Goal: Task Accomplishment & Management: Manage account settings

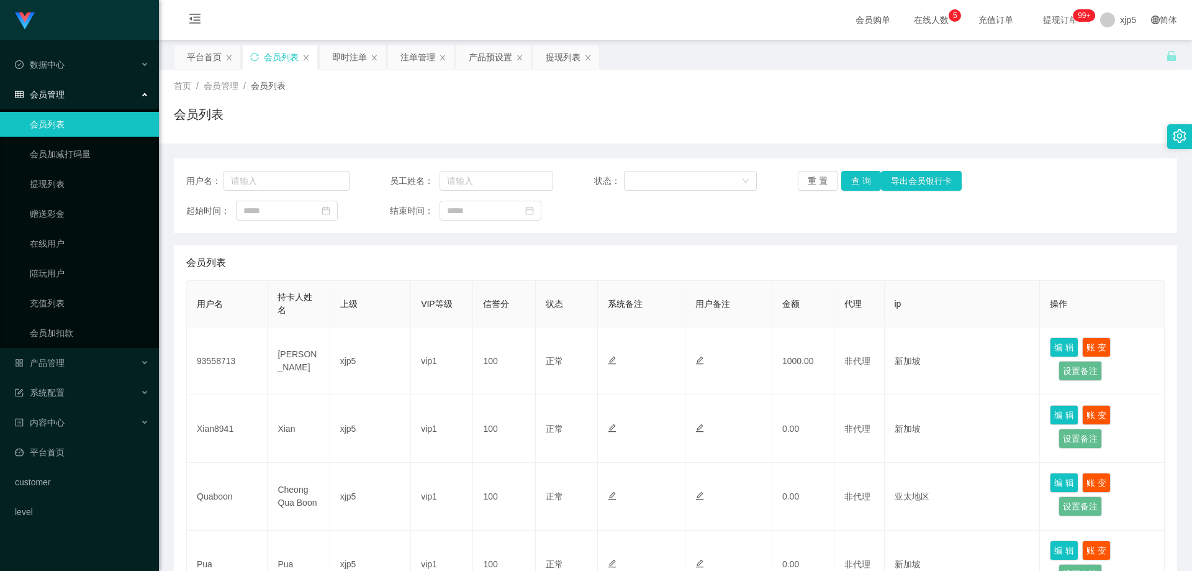
scroll to position [497, 0]
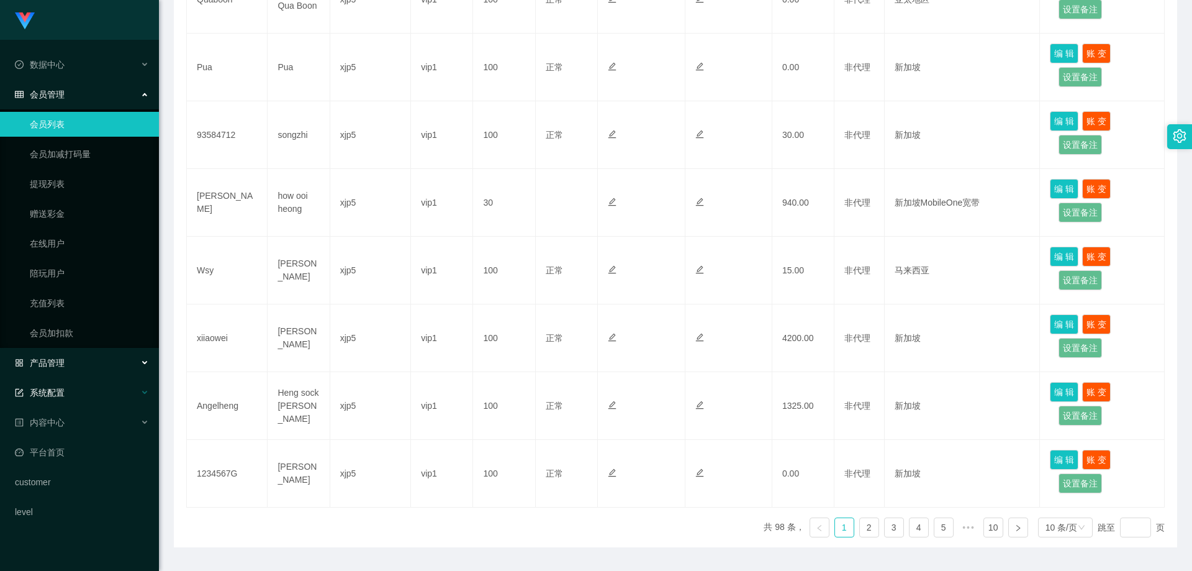
drag, startPoint x: 84, startPoint y: 358, endPoint x: 86, endPoint y: 389, distance: 30.5
click at [84, 358] on div "产品管理" at bounding box center [79, 362] width 159 height 25
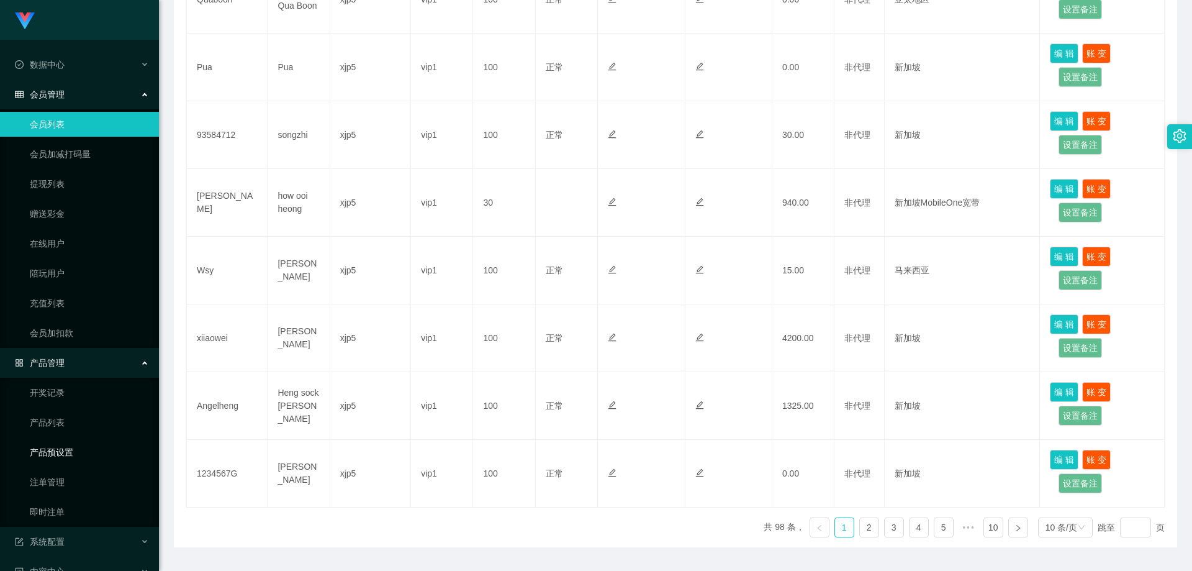
click at [78, 448] on link "产品预设置" at bounding box center [89, 452] width 119 height 25
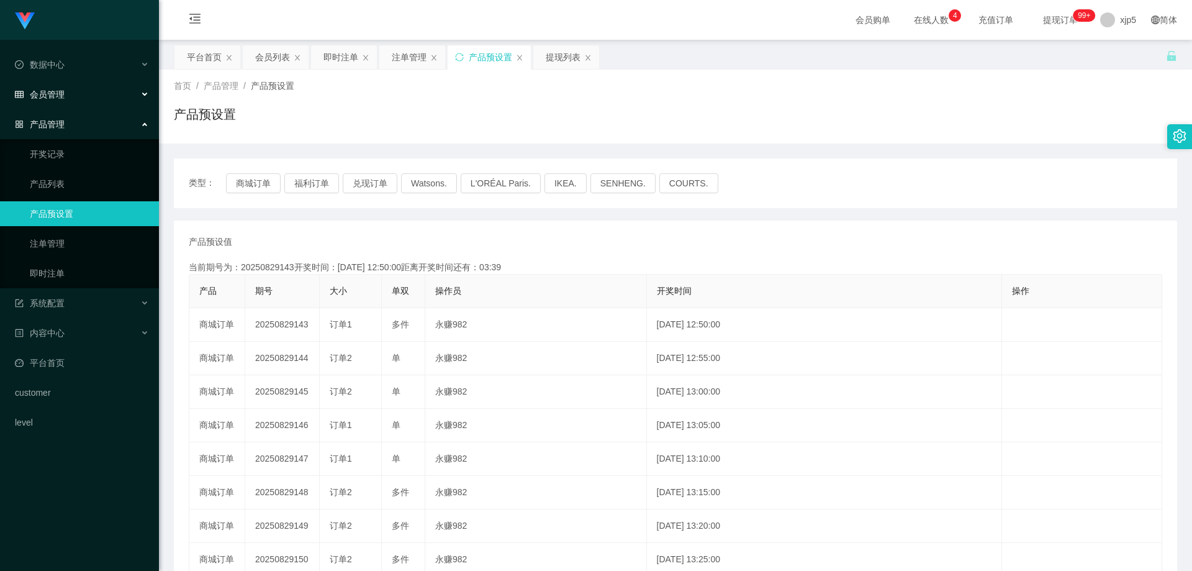
click at [76, 98] on div "会员管理" at bounding box center [79, 94] width 159 height 25
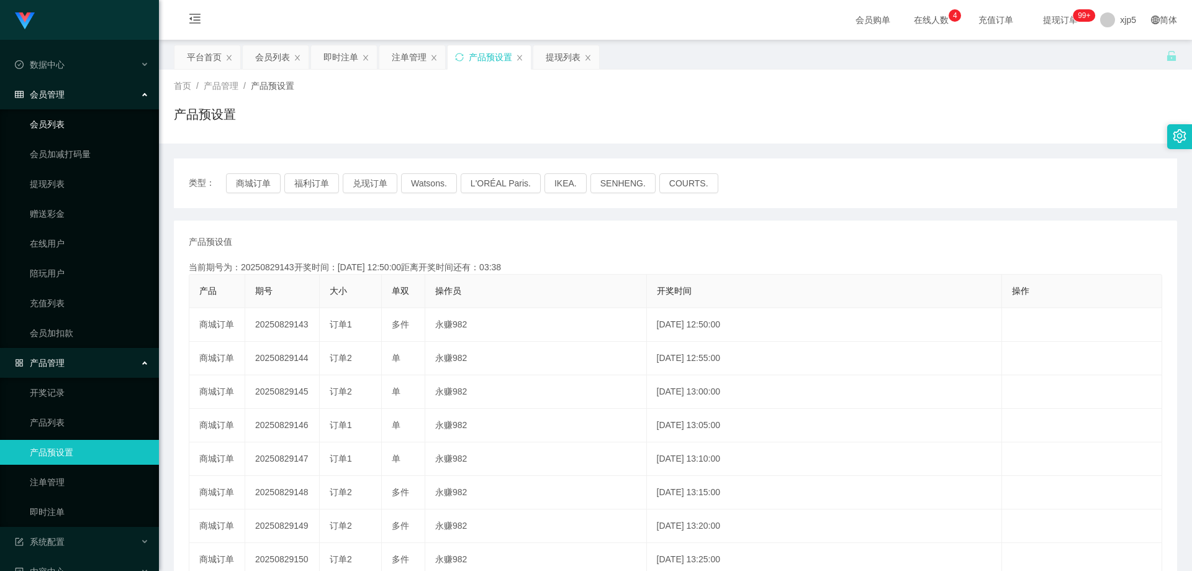
click at [66, 117] on link "会员列表" at bounding box center [89, 124] width 119 height 25
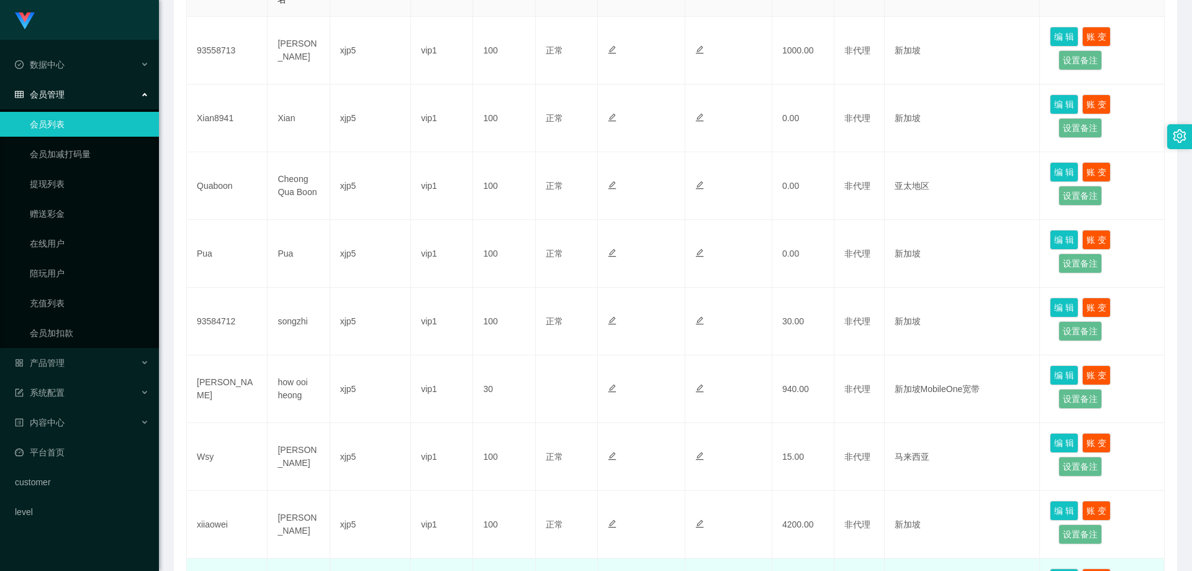
scroll to position [435, 0]
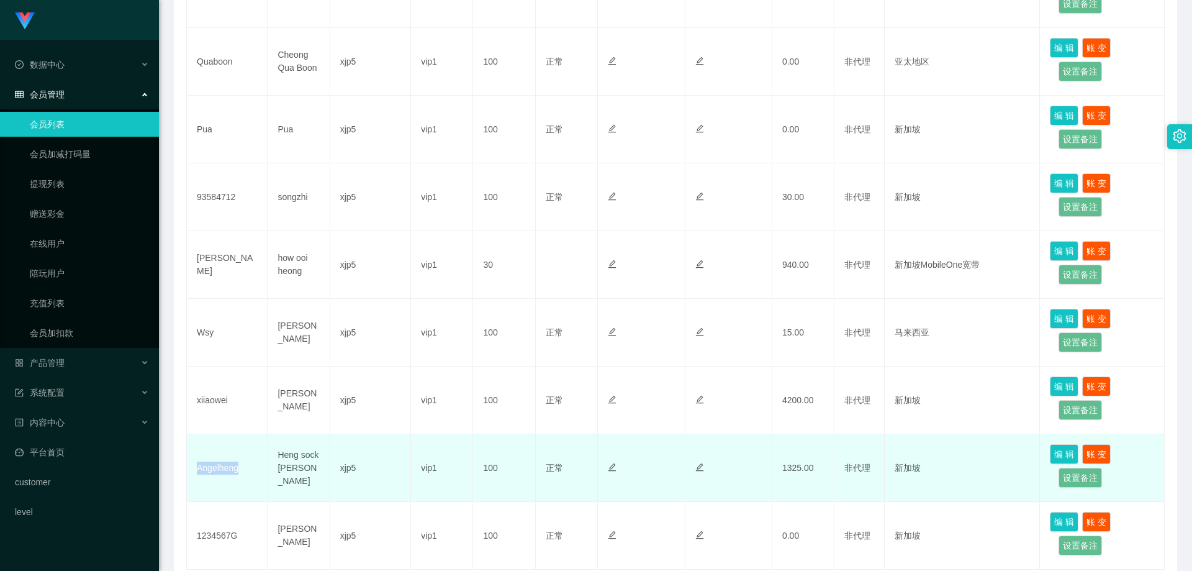
drag, startPoint x: 244, startPoint y: 471, endPoint x: 219, endPoint y: 466, distance: 25.9
click at [193, 473] on td "Angelheng" at bounding box center [227, 468] width 81 height 68
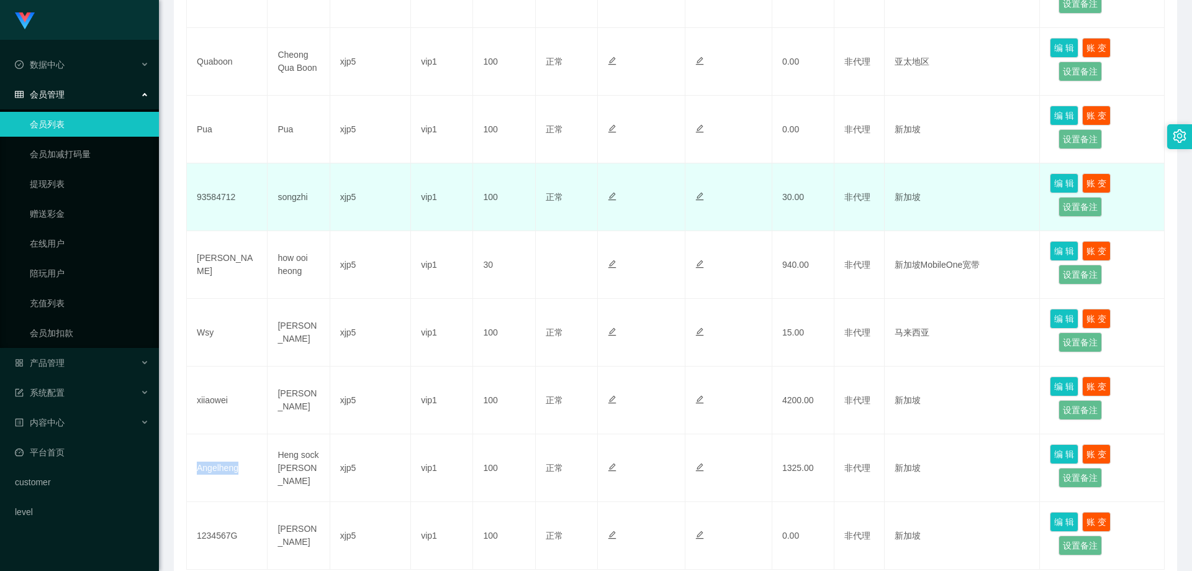
copy td "Angelheng"
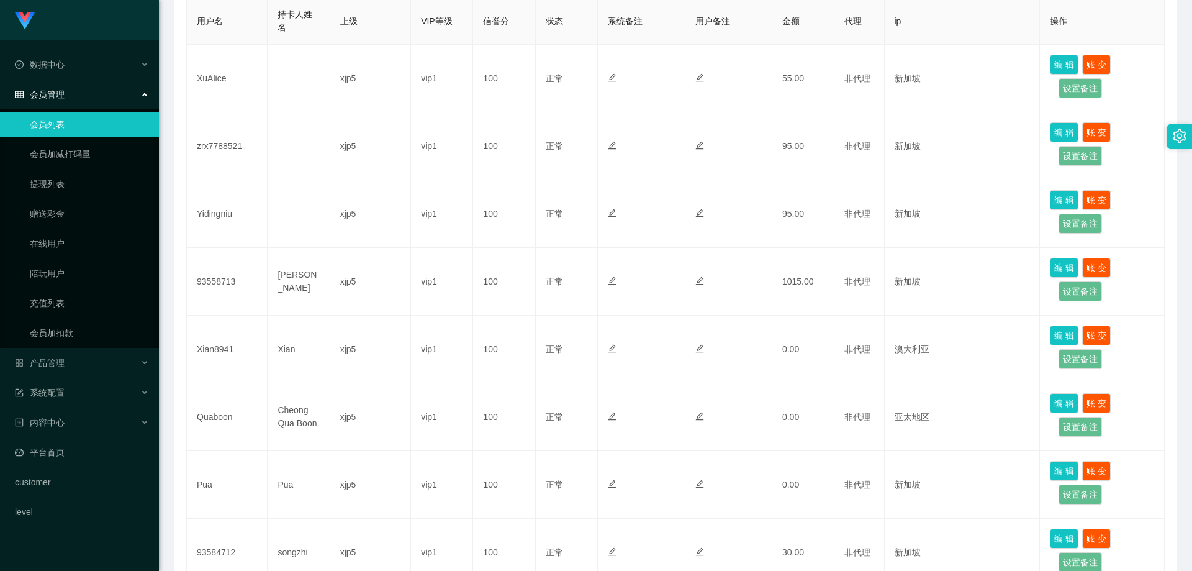
scroll to position [531, 0]
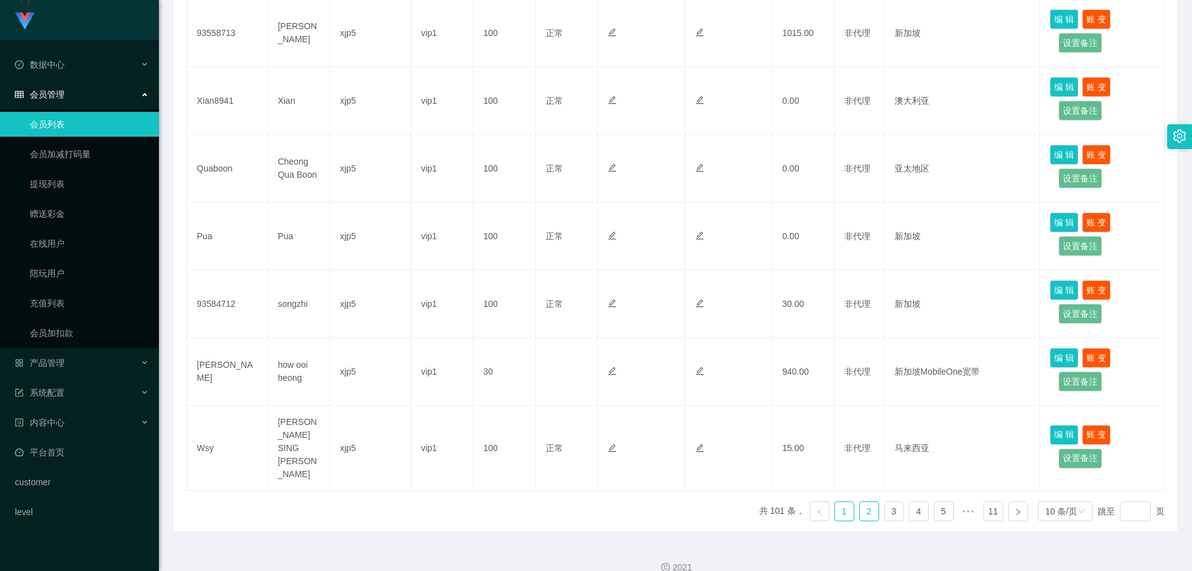
drag, startPoint x: 858, startPoint y: 494, endPoint x: 856, endPoint y: 483, distance: 11.5
click at [860, 502] on link "2" at bounding box center [869, 511] width 19 height 19
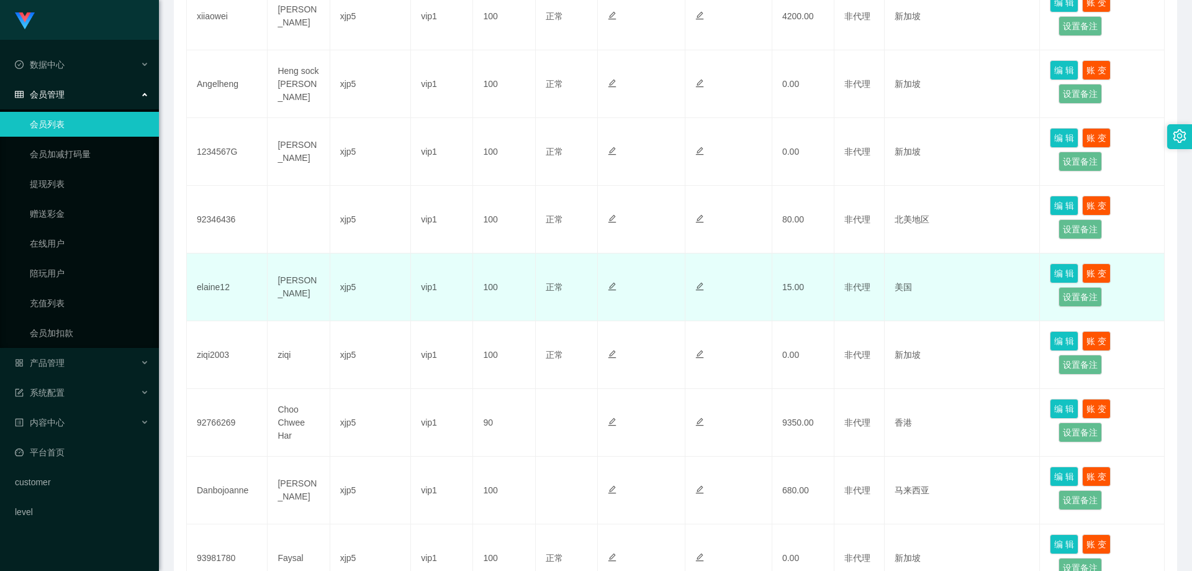
scroll to position [283, 0]
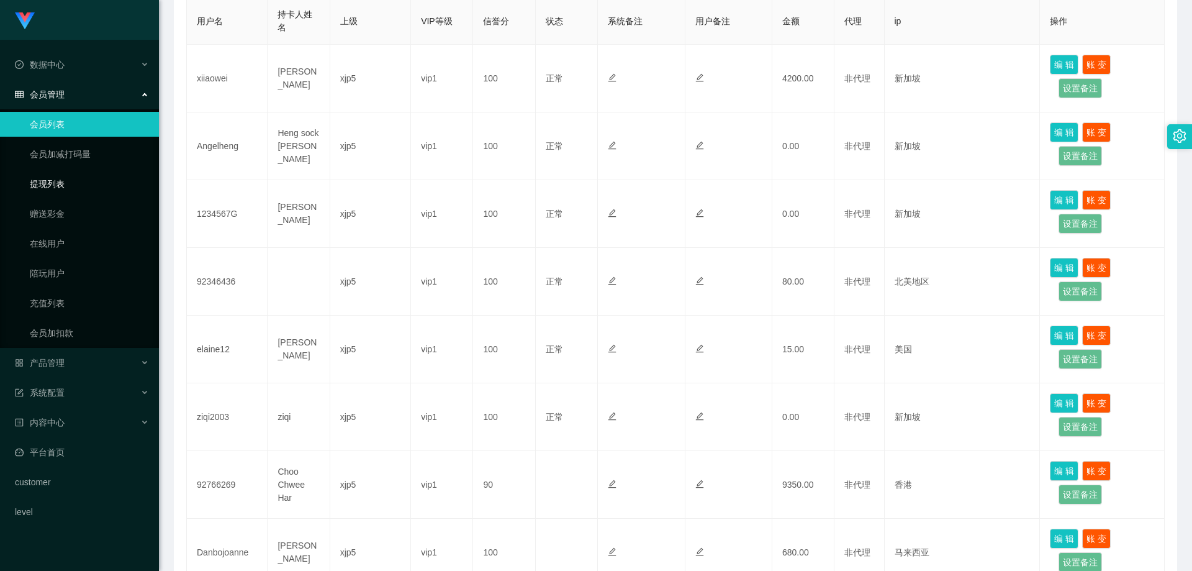
click at [73, 181] on link "提现列表" at bounding box center [89, 183] width 119 height 25
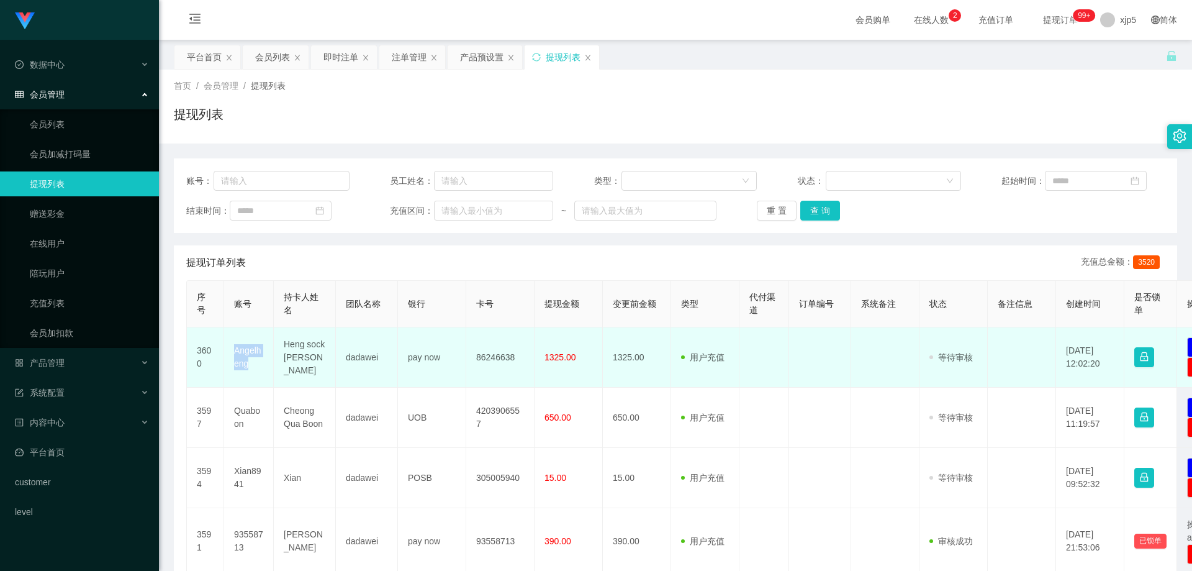
click at [230, 354] on td "Angelheng" at bounding box center [249, 357] width 50 height 60
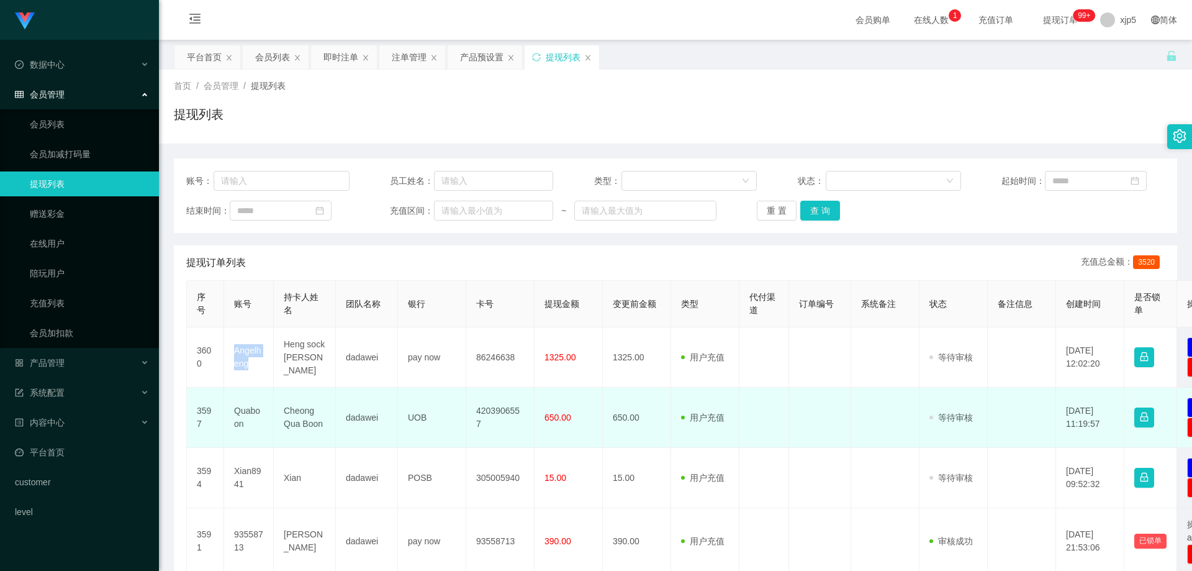
drag, startPoint x: 253, startPoint y: 424, endPoint x: 262, endPoint y: 426, distance: 9.5
click at [253, 424] on td "Quaboon" at bounding box center [249, 418] width 50 height 60
drag, startPoint x: 261, startPoint y: 424, endPoint x: 191, endPoint y: 393, distance: 76.2
click at [230, 414] on td "Quaboon" at bounding box center [249, 418] width 50 height 60
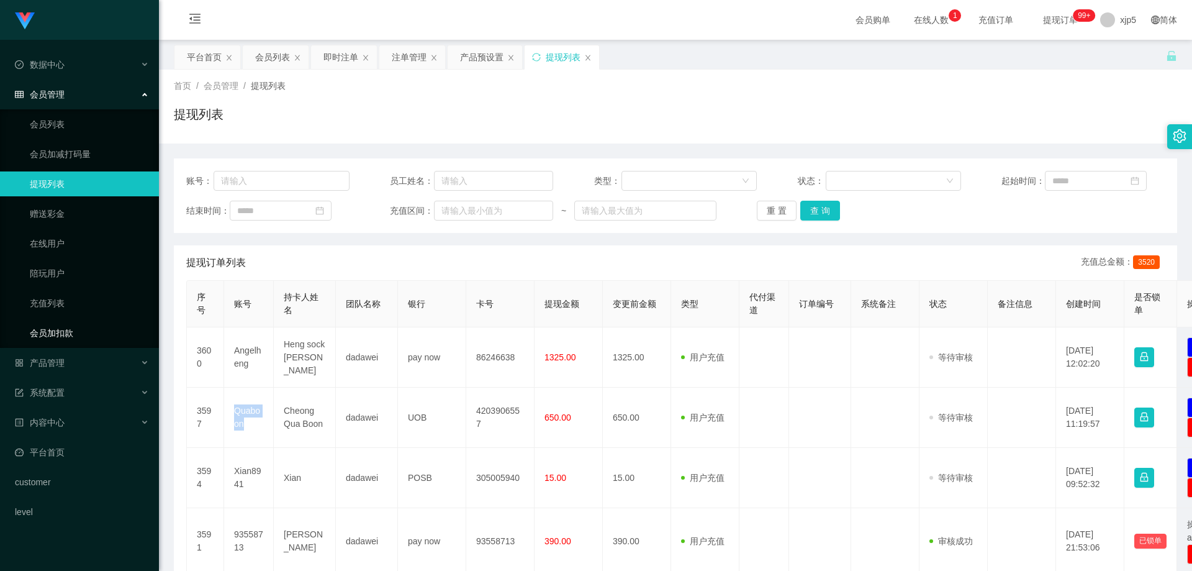
copy td "Quaboon"
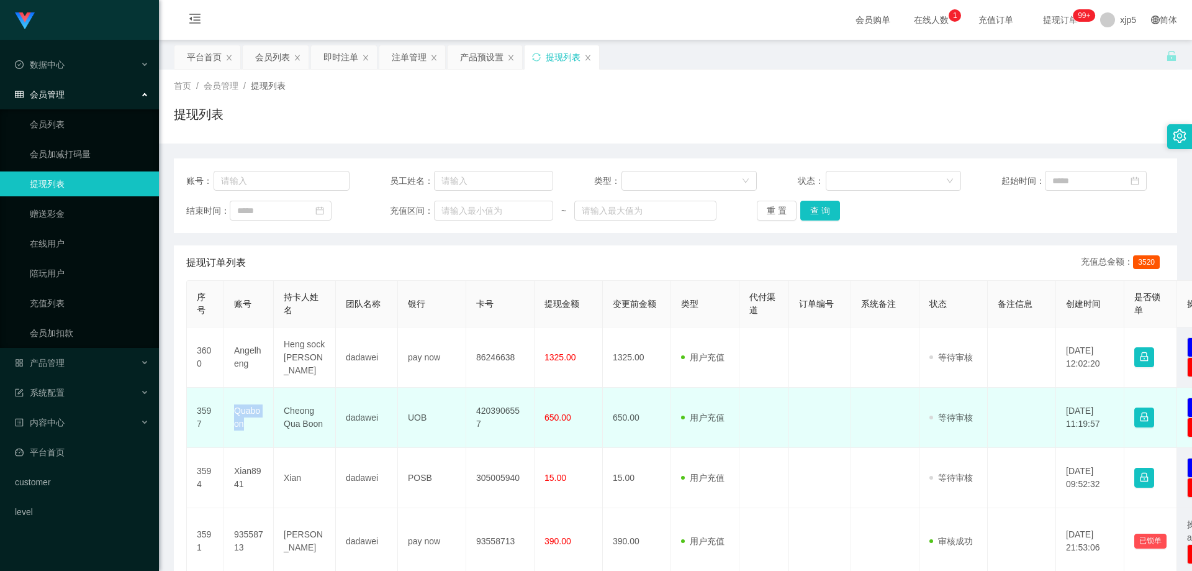
click at [252, 419] on td "Quaboon" at bounding box center [249, 418] width 50 height 60
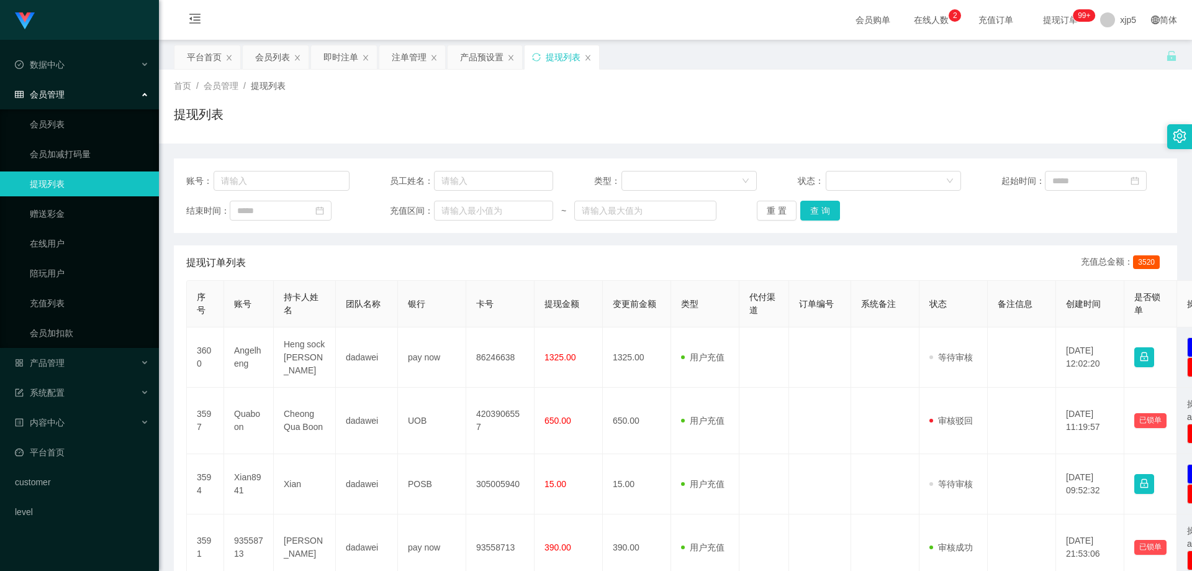
scroll to position [435, 0]
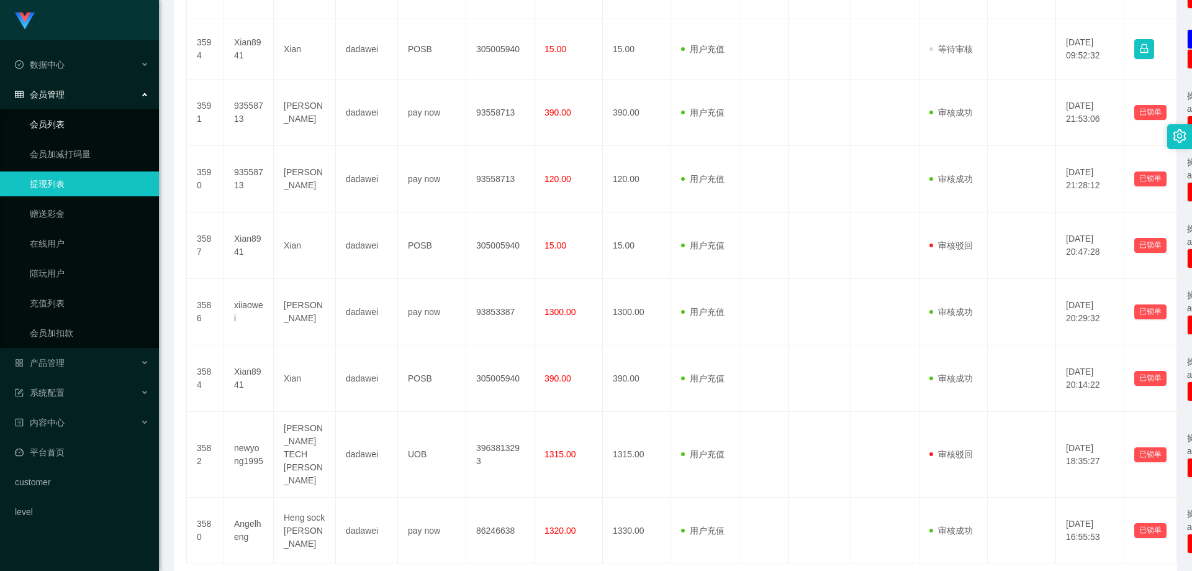
drag, startPoint x: 57, startPoint y: 132, endPoint x: 53, endPoint y: 122, distance: 10.6
click at [57, 132] on link "会员列表" at bounding box center [89, 124] width 119 height 25
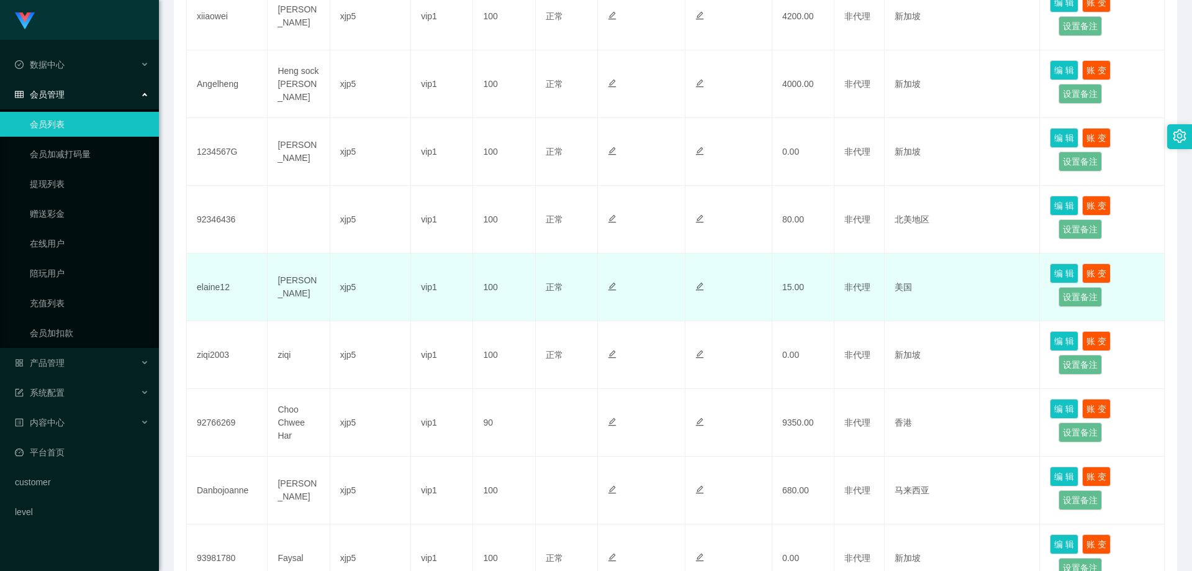
scroll to position [283, 0]
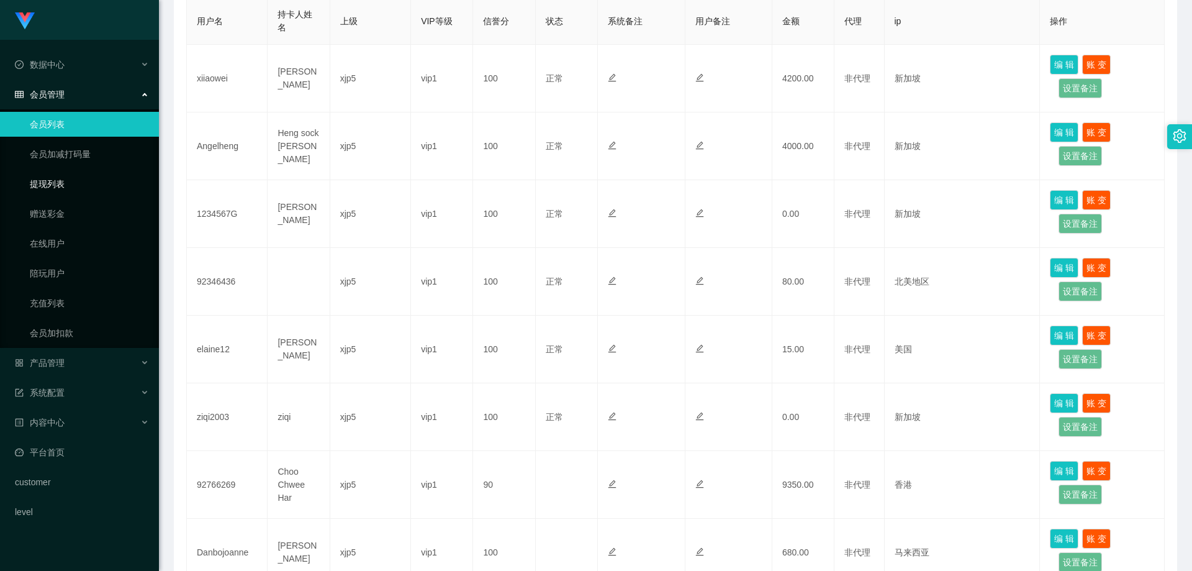
click at [61, 179] on link "提现列表" at bounding box center [89, 183] width 119 height 25
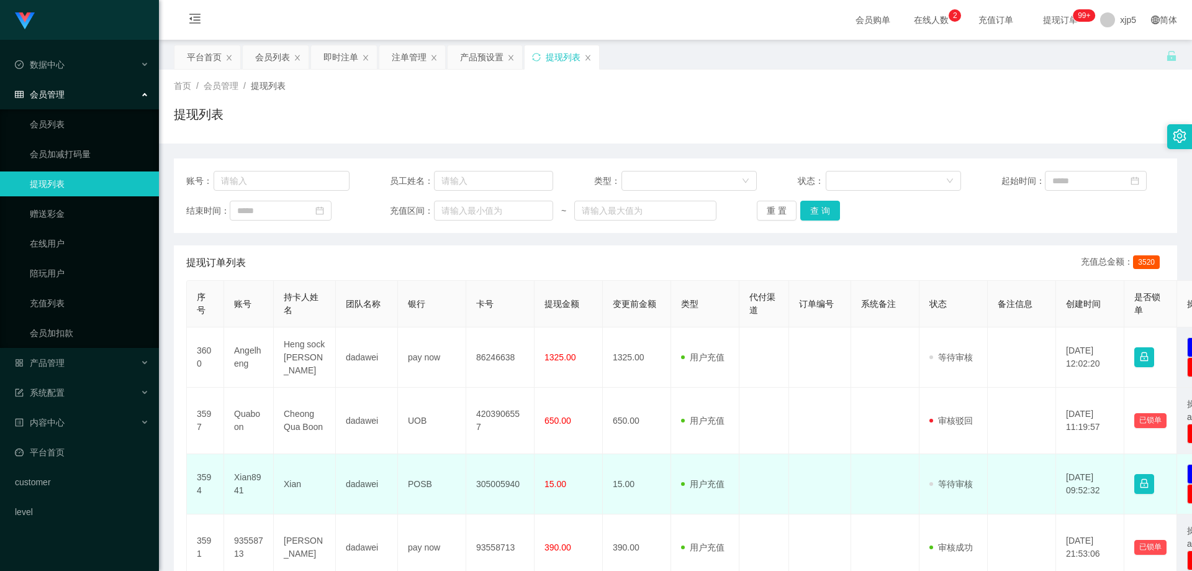
scroll to position [124, 0]
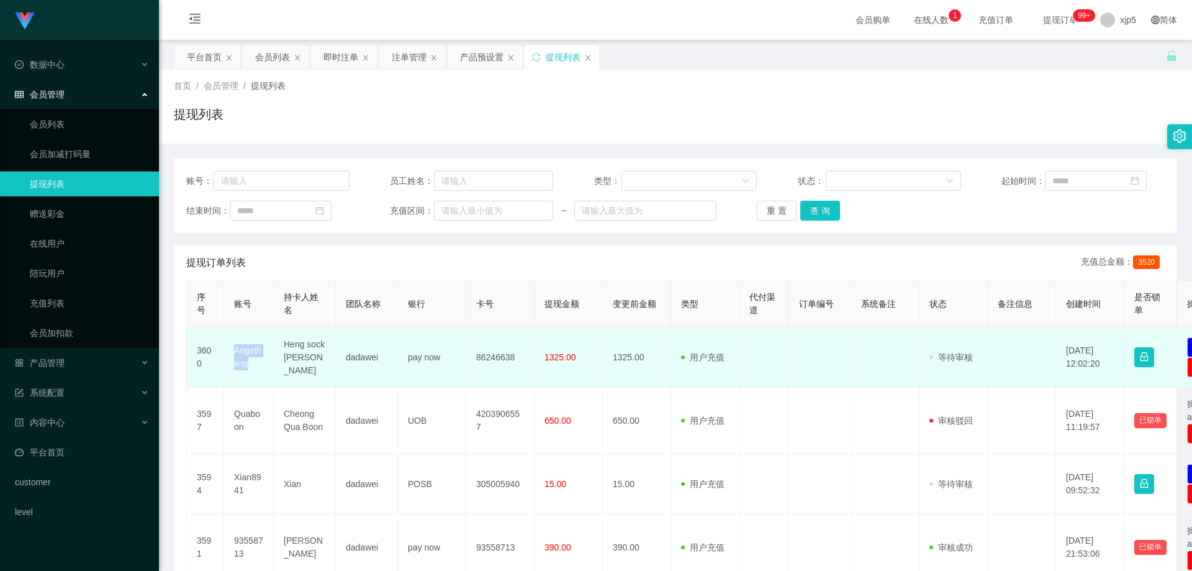
drag, startPoint x: 263, startPoint y: 373, endPoint x: 225, endPoint y: 355, distance: 41.7
click at [225, 357] on td "Angelheng" at bounding box center [249, 357] width 50 height 60
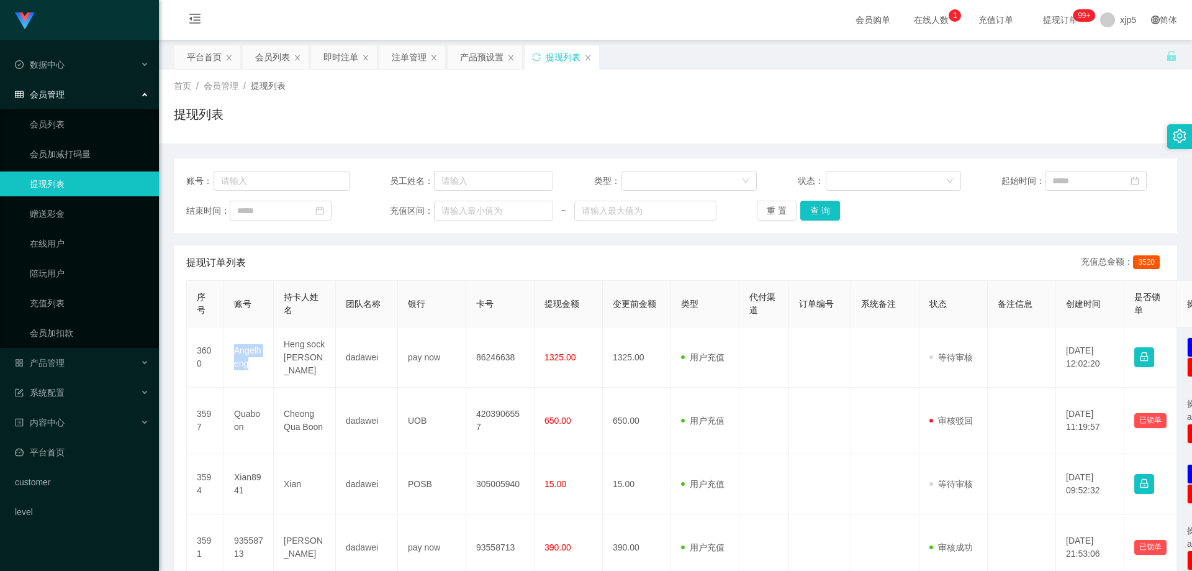
copy td "Angelheng"
click at [66, 123] on link "会员列表" at bounding box center [89, 124] width 119 height 25
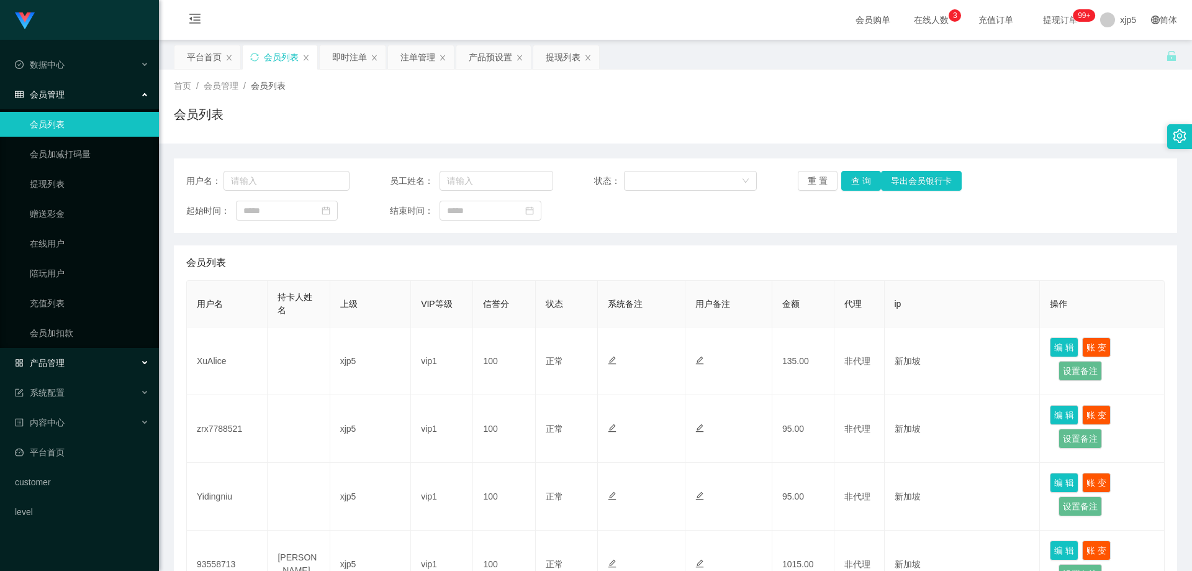
click at [76, 360] on div "产品管理" at bounding box center [79, 362] width 159 height 25
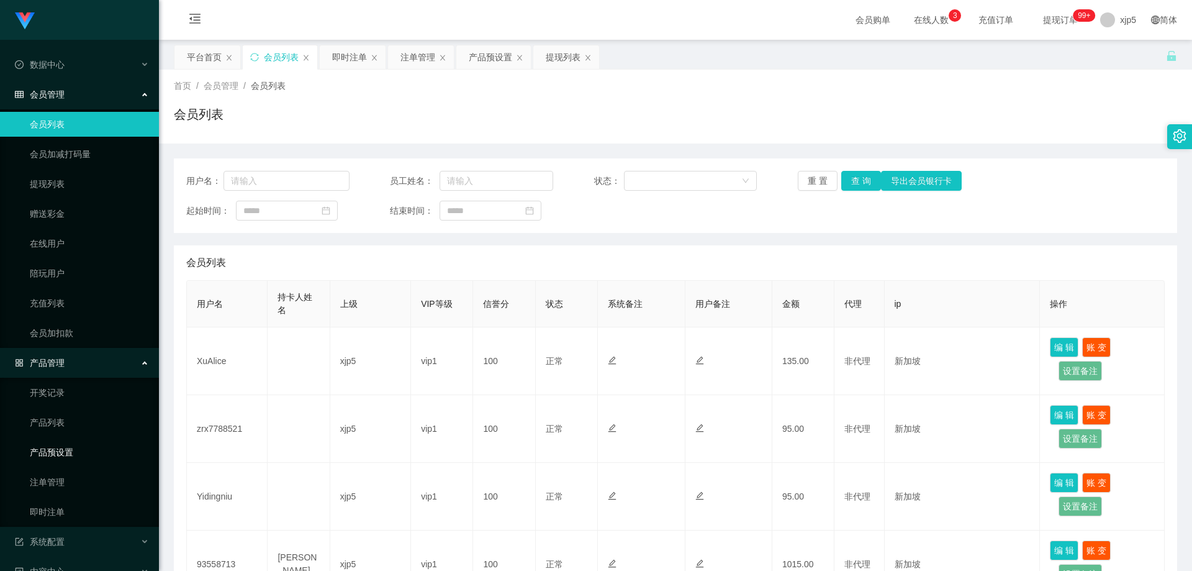
click at [76, 450] on link "产品预设置" at bounding box center [89, 452] width 119 height 25
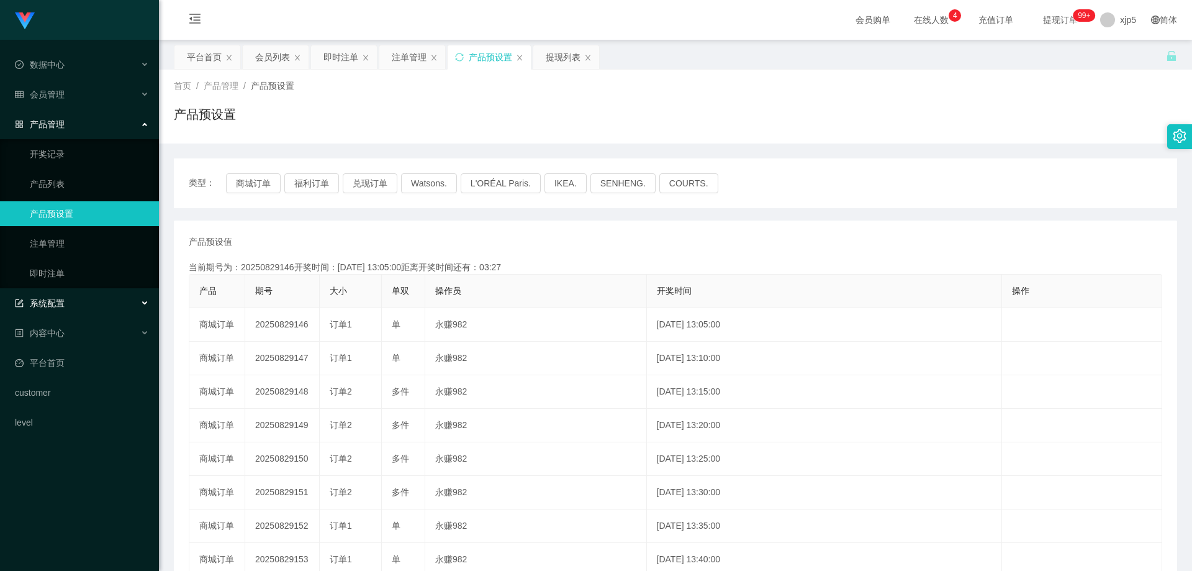
click at [66, 302] on div "系统配置" at bounding box center [79, 303] width 159 height 25
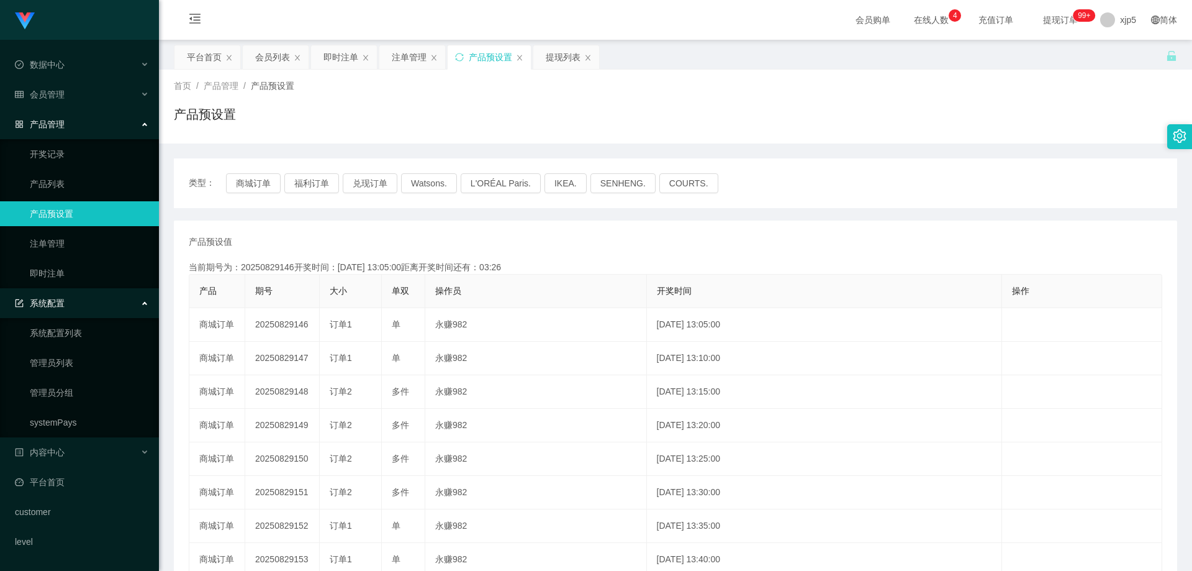
click at [65, 215] on link "产品预设置" at bounding box center [89, 213] width 119 height 25
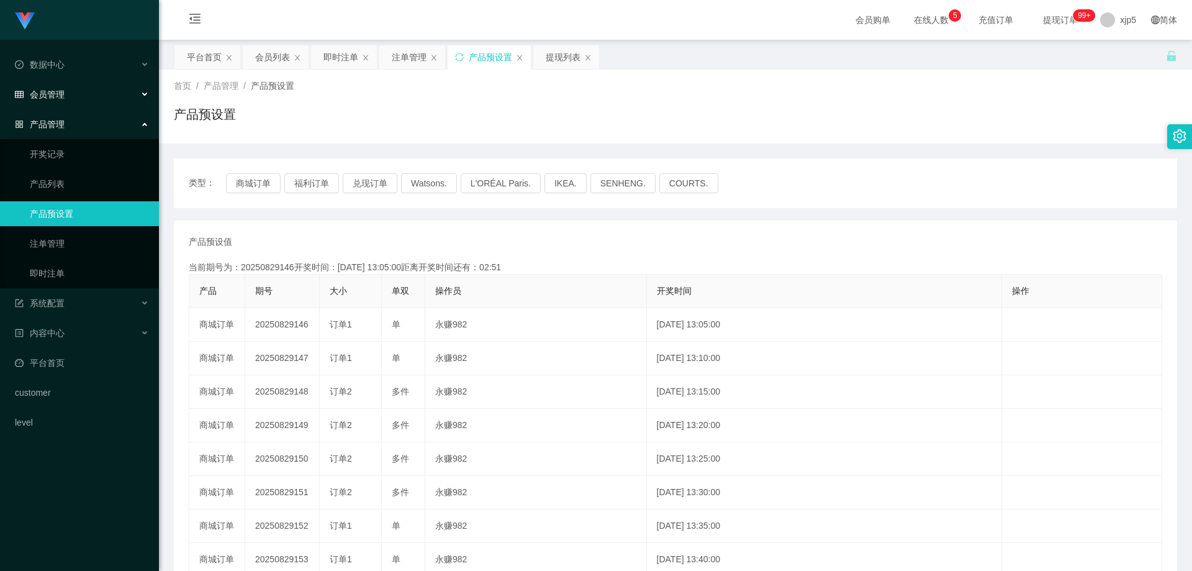
click at [61, 97] on span "会员管理" at bounding box center [40, 94] width 50 height 10
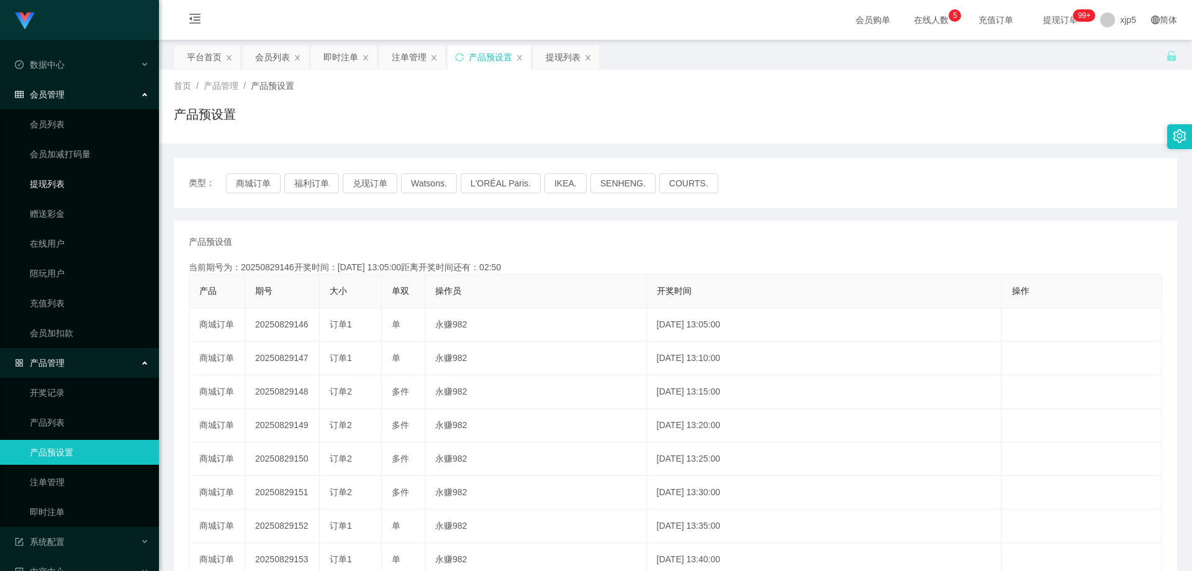
click at [65, 178] on link "提现列表" at bounding box center [89, 183] width 119 height 25
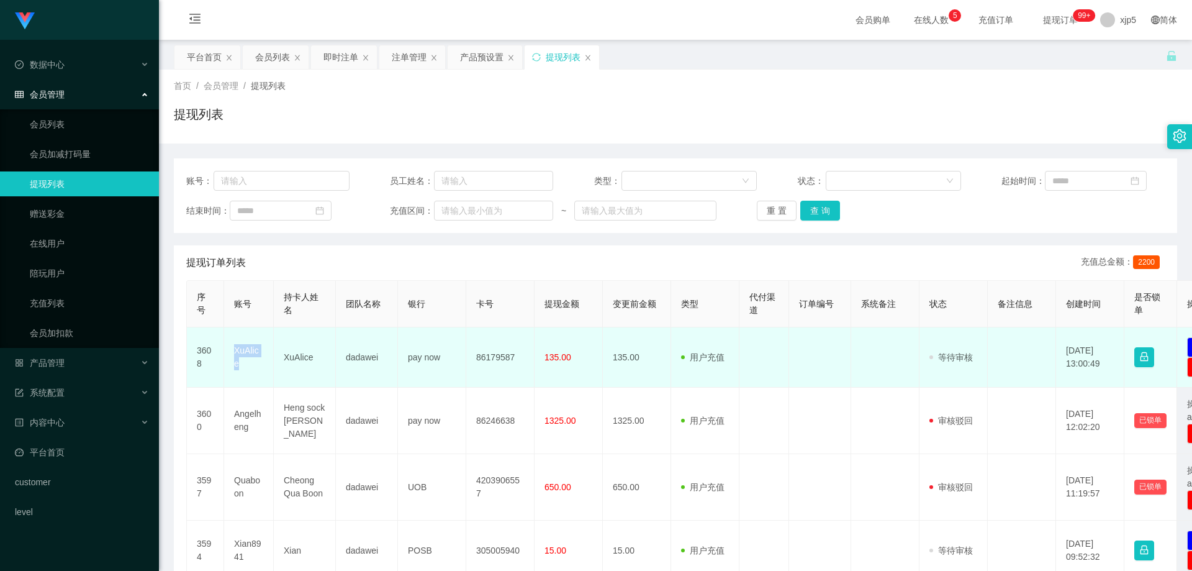
drag, startPoint x: 0, startPoint y: 0, endPoint x: 232, endPoint y: 360, distance: 428.6
click at [232, 360] on td "XuAlice" at bounding box center [249, 357] width 50 height 60
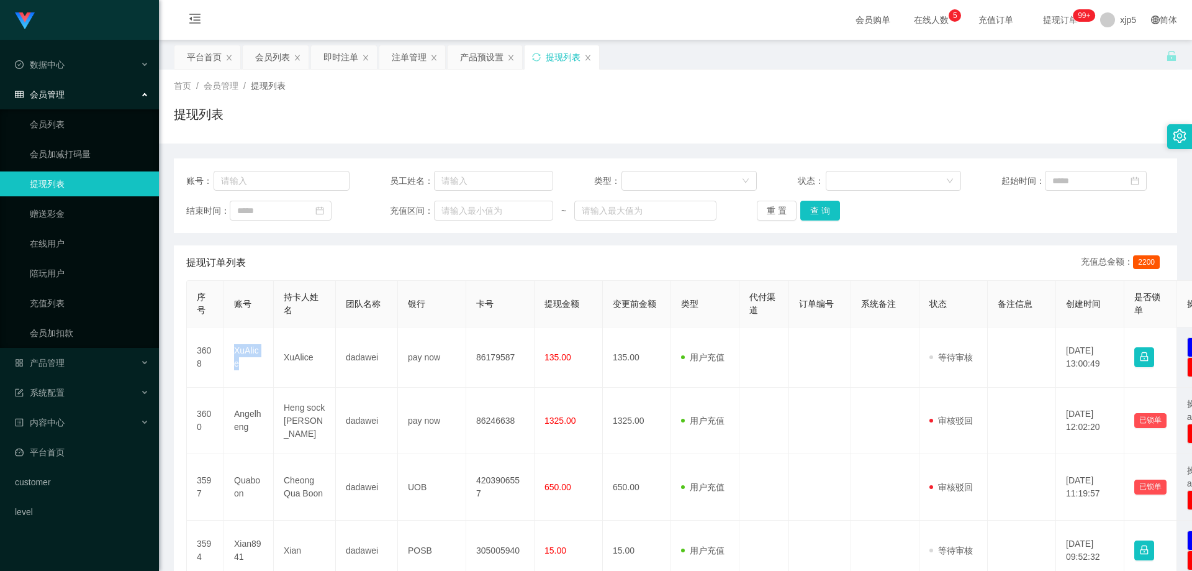
copy td "XuAlice"
click at [87, 370] on div "产品管理" at bounding box center [79, 362] width 159 height 25
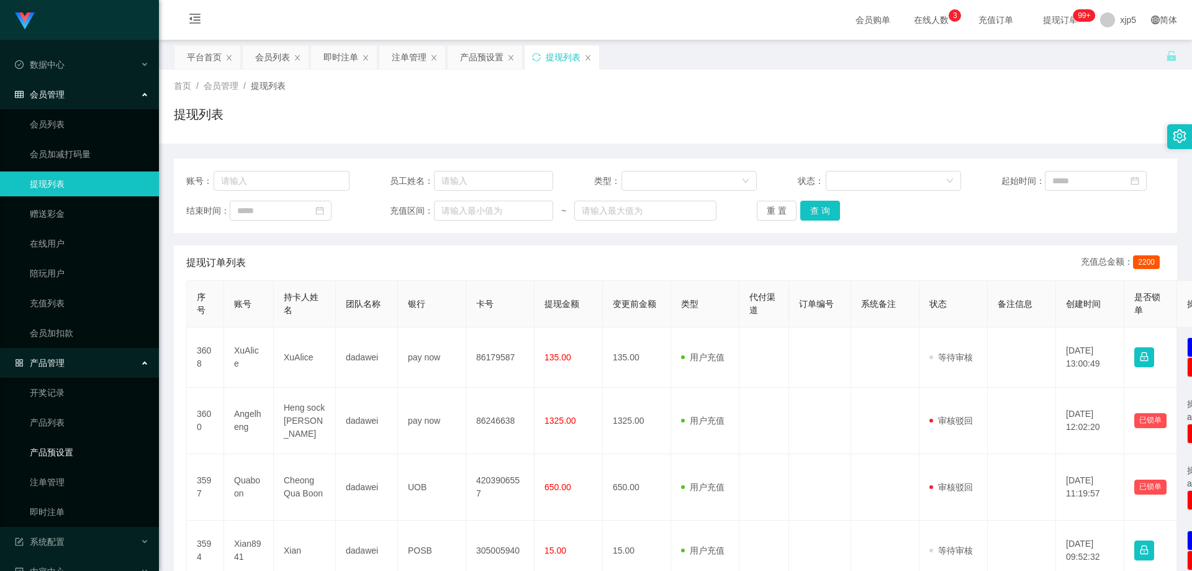
click at [86, 450] on link "产品预设置" at bounding box center [89, 452] width 119 height 25
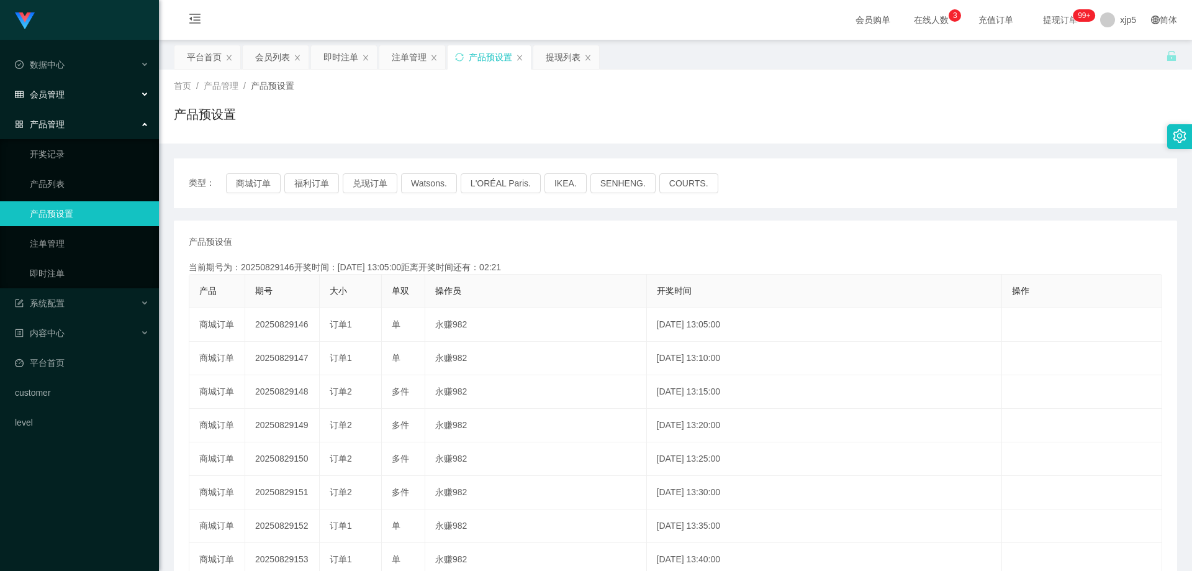
click at [61, 94] on span "会员管理" at bounding box center [40, 94] width 50 height 10
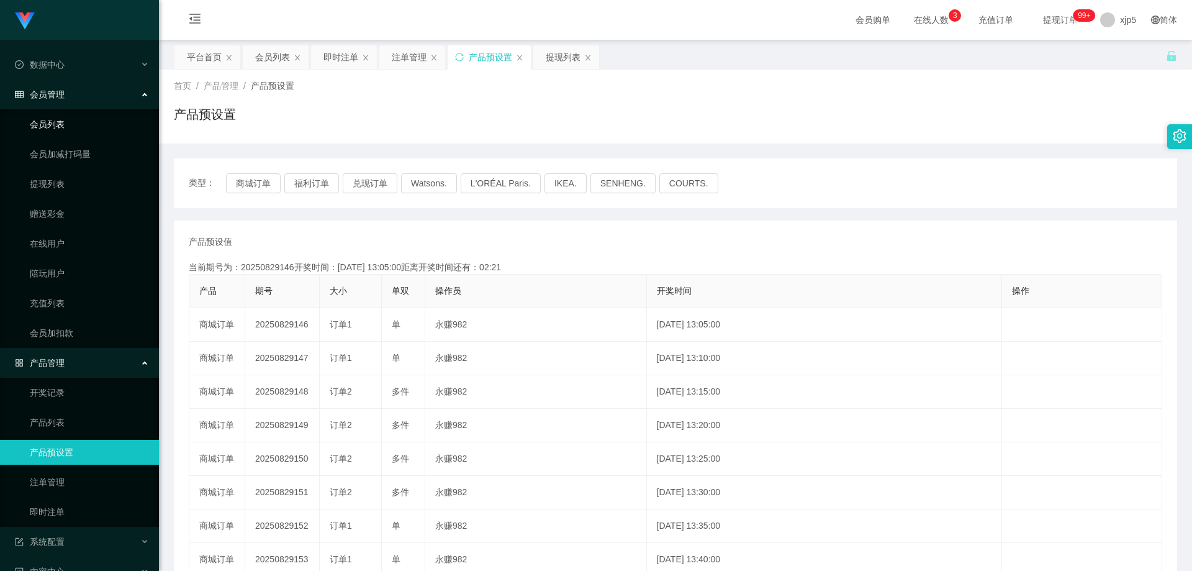
click at [57, 119] on link "会员列表" at bounding box center [89, 124] width 119 height 25
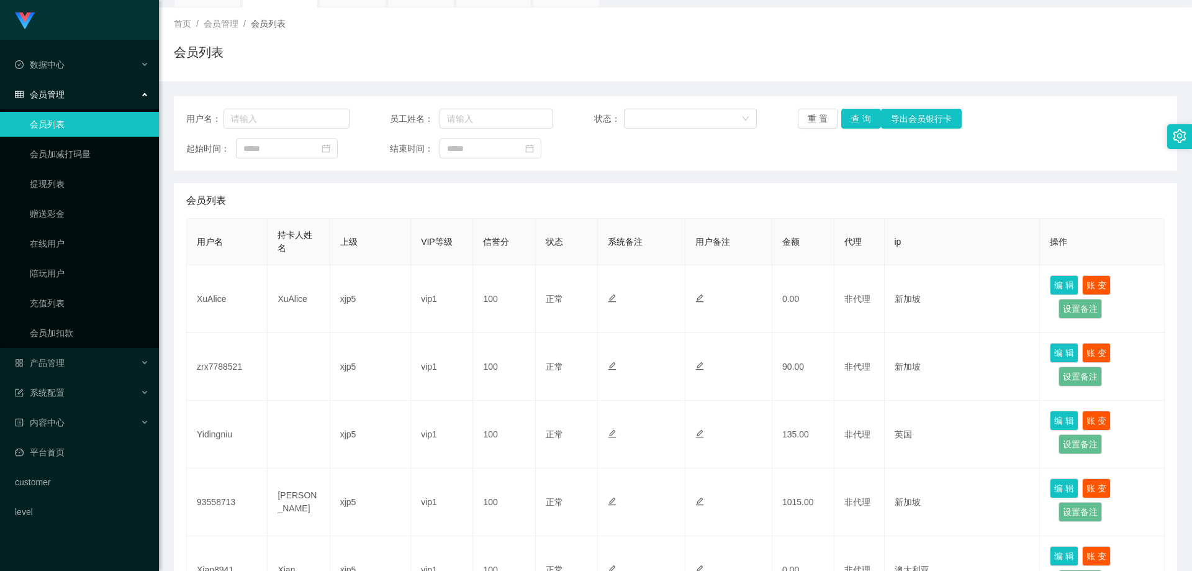
scroll to position [124, 0]
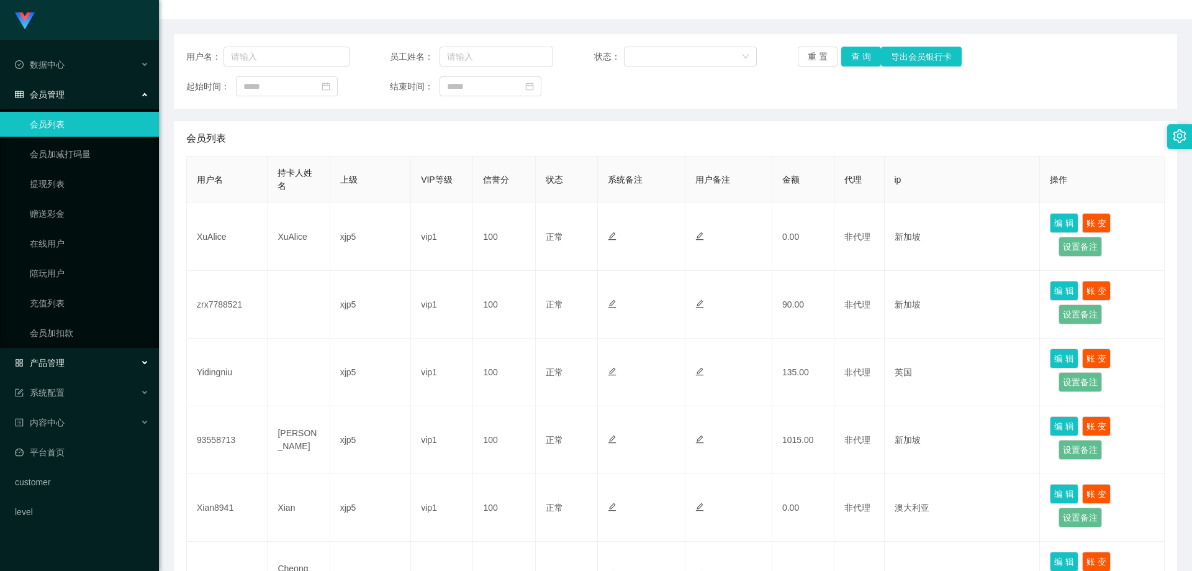
click at [71, 363] on div "产品管理" at bounding box center [79, 362] width 159 height 25
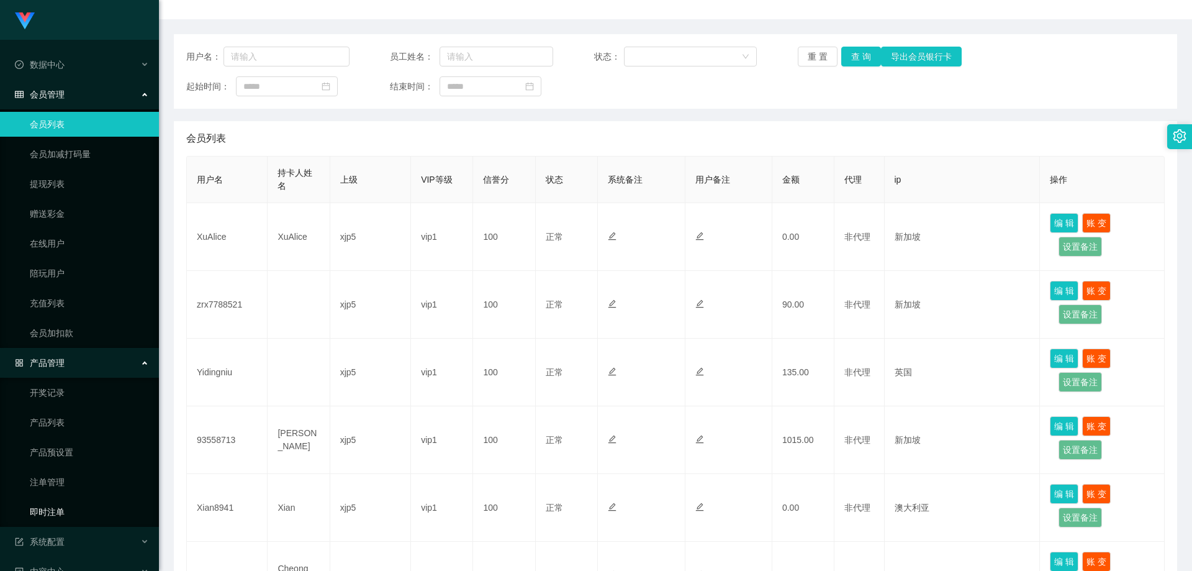
click at [60, 509] on link "即时注单" at bounding box center [89, 511] width 119 height 25
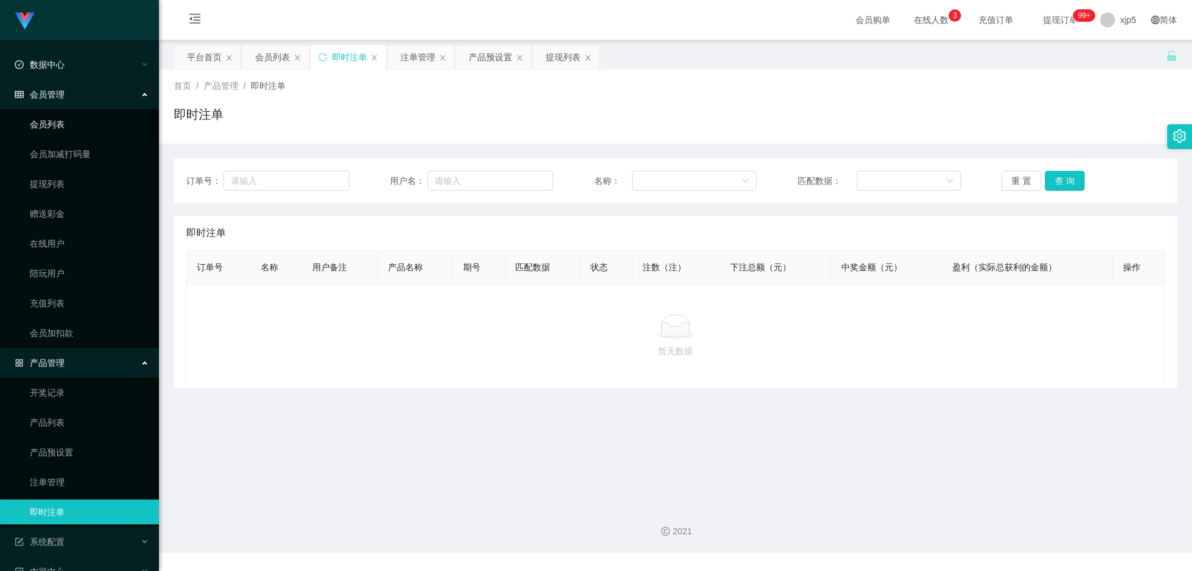
click at [75, 125] on link "会员列表" at bounding box center [89, 124] width 119 height 25
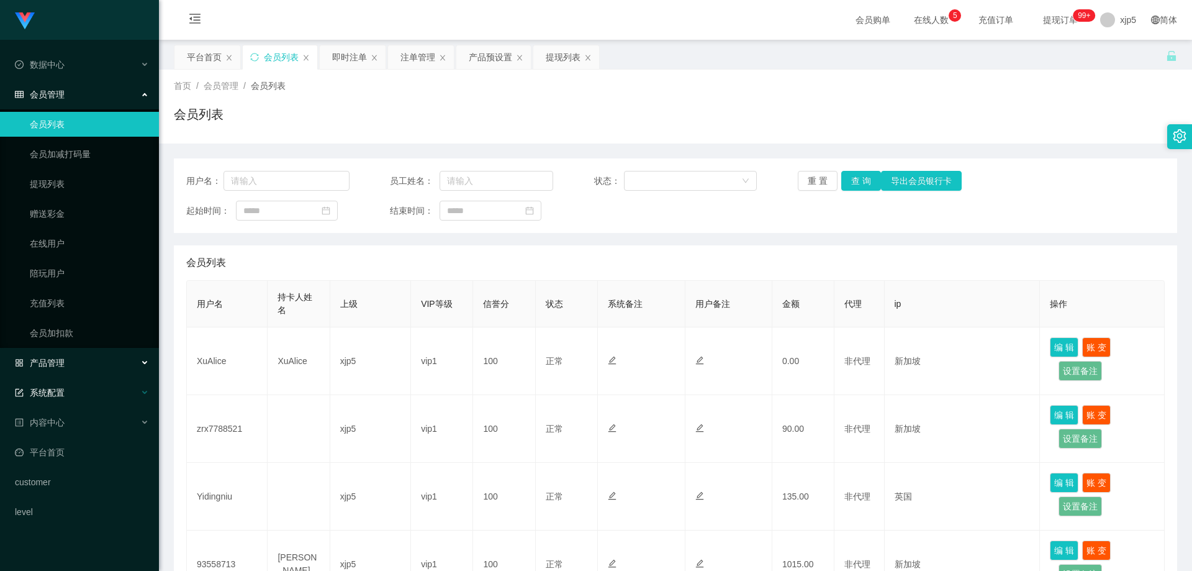
drag, startPoint x: 86, startPoint y: 364, endPoint x: 89, endPoint y: 384, distance: 20.7
click at [86, 364] on div "产品管理" at bounding box center [79, 362] width 159 height 25
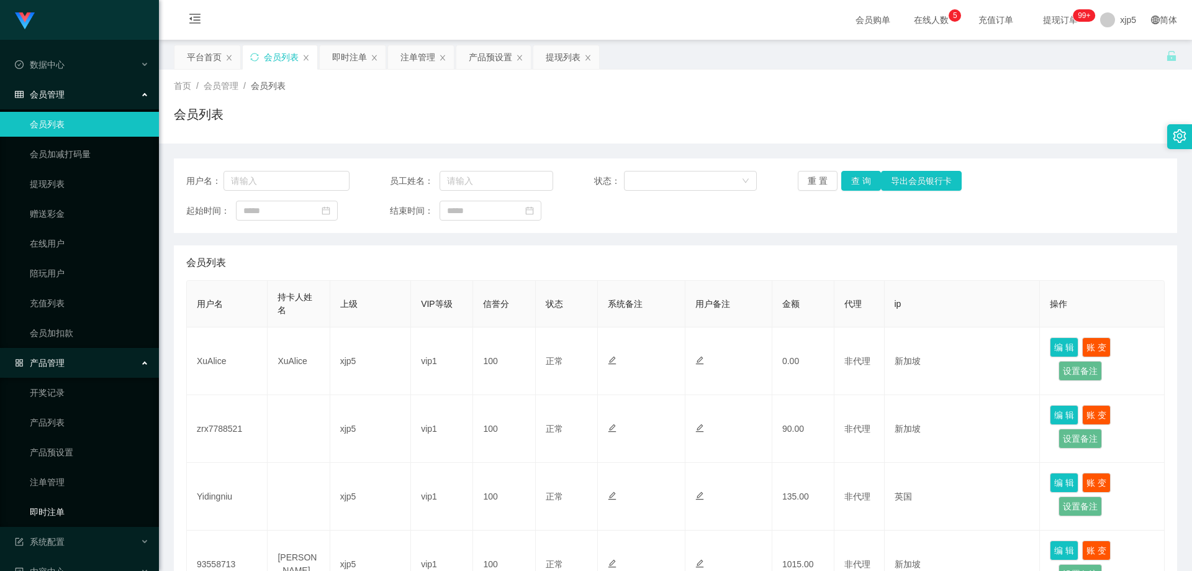
click at [67, 507] on link "即时注单" at bounding box center [89, 511] width 119 height 25
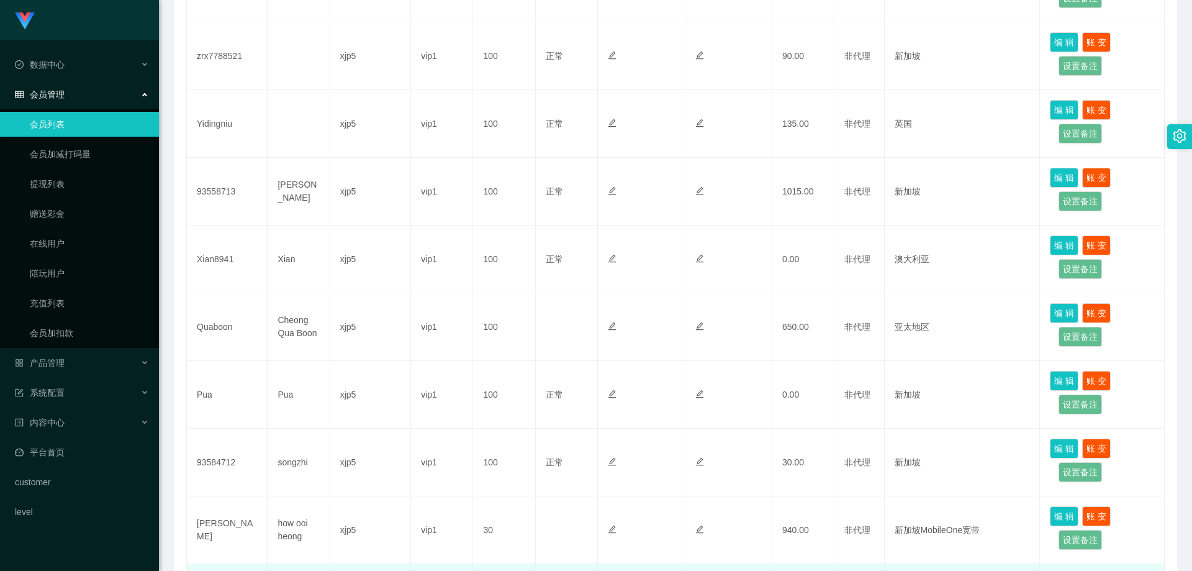
scroll to position [531, 0]
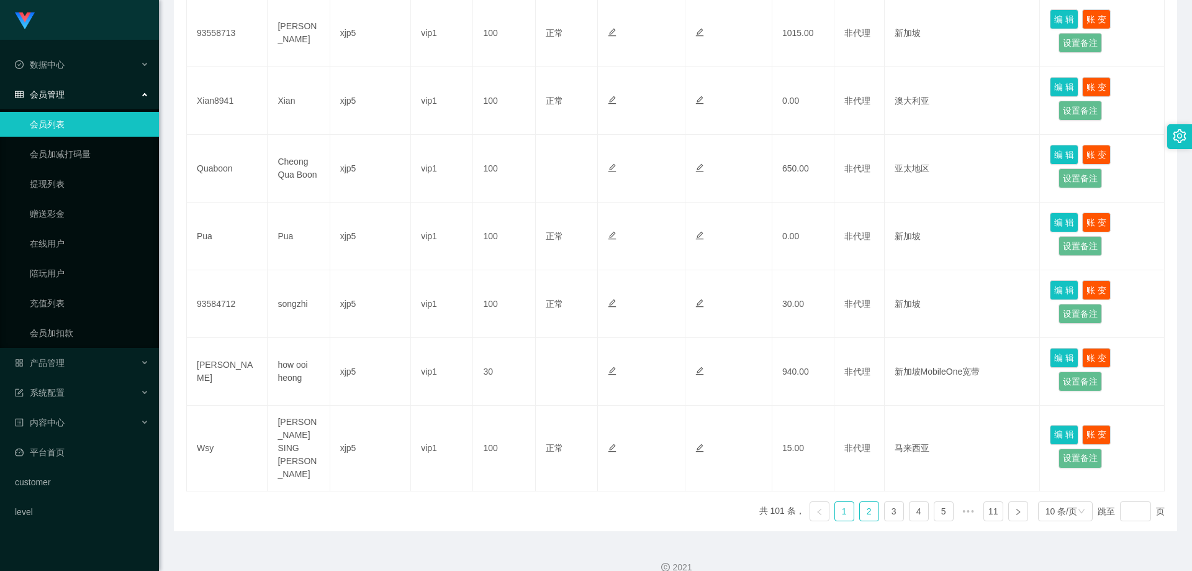
click at [866, 502] on link "2" at bounding box center [869, 511] width 19 height 19
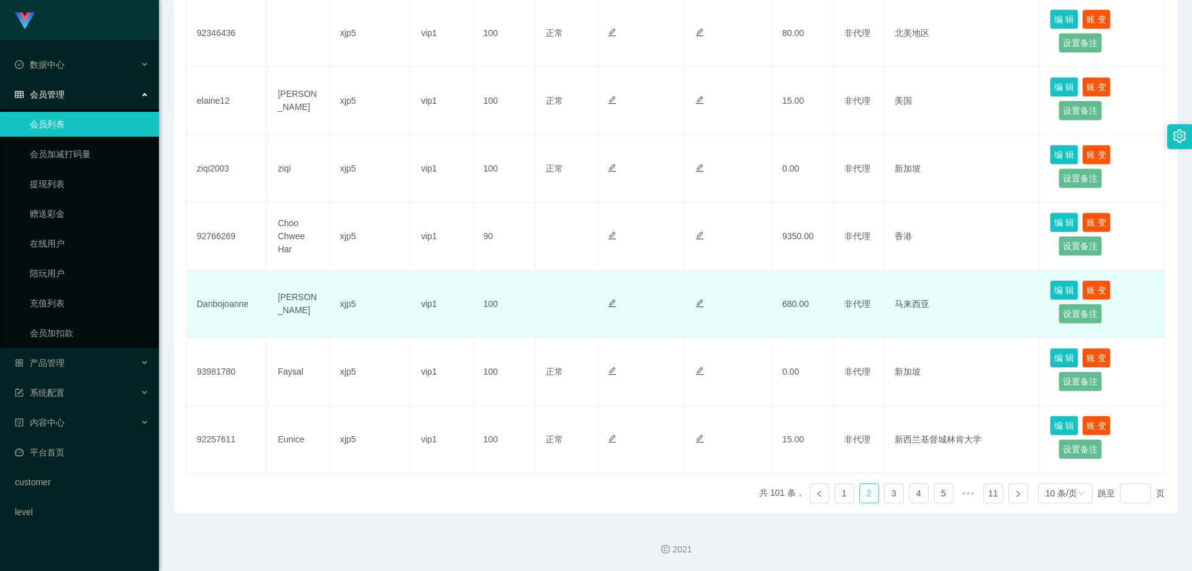
scroll to position [283, 0]
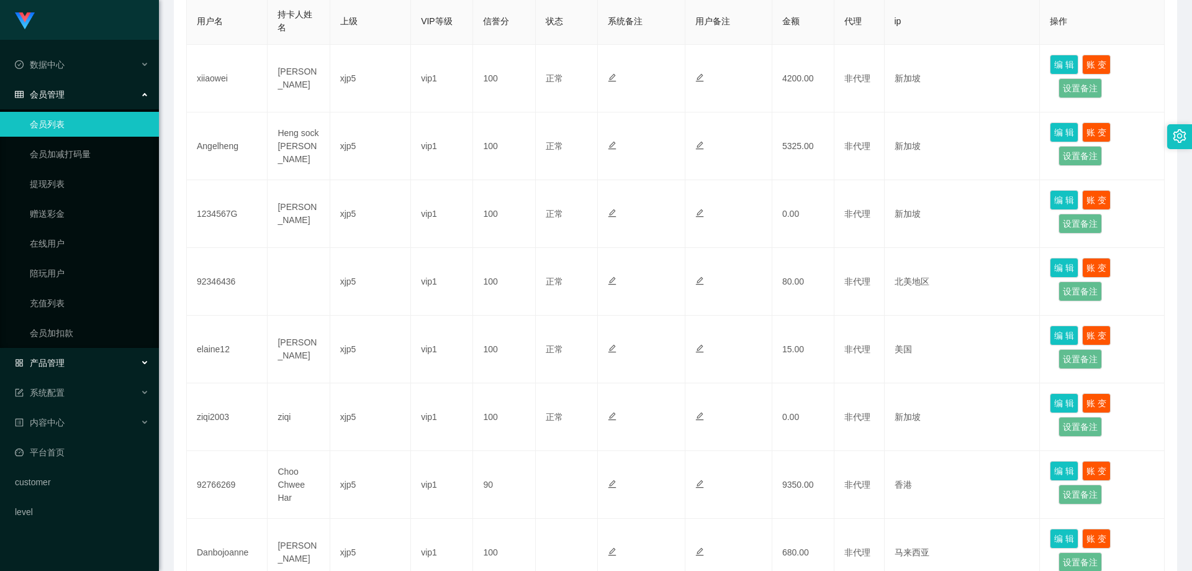
click at [83, 361] on div "产品管理" at bounding box center [79, 362] width 159 height 25
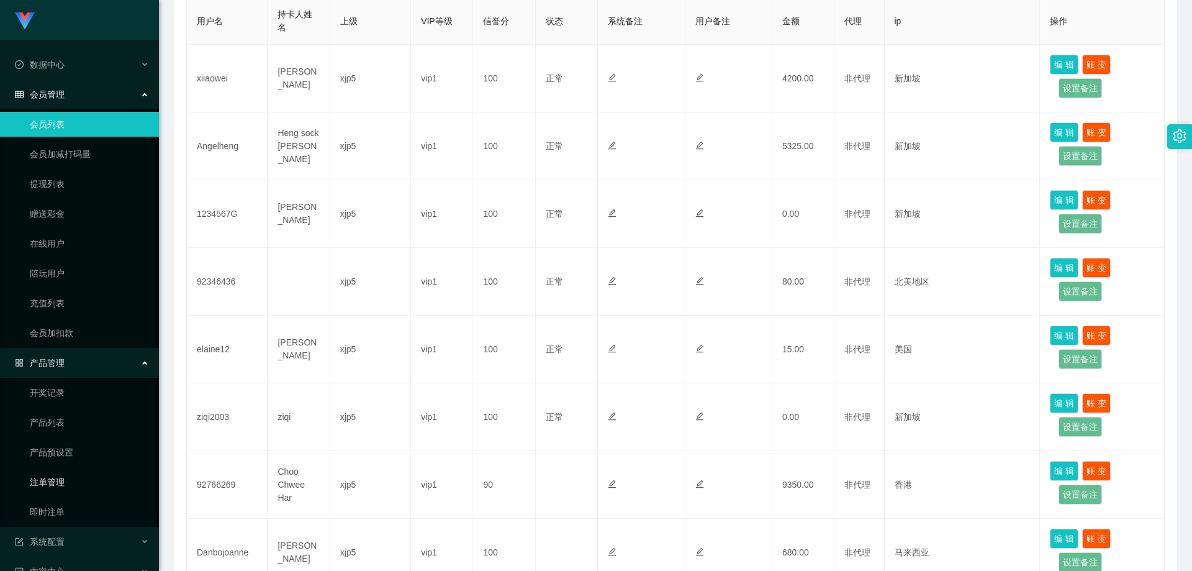
click at [70, 480] on link "注单管理" at bounding box center [89, 482] width 119 height 25
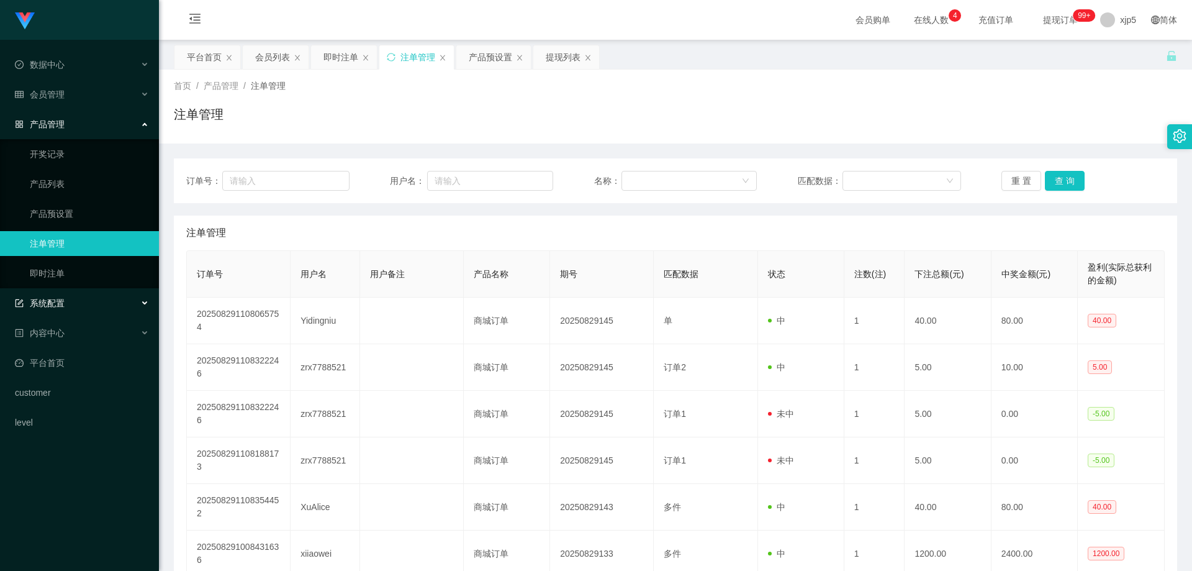
click at [67, 302] on div "系统配置" at bounding box center [79, 303] width 159 height 25
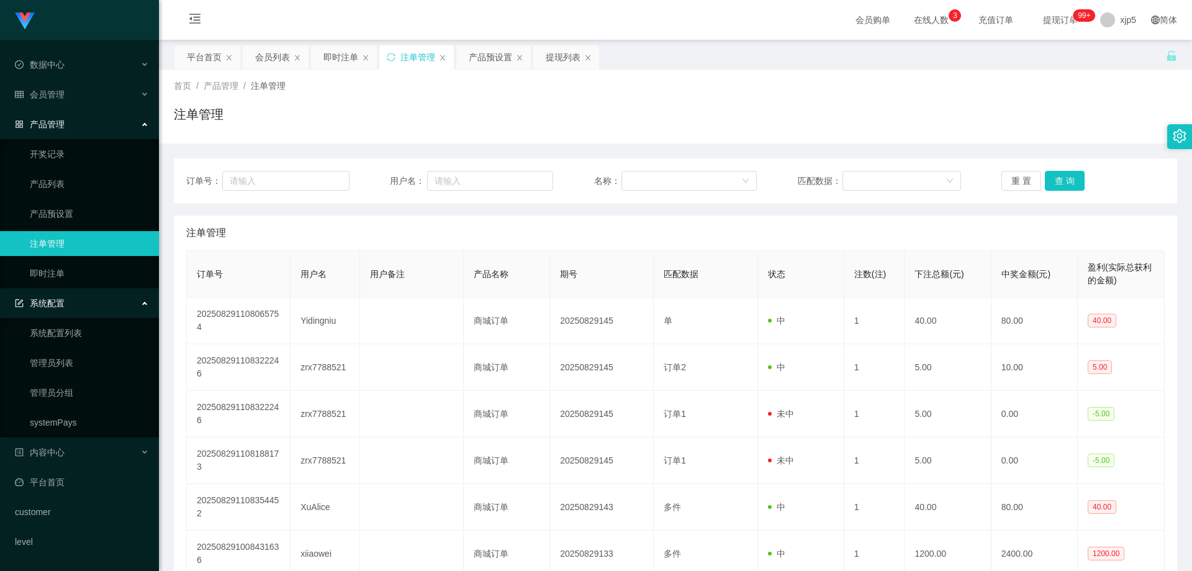
click at [72, 299] on div "系统配置" at bounding box center [79, 303] width 159 height 25
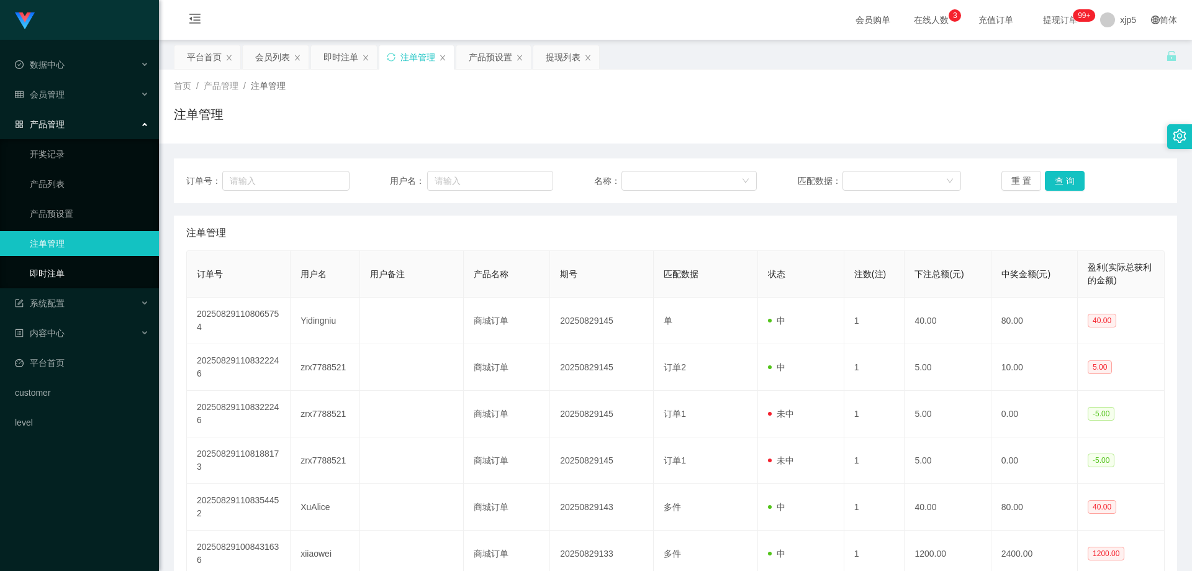
click at [68, 270] on link "即时注单" at bounding box center [89, 273] width 119 height 25
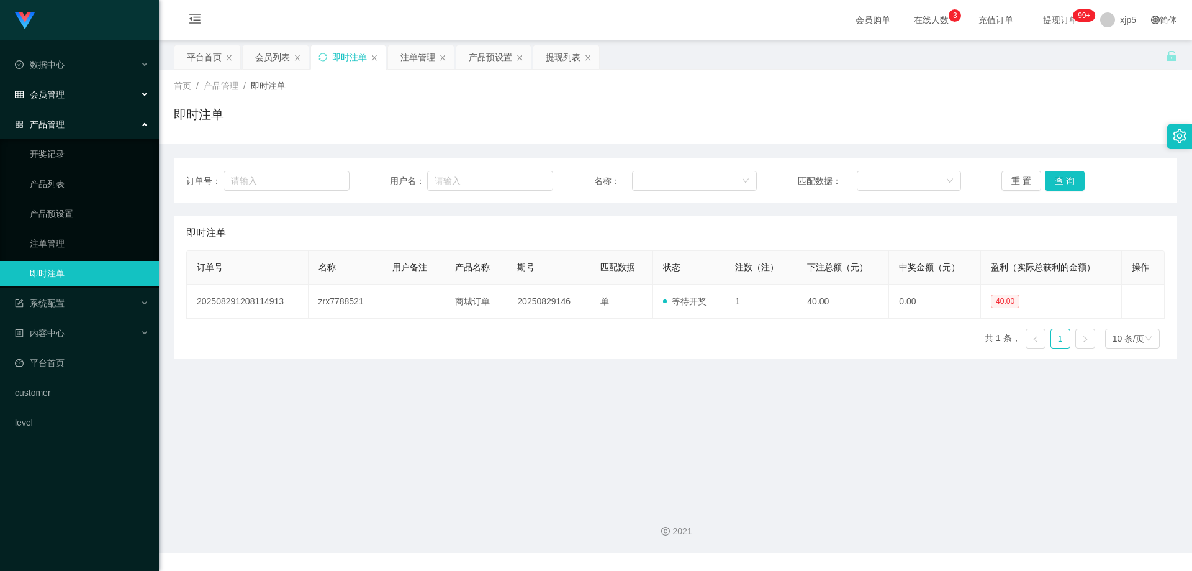
click at [73, 97] on div "会员管理" at bounding box center [79, 94] width 159 height 25
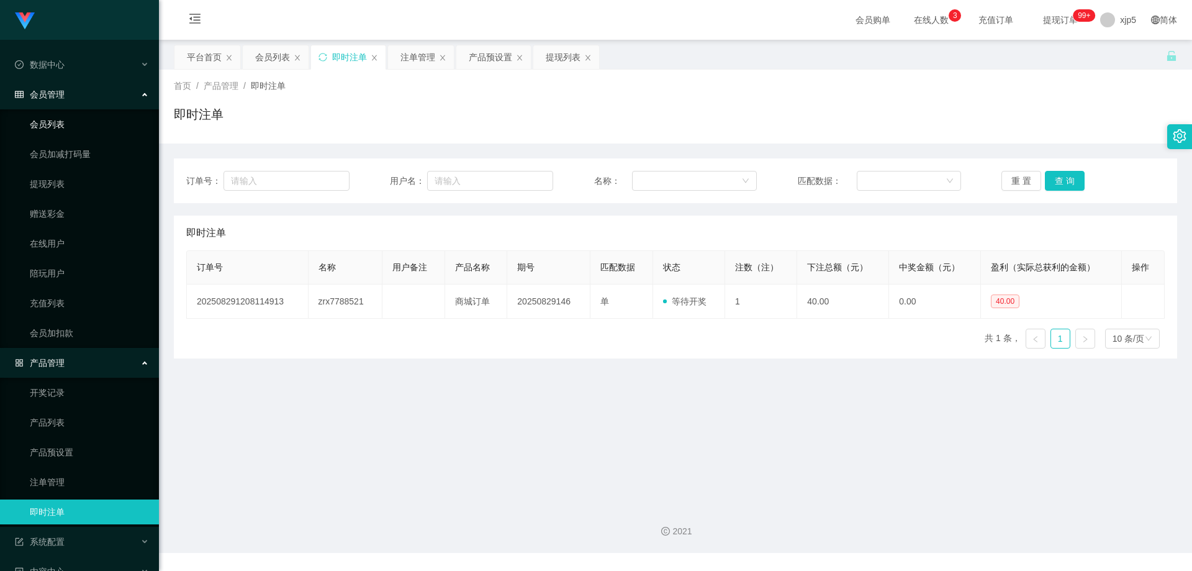
click at [63, 124] on link "会员列表" at bounding box center [89, 124] width 119 height 25
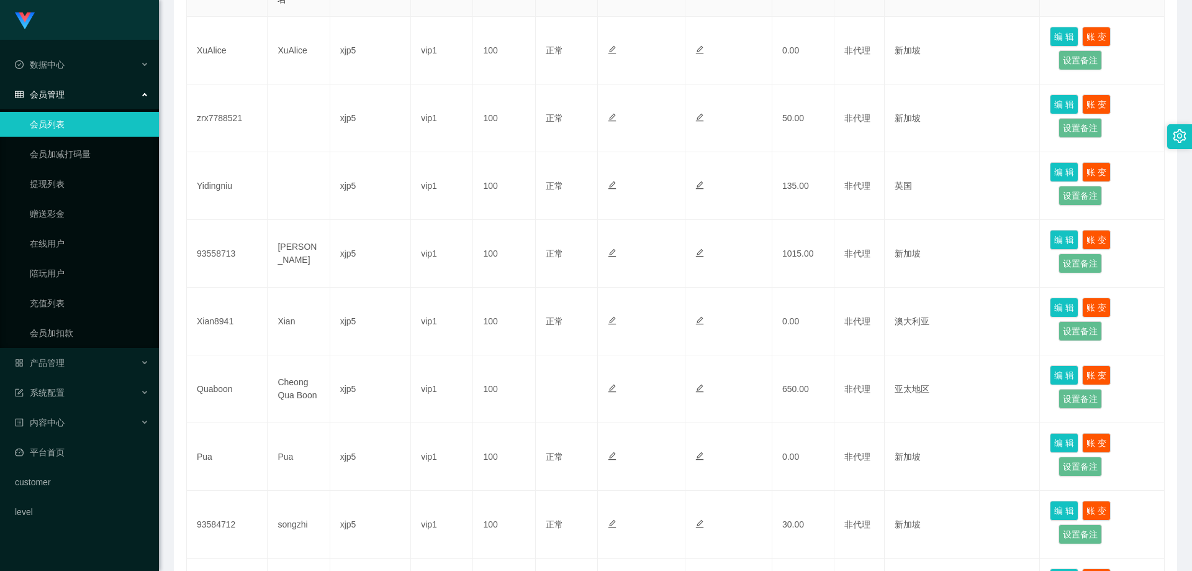
scroll to position [531, 0]
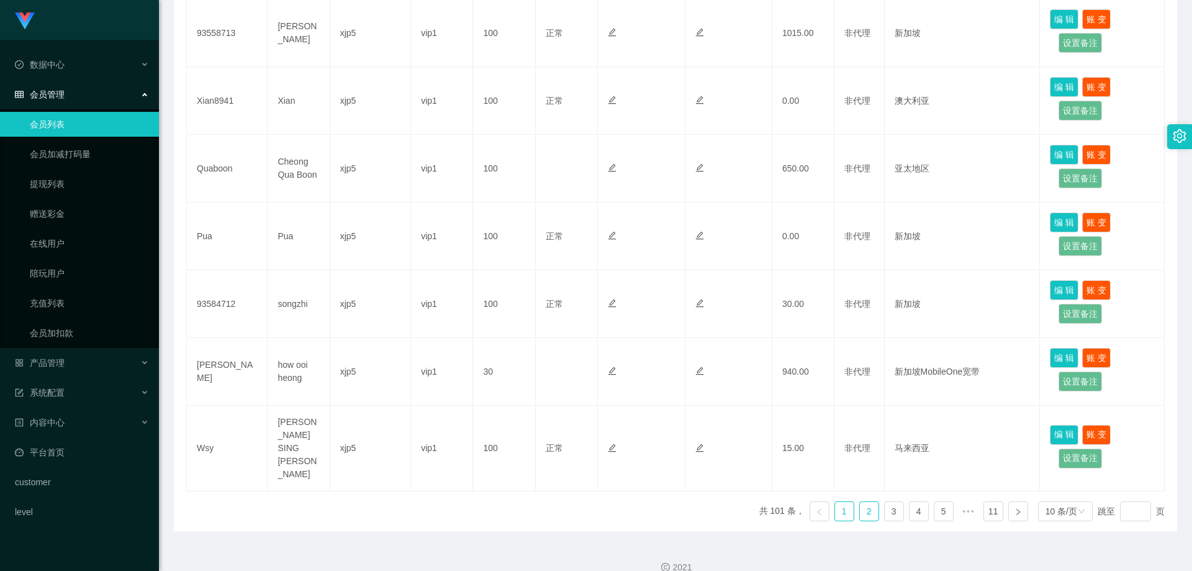
click at [862, 502] on link "2" at bounding box center [869, 511] width 19 height 19
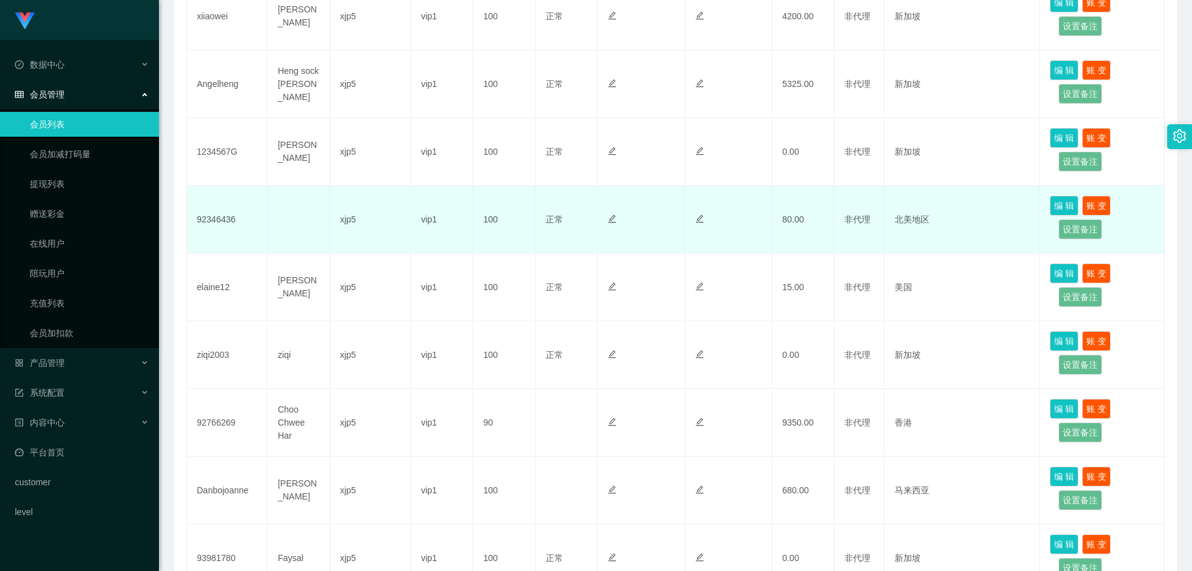
scroll to position [283, 0]
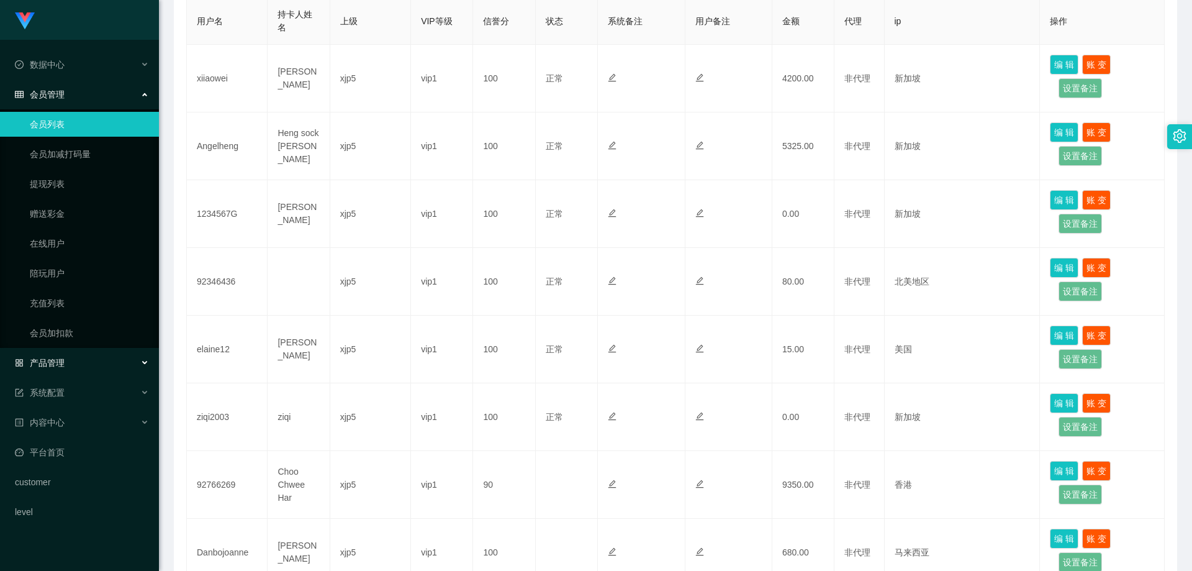
click at [91, 360] on div "产品管理" at bounding box center [79, 362] width 159 height 25
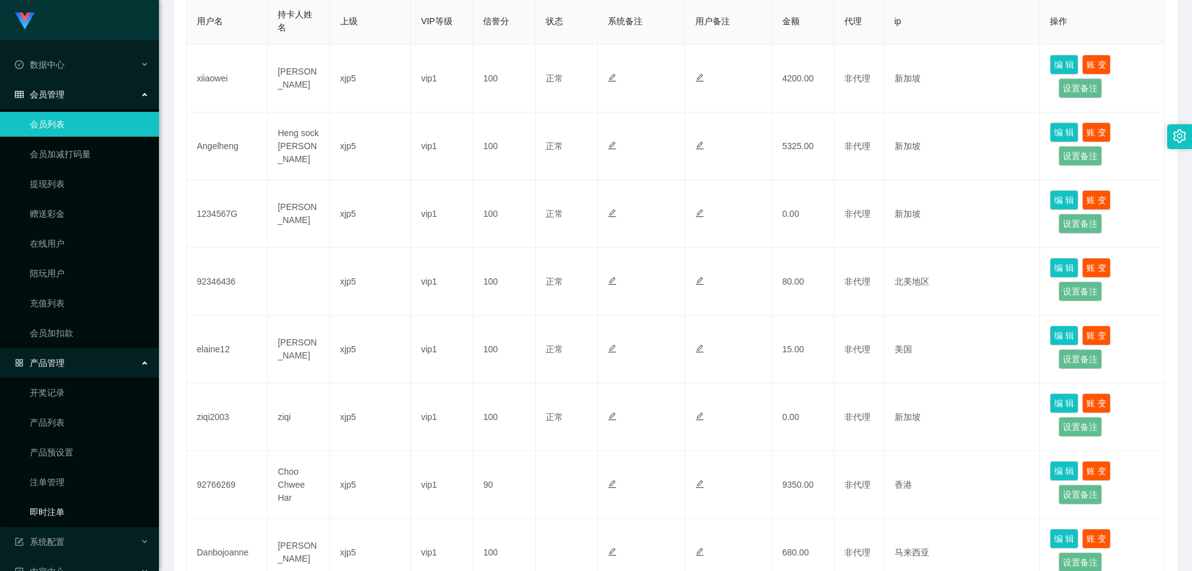
click at [63, 506] on link "即时注单" at bounding box center [89, 511] width 119 height 25
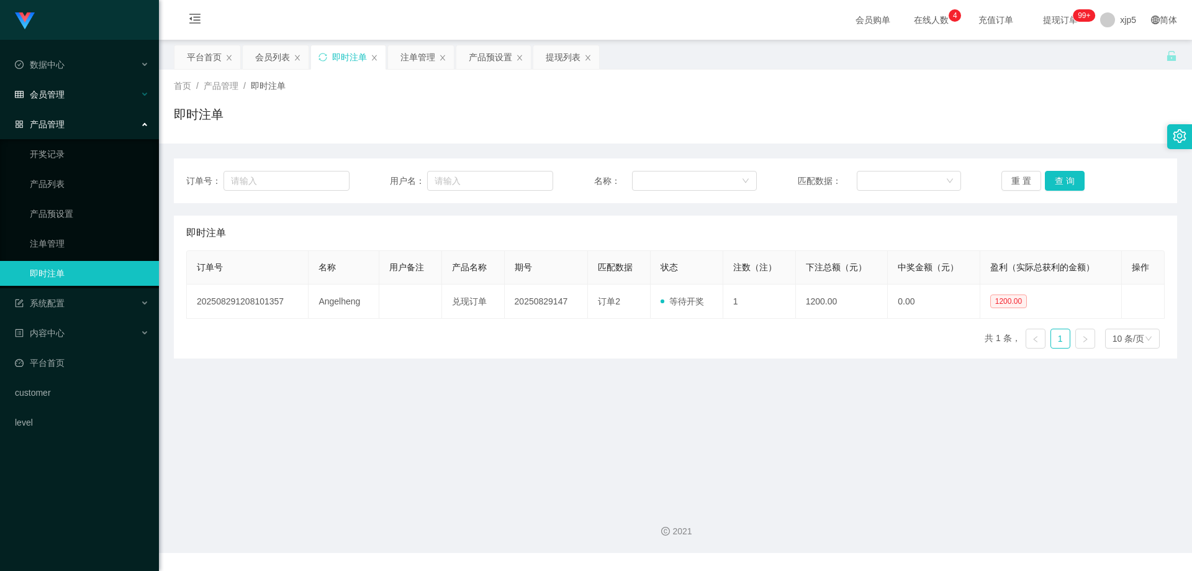
click at [68, 96] on div "会员管理" at bounding box center [79, 94] width 159 height 25
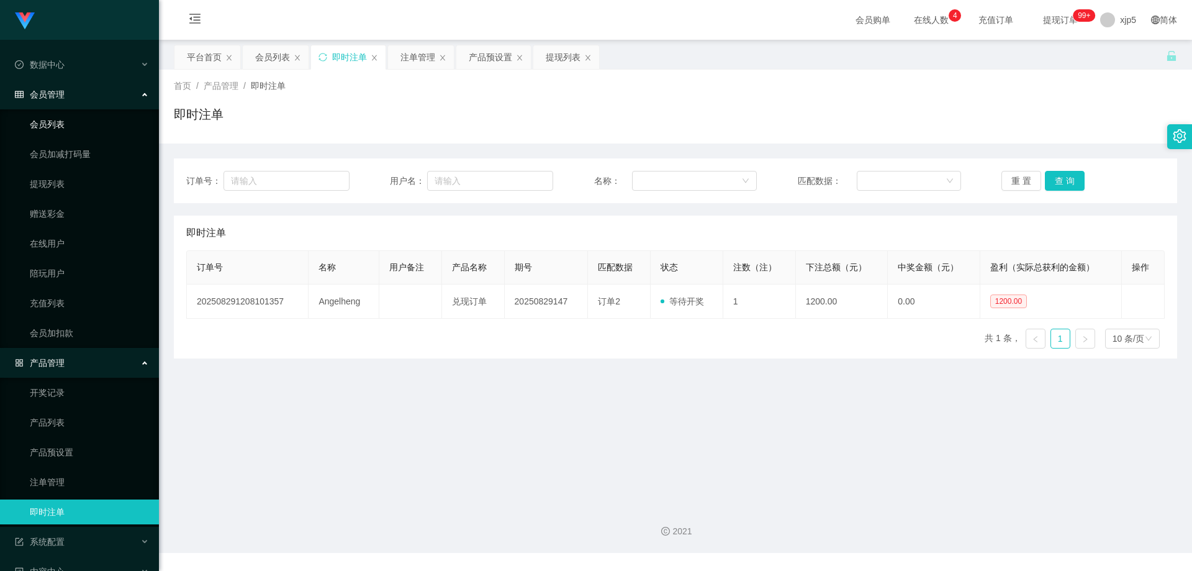
click at [50, 117] on link "会员列表" at bounding box center [89, 124] width 119 height 25
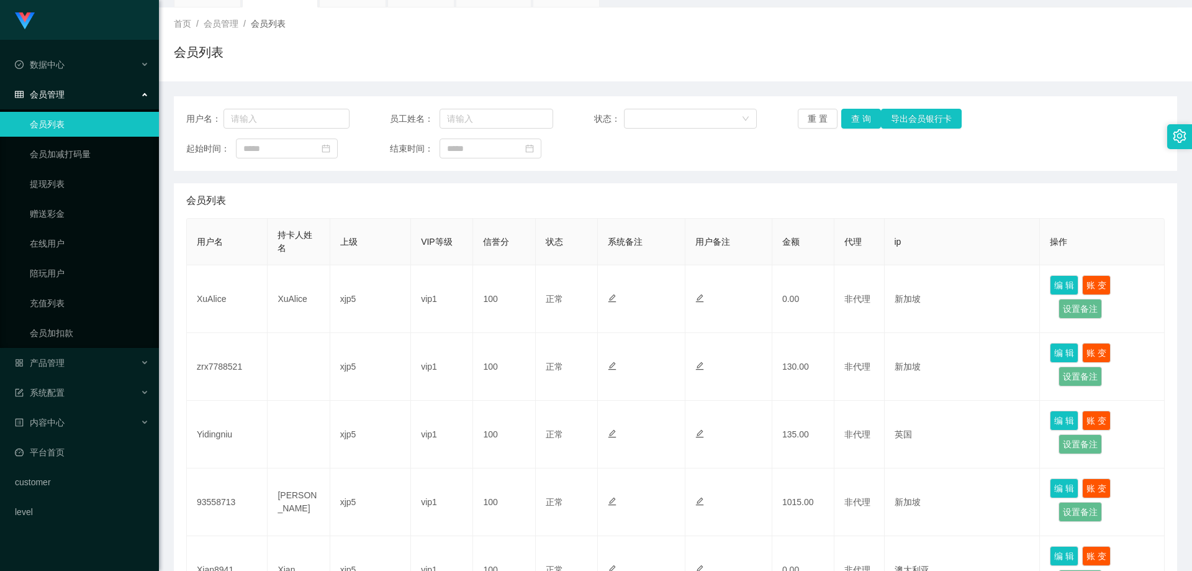
scroll to position [497, 0]
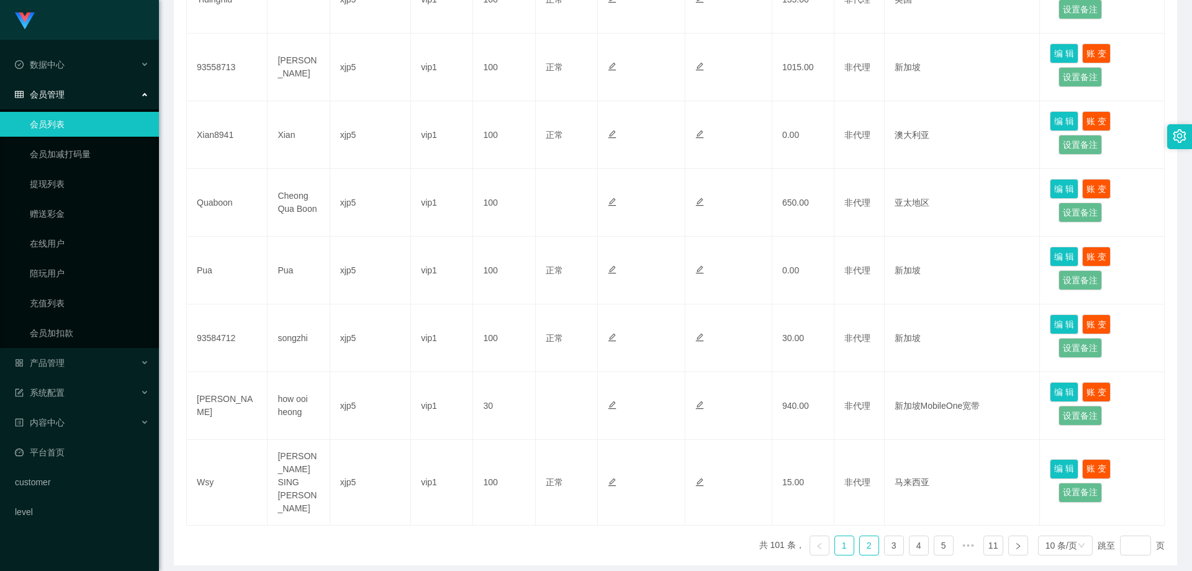
click at [864, 536] on link "2" at bounding box center [869, 545] width 19 height 19
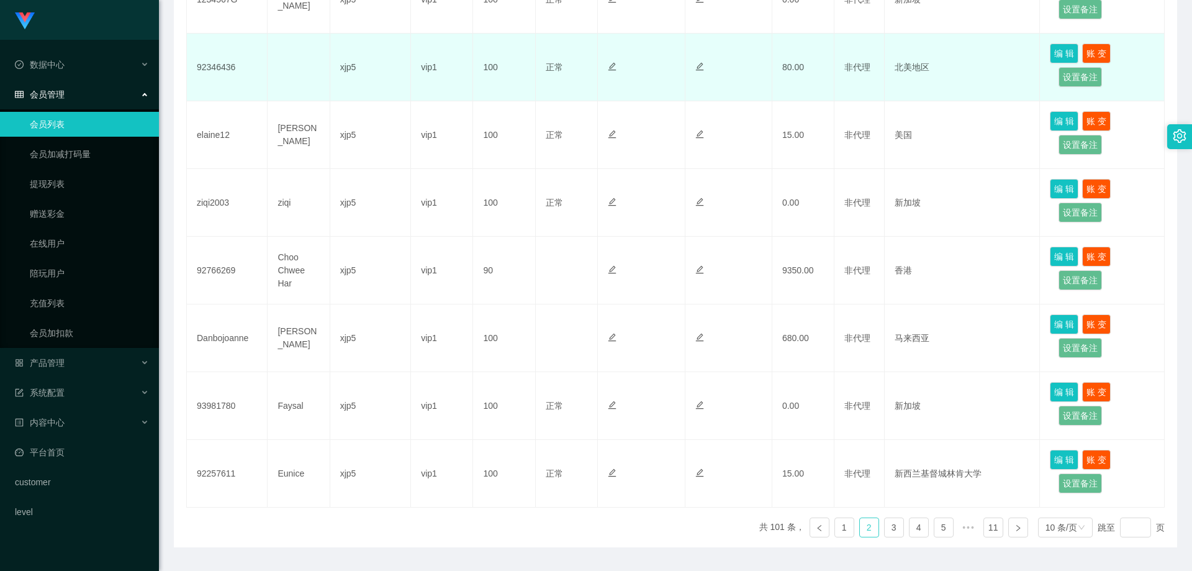
scroll to position [186, 0]
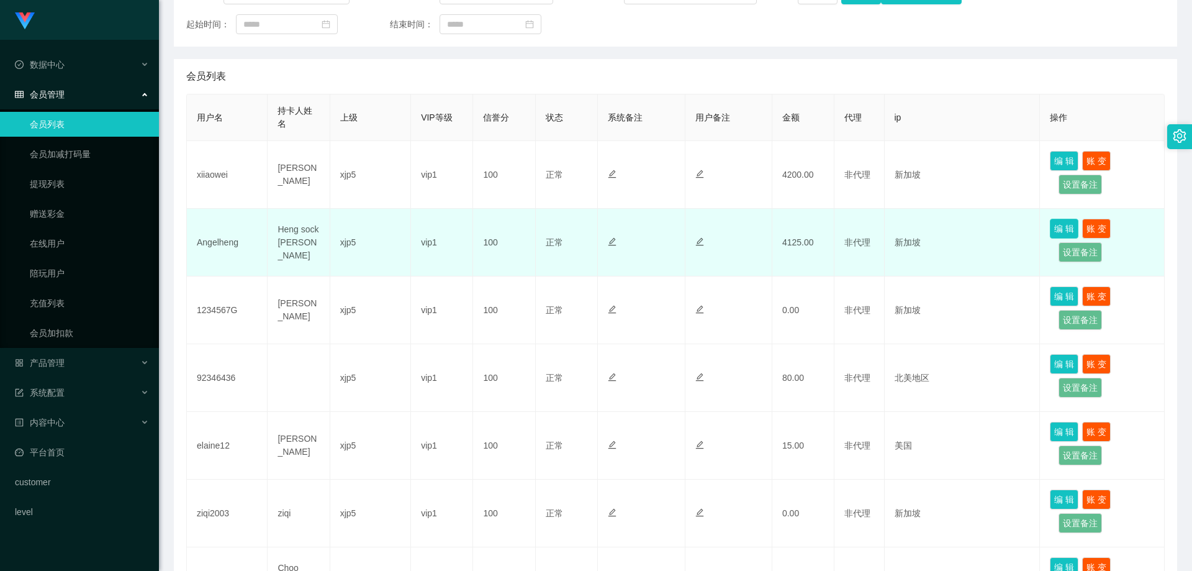
click at [1051, 228] on button "编 辑" at bounding box center [1064, 229] width 29 height 20
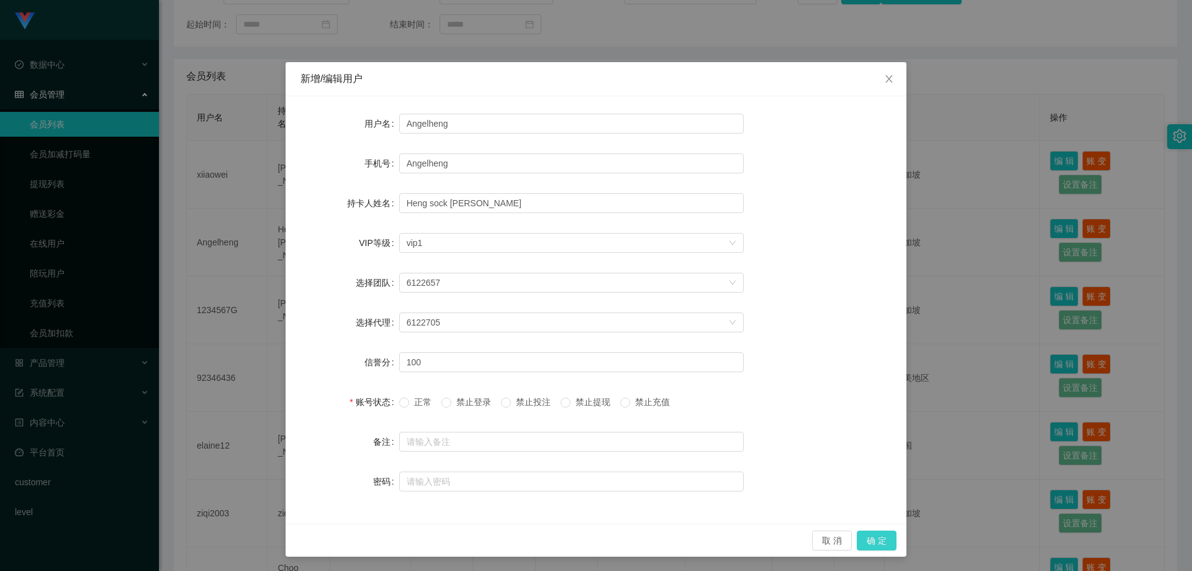
click at [882, 537] on button "确 定" at bounding box center [877, 540] width 40 height 20
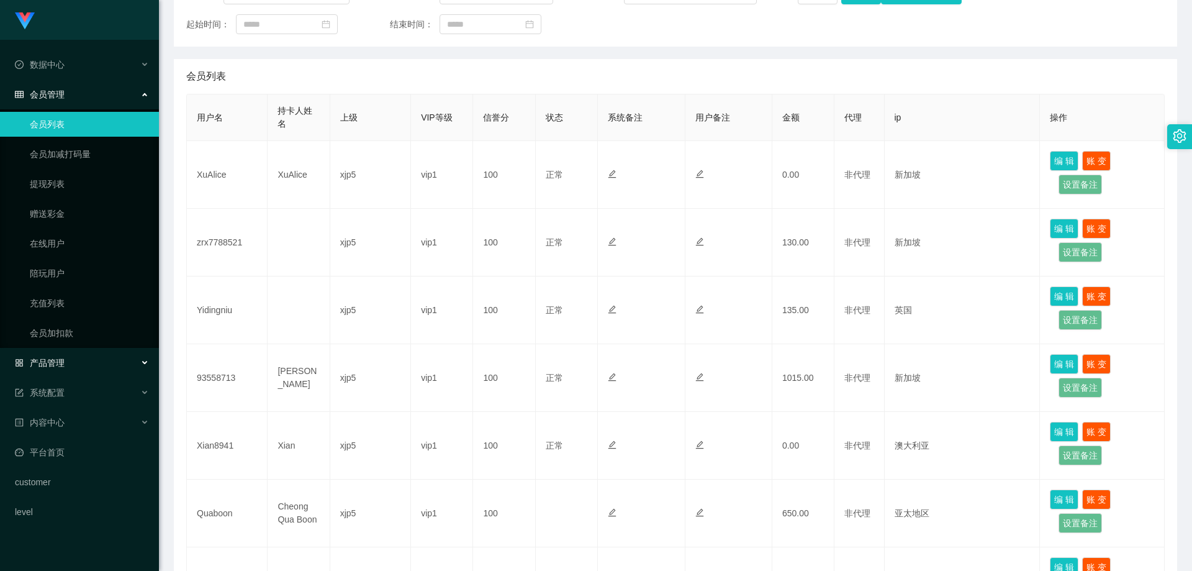
click at [75, 363] on div "产品管理" at bounding box center [79, 362] width 159 height 25
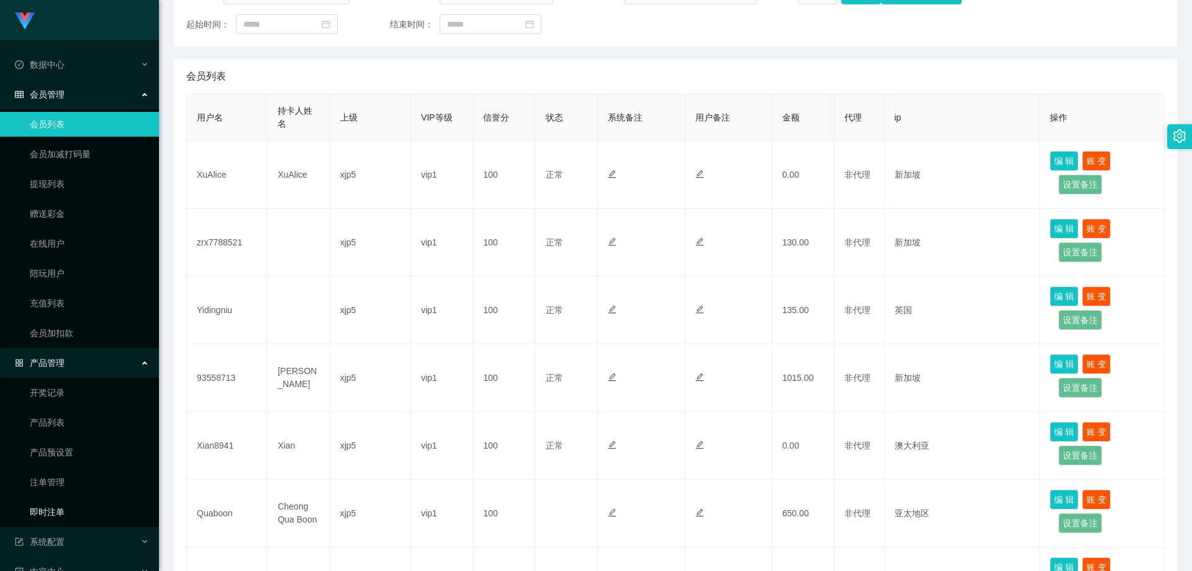
drag, startPoint x: 67, startPoint y: 509, endPoint x: 88, endPoint y: 440, distance: 72.1
click at [66, 509] on link "即时注单" at bounding box center [89, 511] width 119 height 25
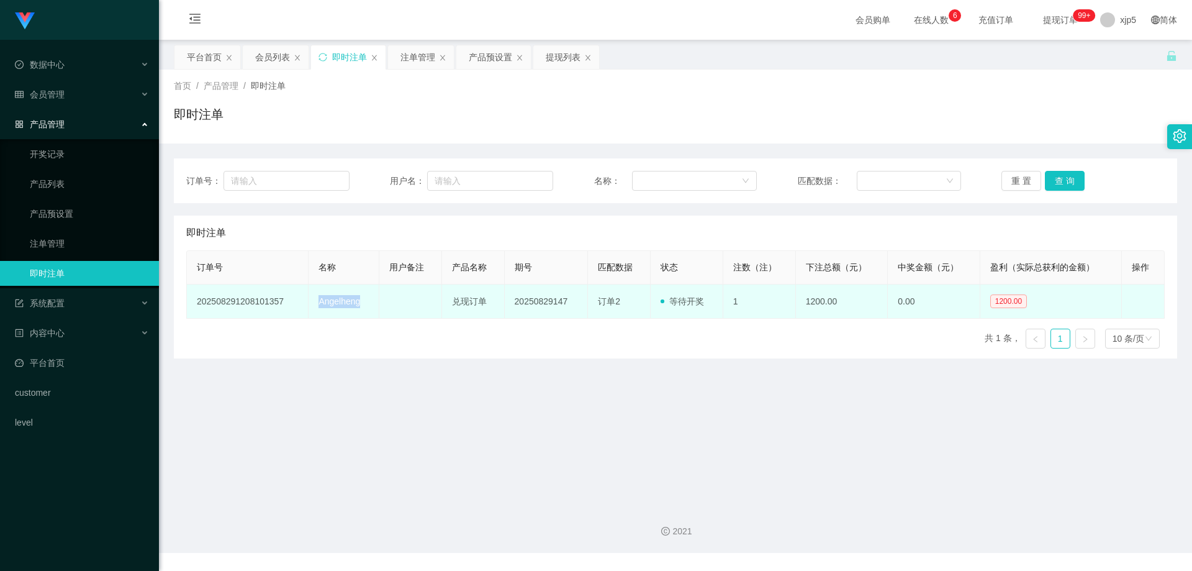
drag, startPoint x: 348, startPoint y: 306, endPoint x: 316, endPoint y: 300, distance: 32.8
click at [316, 300] on td "Angelheng" at bounding box center [344, 301] width 70 height 34
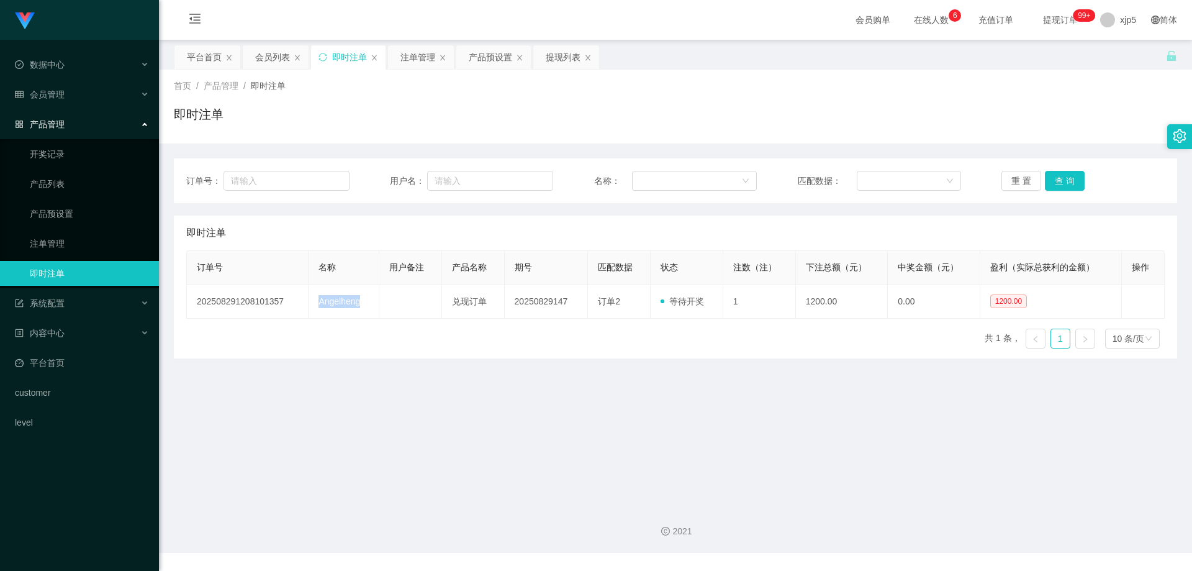
copy td "Angelheng"
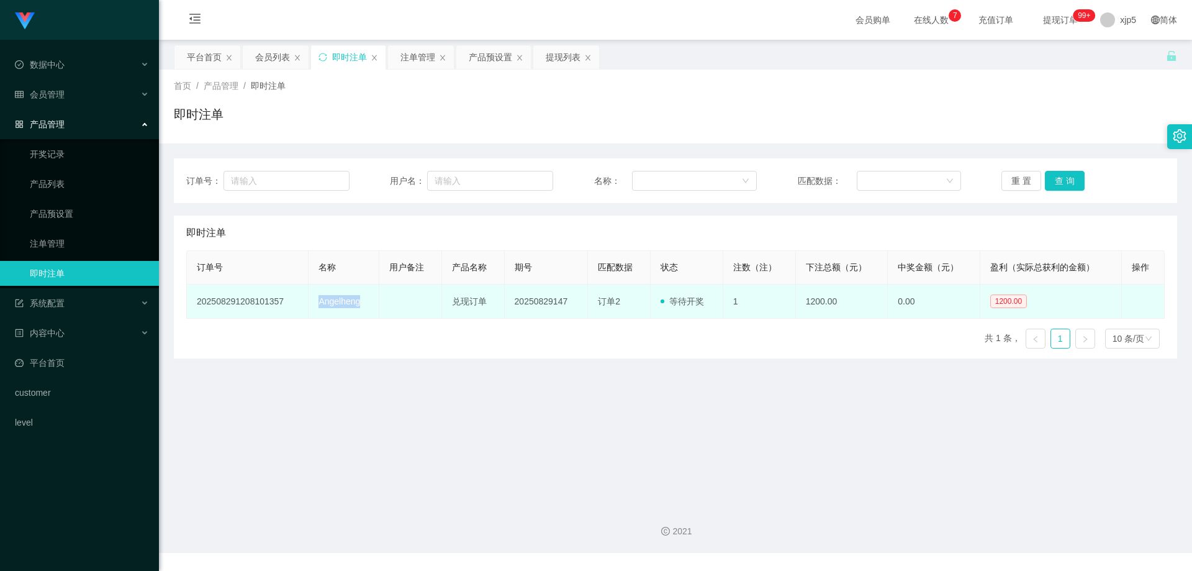
click at [357, 304] on td "Angelheng" at bounding box center [344, 301] width 70 height 34
drag, startPoint x: 360, startPoint y: 305, endPoint x: 316, endPoint y: 305, distance: 44.7
click at [316, 305] on td "Angelheng" at bounding box center [344, 301] width 70 height 34
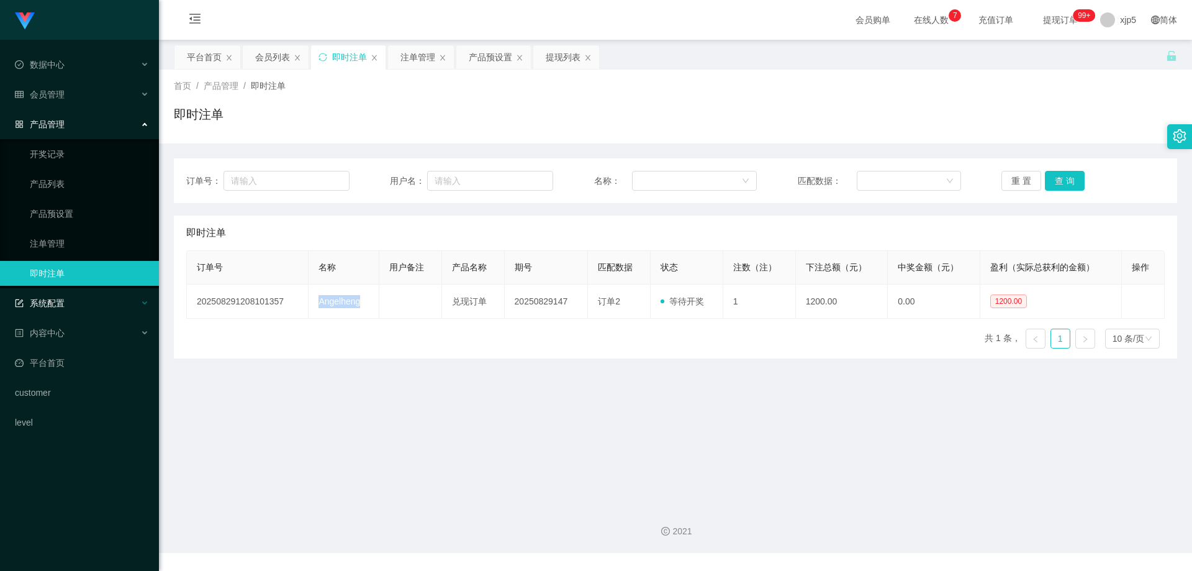
copy td "Angelheng"
drag, startPoint x: 71, startPoint y: 248, endPoint x: 144, endPoint y: 267, distance: 75.6
click at [71, 248] on link "注单管理" at bounding box center [89, 243] width 119 height 25
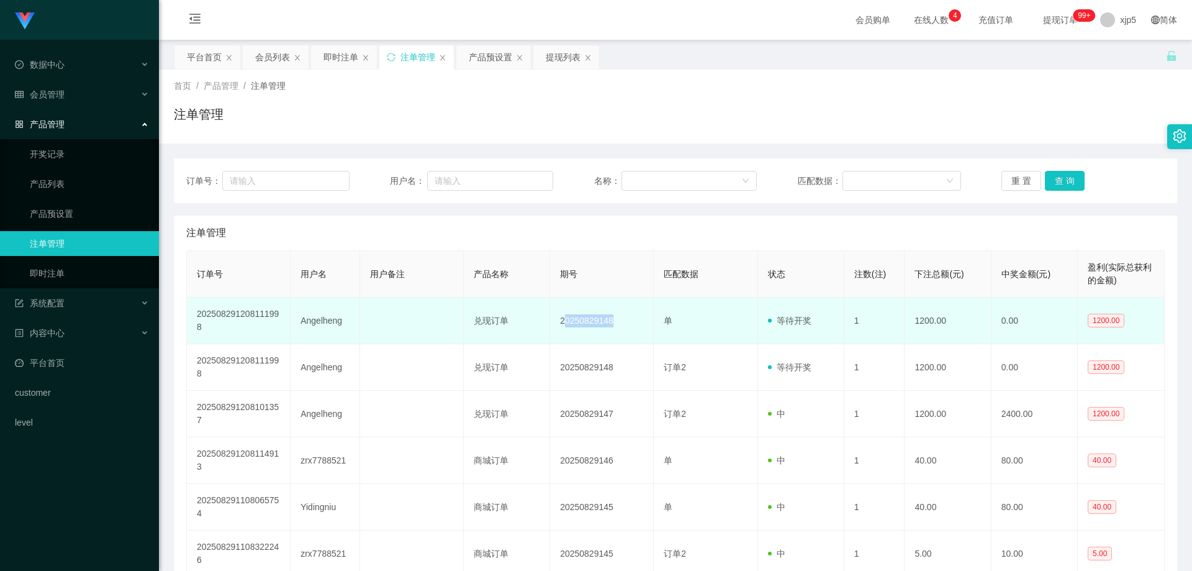
drag, startPoint x: 605, startPoint y: 325, endPoint x: 563, endPoint y: 324, distance: 41.6
click at [563, 324] on td "20250829148" at bounding box center [602, 321] width 104 height 47
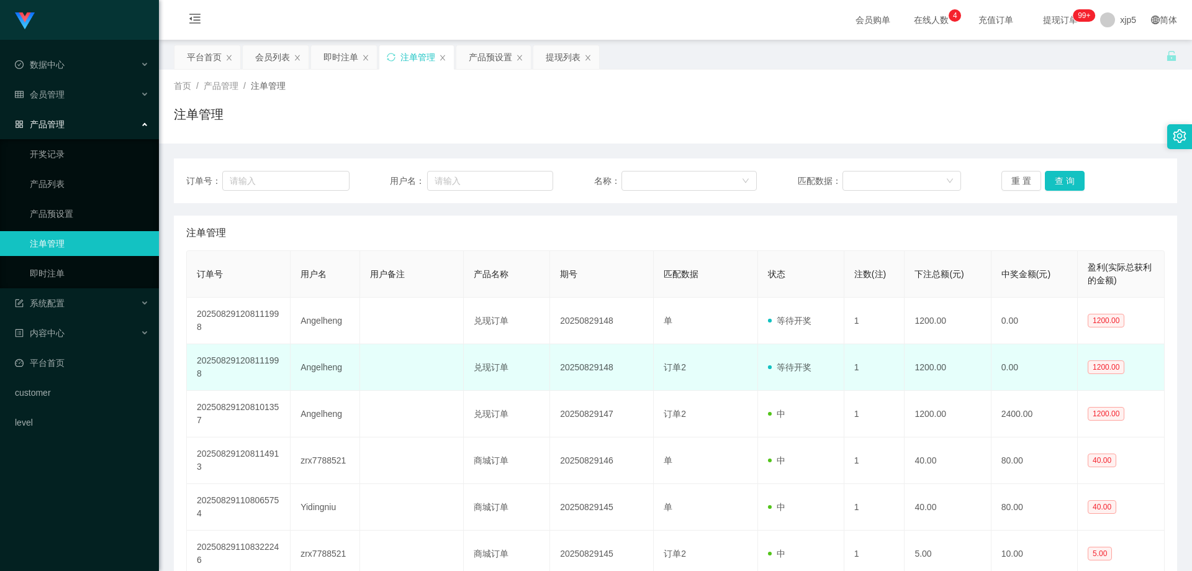
click at [614, 375] on td "20250829148" at bounding box center [602, 367] width 104 height 47
click at [618, 370] on td "20250829148" at bounding box center [602, 367] width 104 height 47
drag, startPoint x: 620, startPoint y: 370, endPoint x: 553, endPoint y: 368, distance: 66.5
click at [553, 368] on td "20250829148" at bounding box center [602, 367] width 104 height 47
copy td "20250829148"
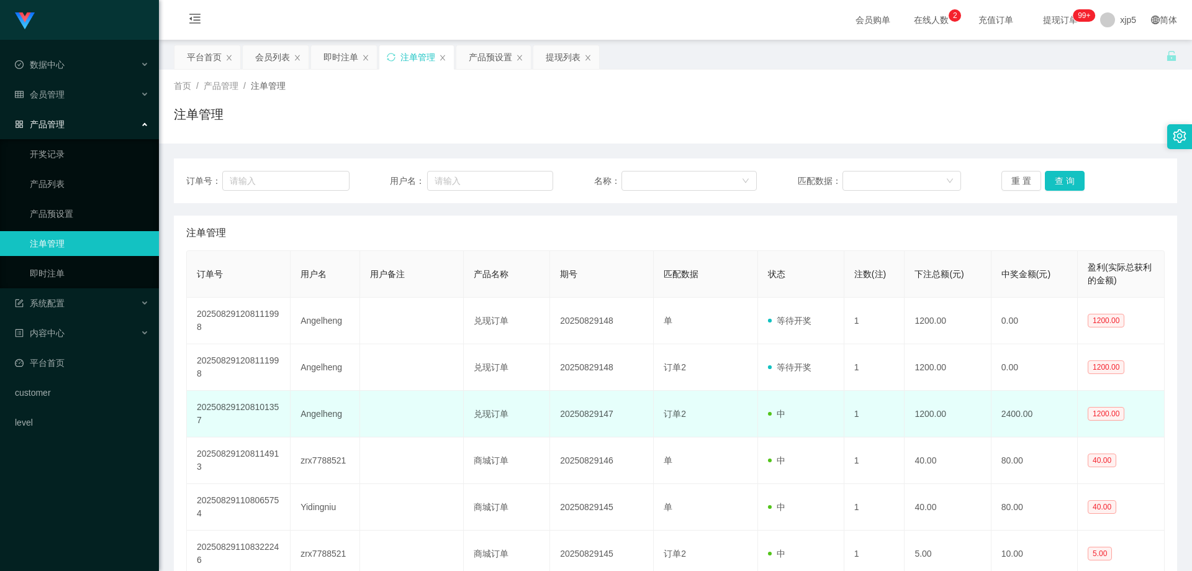
click at [620, 416] on td "20250829147" at bounding box center [602, 414] width 104 height 47
drag, startPoint x: 585, startPoint y: 417, endPoint x: 563, endPoint y: 417, distance: 21.7
click at [563, 417] on td "20250829147" at bounding box center [602, 414] width 104 height 47
click at [606, 416] on td "20250829147" at bounding box center [602, 414] width 104 height 47
drag, startPoint x: 619, startPoint y: 413, endPoint x: 558, endPoint y: 414, distance: 60.9
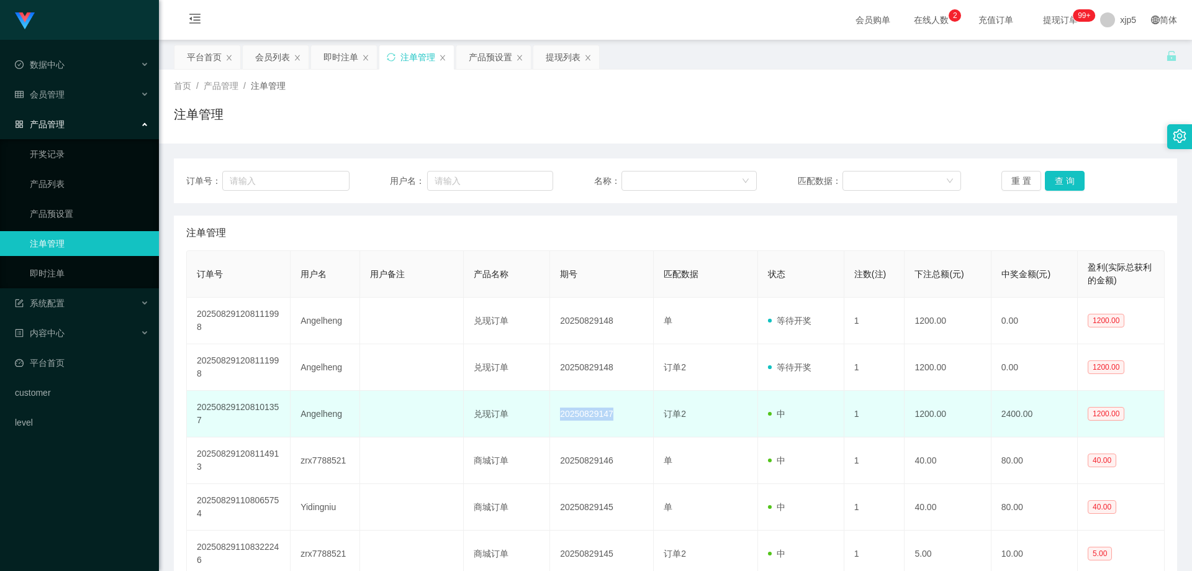
click at [558, 414] on td "20250829147" at bounding box center [602, 414] width 104 height 47
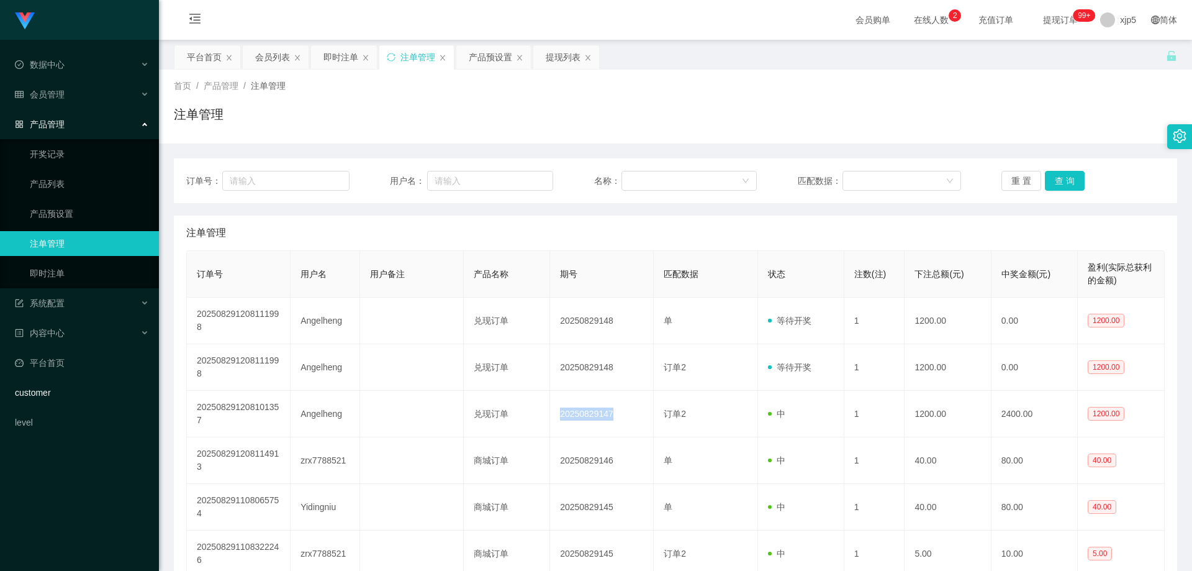
copy td "20250829147"
click at [59, 268] on link "即时注单" at bounding box center [89, 273] width 119 height 25
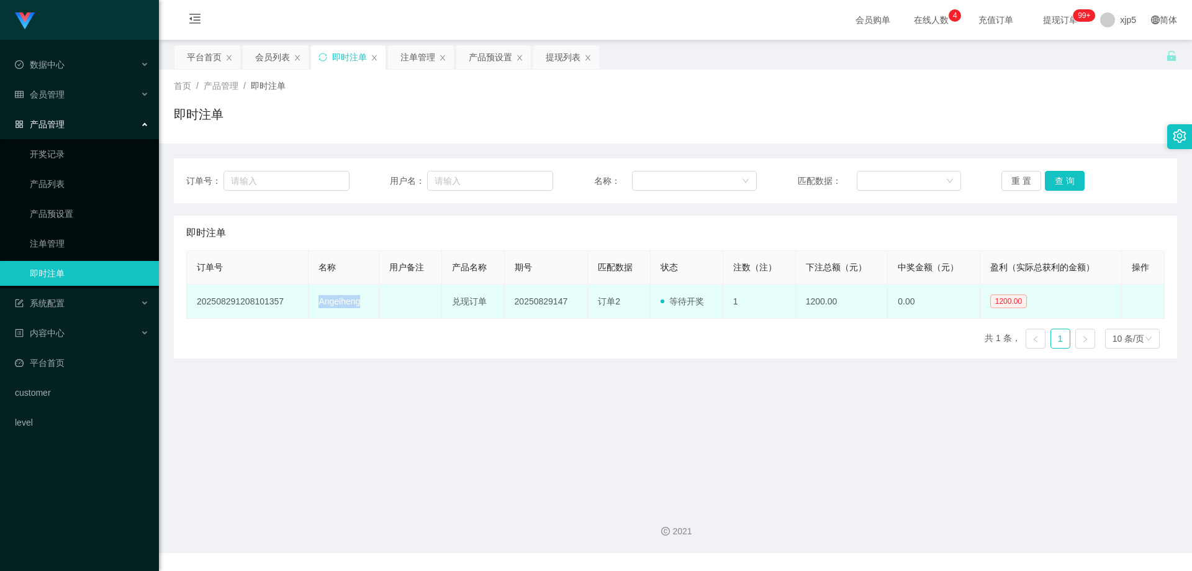
drag, startPoint x: 365, startPoint y: 302, endPoint x: 334, endPoint y: 305, distance: 31.2
click at [314, 301] on td "Angelheng" at bounding box center [344, 301] width 70 height 34
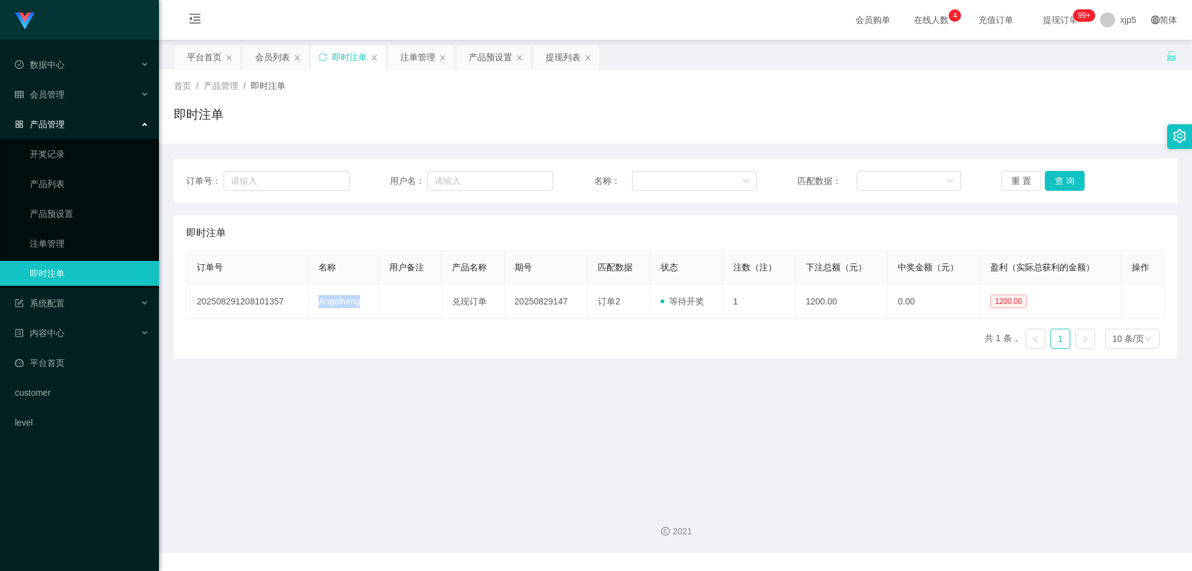
copy td "Angelheng"
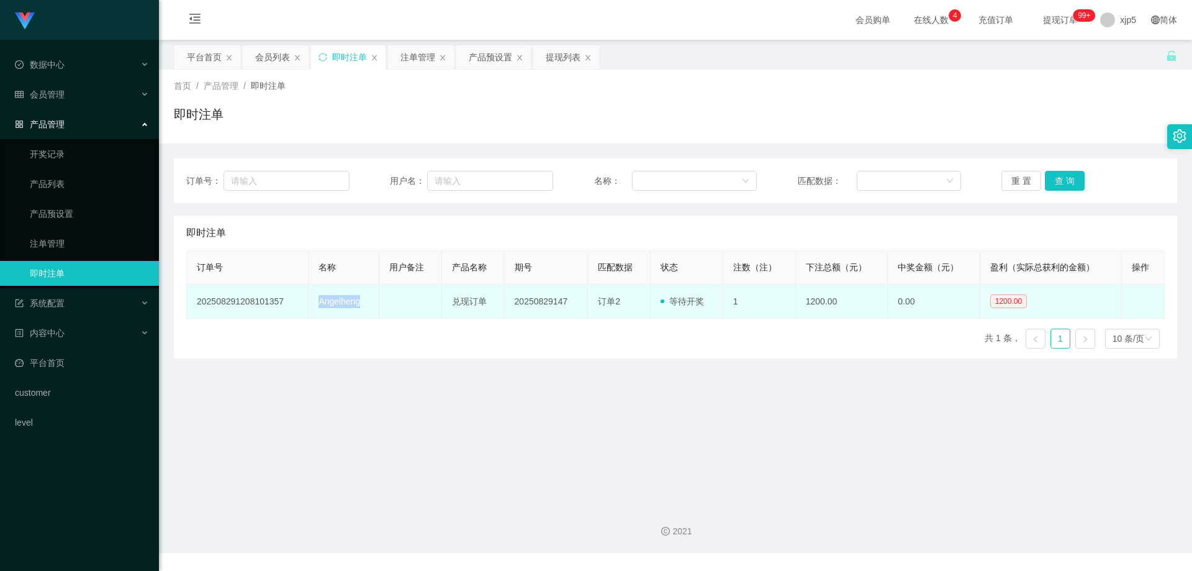
click at [337, 316] on td "Angelheng" at bounding box center [344, 301] width 70 height 34
click at [371, 302] on td "Angelheng" at bounding box center [344, 301] width 70 height 34
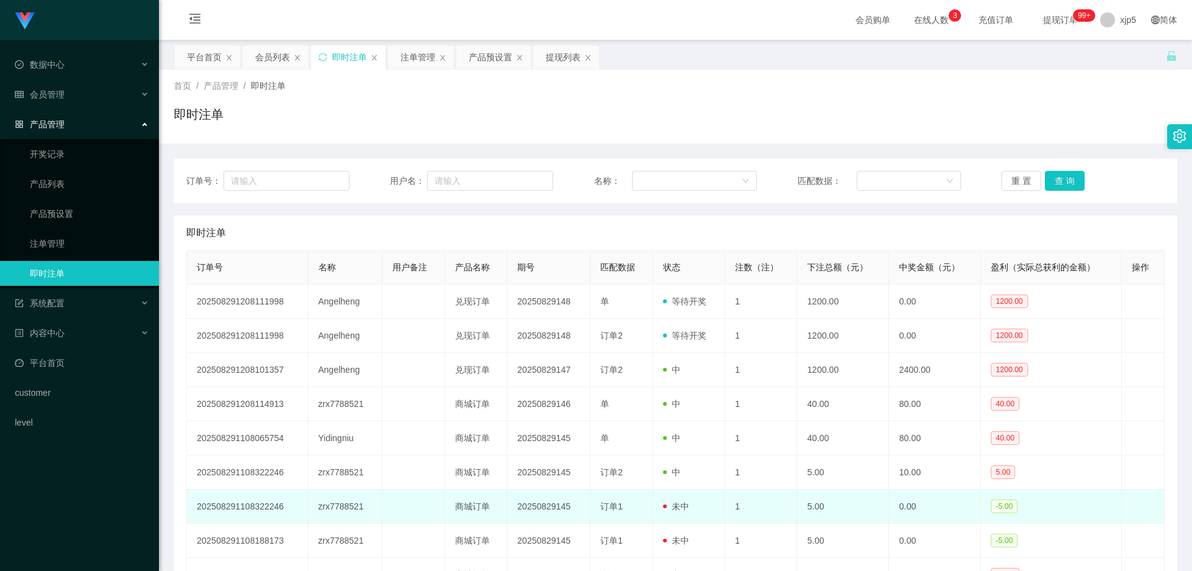
scroll to position [153, 0]
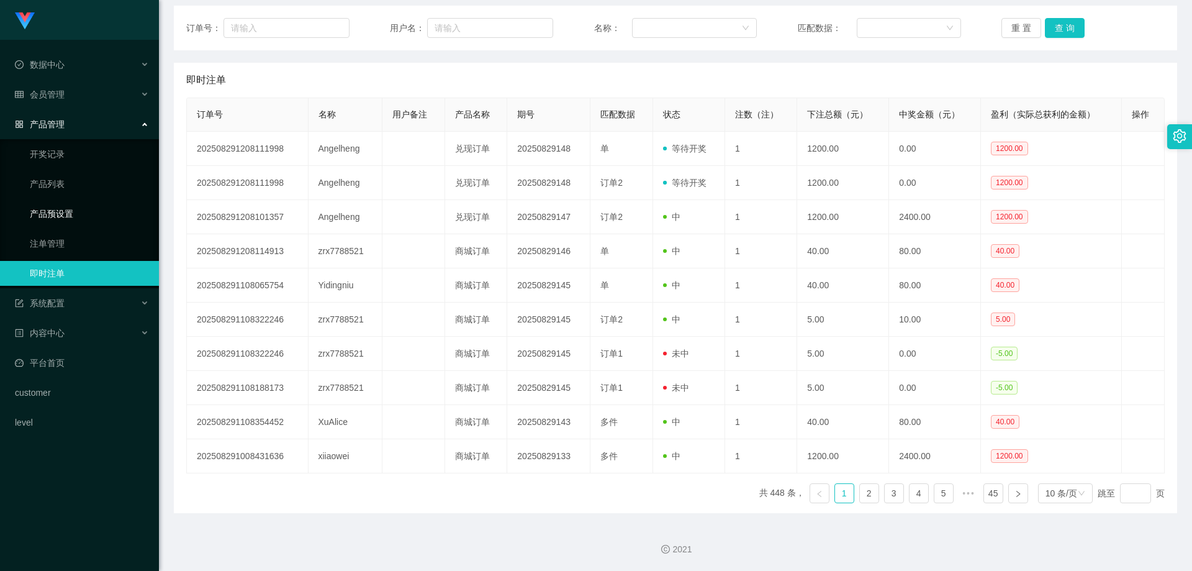
click at [66, 212] on link "产品预设置" at bounding box center [89, 213] width 119 height 25
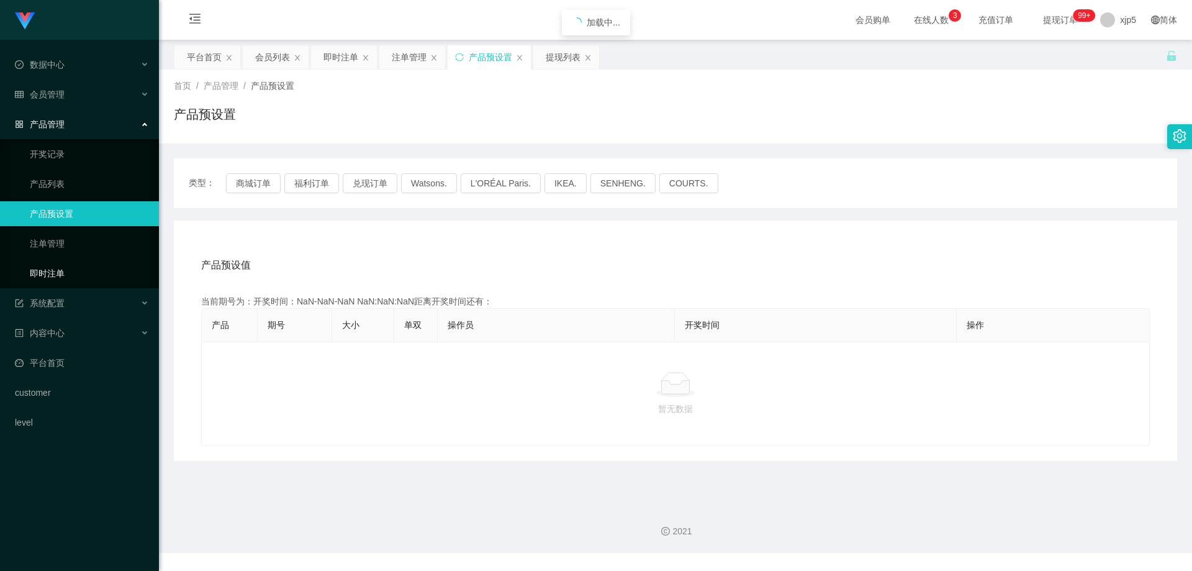
click at [73, 267] on link "即时注单" at bounding box center [89, 273] width 119 height 25
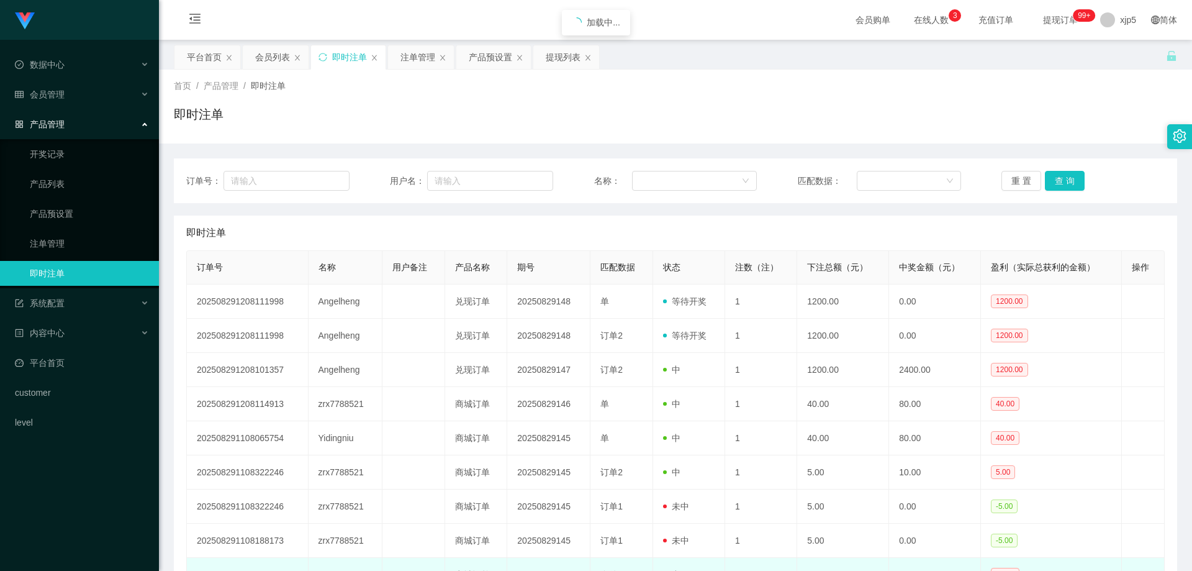
scroll to position [153, 0]
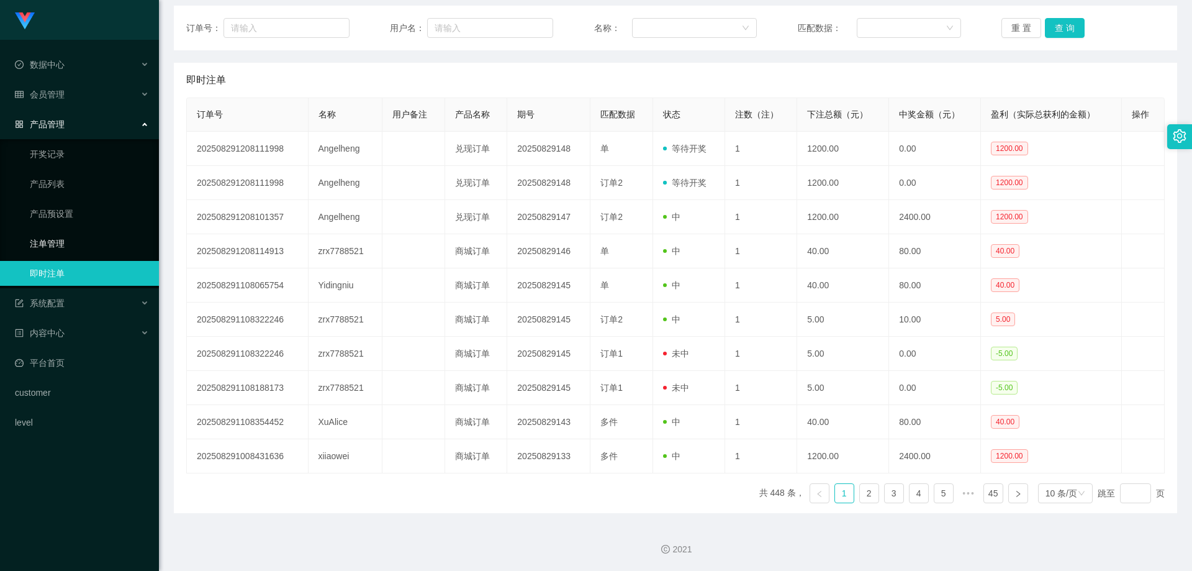
click at [99, 240] on link "注单管理" at bounding box center [89, 243] width 119 height 25
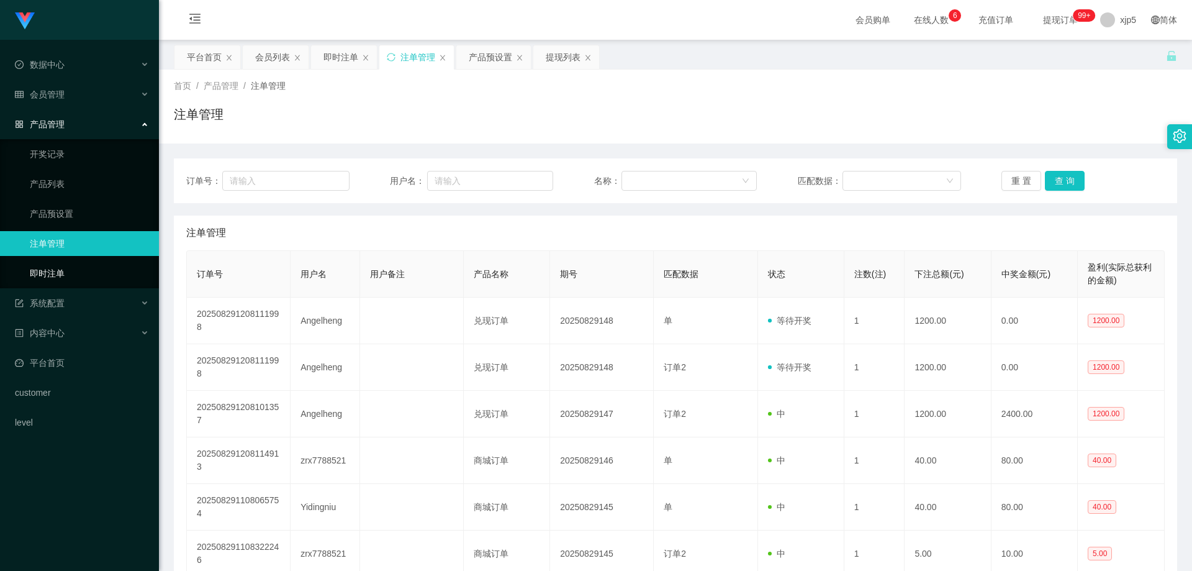
click at [93, 265] on link "即时注单" at bounding box center [89, 273] width 119 height 25
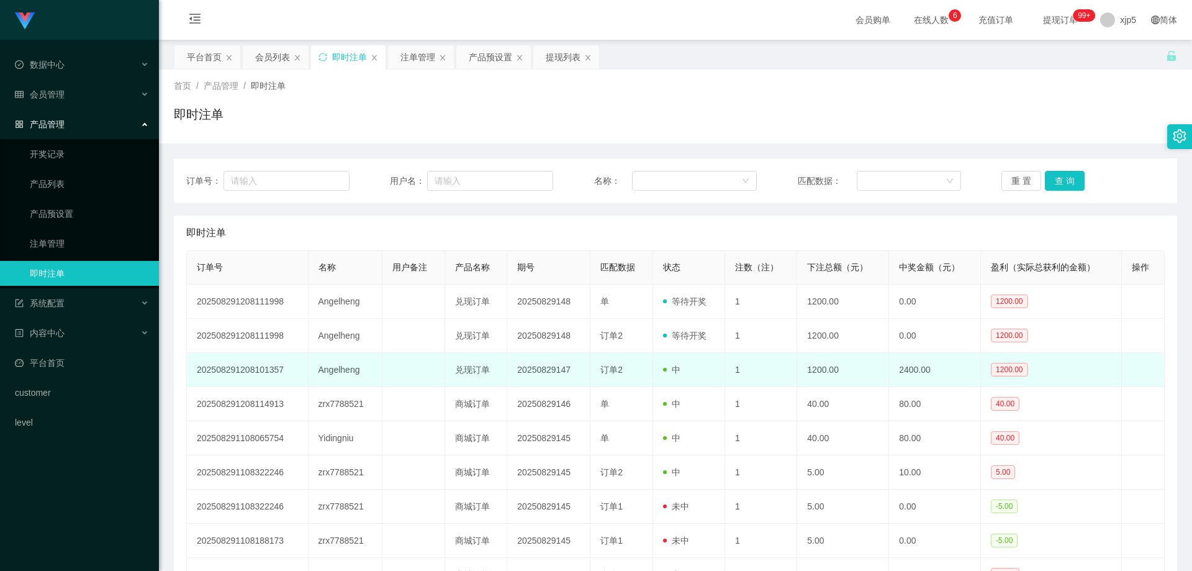
scroll to position [62, 0]
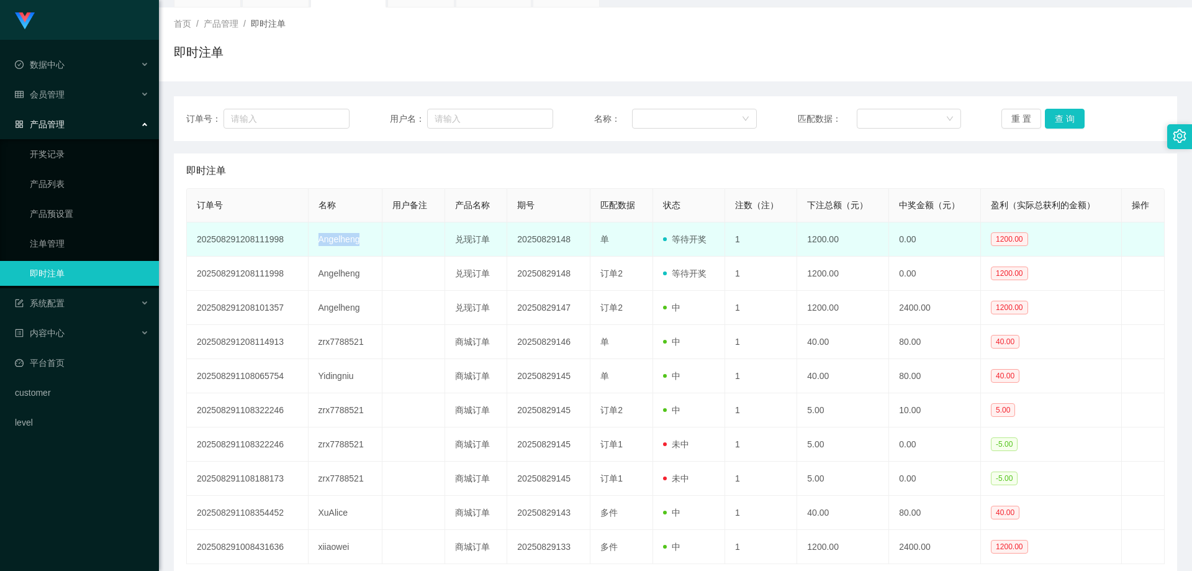
drag, startPoint x: 367, startPoint y: 243, endPoint x: 304, endPoint y: 238, distance: 63.6
click at [304, 238] on tr "202508291208111998 Angelheng 兑现订单 20250829148 单 等待开奖 1 1200.00 0.00 1200.00 修 改" at bounding box center [676, 239] width 978 height 34
copy tr "Angelheng"
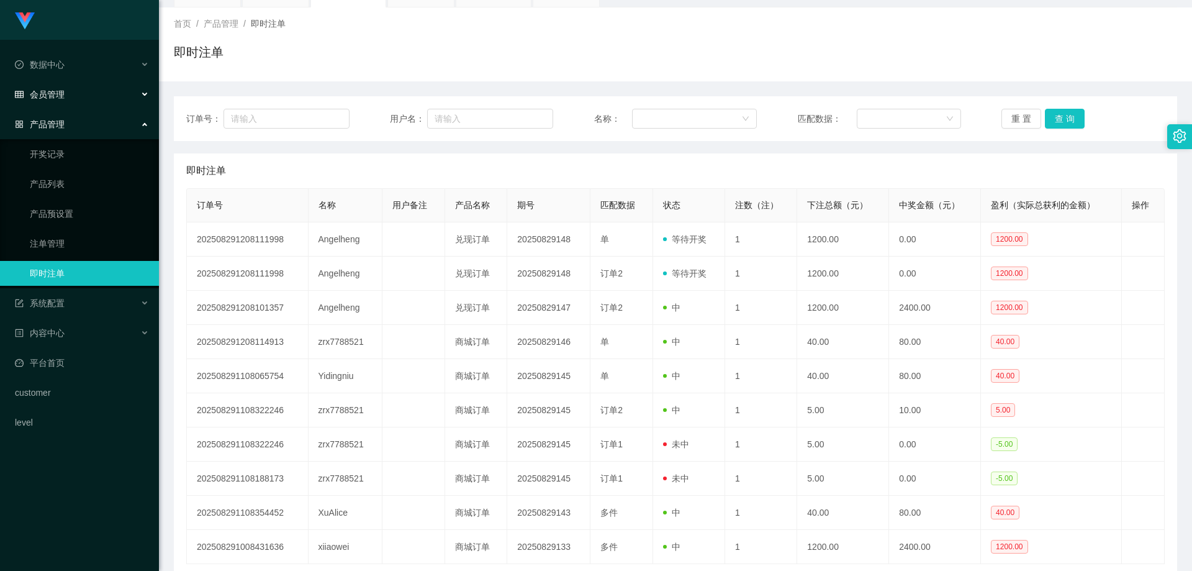
drag, startPoint x: 53, startPoint y: 98, endPoint x: 68, endPoint y: 129, distance: 34.4
click at [53, 98] on span "会员管理" at bounding box center [40, 94] width 50 height 10
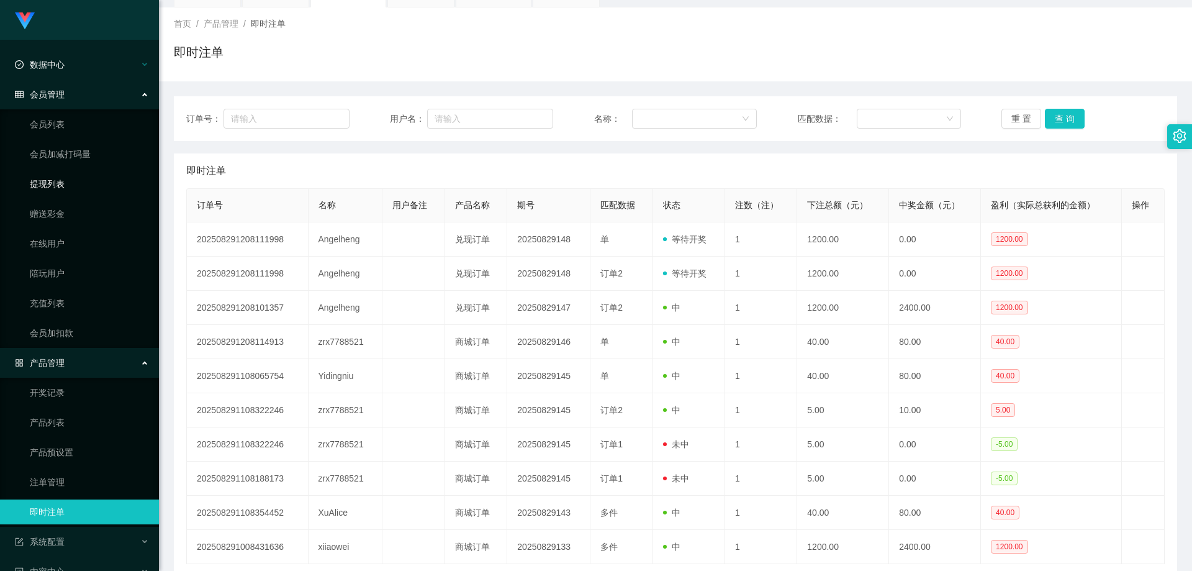
drag, startPoint x: 70, startPoint y: 189, endPoint x: 68, endPoint y: 63, distance: 125.5
click at [69, 188] on link "提现列表" at bounding box center [89, 183] width 119 height 25
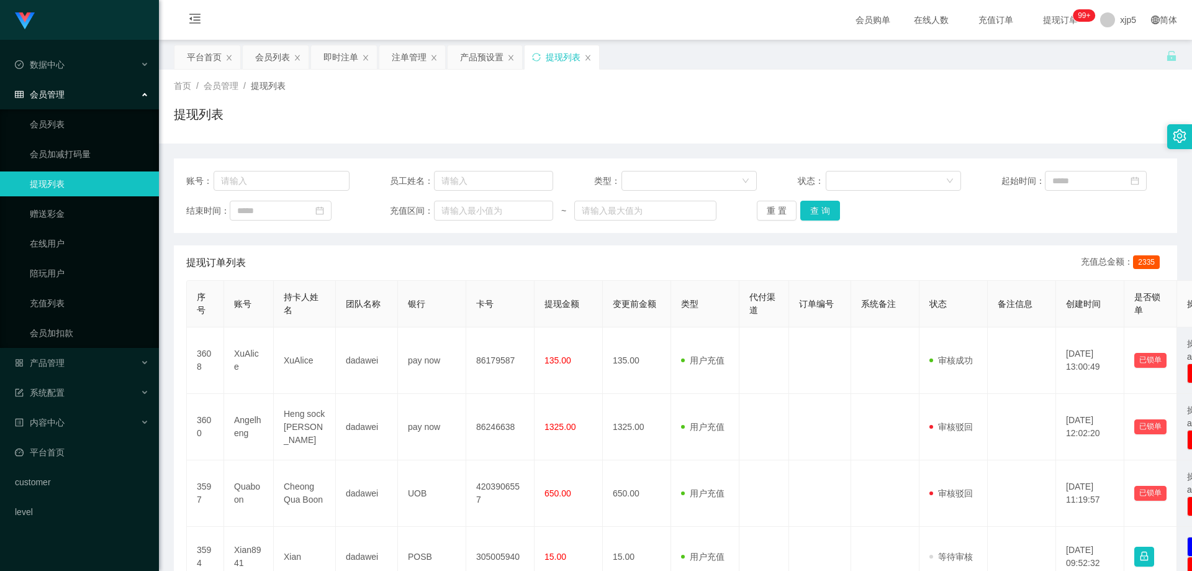
click at [60, 183] on link "提现列表" at bounding box center [89, 183] width 119 height 25
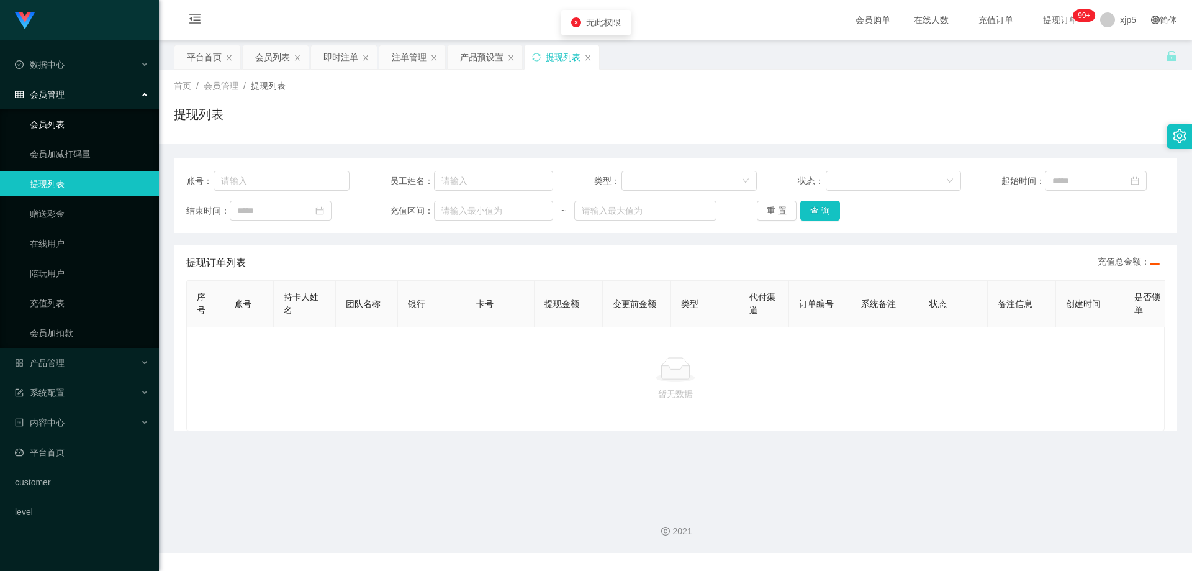
click at [53, 123] on link "会员列表" at bounding box center [89, 124] width 119 height 25
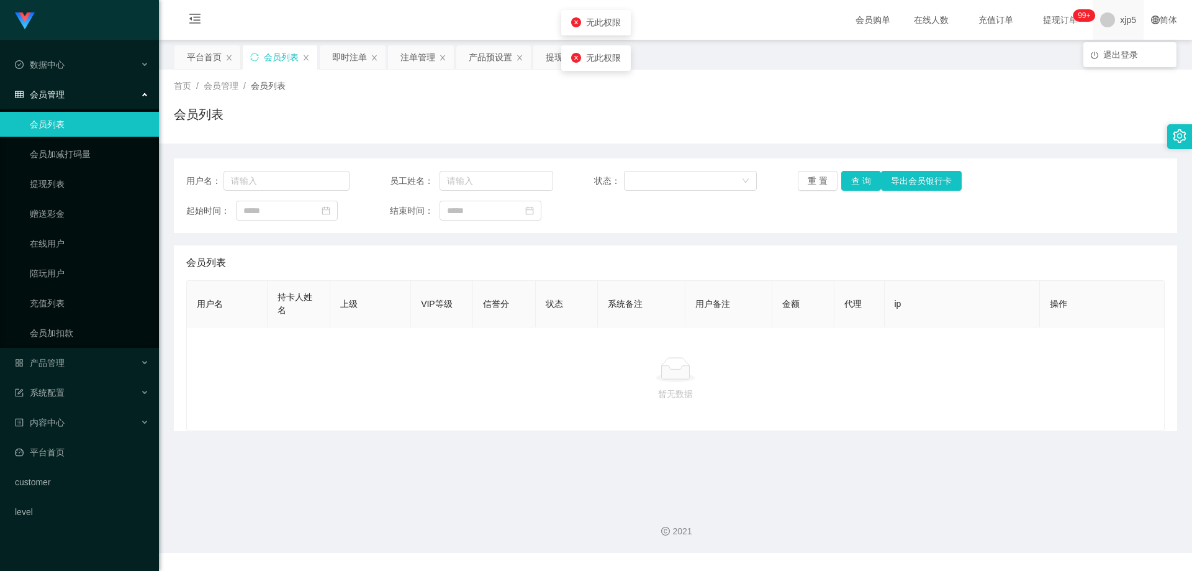
drag, startPoint x: 0, startPoint y: 0, endPoint x: 1118, endPoint y: 17, distance: 1118.1
click at [1120, 17] on span "xjp5" at bounding box center [1128, 20] width 16 height 40
click at [1120, 54] on span "退出登录" at bounding box center [1121, 55] width 35 height 10
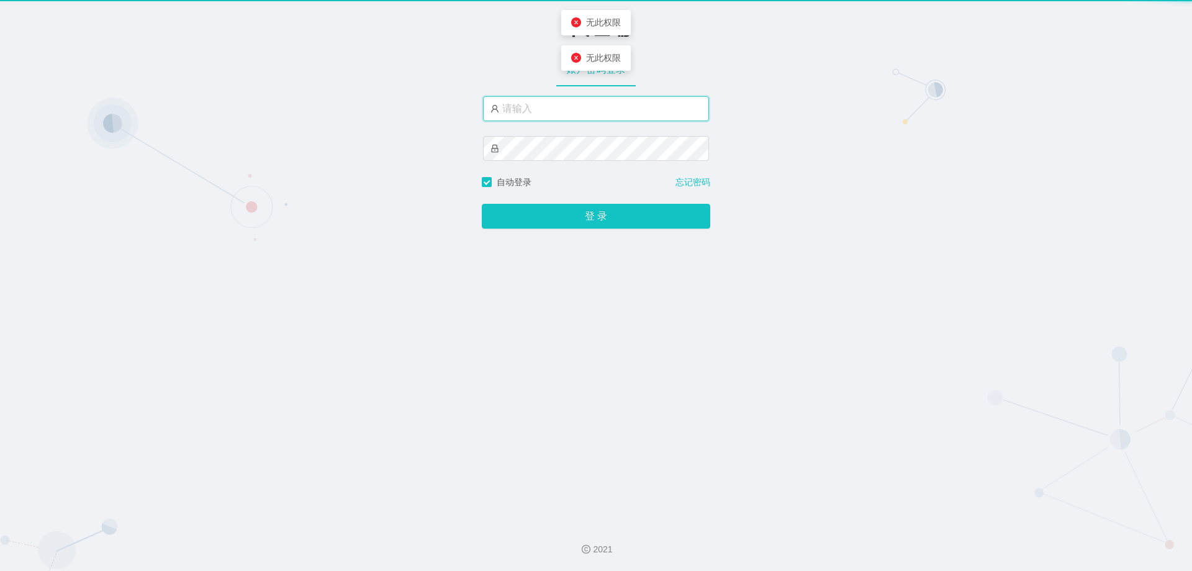
type input "xjp5"
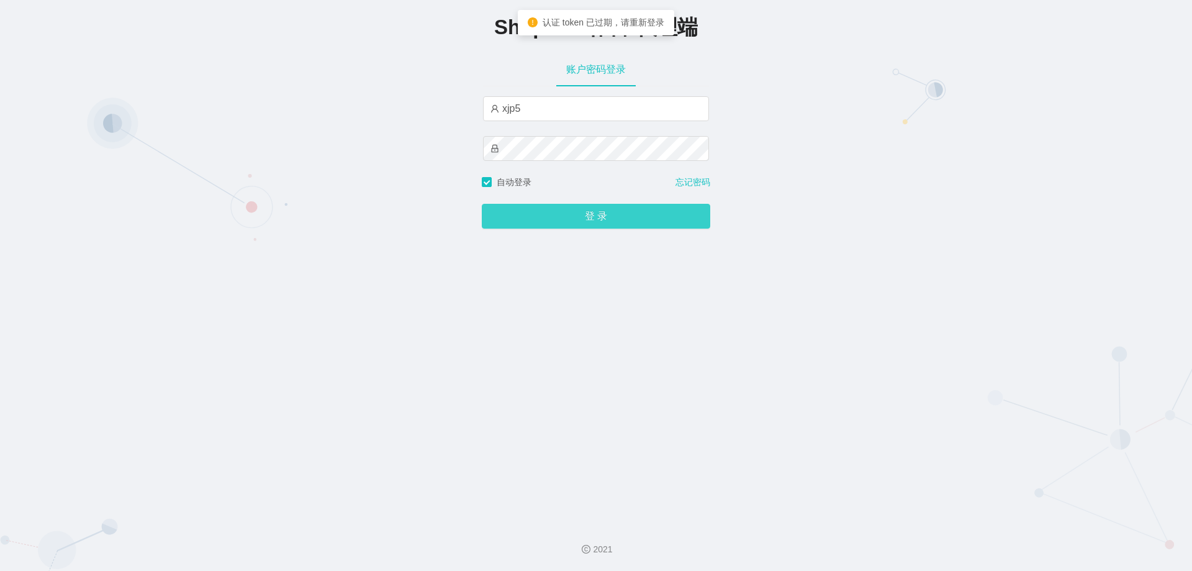
click at [595, 217] on button "登 录" at bounding box center [596, 216] width 229 height 25
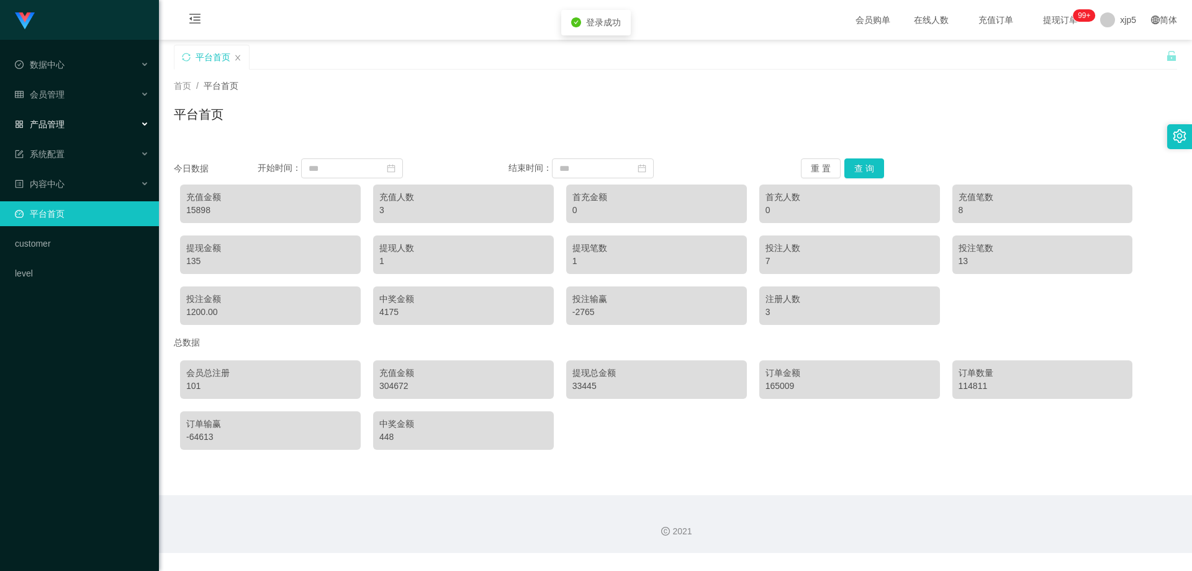
click at [65, 122] on div "产品管理" at bounding box center [79, 124] width 159 height 25
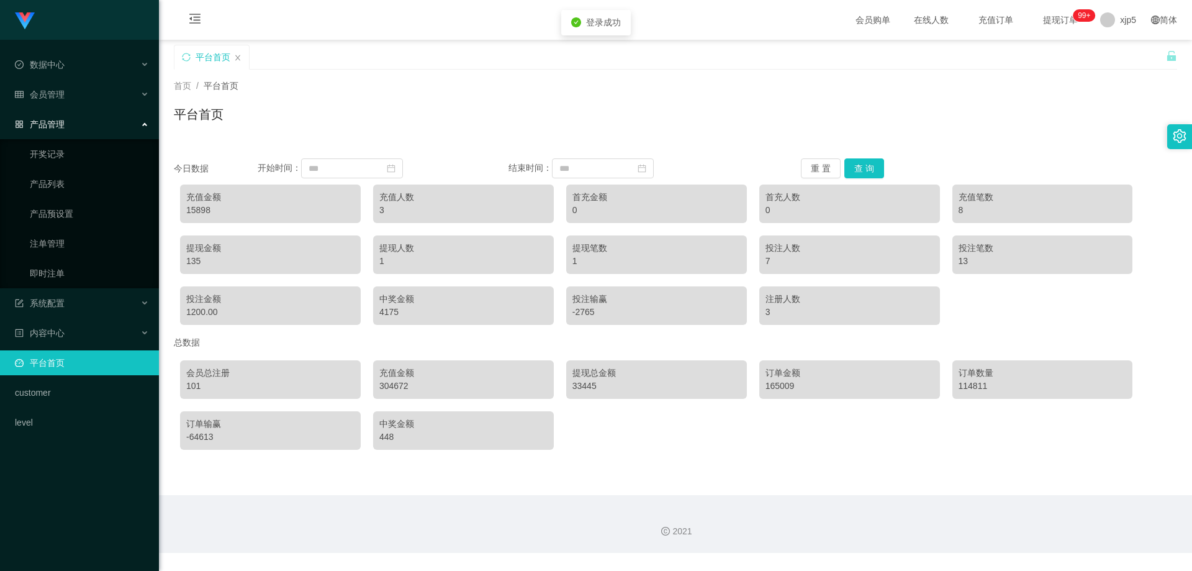
click at [61, 99] on div "会员管理" at bounding box center [79, 94] width 159 height 25
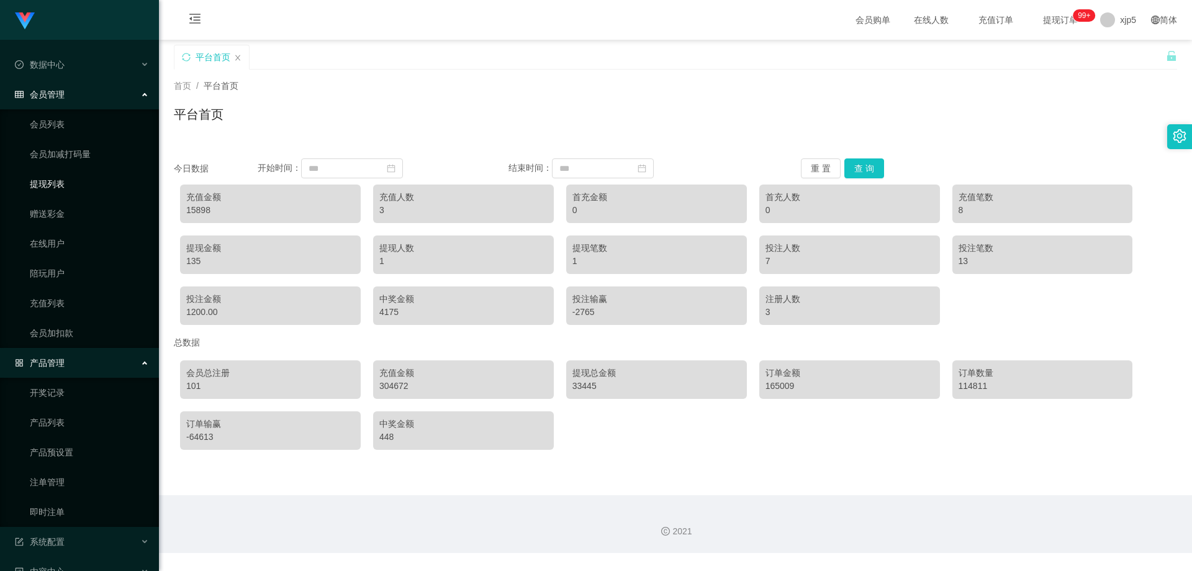
click at [63, 184] on link "提现列表" at bounding box center [89, 183] width 119 height 25
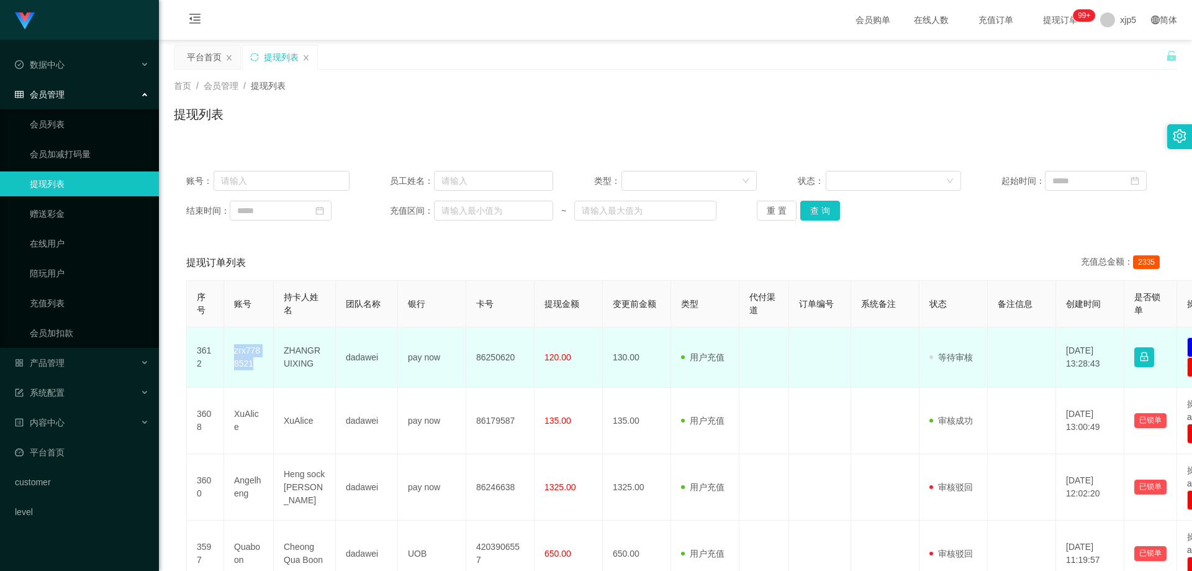
drag, startPoint x: 259, startPoint y: 370, endPoint x: 230, endPoint y: 355, distance: 32.2
click at [230, 355] on td "zrx7788521" at bounding box center [249, 357] width 50 height 60
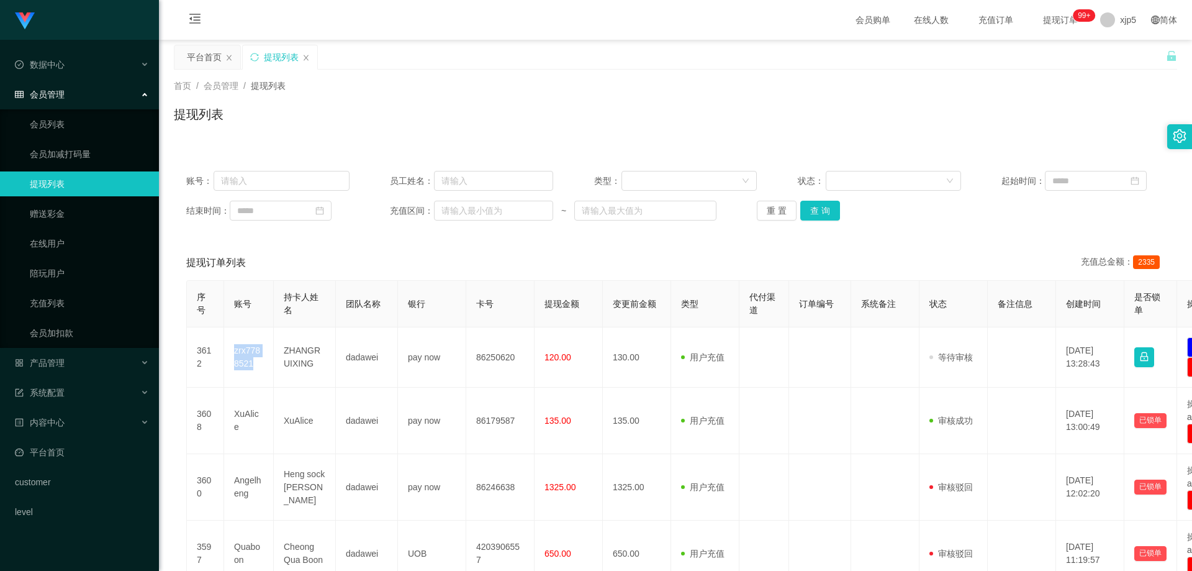
copy td "zrx7788521"
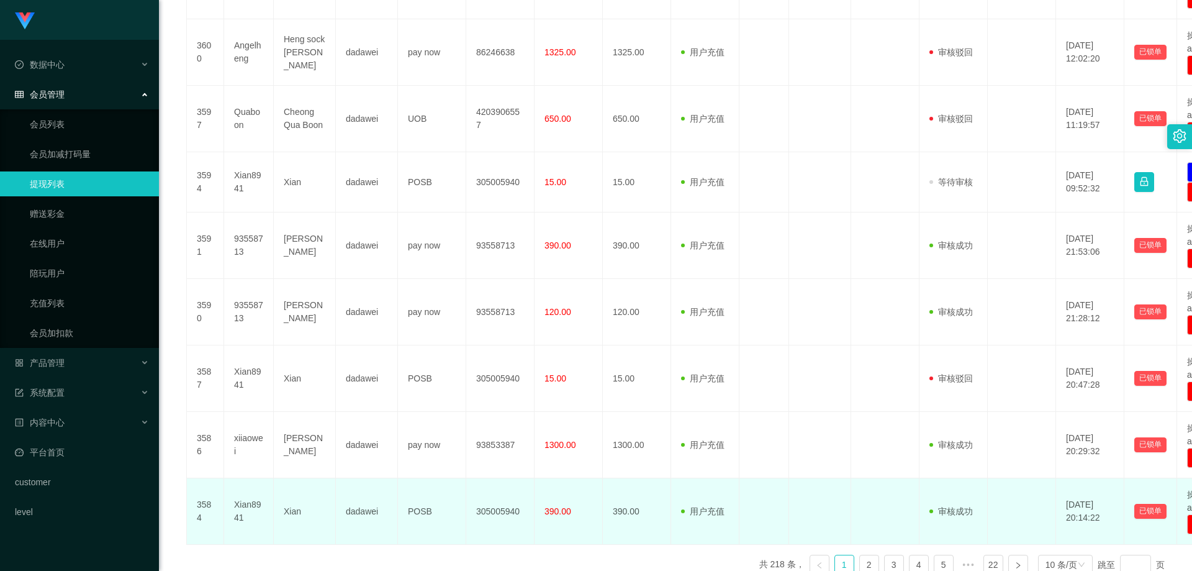
scroll to position [497, 0]
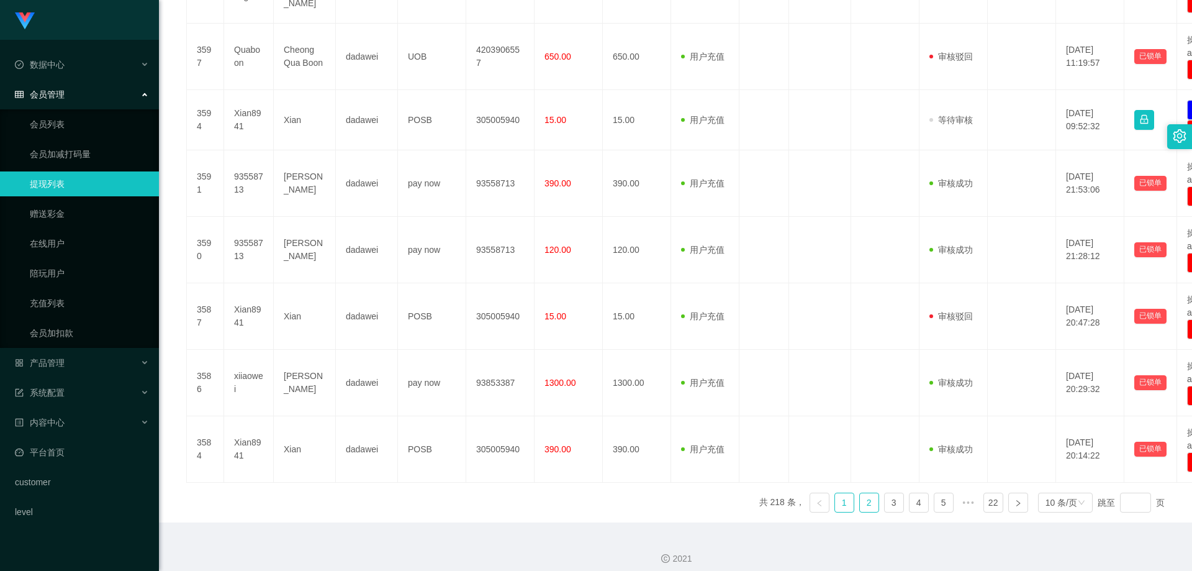
click at [862, 509] on link "2" at bounding box center [869, 502] width 19 height 19
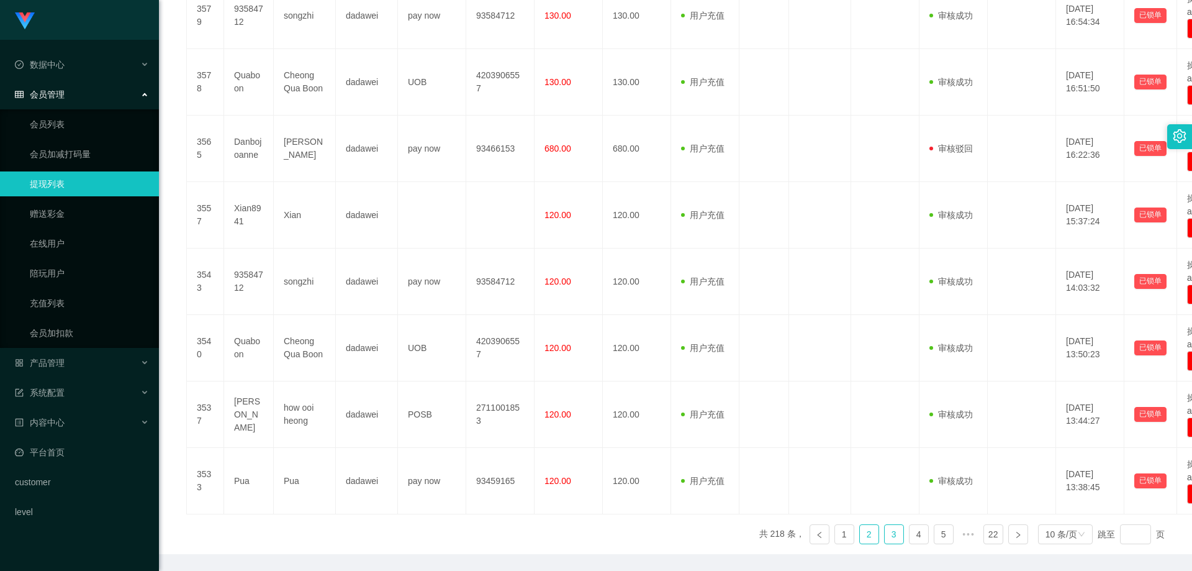
click at [886, 525] on link "3" at bounding box center [894, 534] width 19 height 19
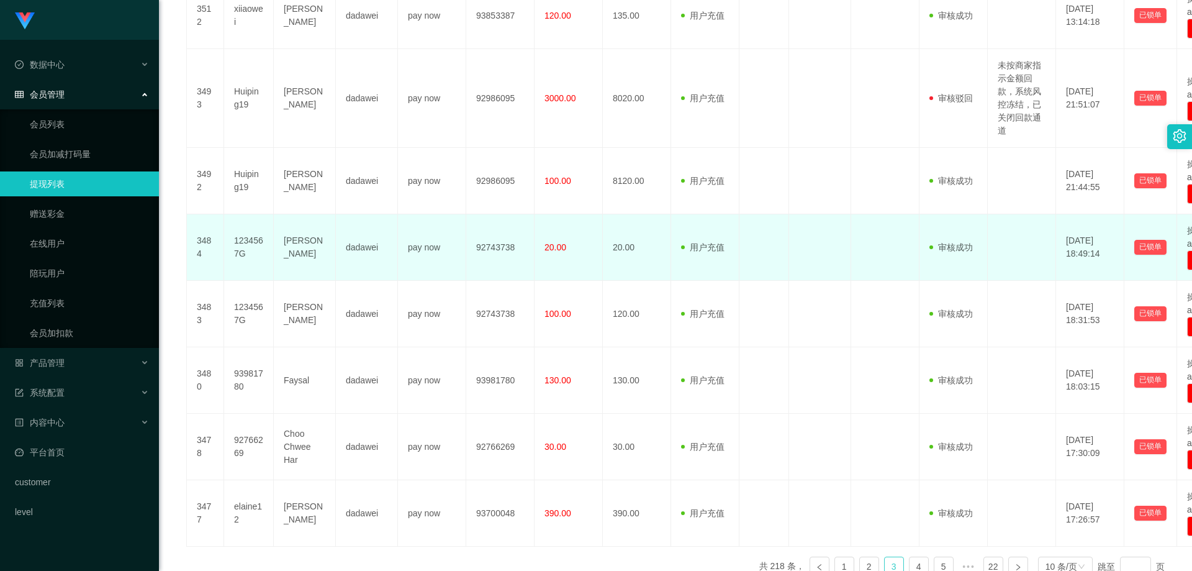
scroll to position [551, 0]
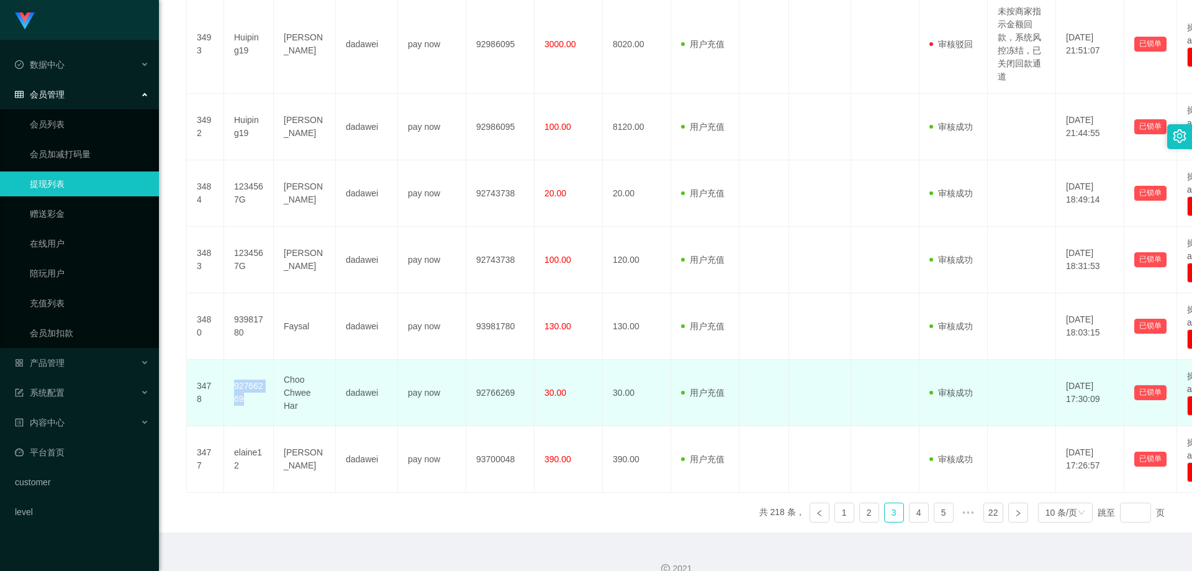
drag, startPoint x: 257, startPoint y: 384, endPoint x: 228, endPoint y: 370, distance: 31.7
click at [228, 370] on td "92766269" at bounding box center [249, 393] width 50 height 66
copy td "92766269"
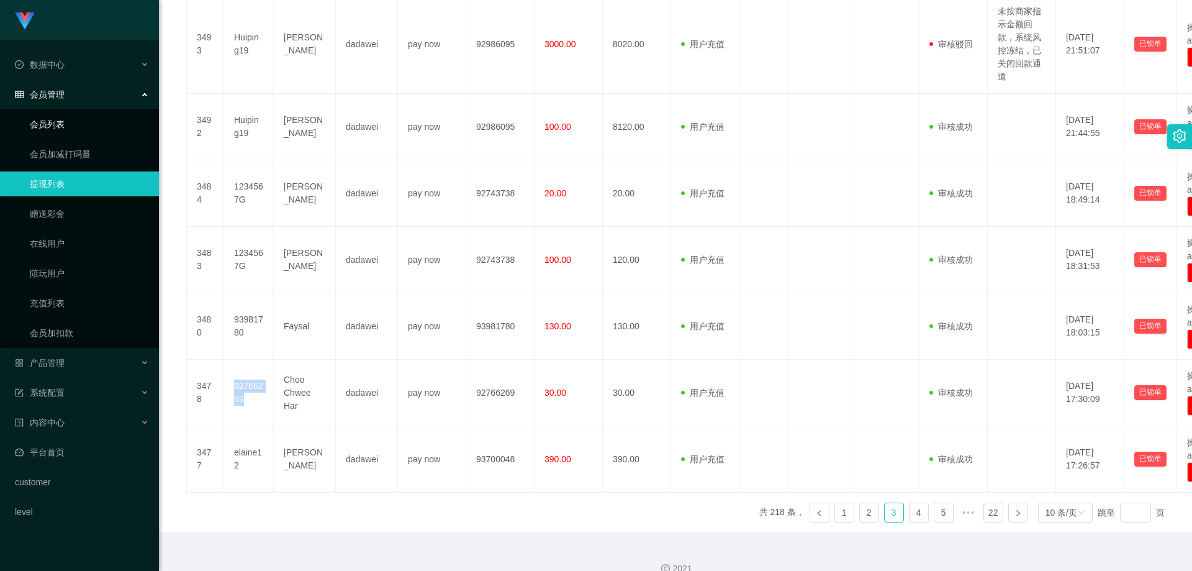
click at [59, 129] on link "会员列表" at bounding box center [89, 124] width 119 height 25
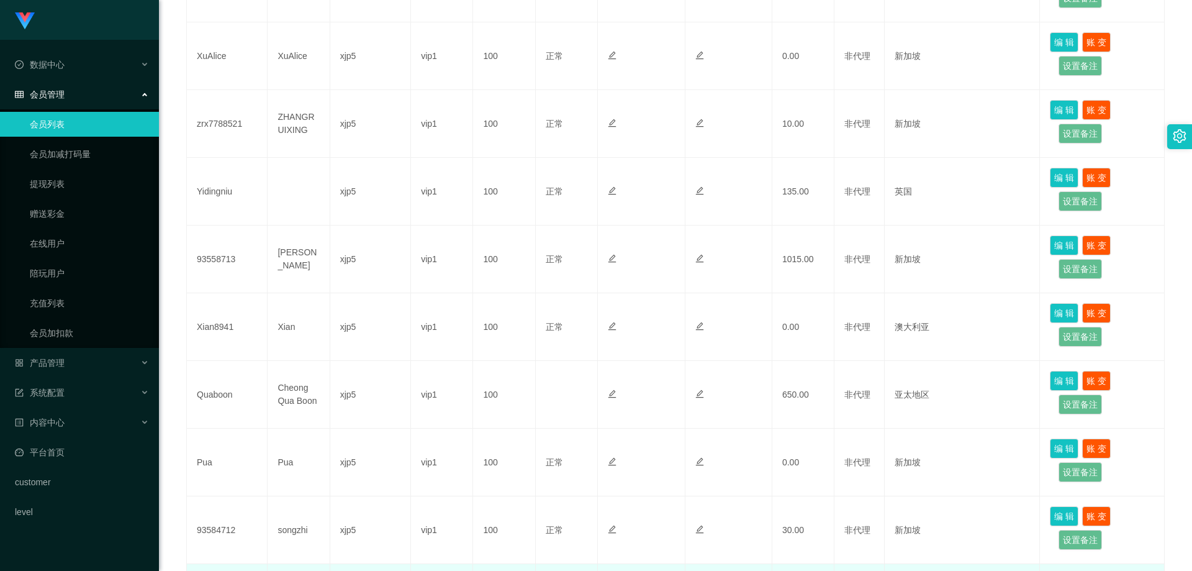
scroll to position [531, 0]
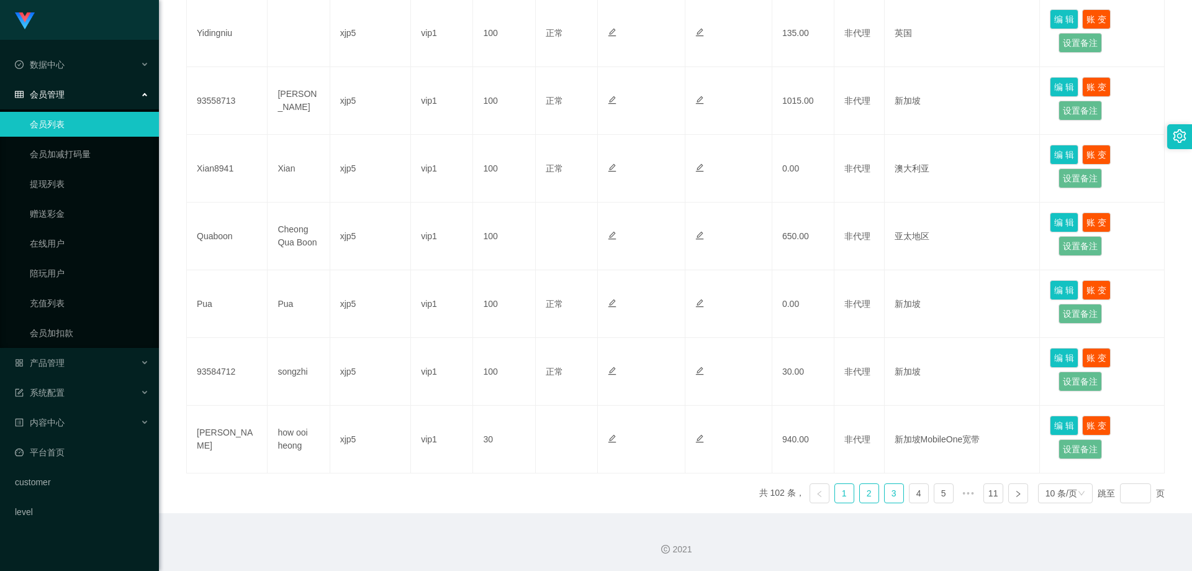
drag, startPoint x: 867, startPoint y: 488, endPoint x: 879, endPoint y: 489, distance: 11.9
click at [867, 488] on link "2" at bounding box center [869, 493] width 19 height 19
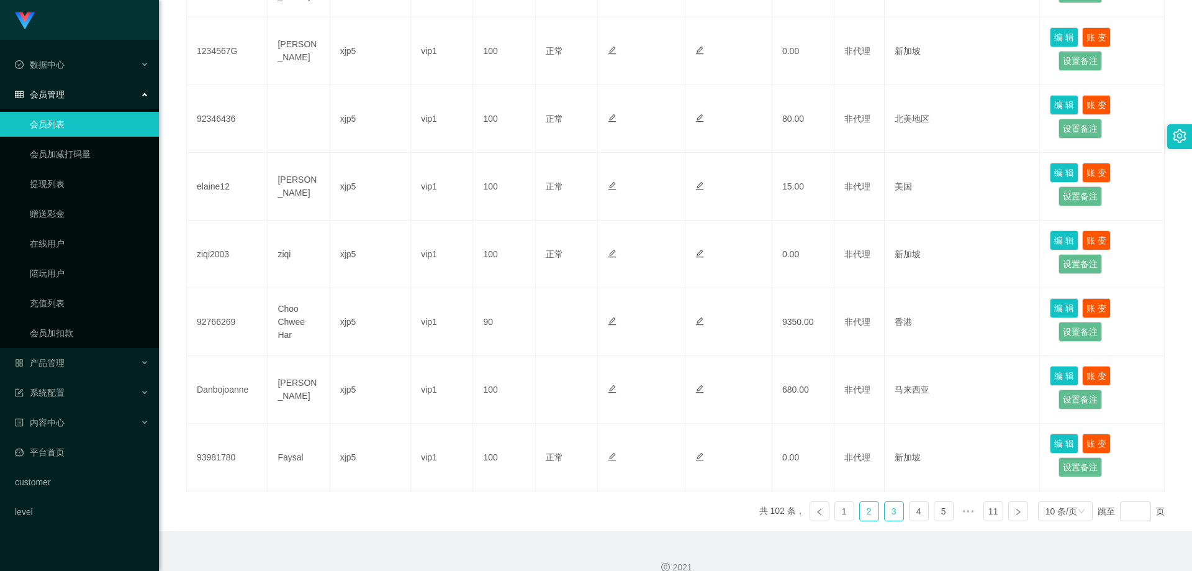
click at [885, 502] on link "3" at bounding box center [894, 511] width 19 height 19
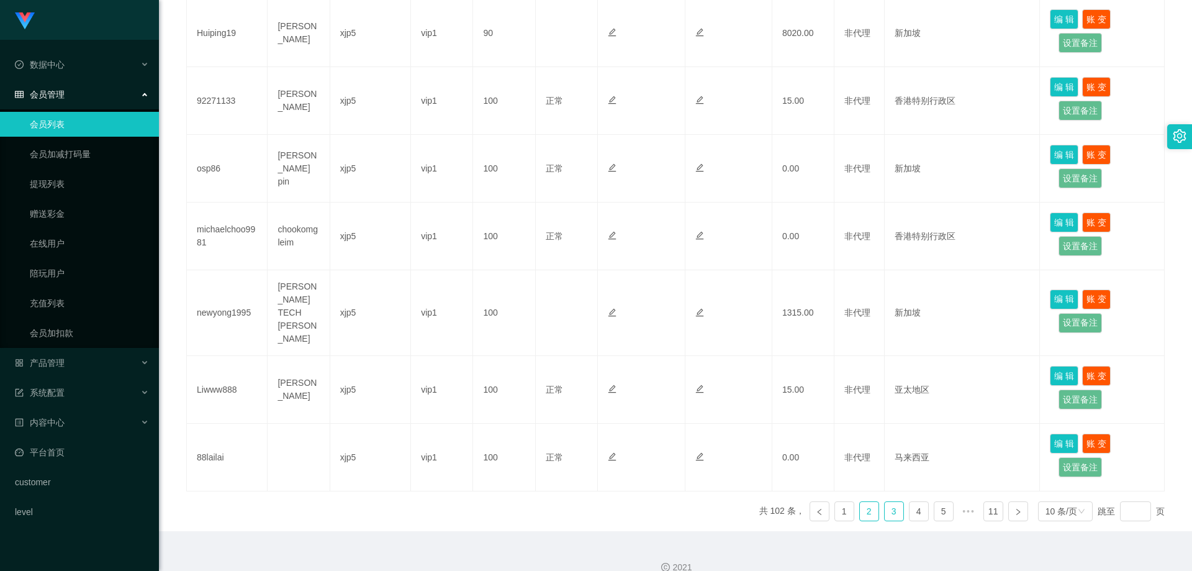
click at [863, 502] on link "2" at bounding box center [869, 511] width 19 height 19
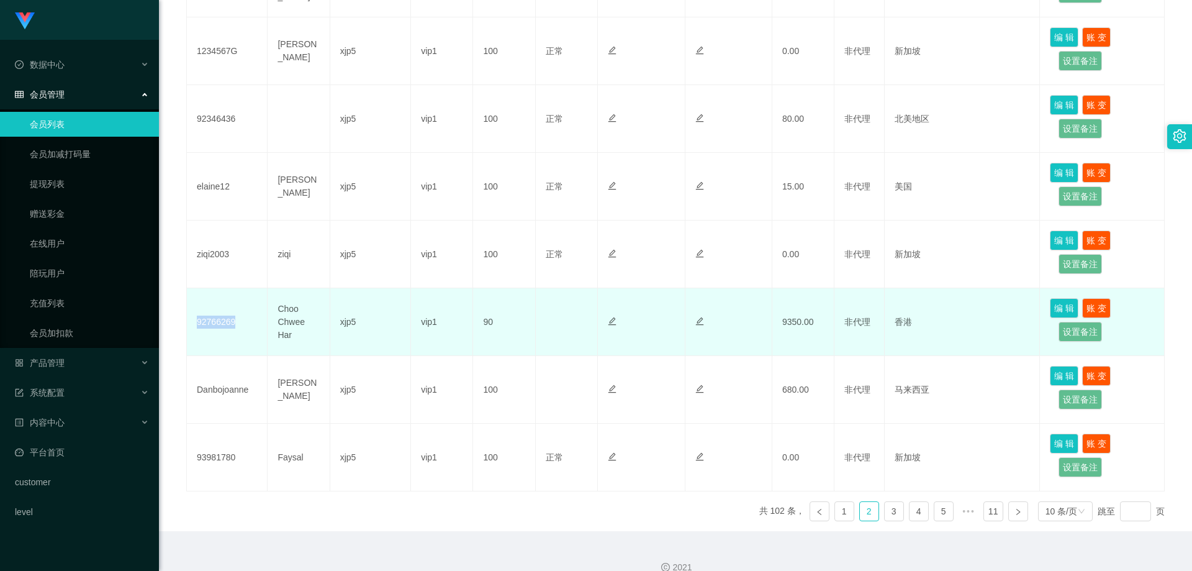
drag, startPoint x: 240, startPoint y: 307, endPoint x: 234, endPoint y: 302, distance: 8.8
click at [199, 307] on td "92766269" at bounding box center [227, 322] width 81 height 68
click at [789, 302] on td "9350.00" at bounding box center [804, 322] width 62 height 68
click at [248, 304] on td "92766269" at bounding box center [227, 322] width 81 height 68
drag, startPoint x: 227, startPoint y: 301, endPoint x: 198, endPoint y: 298, distance: 28.7
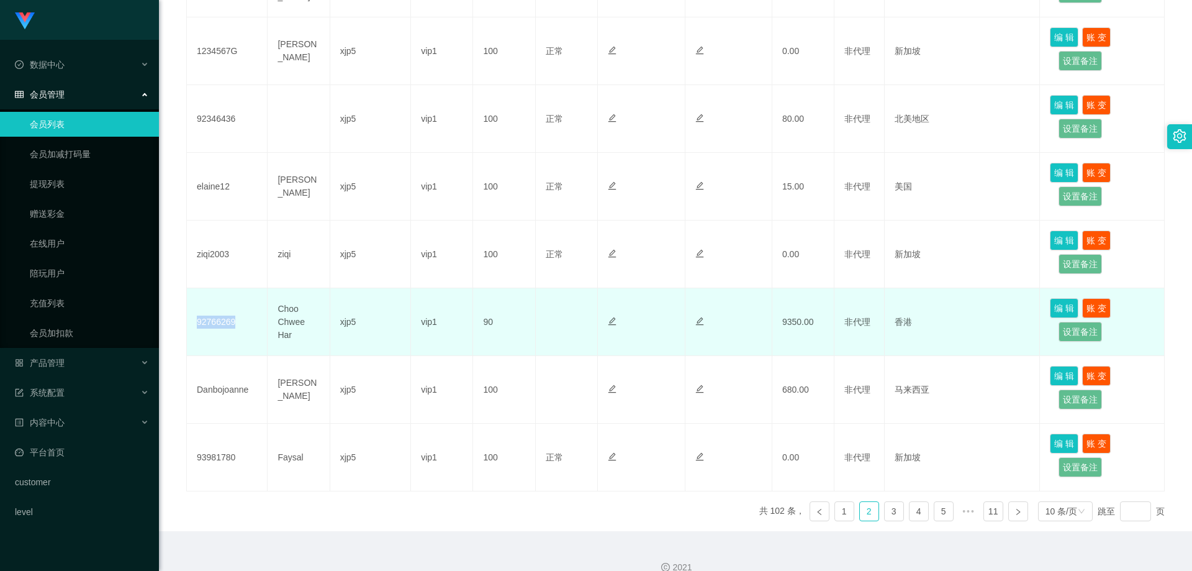
click at [198, 298] on td "92766269" at bounding box center [227, 322] width 81 height 68
copy td "92766269"
click at [1054, 298] on button "编 辑" at bounding box center [1064, 308] width 29 height 20
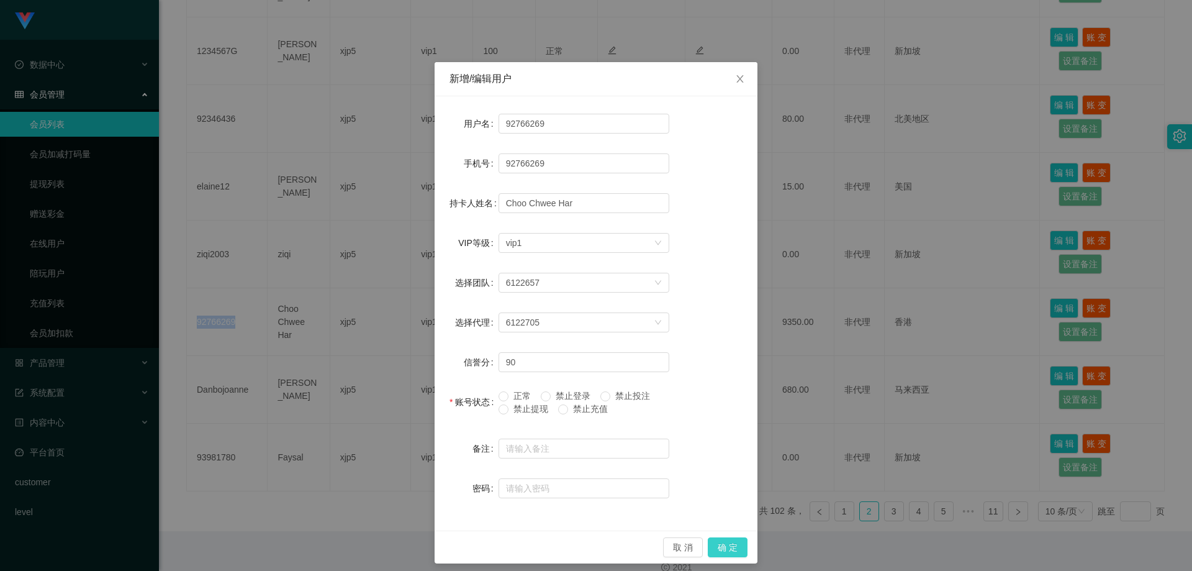
click at [722, 548] on button "确 定" at bounding box center [728, 547] width 40 height 20
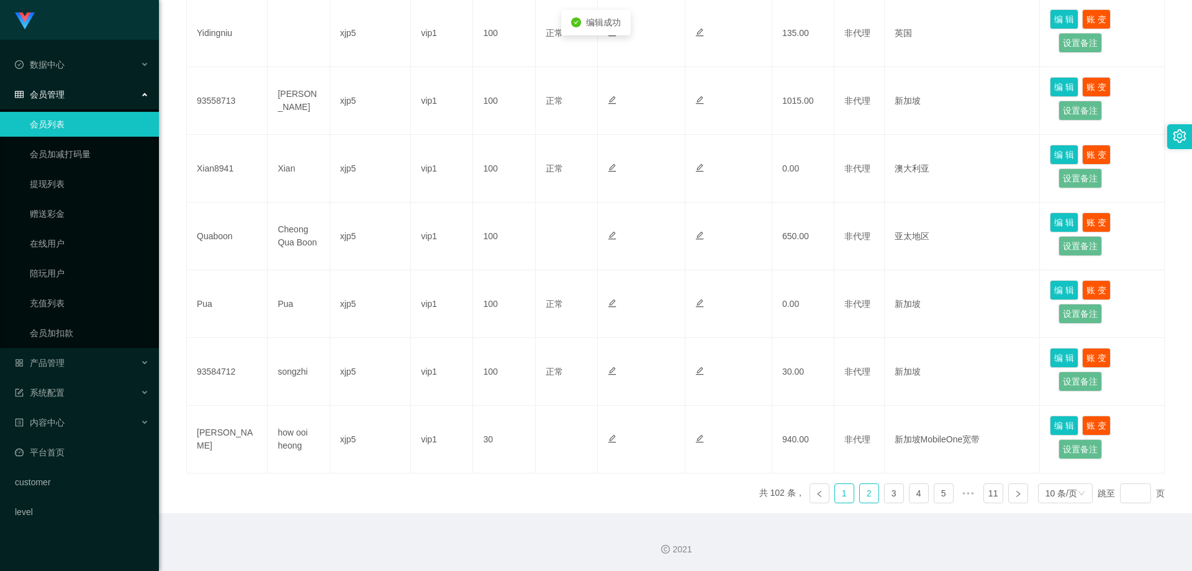
click at [841, 492] on link "1" at bounding box center [844, 493] width 19 height 19
click at [862, 493] on link "2" at bounding box center [869, 493] width 19 height 19
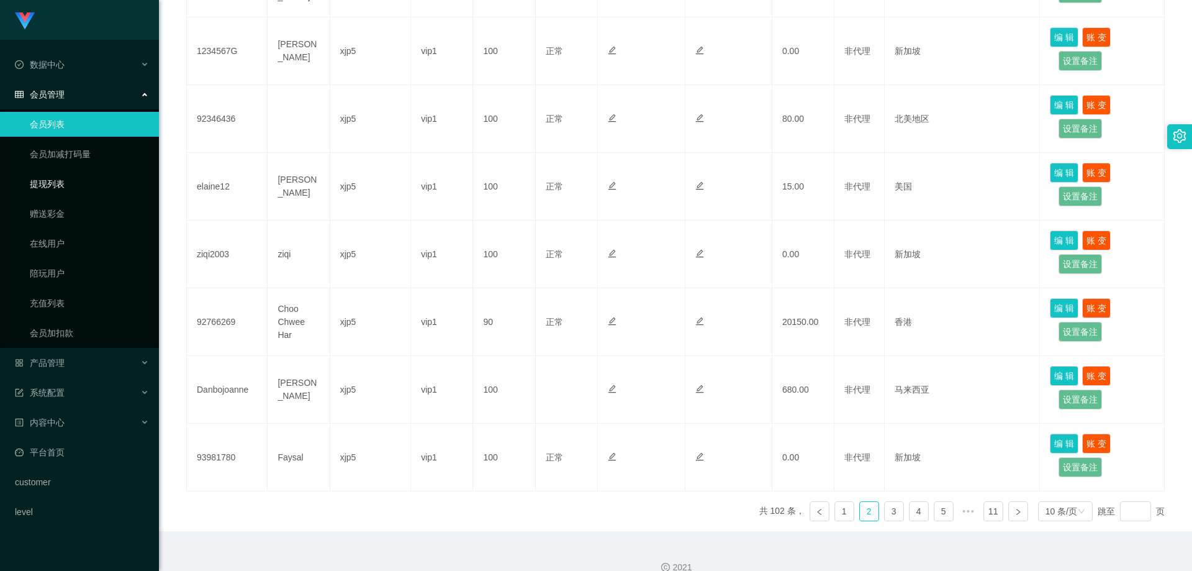
click at [78, 179] on link "提现列表" at bounding box center [89, 183] width 119 height 25
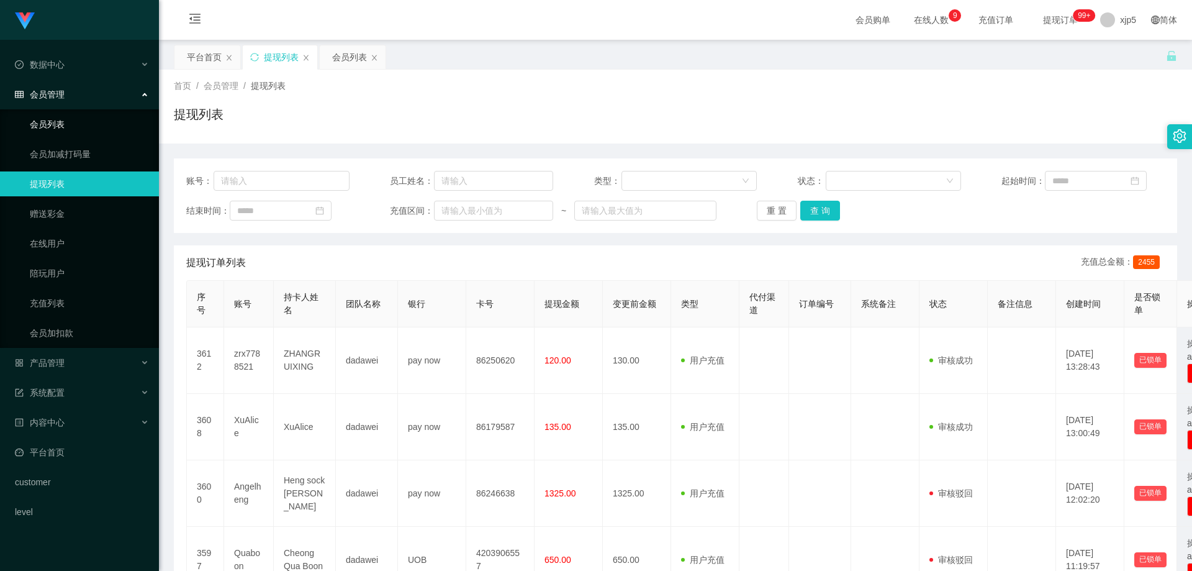
drag, startPoint x: 33, startPoint y: 124, endPoint x: 69, endPoint y: 124, distance: 36.0
click at [33, 124] on link "会员列表" at bounding box center [89, 124] width 119 height 25
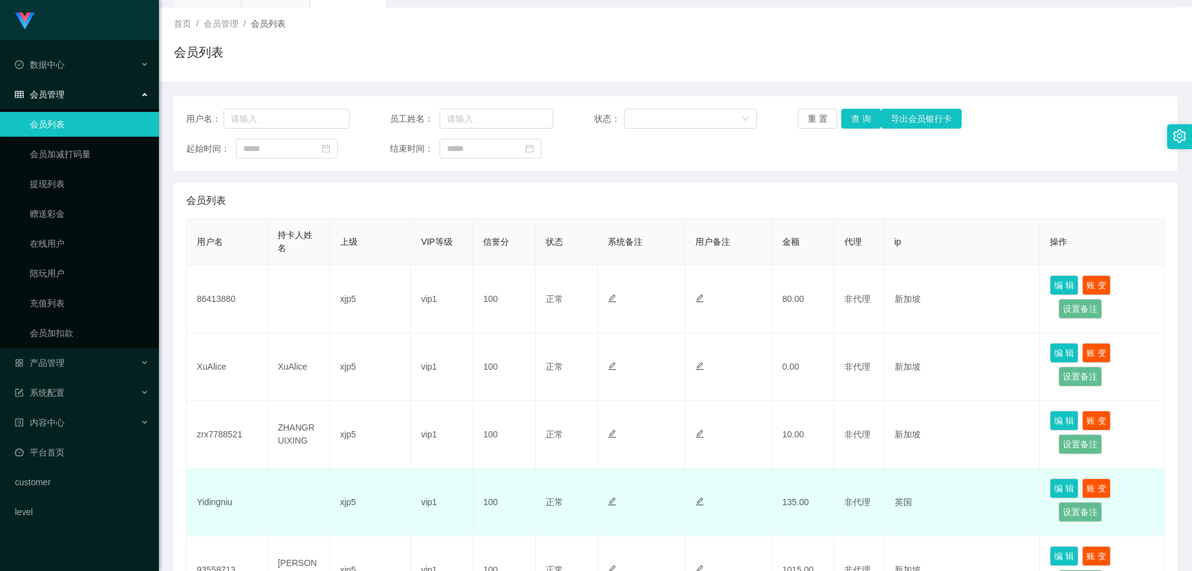
scroll to position [124, 0]
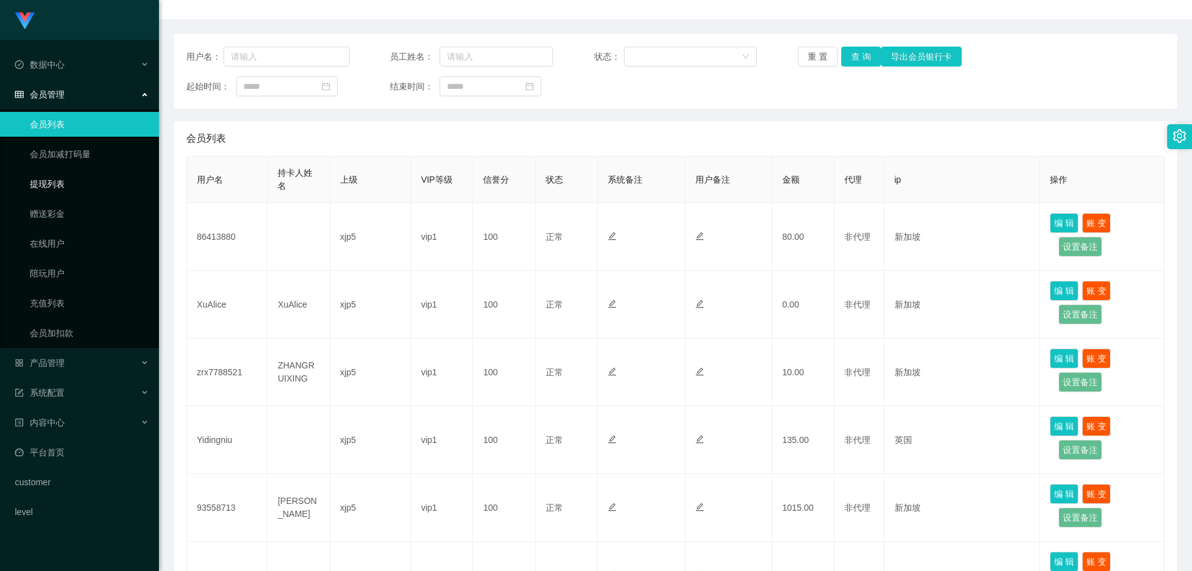
click at [63, 186] on link "提现列表" at bounding box center [89, 183] width 119 height 25
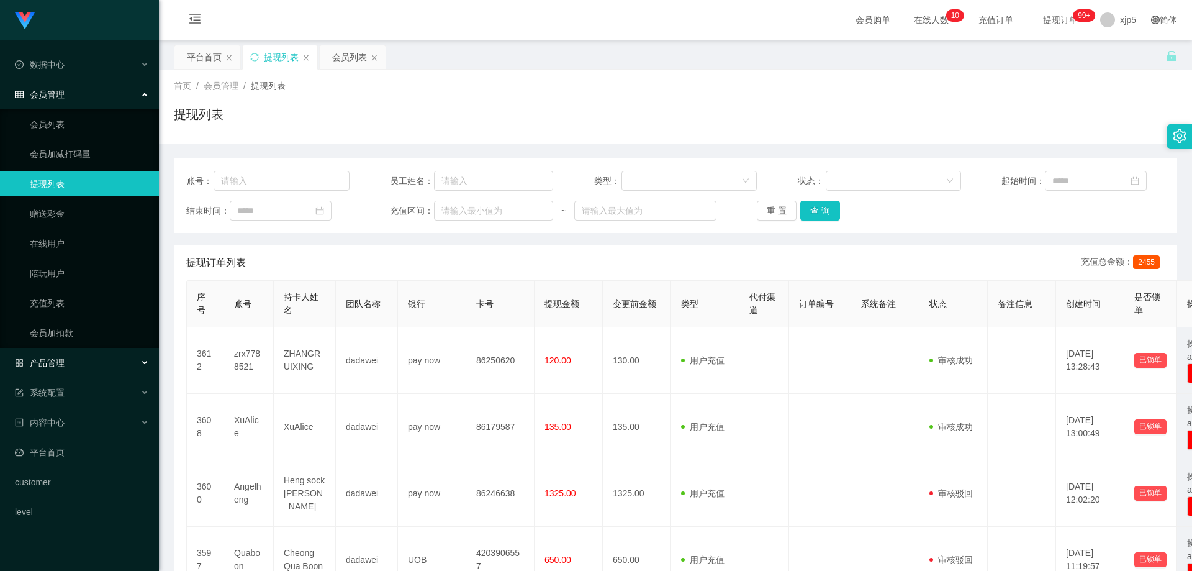
click at [75, 363] on div "产品管理" at bounding box center [79, 362] width 159 height 25
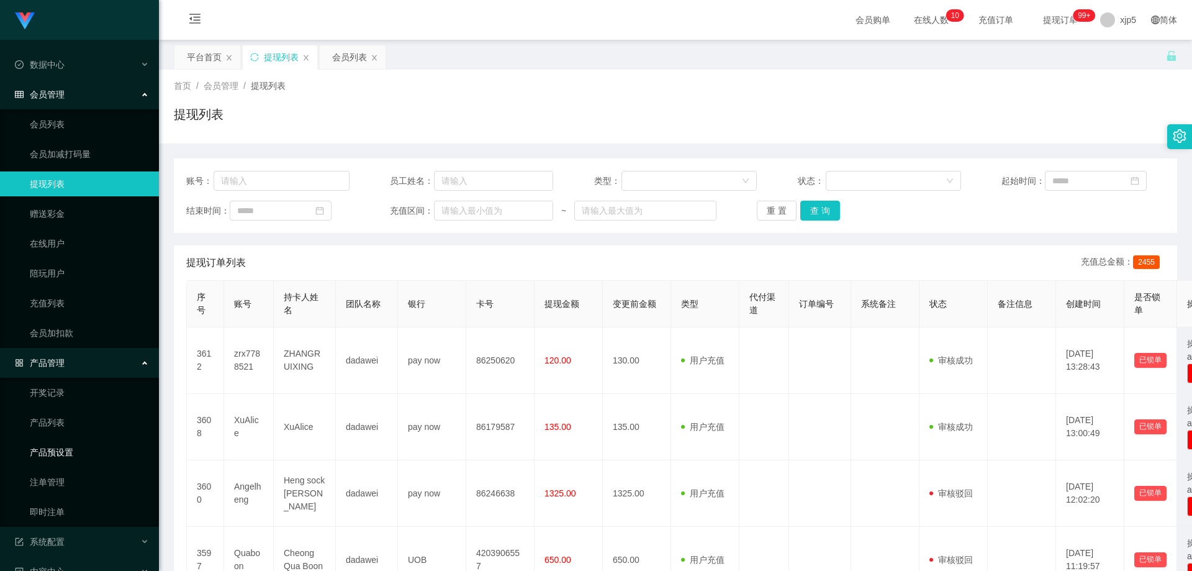
click at [76, 457] on link "产品预设置" at bounding box center [89, 452] width 119 height 25
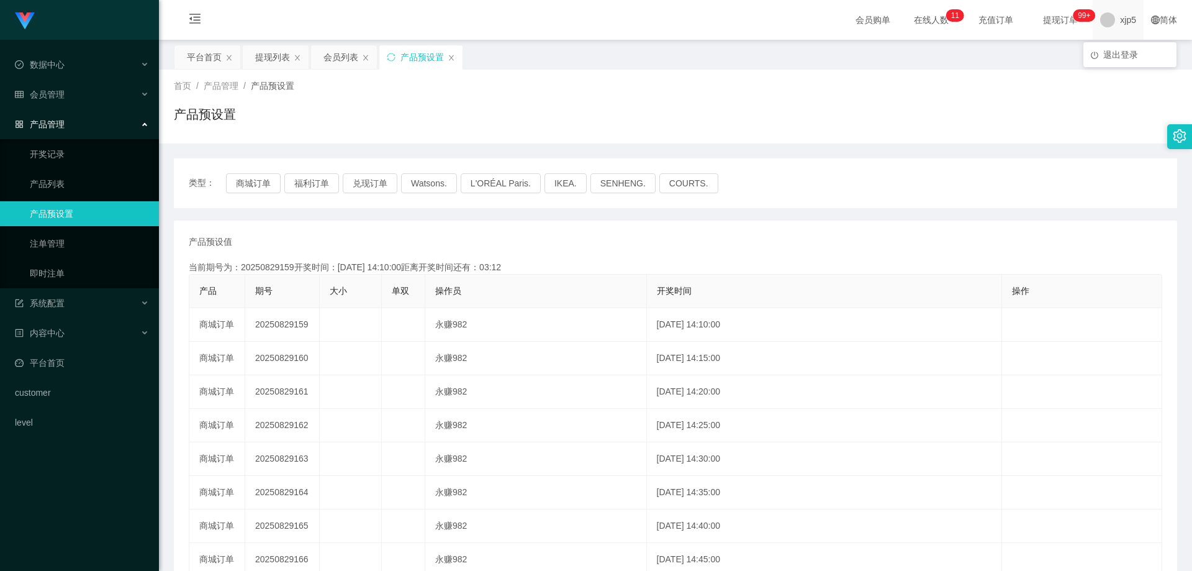
click at [1120, 21] on span "xjp5" at bounding box center [1128, 20] width 16 height 40
click at [1120, 55] on span "退出登录" at bounding box center [1121, 55] width 35 height 10
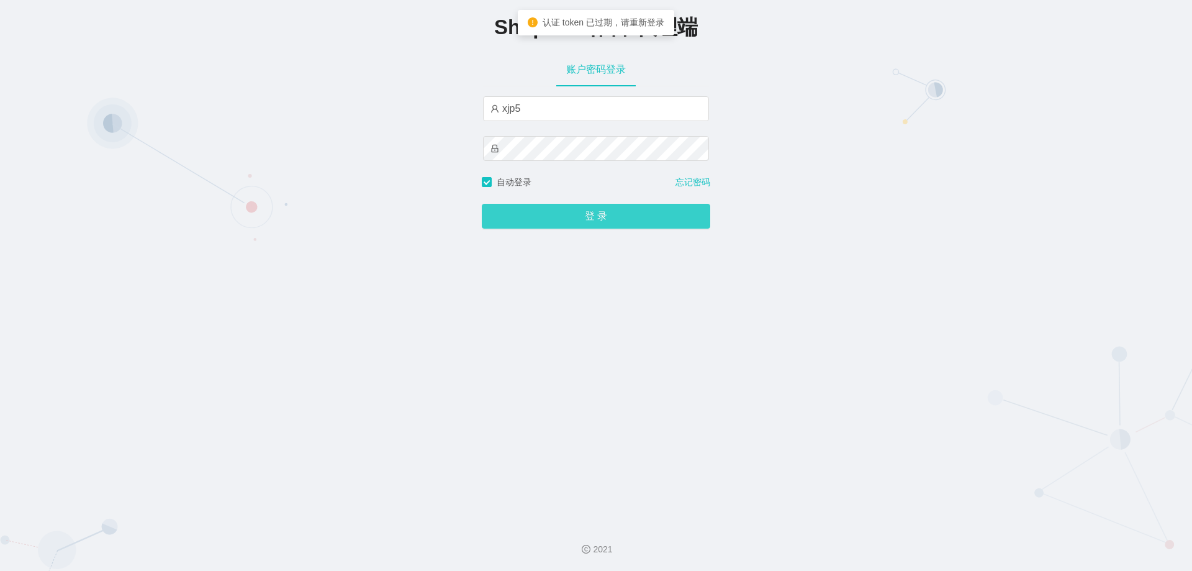
click at [576, 214] on button "登 录" at bounding box center [596, 216] width 229 height 25
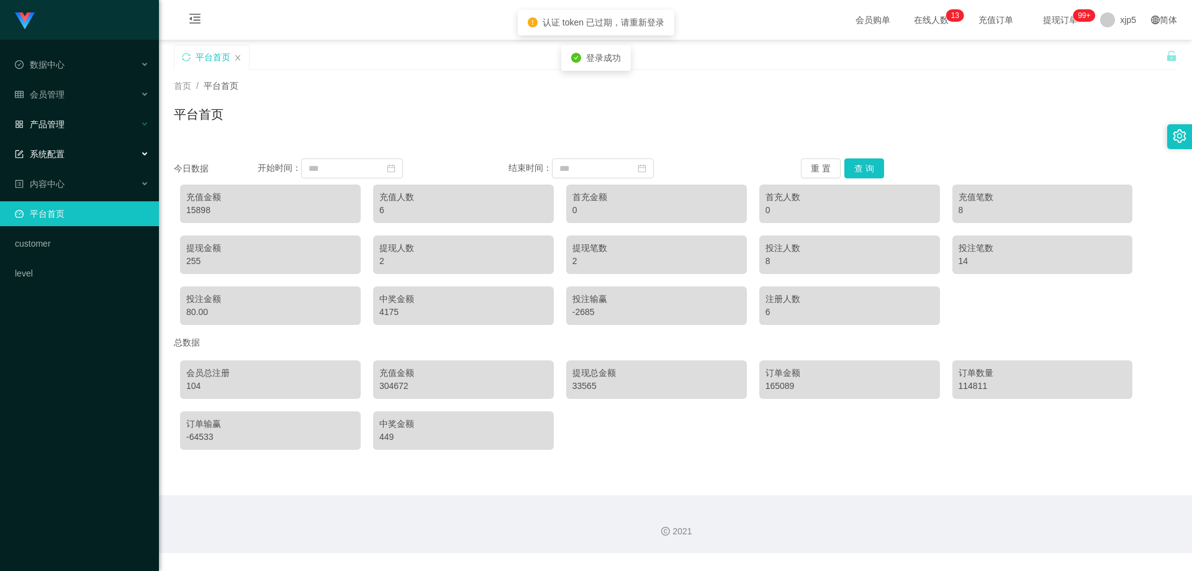
click at [68, 132] on div "产品管理" at bounding box center [79, 124] width 159 height 25
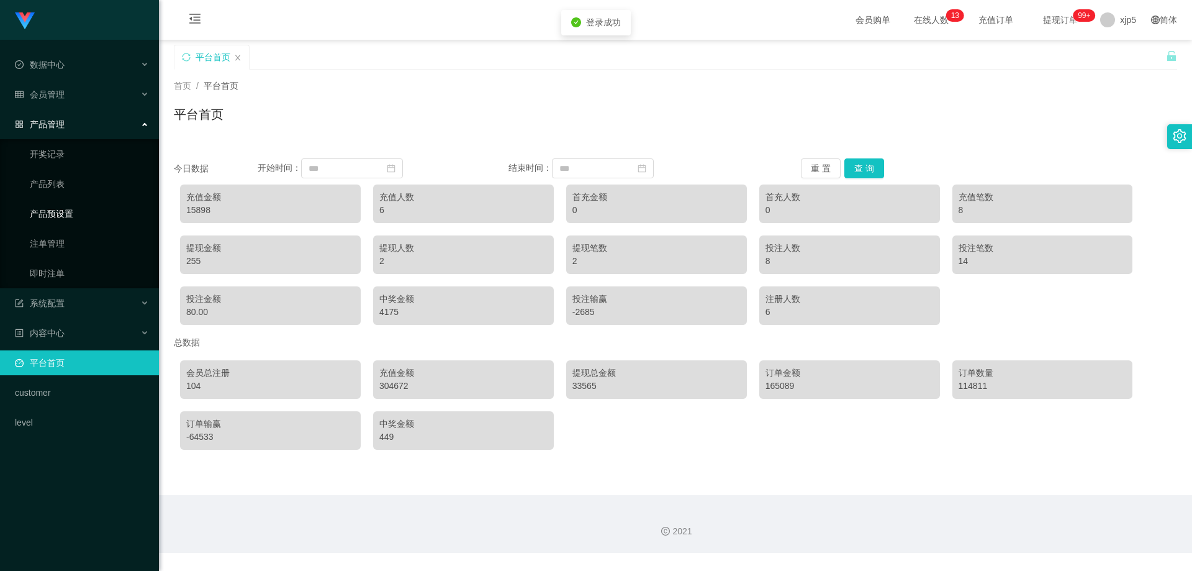
click at [71, 210] on link "产品预设置" at bounding box center [89, 213] width 119 height 25
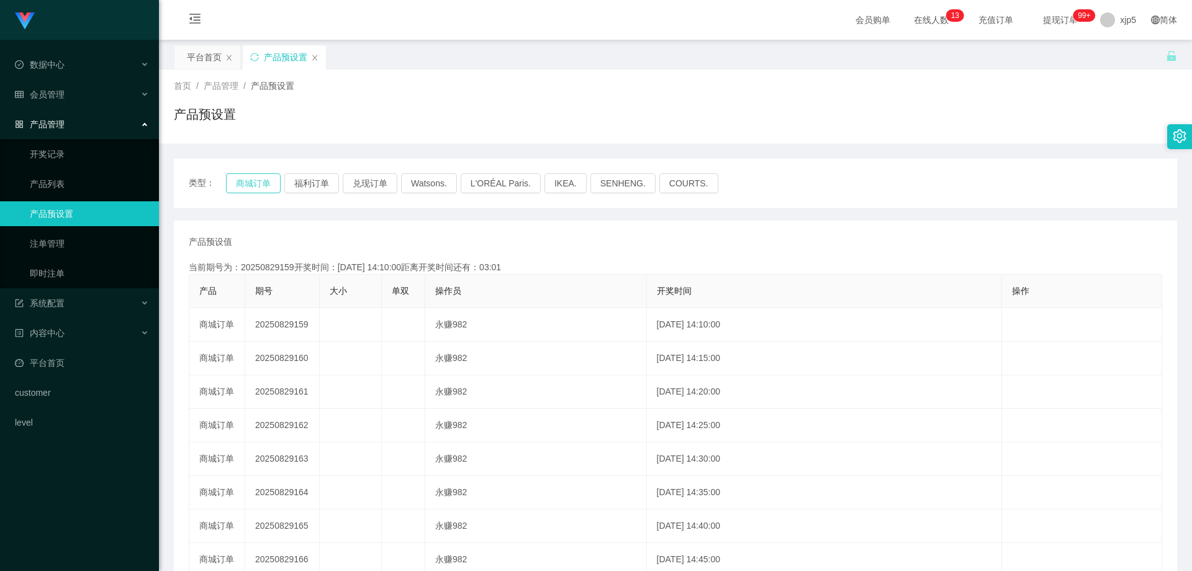
click at [251, 184] on button "商城订单" at bounding box center [253, 183] width 55 height 20
click at [256, 179] on button "商城订单" at bounding box center [253, 183] width 55 height 20
click at [1124, 17] on span "xjp5" at bounding box center [1128, 20] width 16 height 40
click at [1122, 57] on span "退出登录" at bounding box center [1121, 55] width 35 height 10
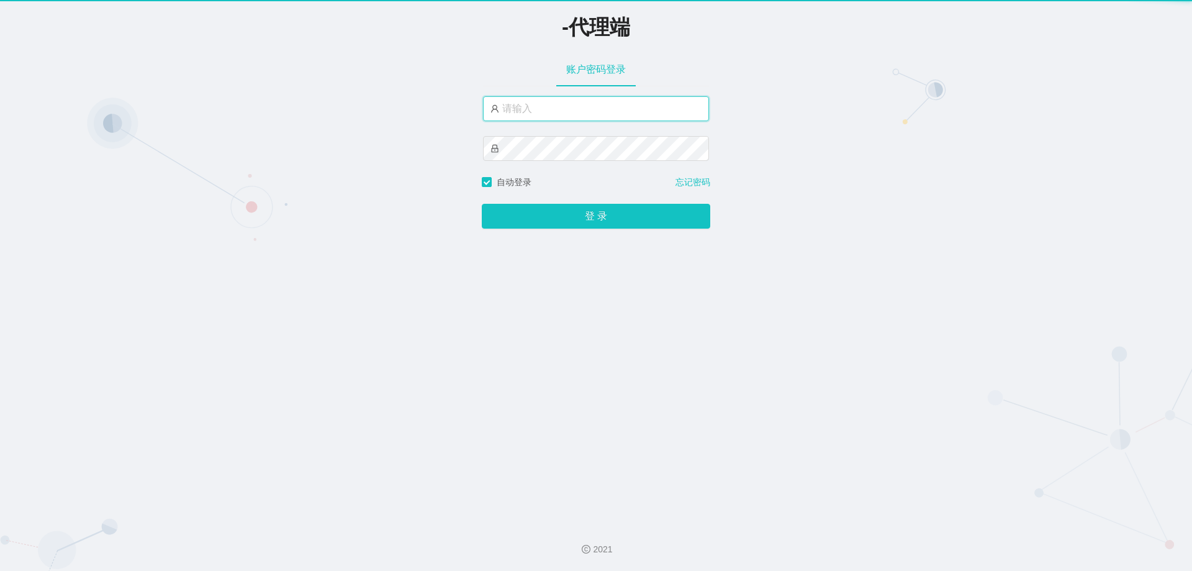
type input "xjp5"
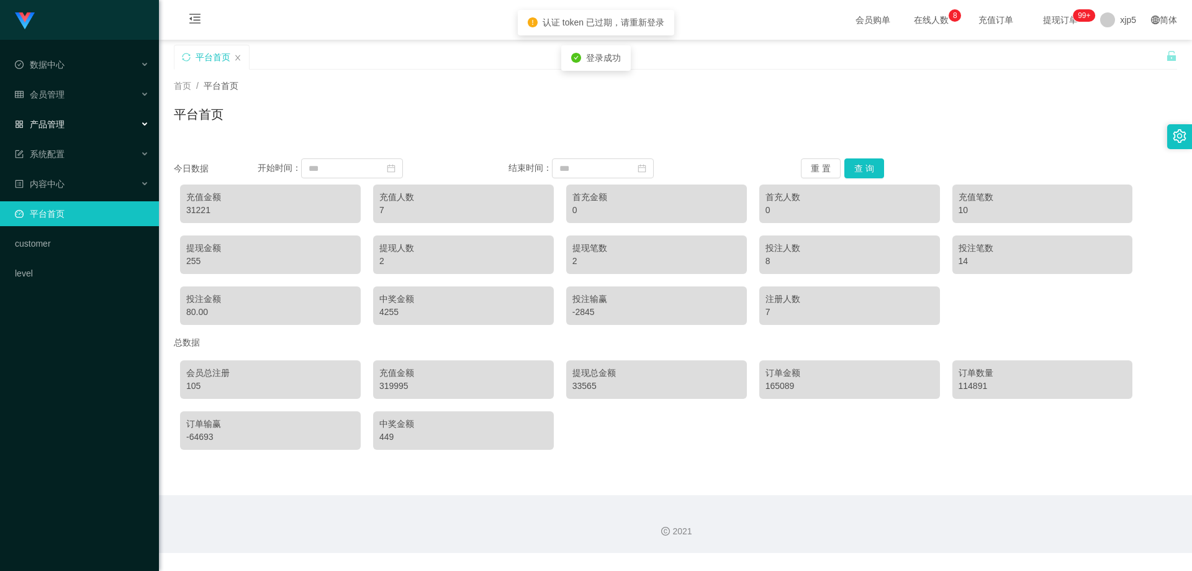
click at [47, 126] on span "产品管理" at bounding box center [40, 124] width 50 height 10
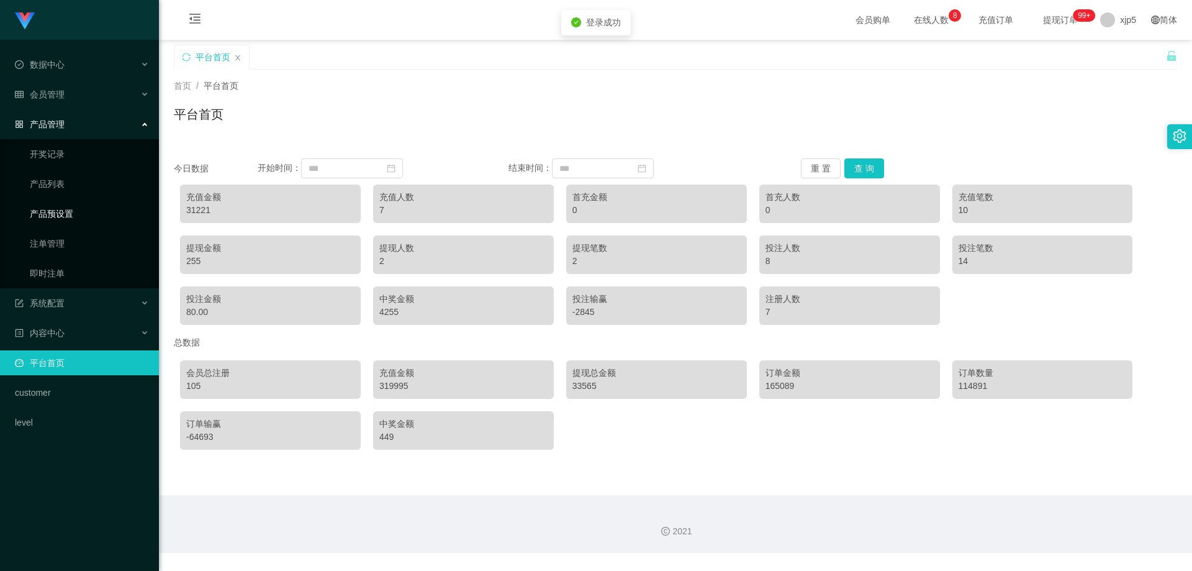
click at [80, 213] on link "产品预设置" at bounding box center [89, 213] width 119 height 25
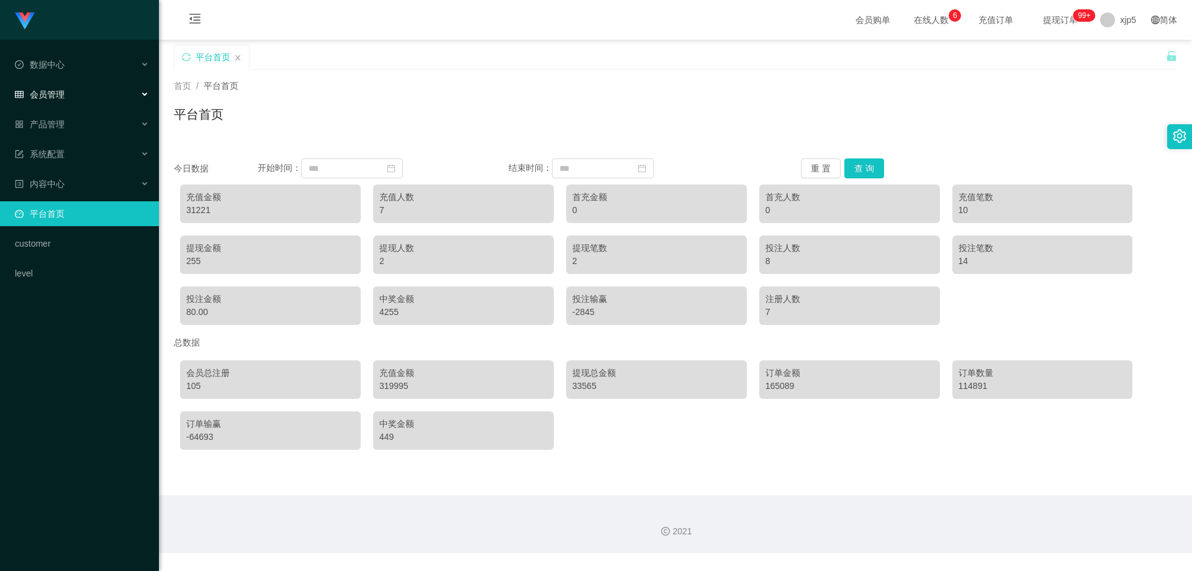
click at [69, 100] on div "会员管理" at bounding box center [79, 94] width 159 height 25
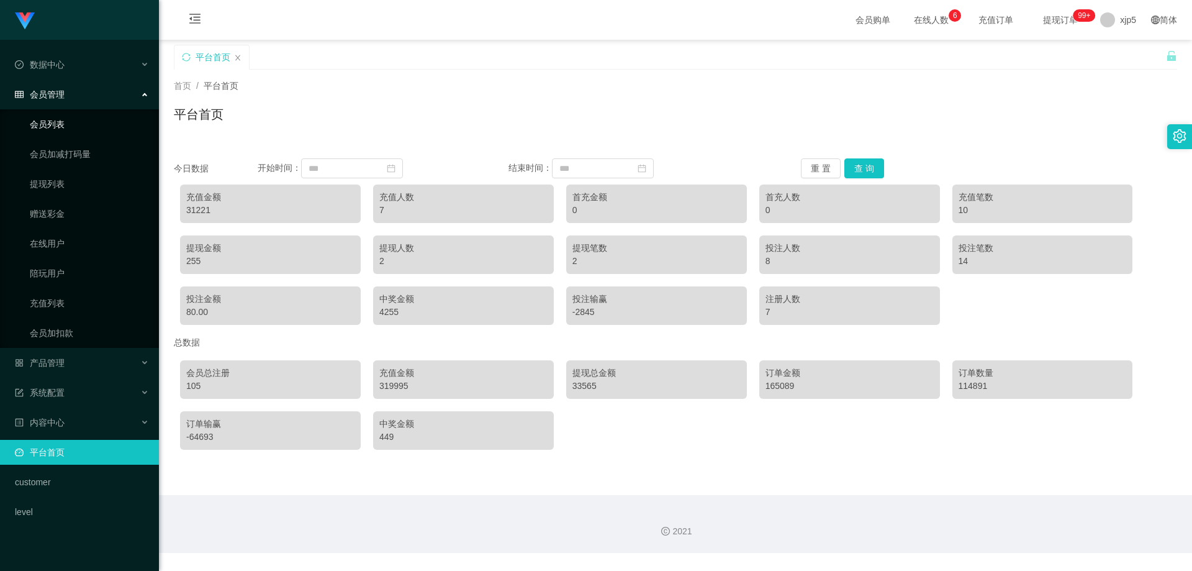
click at [69, 125] on link "会员列表" at bounding box center [89, 124] width 119 height 25
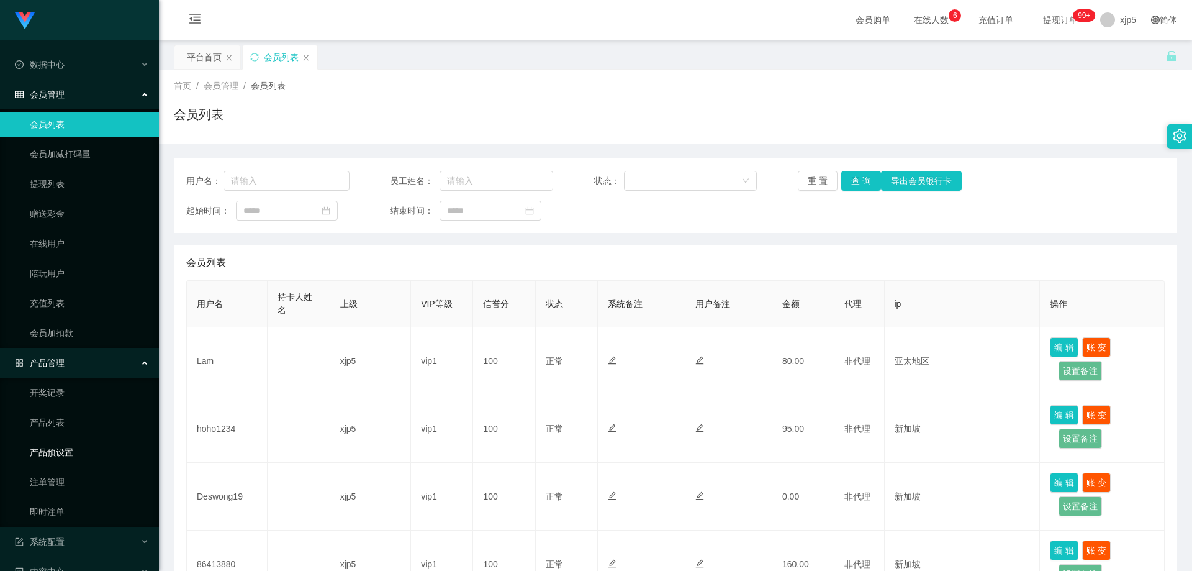
click at [85, 450] on link "产品预设置" at bounding box center [89, 452] width 119 height 25
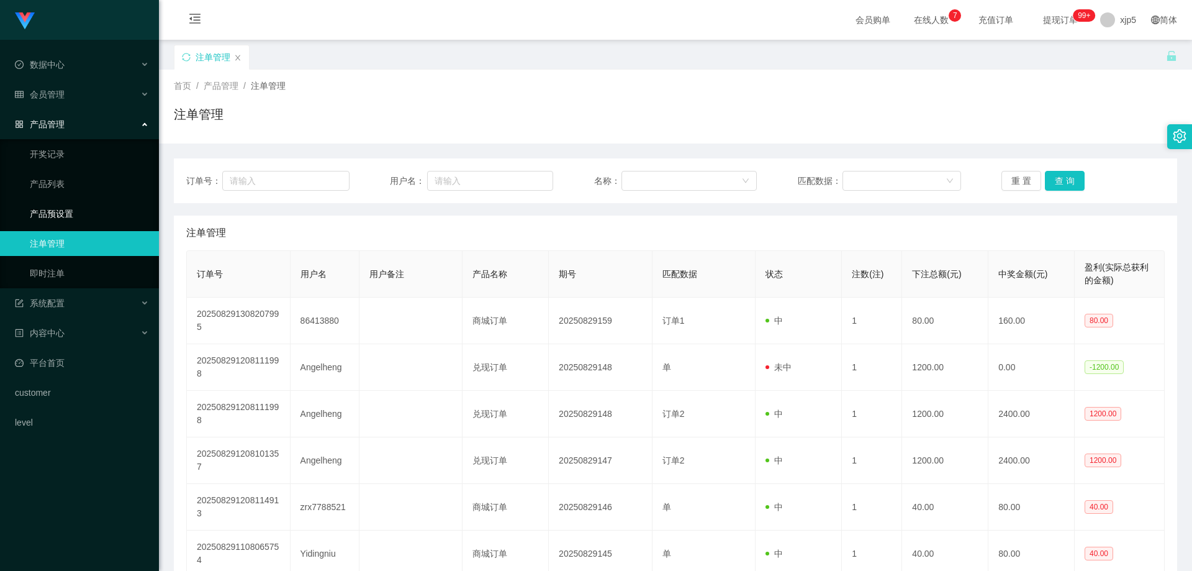
click at [73, 224] on link "产品预设置" at bounding box center [89, 213] width 119 height 25
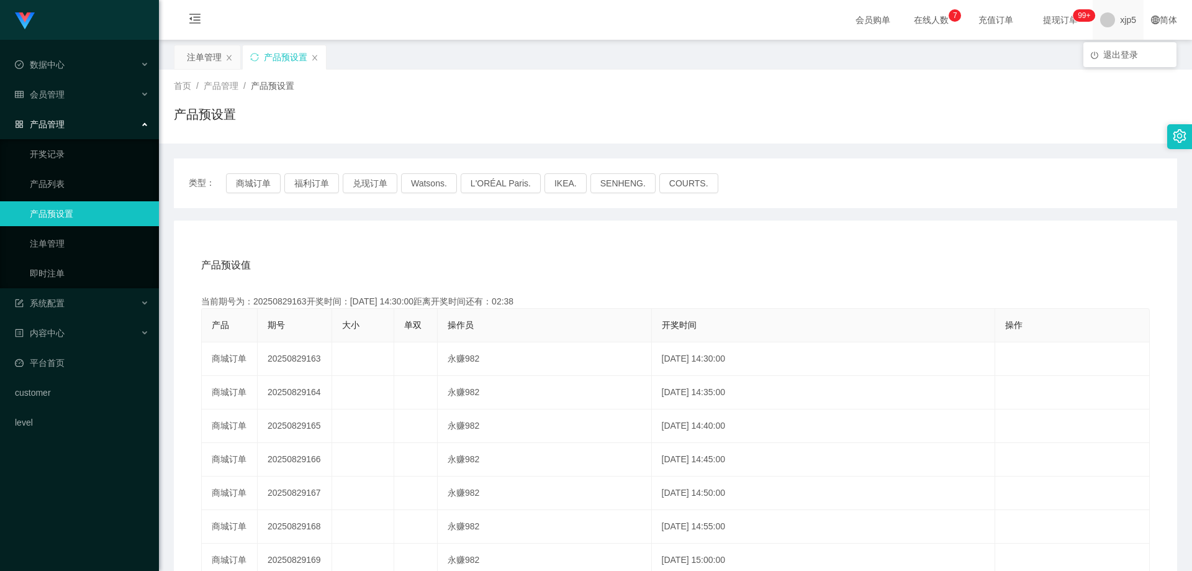
click at [1109, 21] on div "xjp5" at bounding box center [1118, 20] width 51 height 40
drag, startPoint x: 1133, startPoint y: 51, endPoint x: 1120, endPoint y: 65, distance: 18.5
click at [1133, 52] on div "注单管理 产品预设置" at bounding box center [670, 66] width 992 height 43
click at [1122, 15] on span "xjp5" at bounding box center [1128, 20] width 16 height 40
click at [1124, 61] on li "退出登录" at bounding box center [1130, 55] width 93 height 20
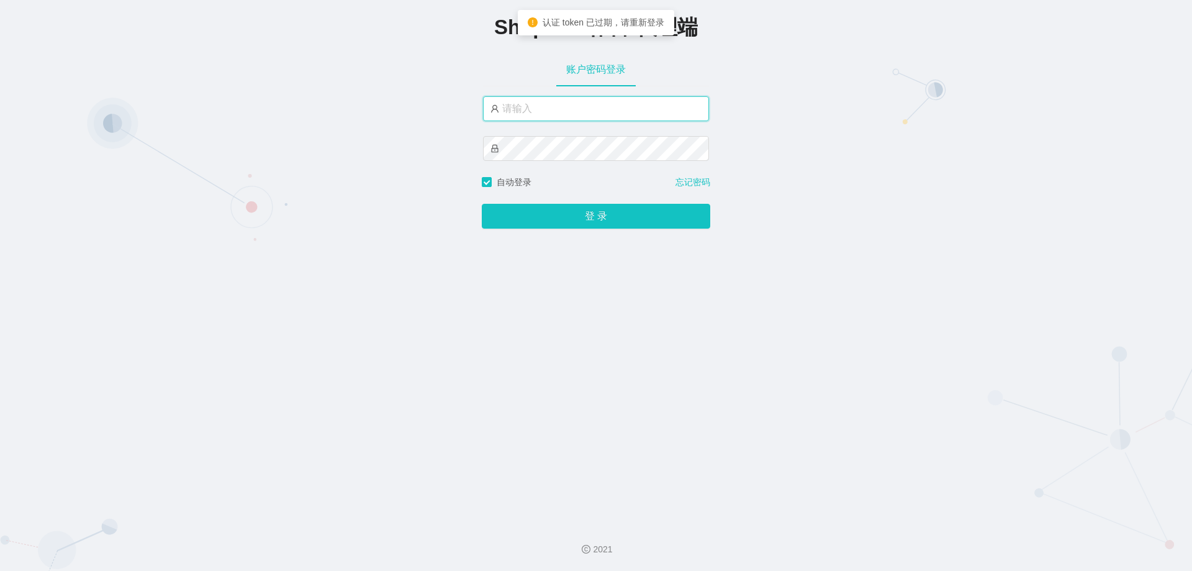
type input "xjp5"
click at [509, 187] on span "自动登录" at bounding box center [514, 182] width 45 height 10
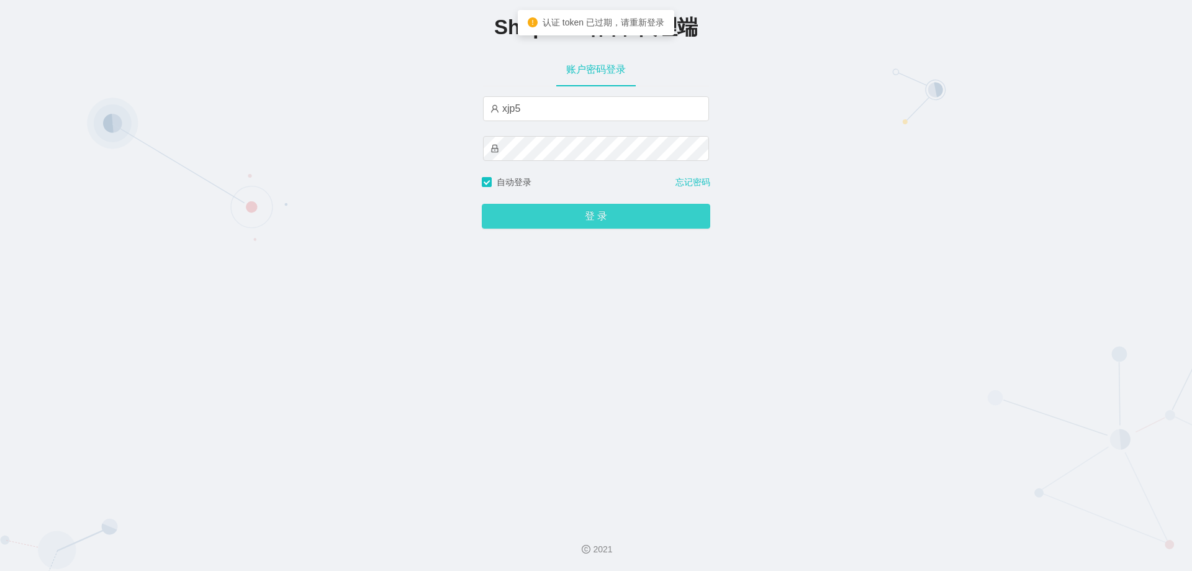
click at [583, 209] on button "登 录" at bounding box center [596, 216] width 229 height 25
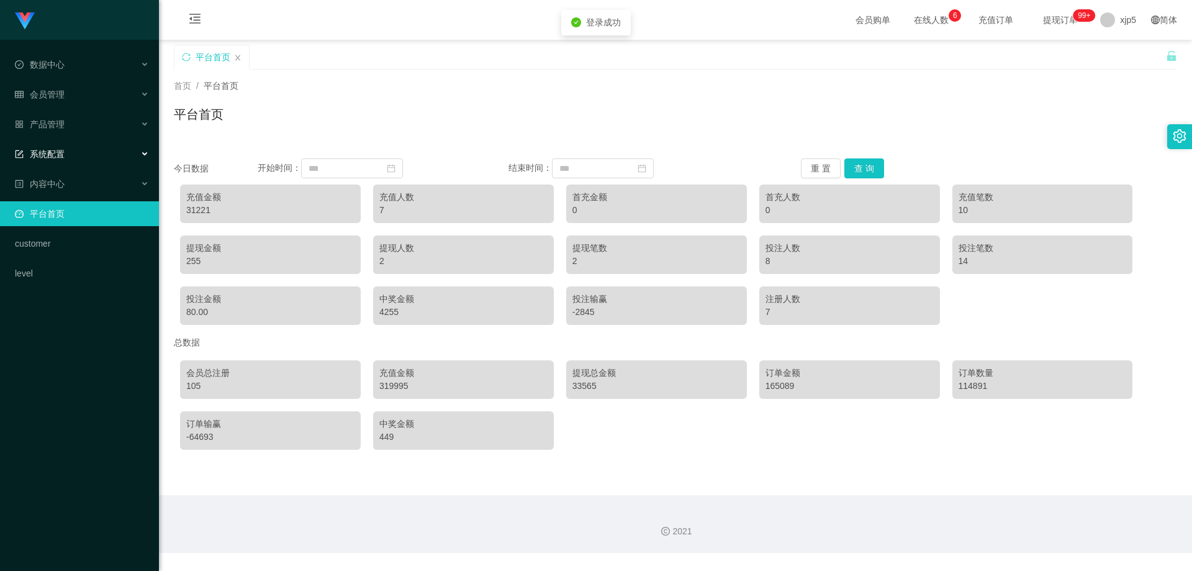
drag, startPoint x: 67, startPoint y: 146, endPoint x: 72, endPoint y: 150, distance: 6.6
click at [67, 146] on div "系统配置" at bounding box center [79, 154] width 159 height 25
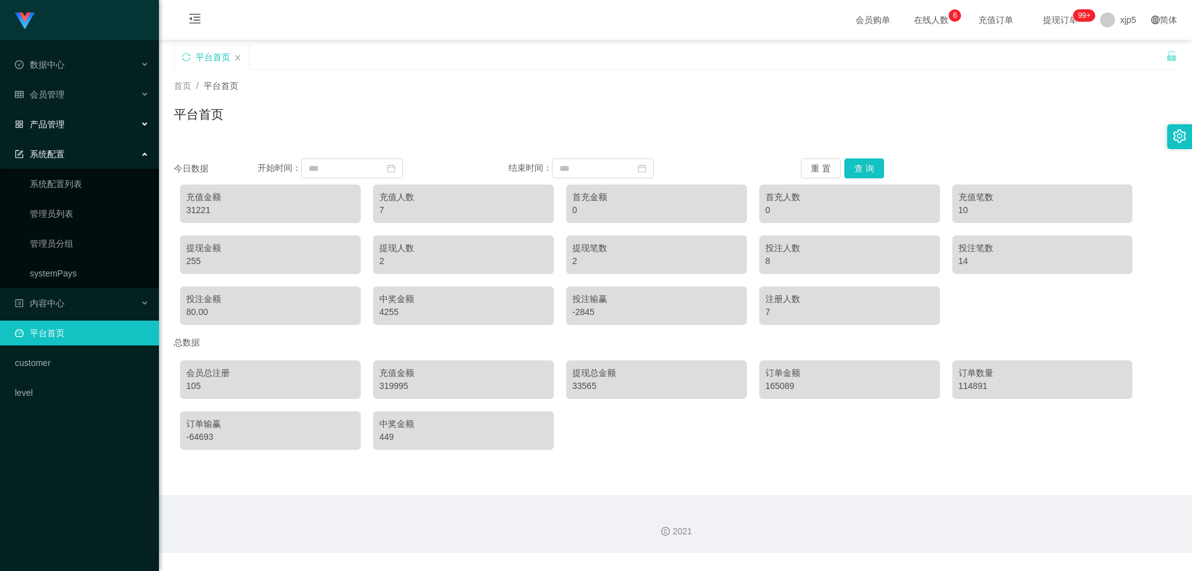
click at [68, 122] on div "产品管理" at bounding box center [79, 124] width 159 height 25
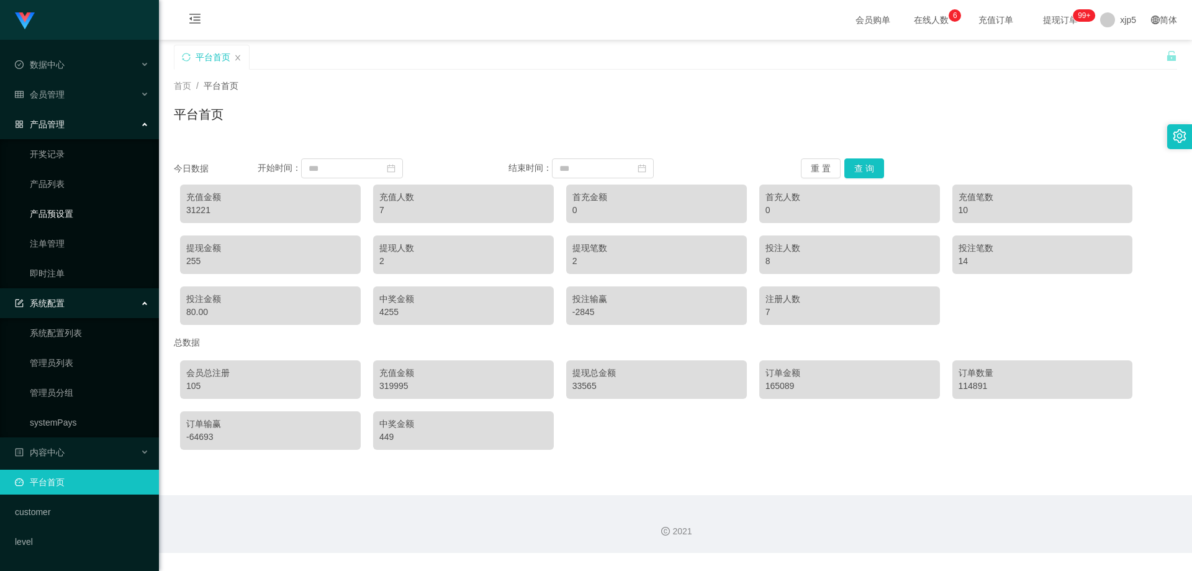
click at [79, 207] on link "产品预设置" at bounding box center [89, 213] width 119 height 25
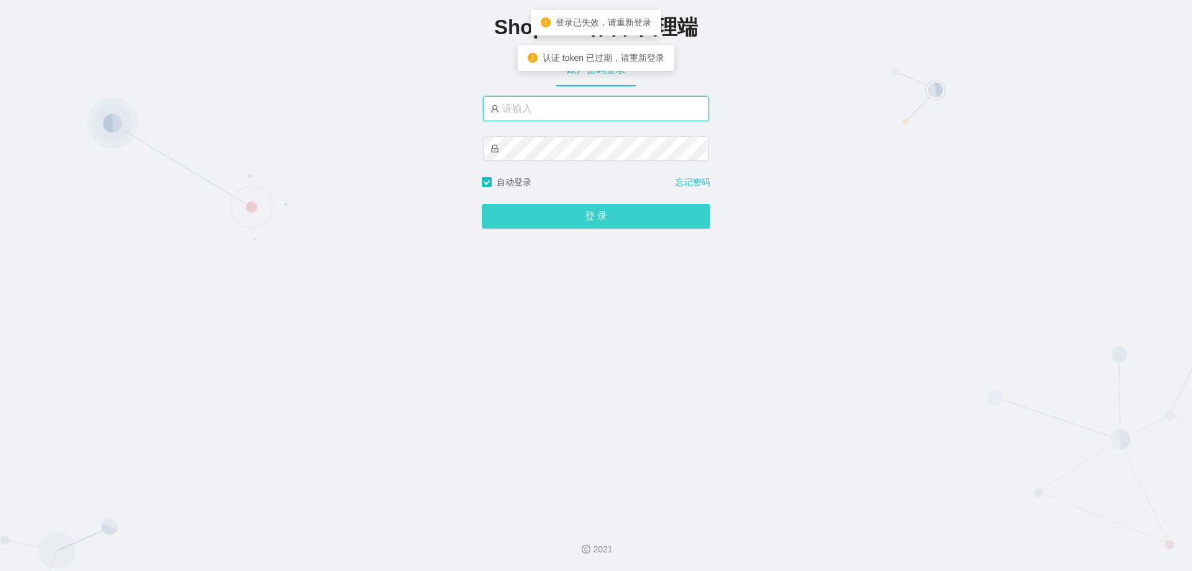
type input "xjp5"
click at [611, 222] on button "登 录" at bounding box center [596, 216] width 229 height 25
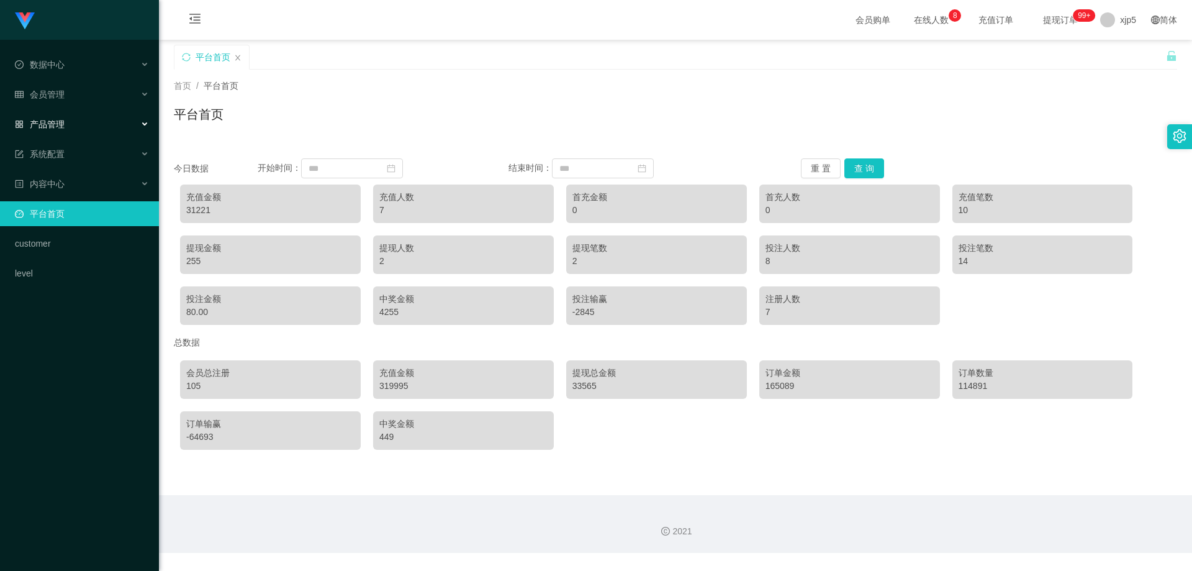
click at [76, 127] on div "产品管理" at bounding box center [79, 124] width 159 height 25
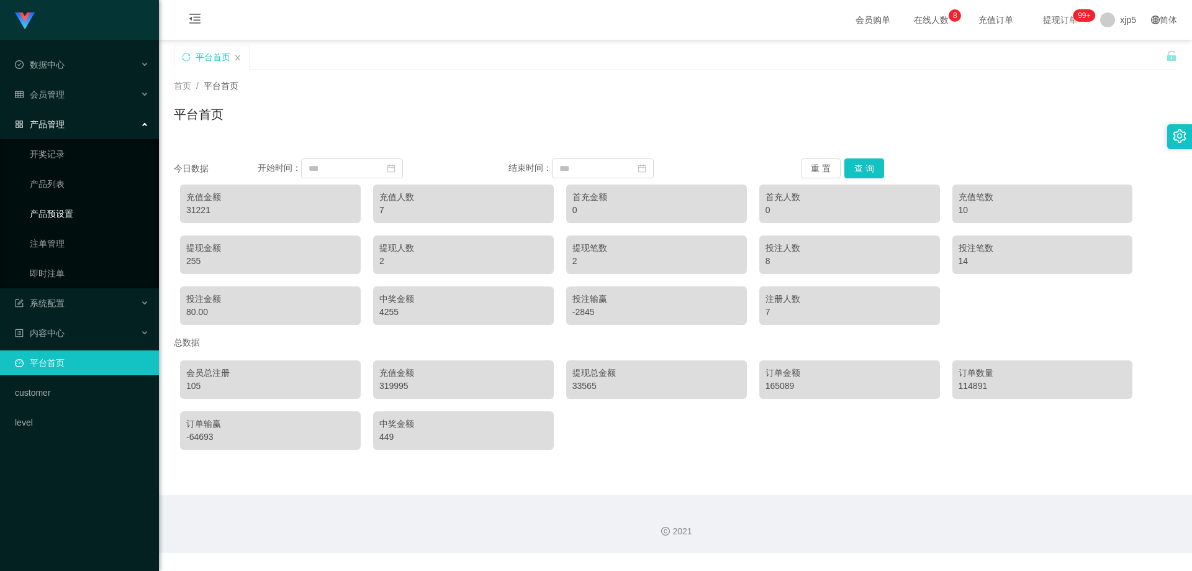
click at [76, 218] on link "产品预设置" at bounding box center [89, 213] width 119 height 25
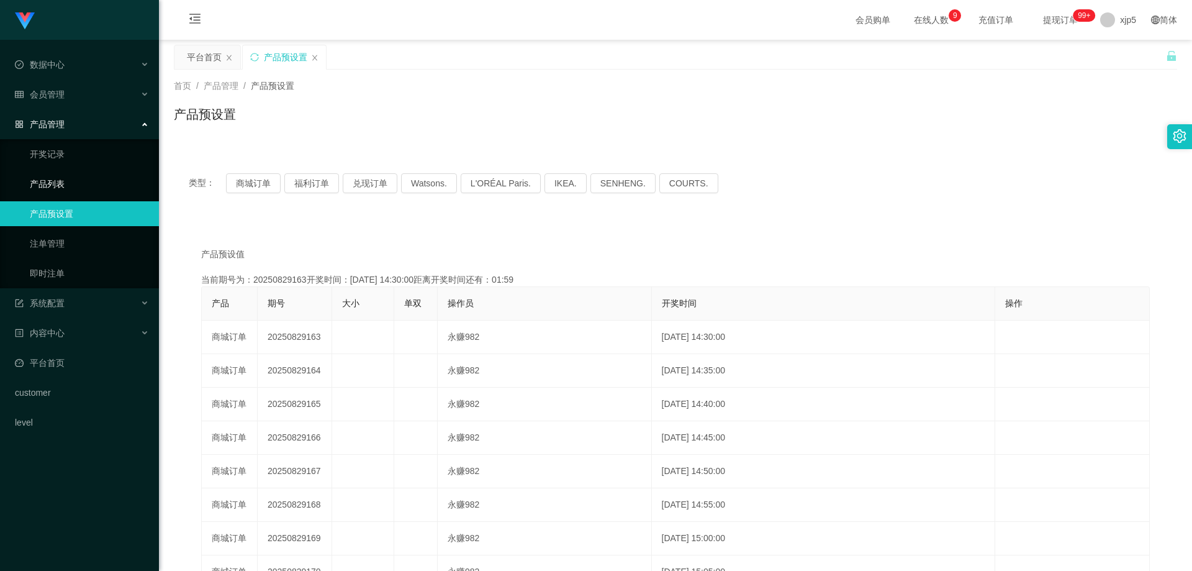
click at [77, 184] on link "产品列表" at bounding box center [89, 183] width 119 height 25
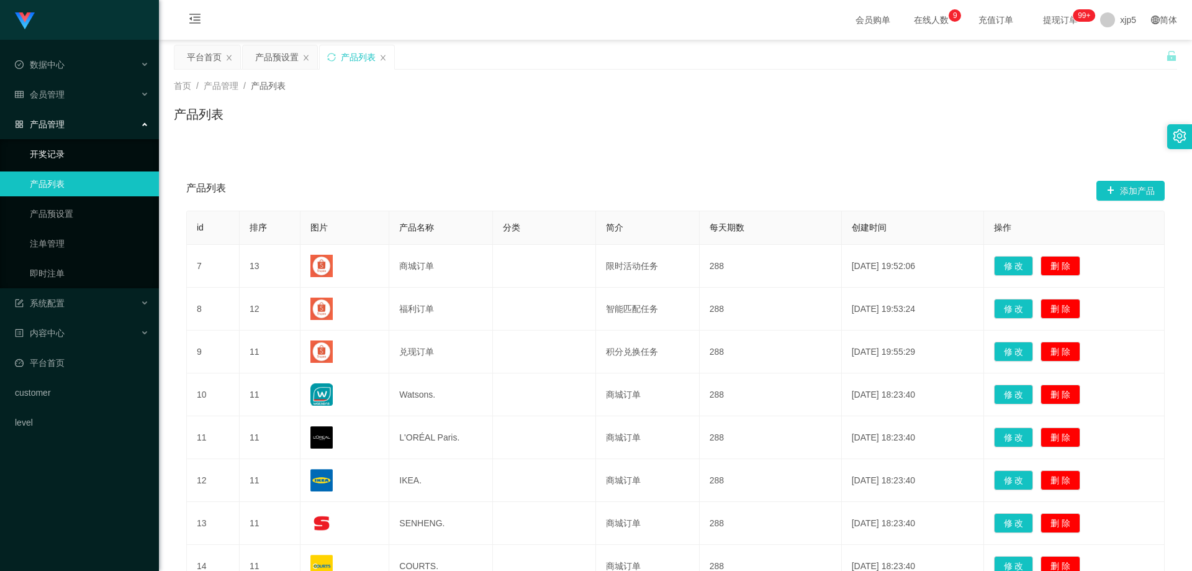
click at [79, 148] on link "开奖记录" at bounding box center [89, 154] width 119 height 25
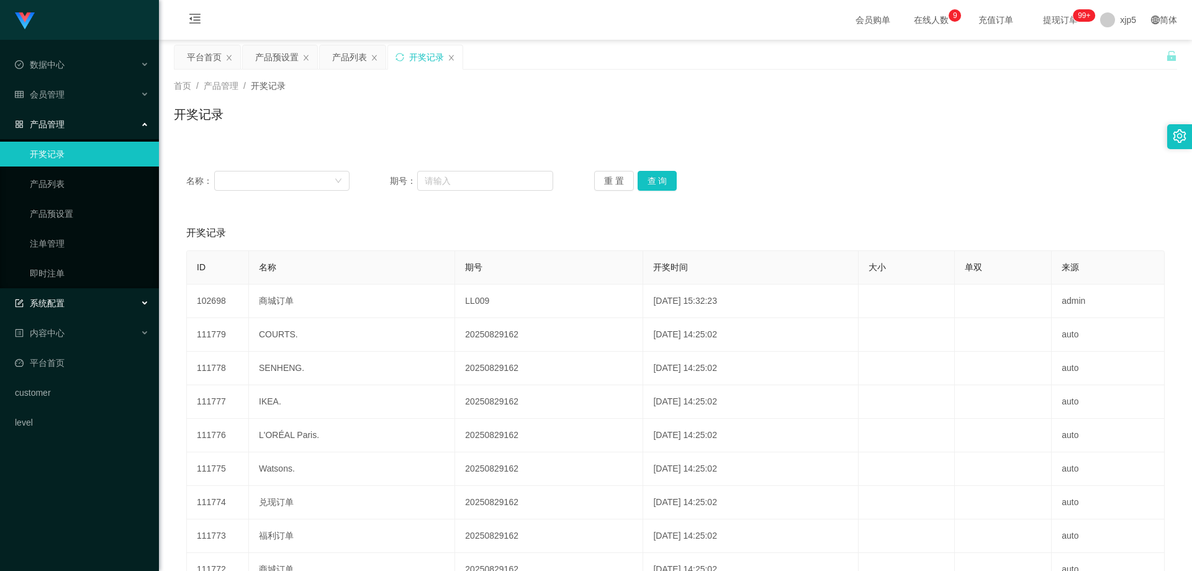
click at [72, 301] on div "系统配置" at bounding box center [79, 303] width 159 height 25
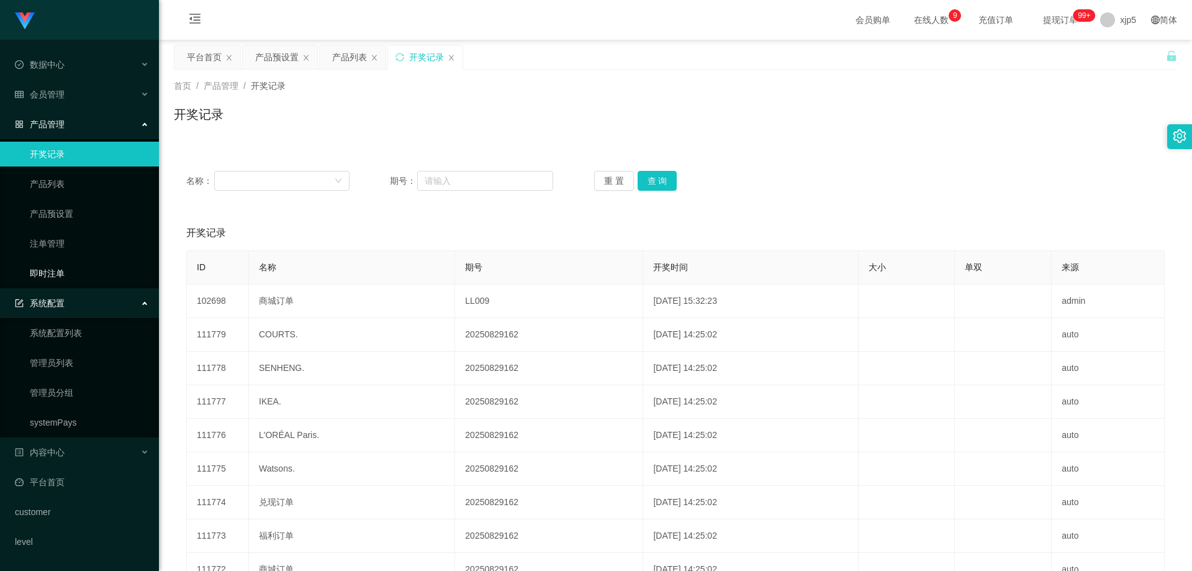
click at [63, 275] on link "即时注单" at bounding box center [89, 273] width 119 height 25
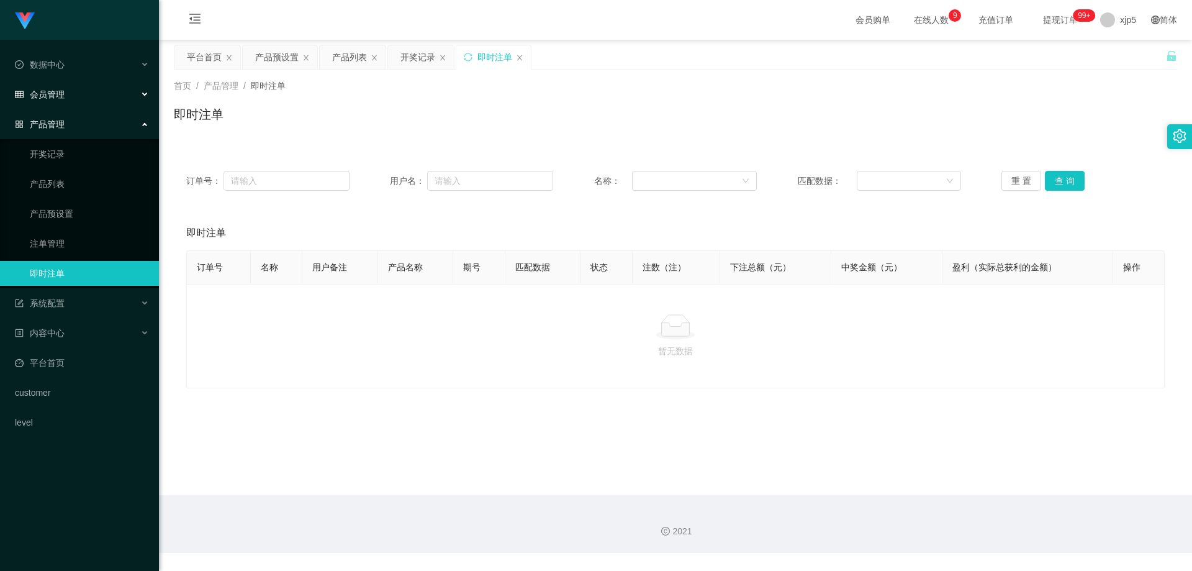
click at [64, 93] on div "会员管理" at bounding box center [79, 94] width 159 height 25
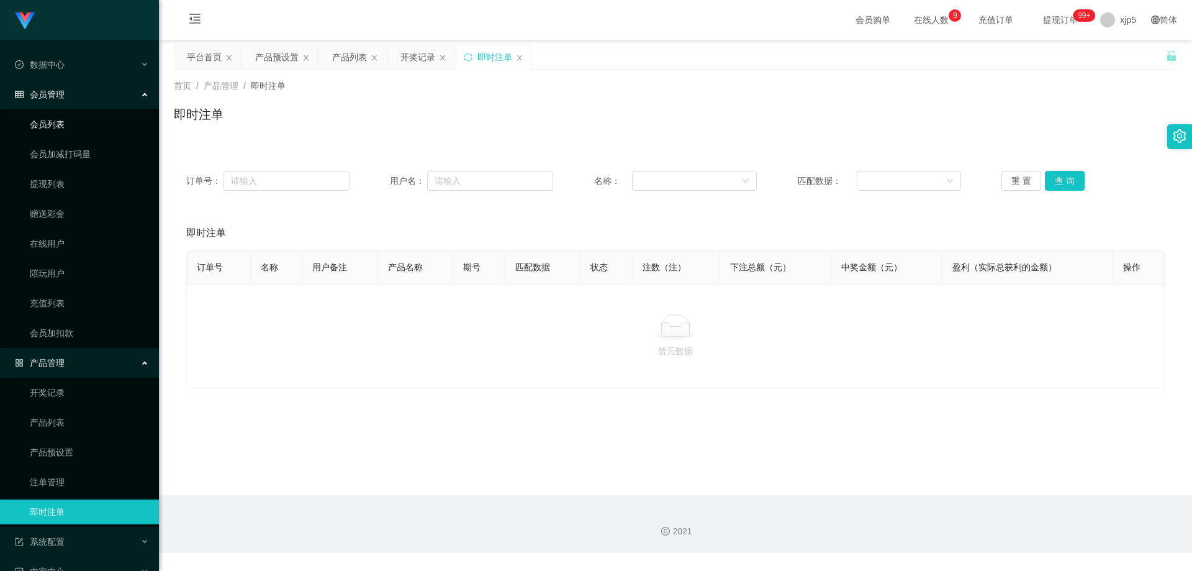
click at [61, 130] on link "会员列表" at bounding box center [89, 124] width 119 height 25
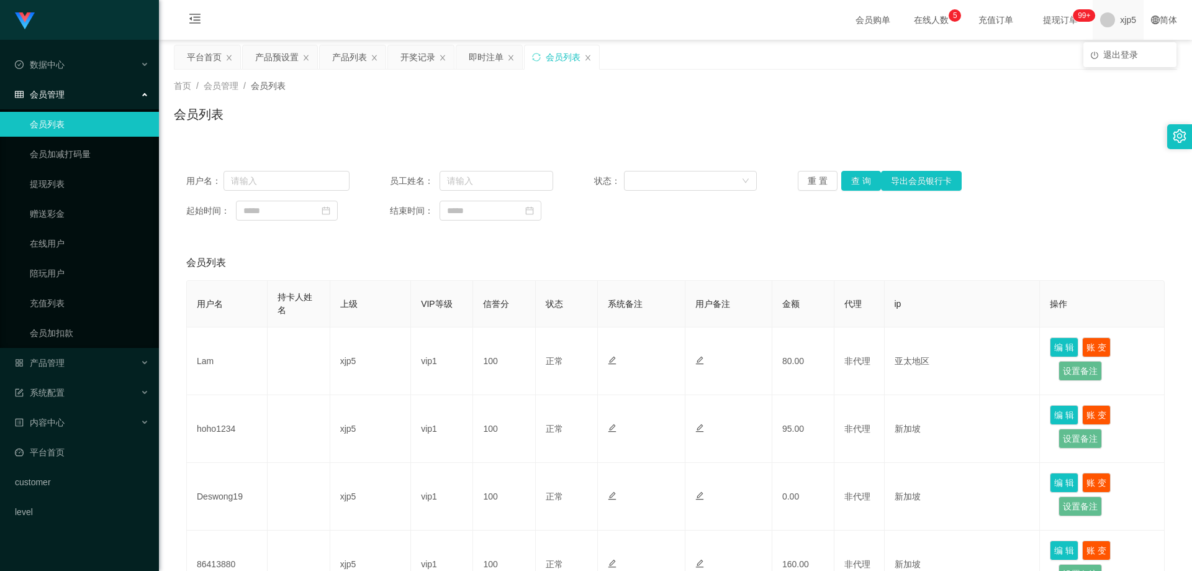
click at [1105, 19] on span at bounding box center [1108, 19] width 15 height 15
click at [1116, 57] on div "平台首页 产品预设置 产品列表 开奖记录 即时注单 会员列表" at bounding box center [670, 66] width 992 height 43
drag, startPoint x: 1115, startPoint y: 27, endPoint x: 1117, endPoint y: 38, distance: 10.6
click at [1120, 27] on span "xjp5" at bounding box center [1128, 20] width 16 height 40
click at [1119, 60] on li "退出登录" at bounding box center [1130, 55] width 93 height 20
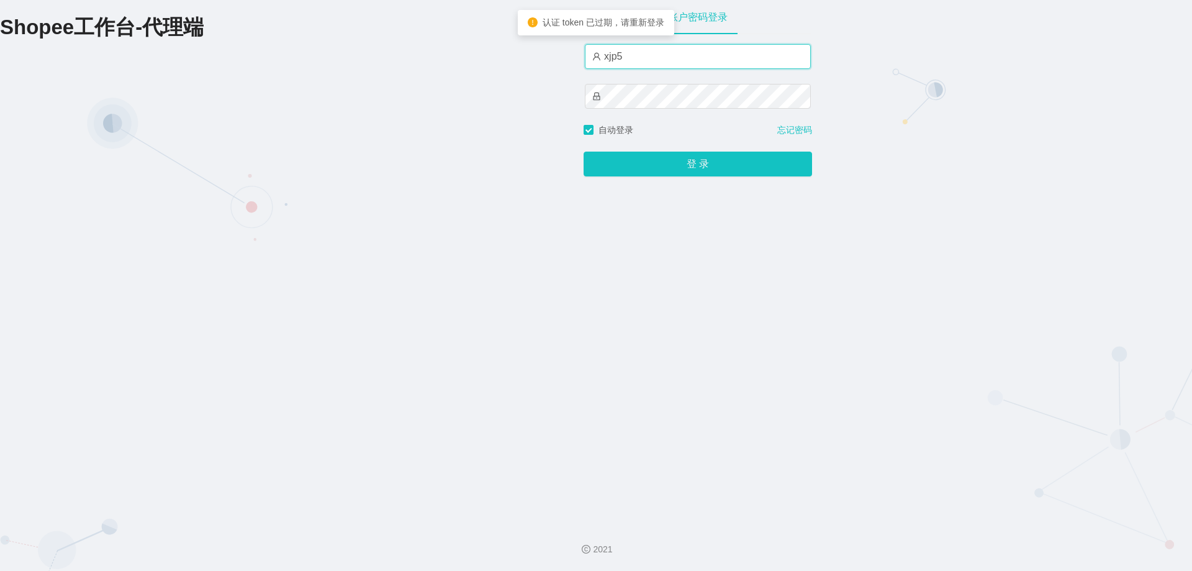
click at [637, 63] on input "xjp5" at bounding box center [698, 56] width 226 height 25
drag, startPoint x: 640, startPoint y: 63, endPoint x: 576, endPoint y: 54, distance: 65.3
click at [576, 54] on div "Shopee工作台-代理端 账户密码登录 xjp5 自动登录 忘记密码 登 录" at bounding box center [596, 256] width 1192 height 513
type input "xjp5"
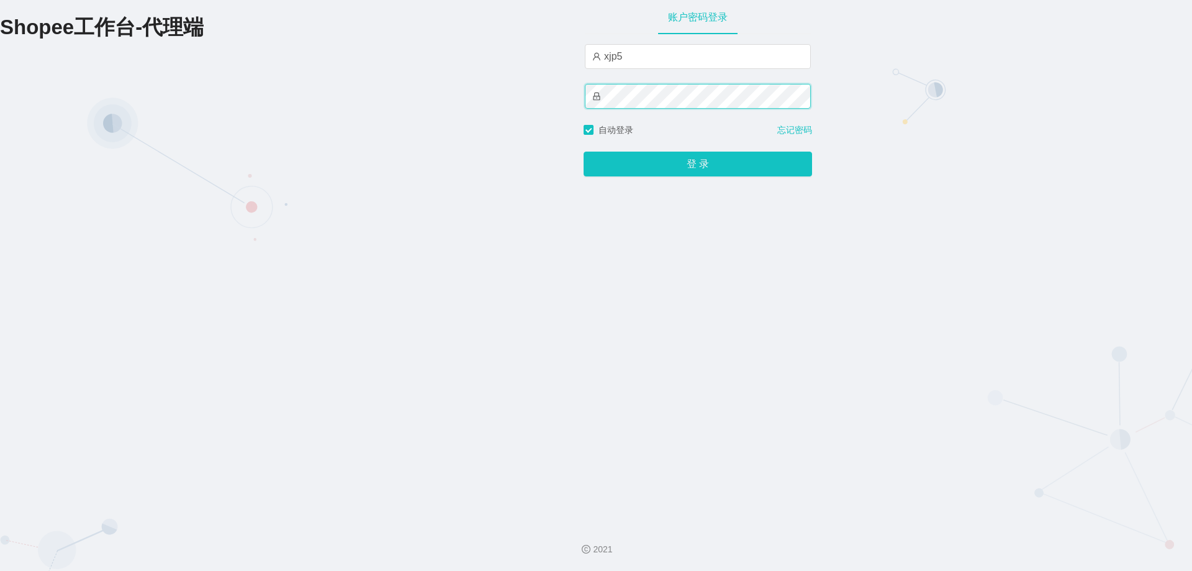
click at [542, 94] on div "Shopee工作台-代理端 账户密码登录 xjp5 自动登录 忘记密码 登 录" at bounding box center [596, 256] width 1192 height 513
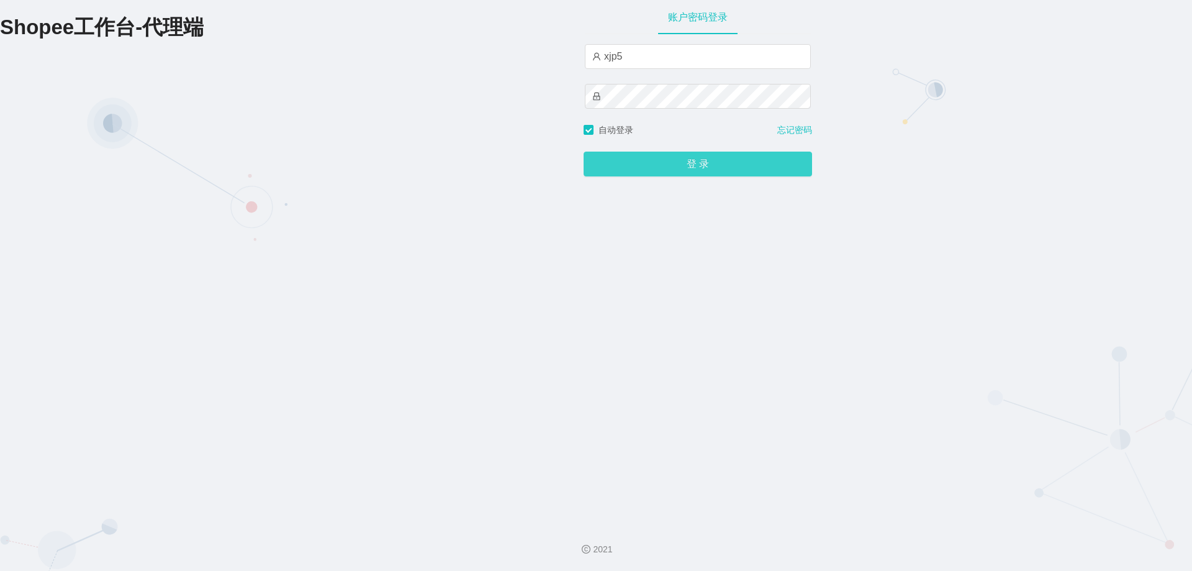
click at [625, 160] on button "登 录" at bounding box center [698, 164] width 229 height 25
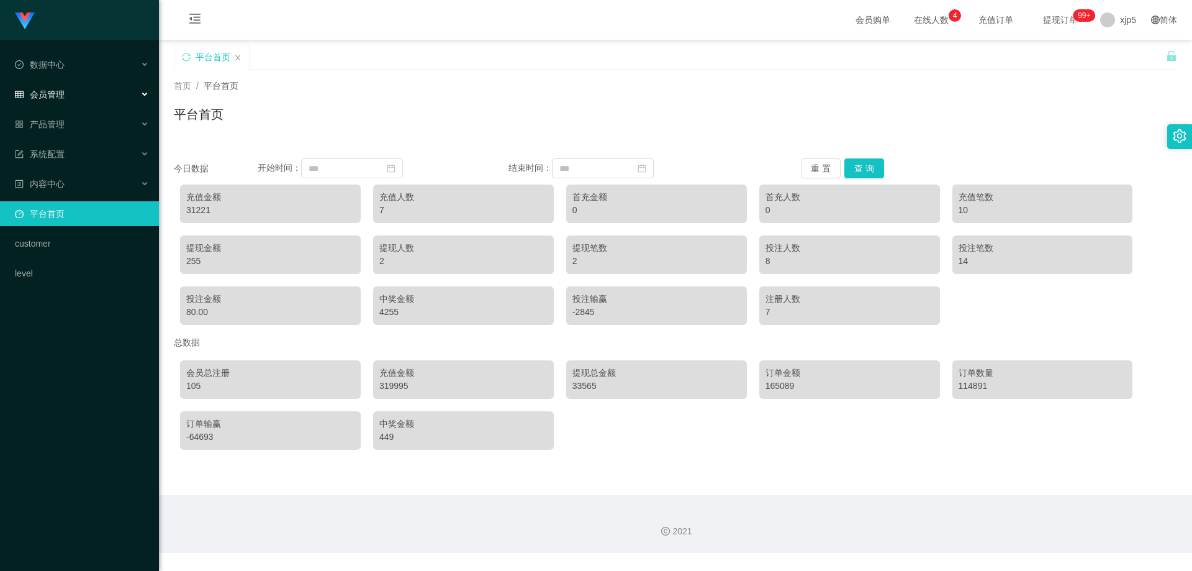
click at [73, 96] on div "会员管理" at bounding box center [79, 94] width 159 height 25
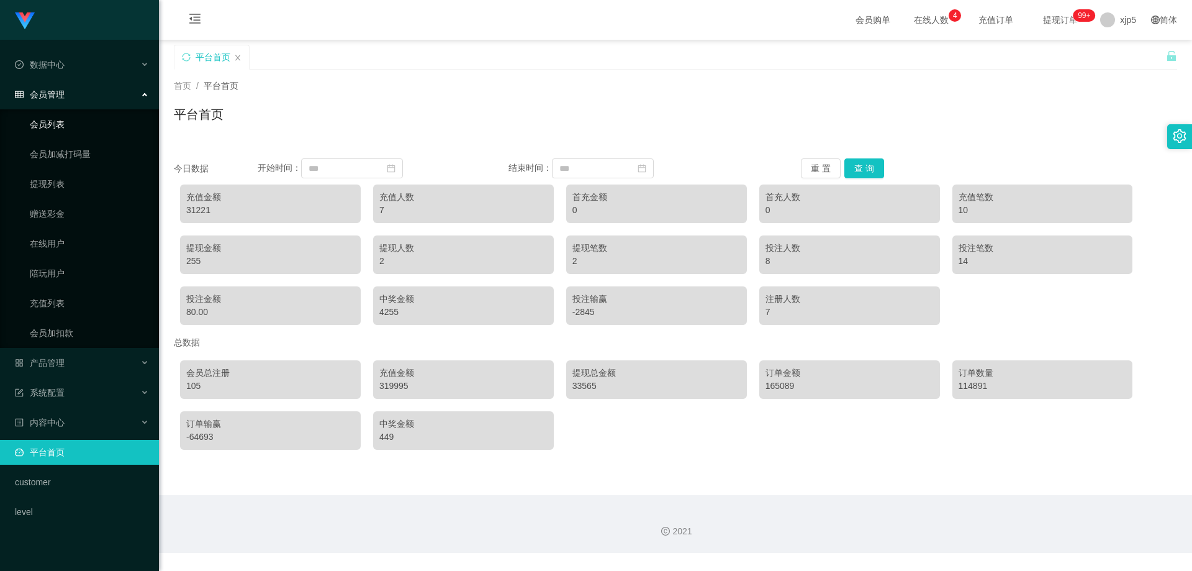
click at [52, 125] on link "会员列表" at bounding box center [89, 124] width 119 height 25
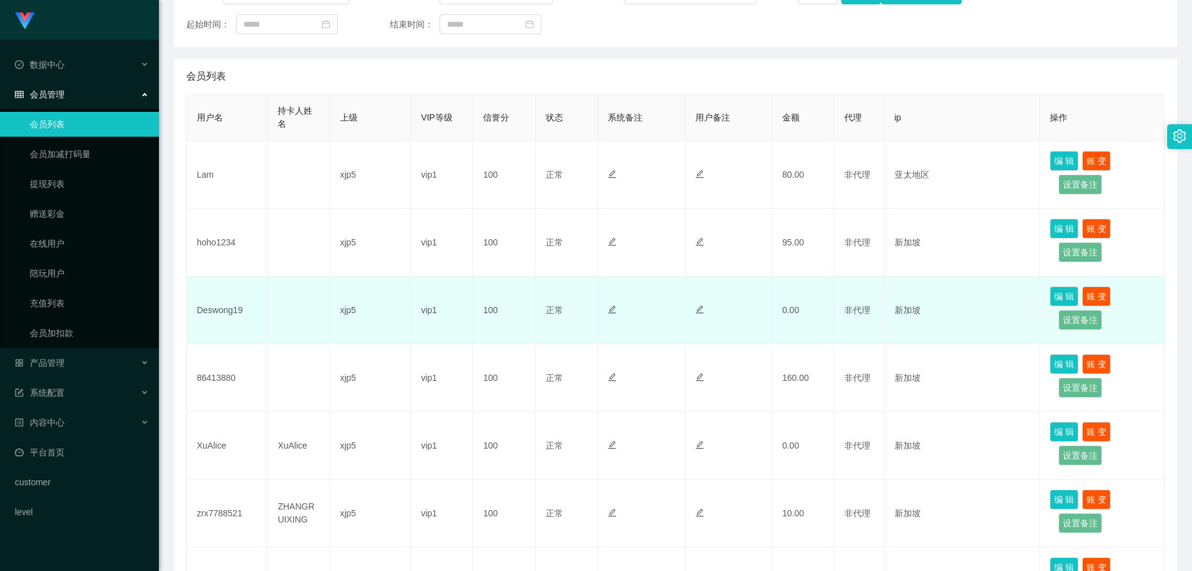
scroll to position [248, 0]
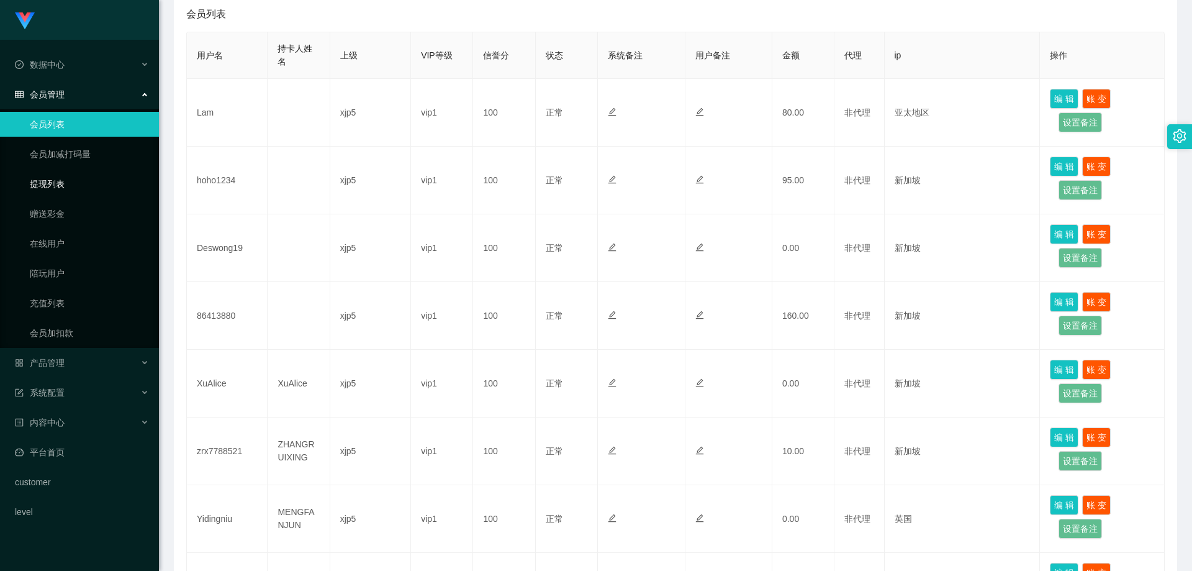
drag, startPoint x: 64, startPoint y: 186, endPoint x: 78, endPoint y: 183, distance: 14.6
click at [65, 186] on link "提现列表" at bounding box center [89, 183] width 119 height 25
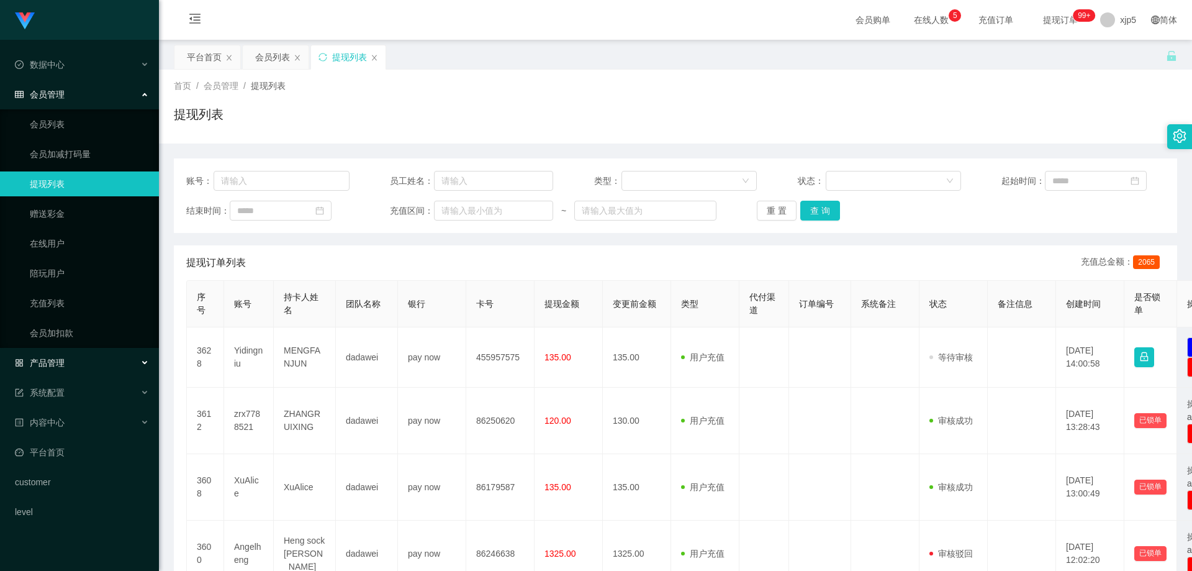
click at [89, 361] on div "产品管理" at bounding box center [79, 362] width 159 height 25
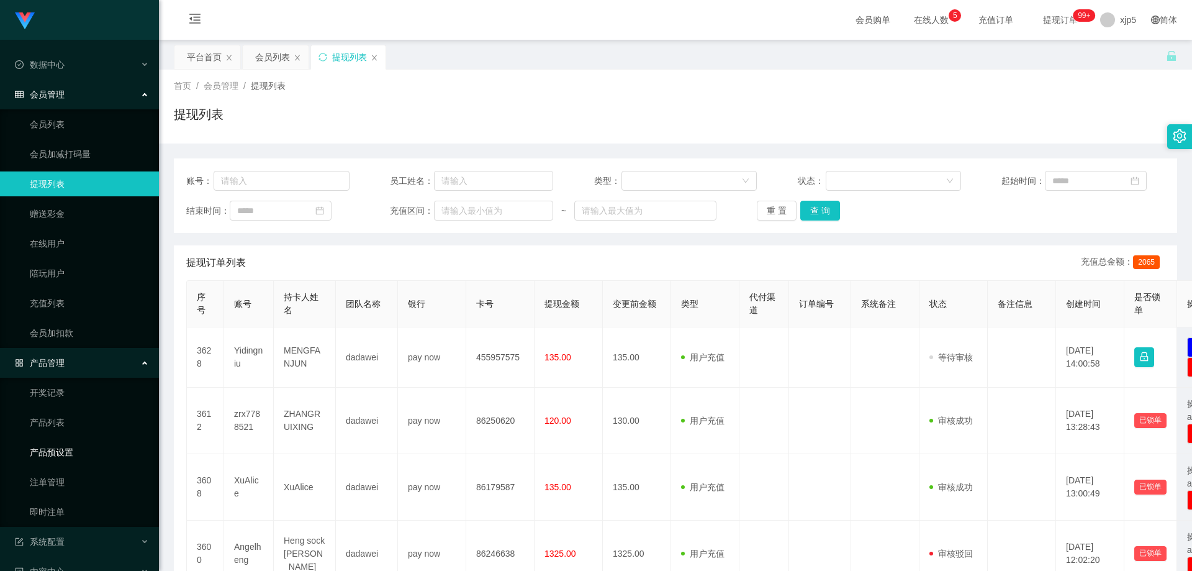
click at [79, 447] on link "产品预设置" at bounding box center [89, 452] width 119 height 25
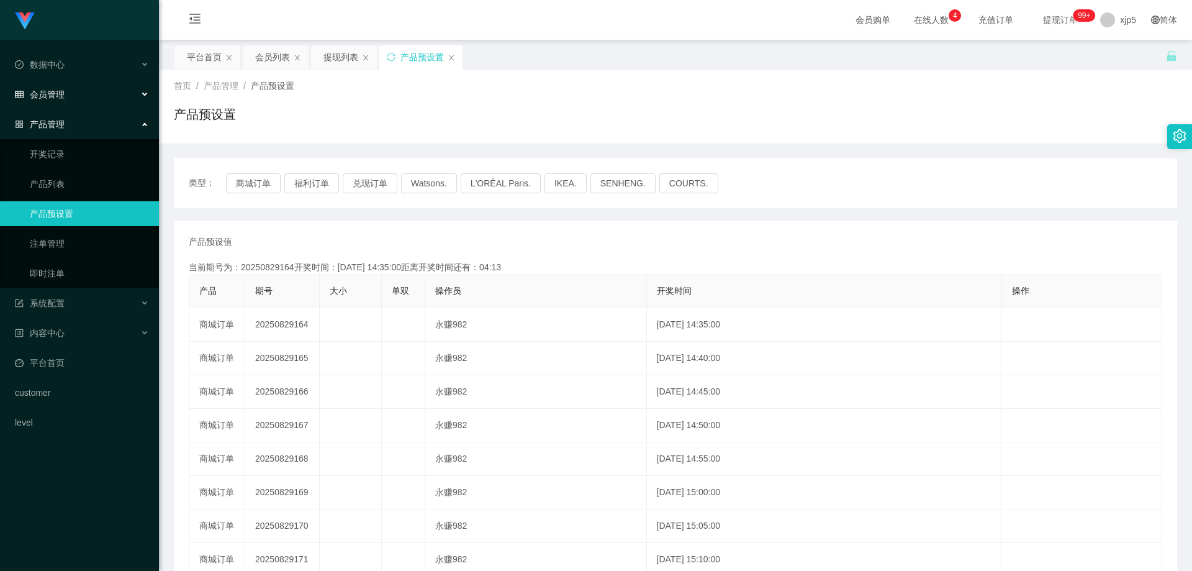
click at [61, 98] on span "会员管理" at bounding box center [40, 94] width 50 height 10
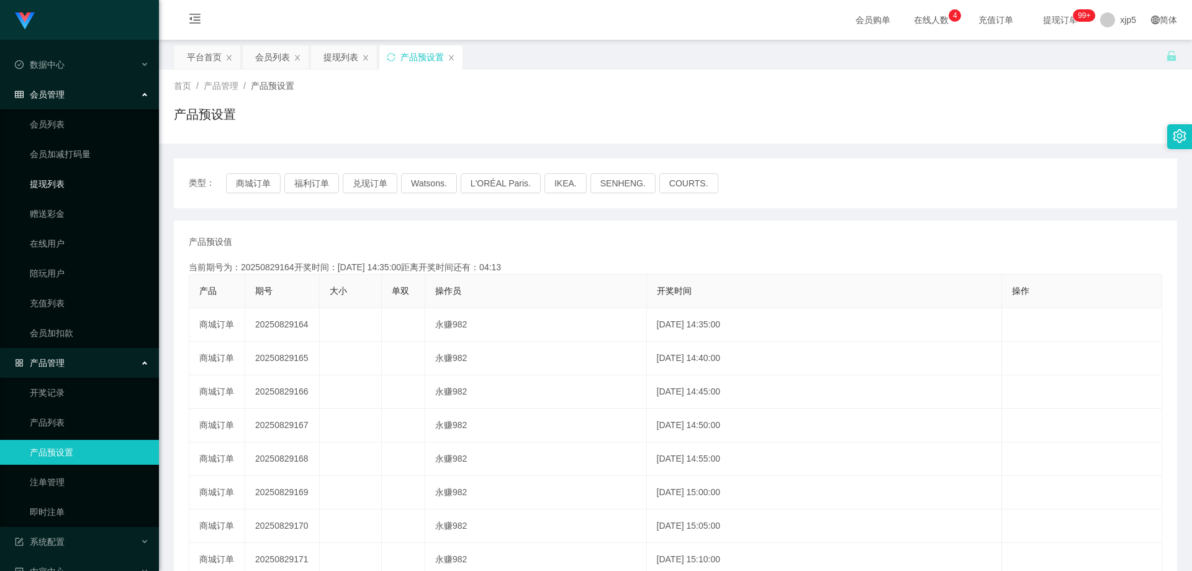
click at [65, 182] on link "提现列表" at bounding box center [89, 183] width 119 height 25
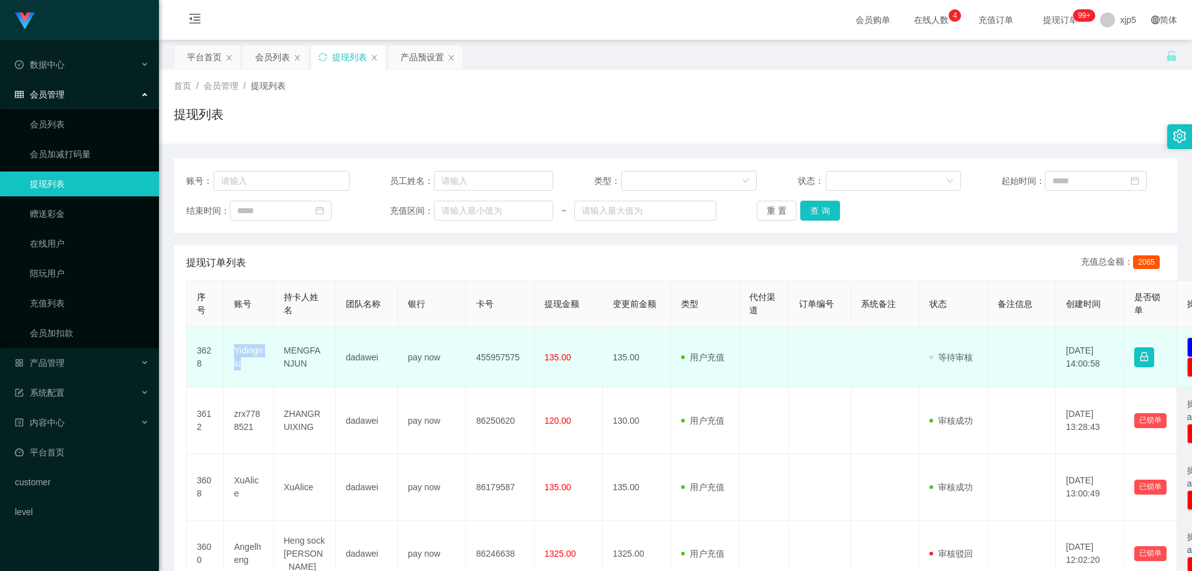
drag, startPoint x: 249, startPoint y: 366, endPoint x: 234, endPoint y: 353, distance: 19.4
click at [234, 353] on td "Yidingniu" at bounding box center [249, 357] width 50 height 60
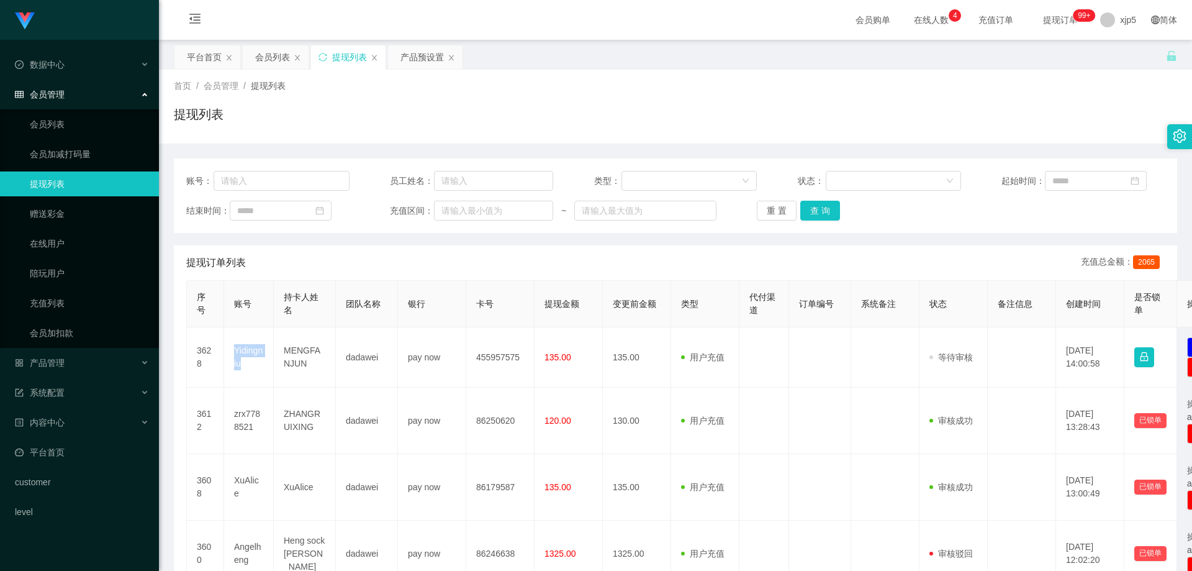
copy td "Yidingniu"
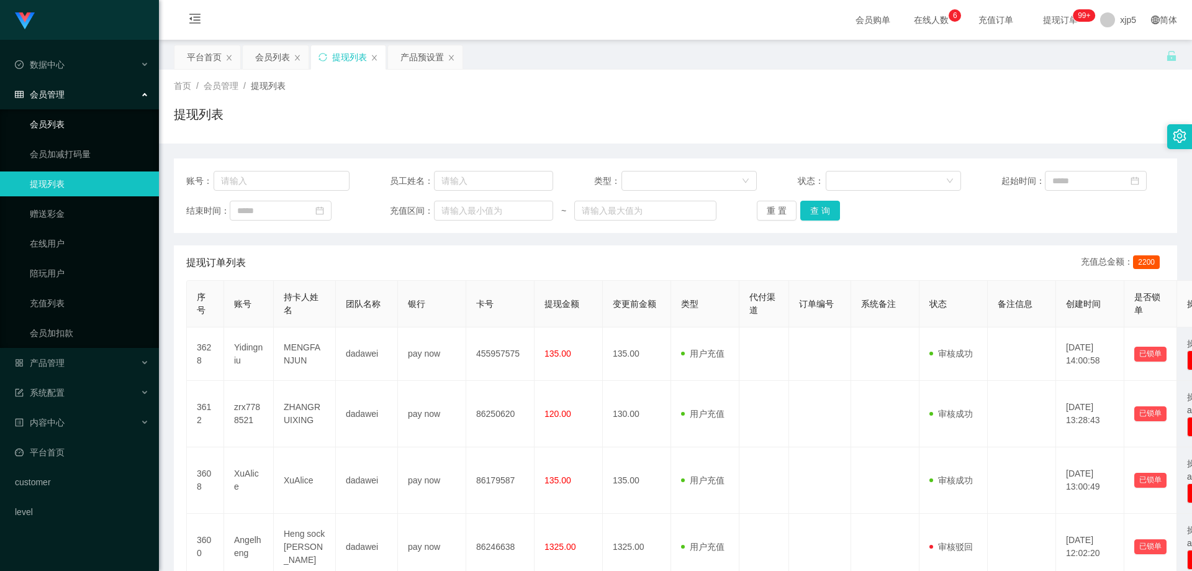
click at [45, 123] on link "会员列表" at bounding box center [89, 124] width 119 height 25
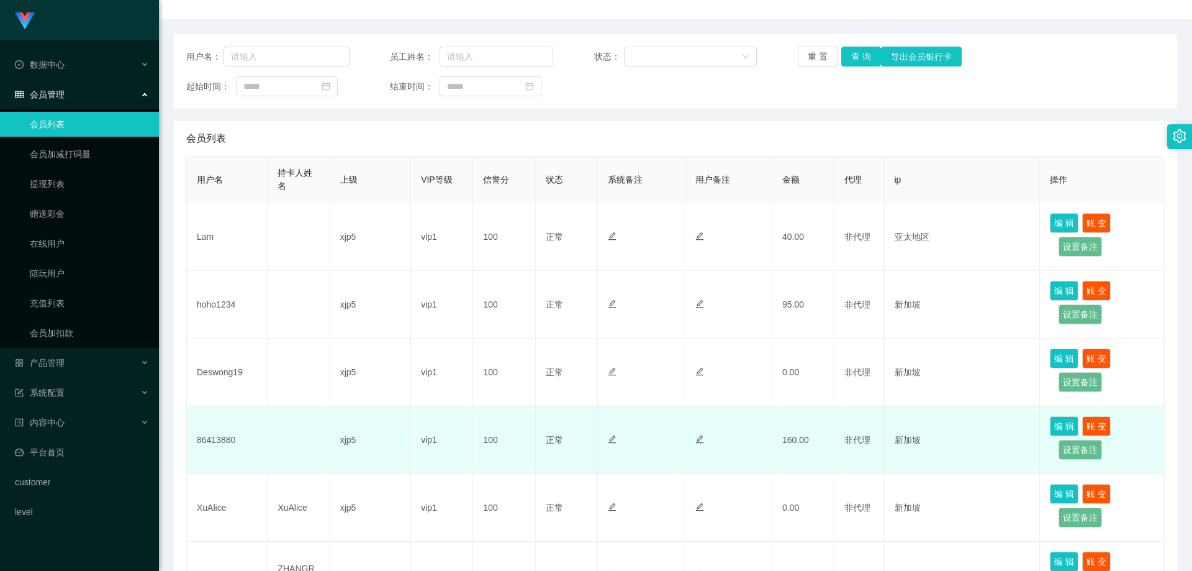
scroll to position [186, 0]
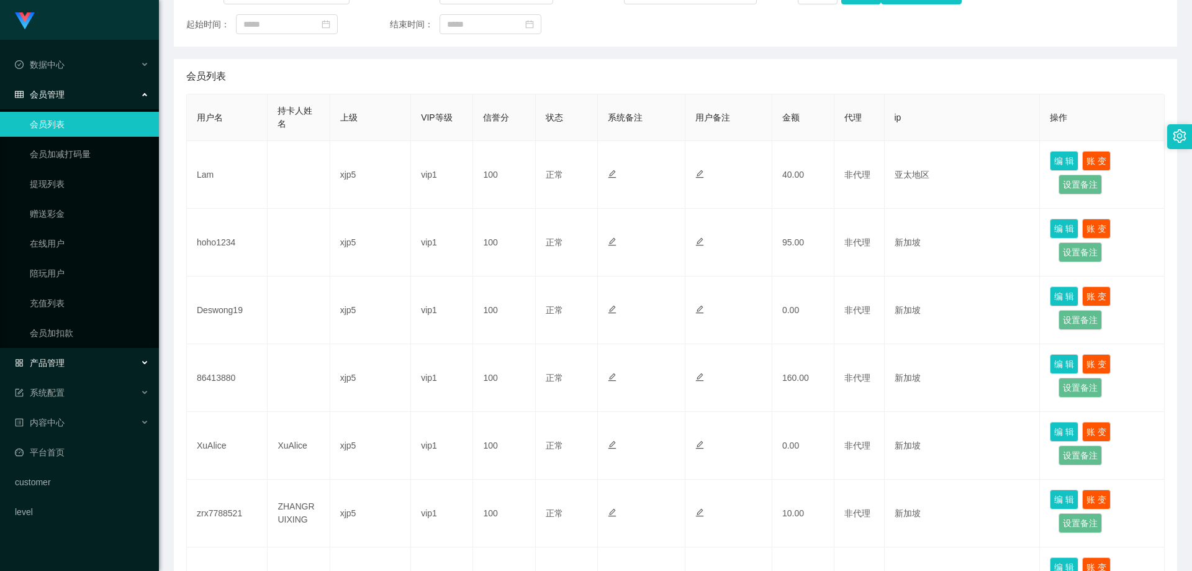
click at [116, 358] on div "产品管理" at bounding box center [79, 362] width 159 height 25
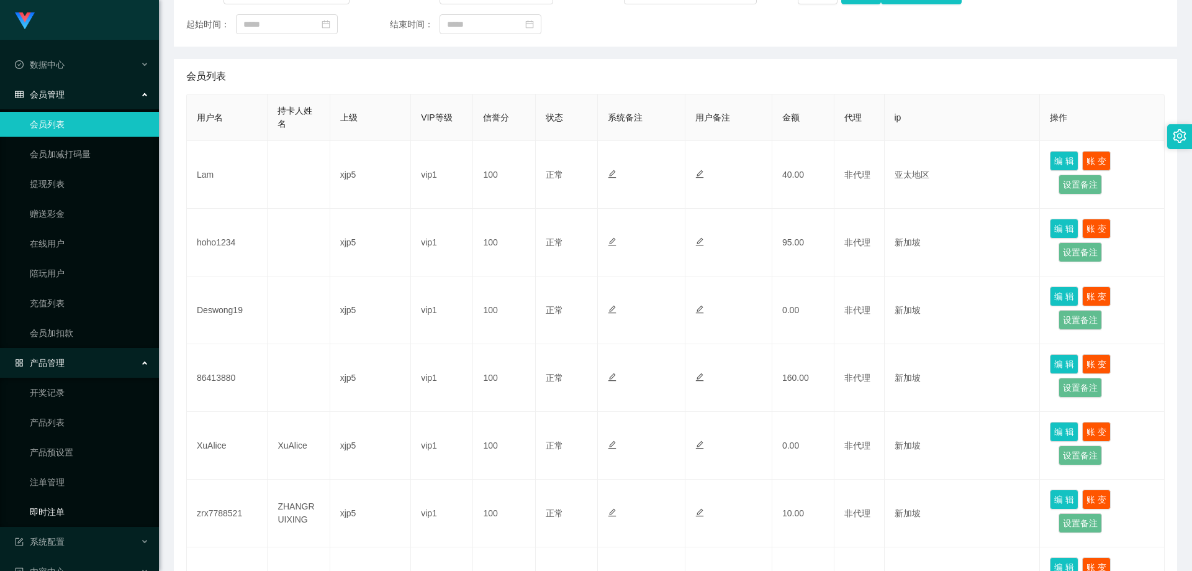
click at [79, 501] on link "即时注单" at bounding box center [89, 511] width 119 height 25
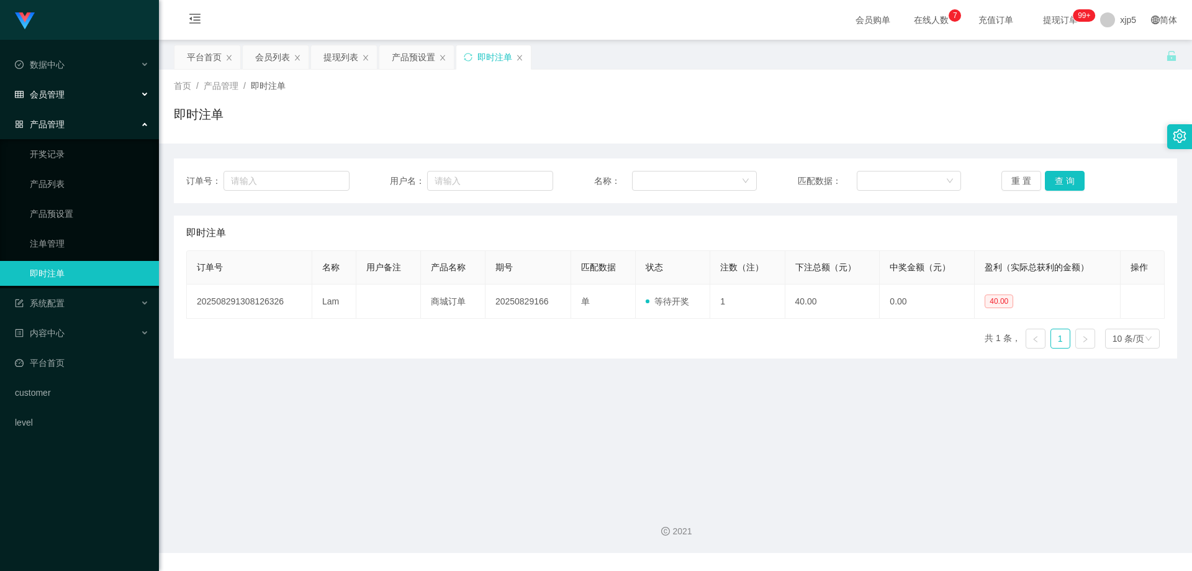
click at [83, 93] on div "会员管理" at bounding box center [79, 94] width 159 height 25
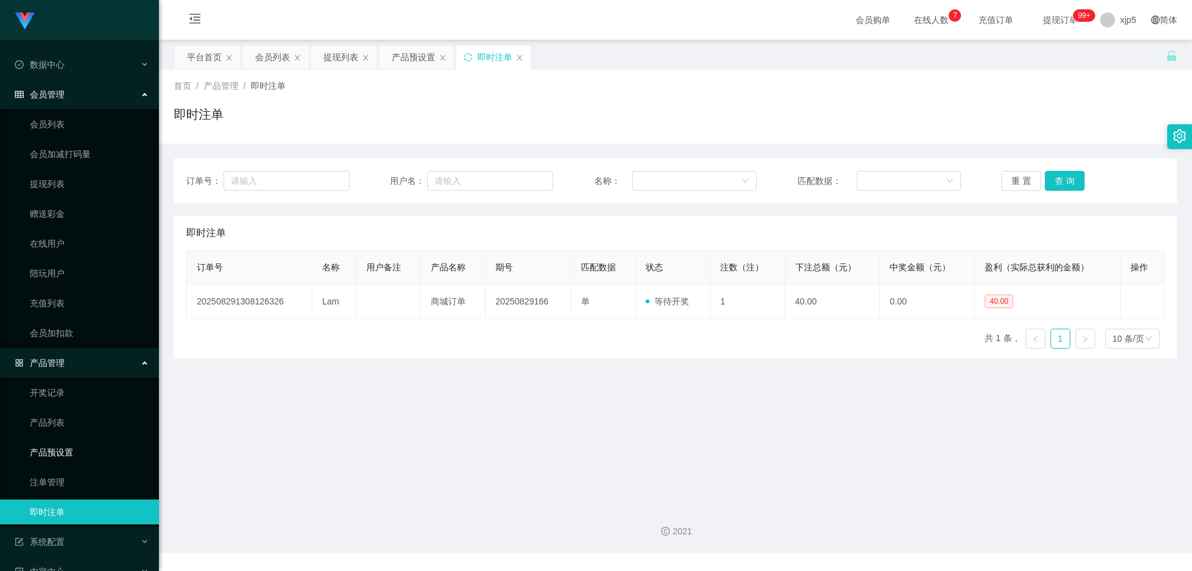
click at [81, 450] on link "产品预设置" at bounding box center [89, 452] width 119 height 25
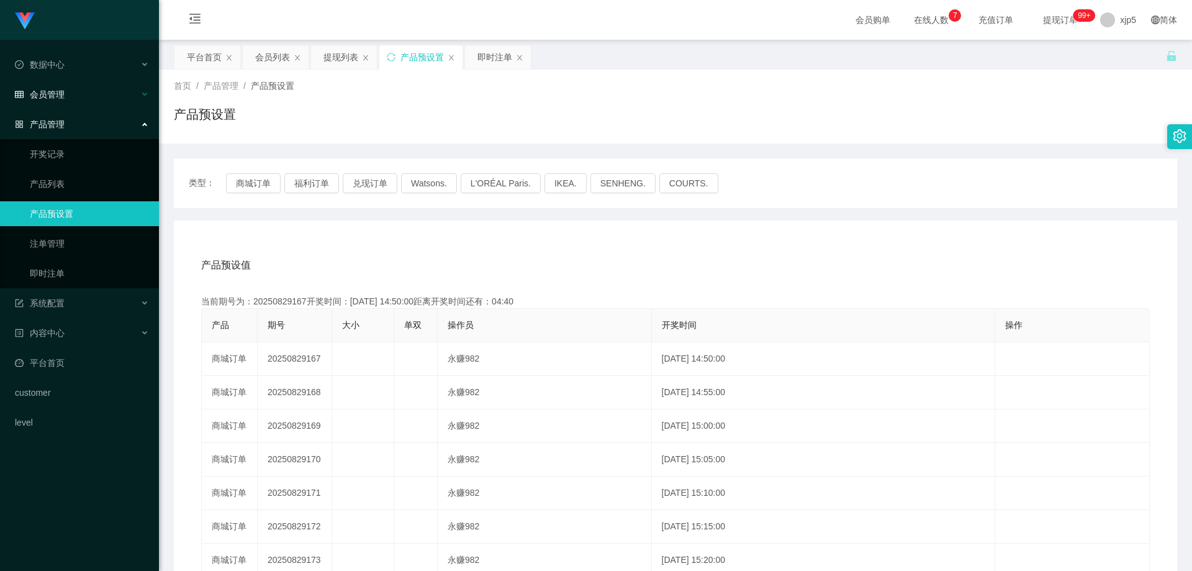
click at [66, 100] on div "会员管理" at bounding box center [79, 94] width 159 height 25
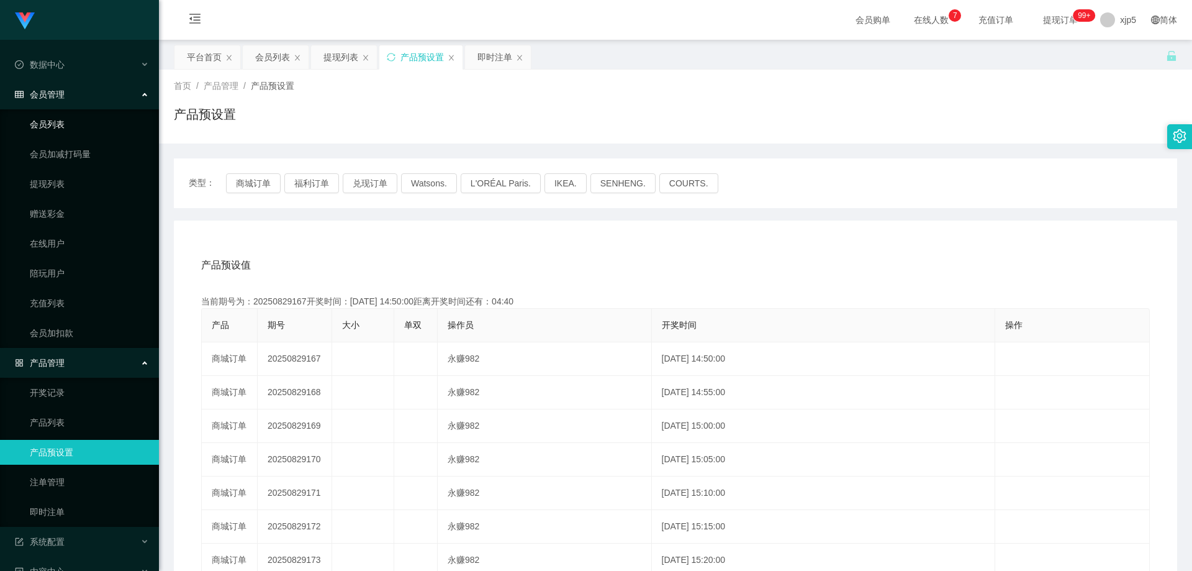
click at [72, 119] on link "会员列表" at bounding box center [89, 124] width 119 height 25
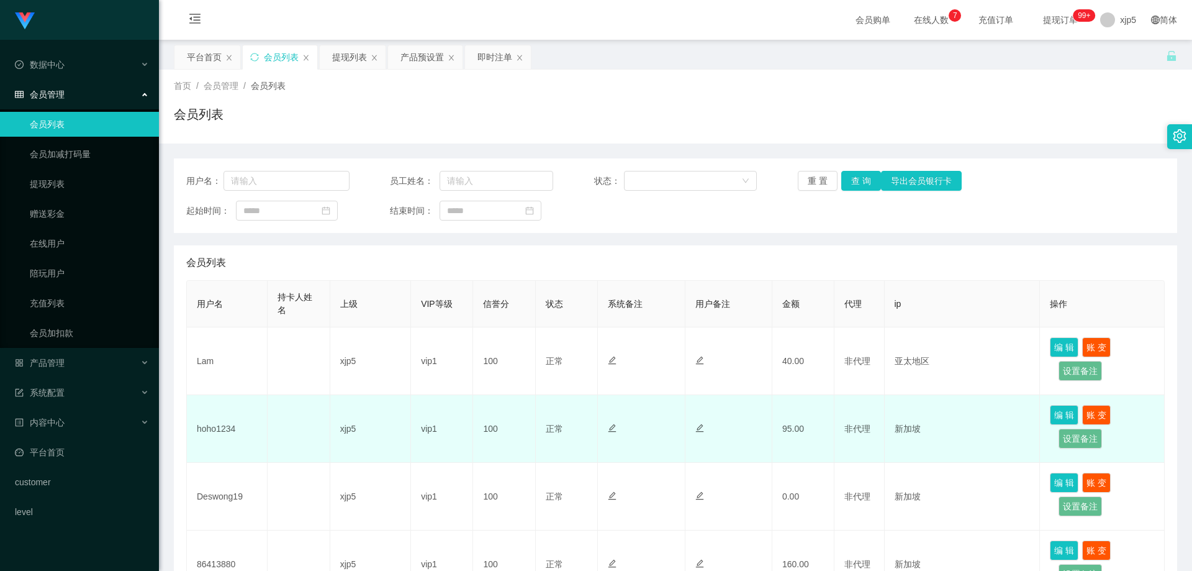
scroll to position [124, 0]
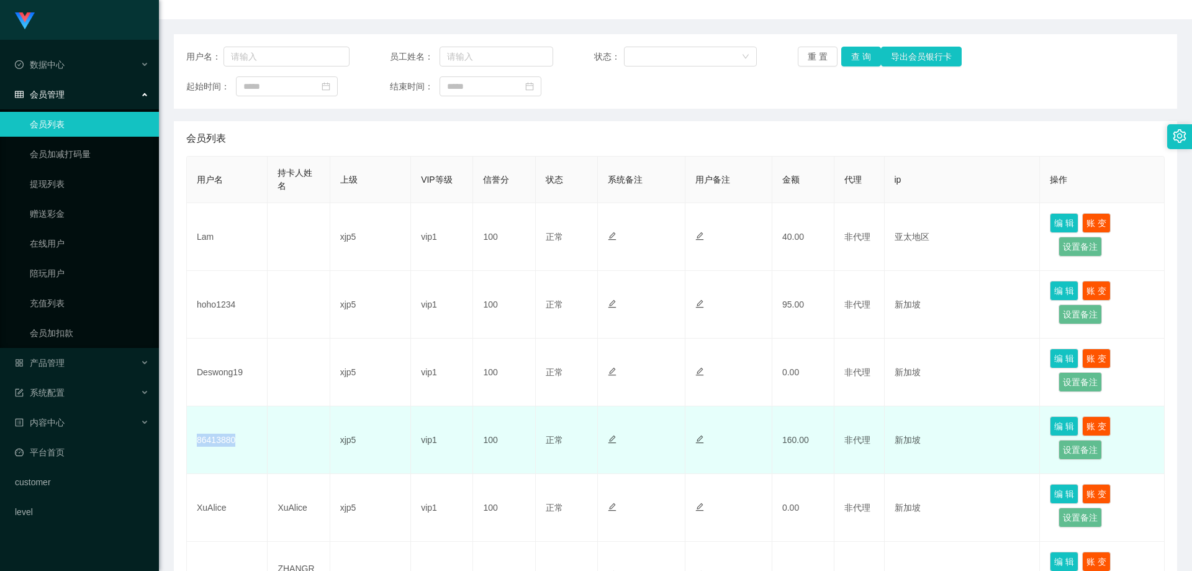
drag, startPoint x: 242, startPoint y: 441, endPoint x: 191, endPoint y: 441, distance: 50.9
click at [191, 441] on td "86413880" at bounding box center [227, 440] width 81 height 68
copy td "86413880"
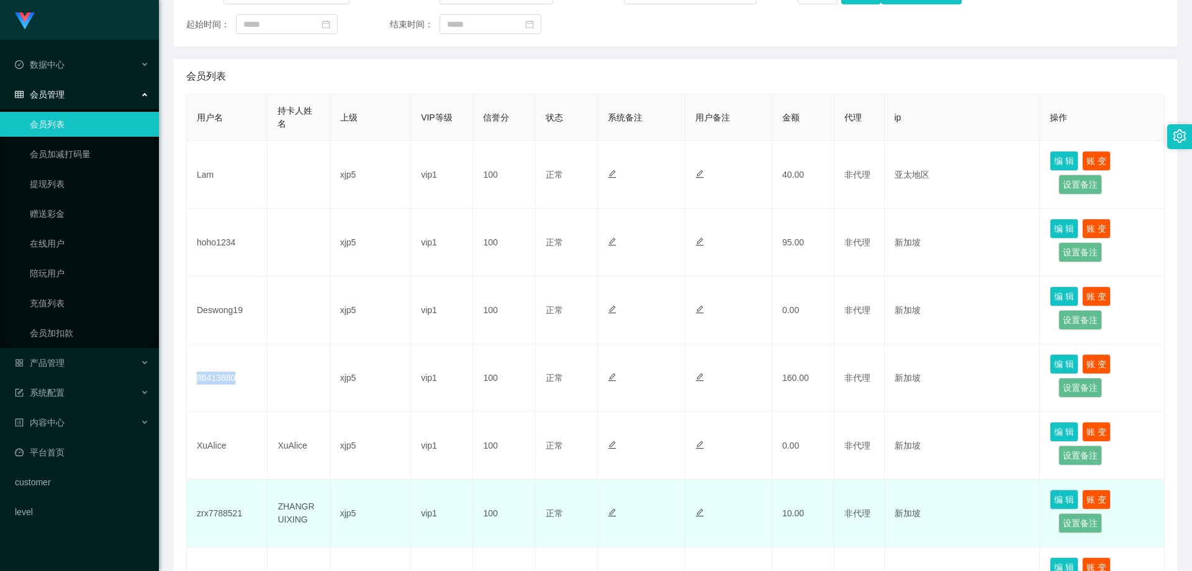
scroll to position [248, 0]
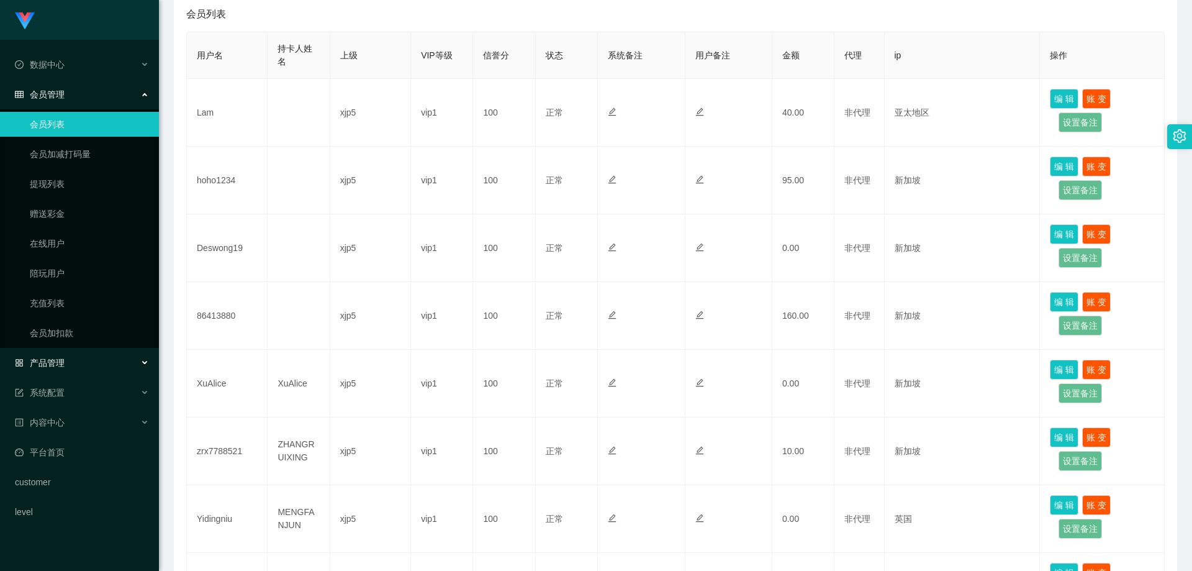
click at [83, 362] on div "产品管理" at bounding box center [79, 362] width 159 height 25
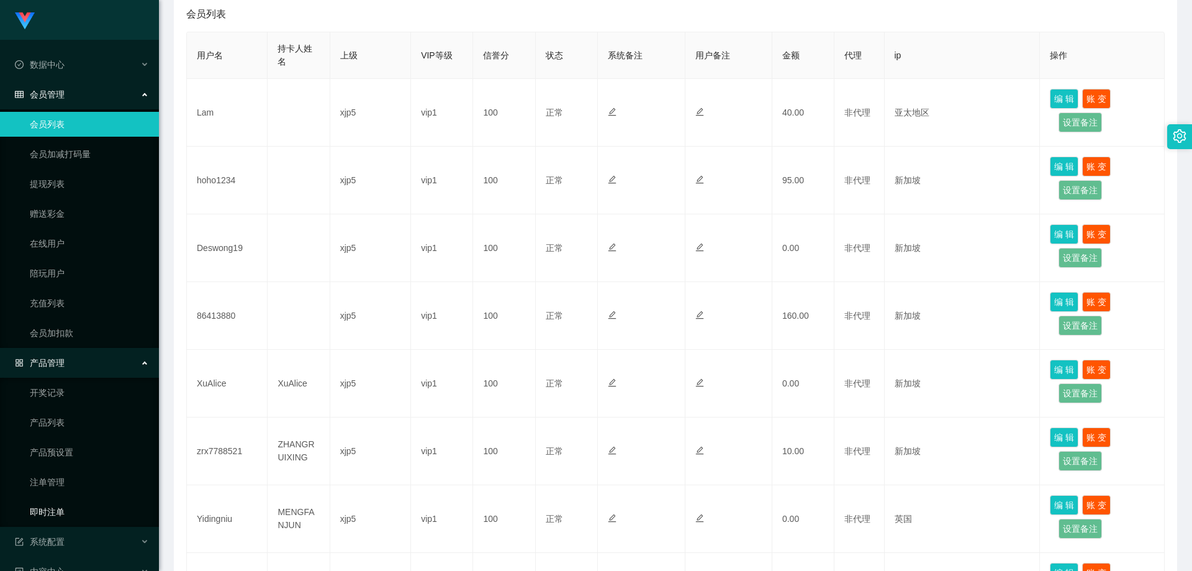
click at [79, 506] on link "即时注单" at bounding box center [89, 511] width 119 height 25
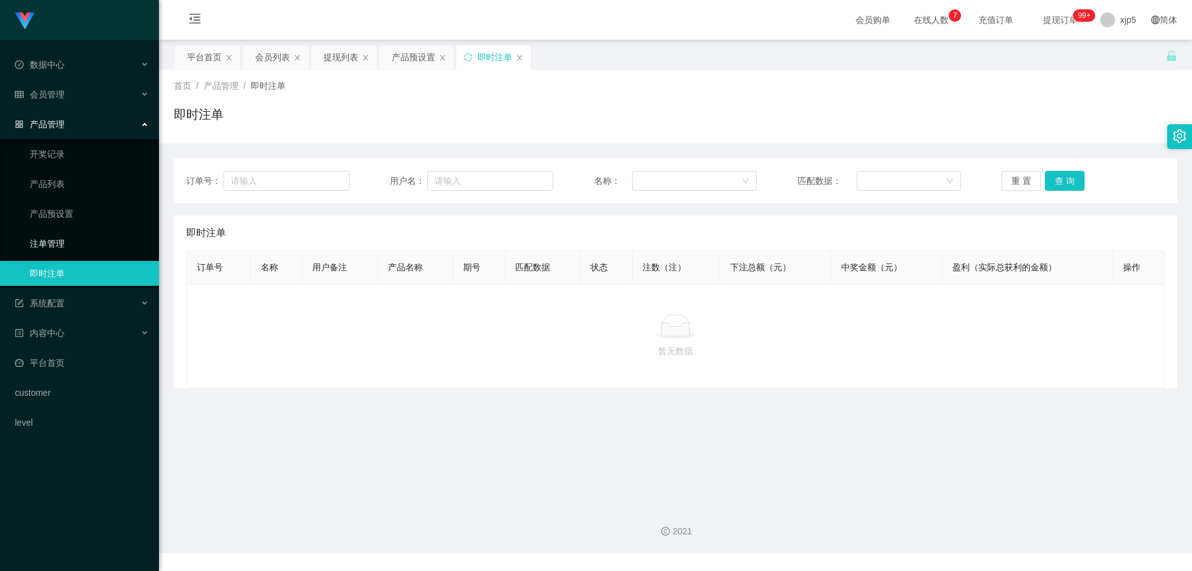
click at [56, 247] on link "注单管理" at bounding box center [89, 243] width 119 height 25
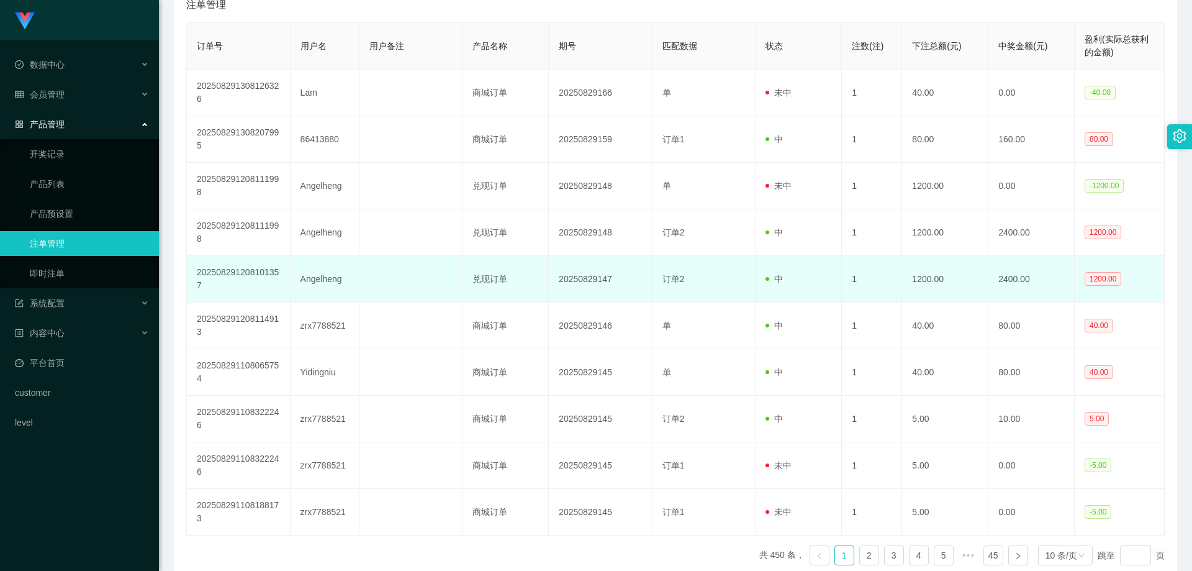
scroll to position [104, 0]
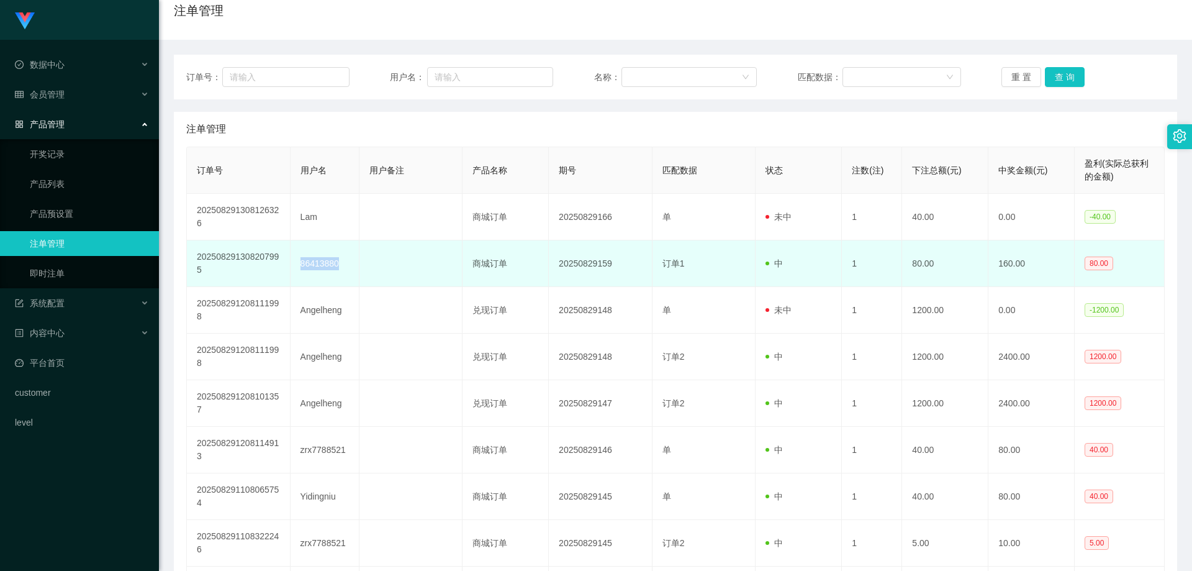
drag, startPoint x: 343, startPoint y: 266, endPoint x: 286, endPoint y: 268, distance: 57.8
click at [286, 268] on tr "202508291308207995 86413880 商城订单 20250829159 订单1 中 1 80.00 160.00 80.00" at bounding box center [676, 263] width 978 height 47
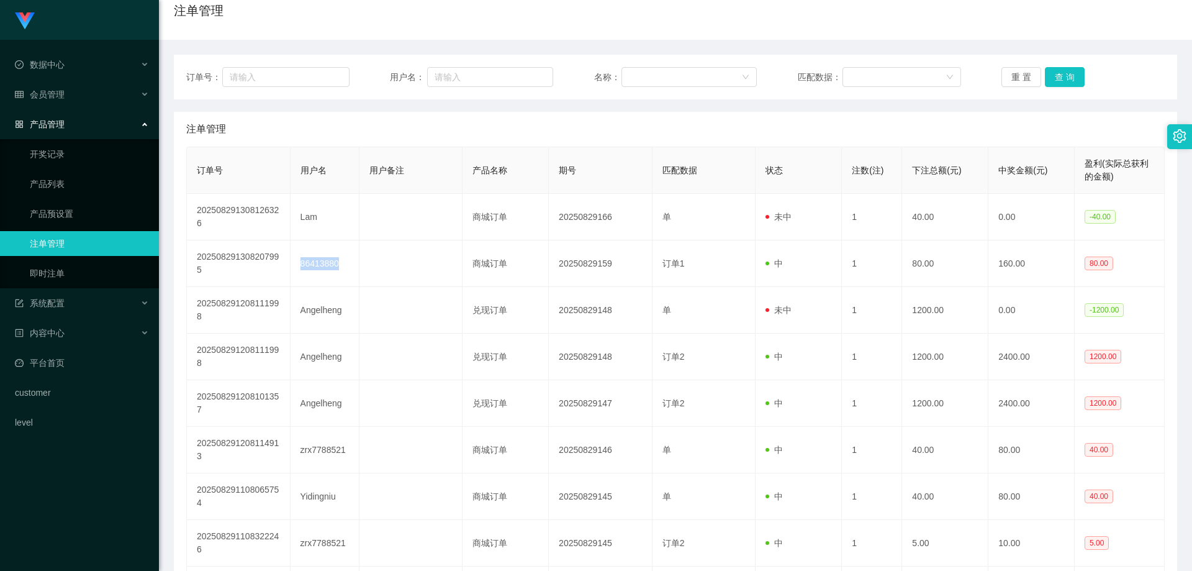
copy tr "86413880"
click at [71, 99] on div "会员管理" at bounding box center [79, 94] width 159 height 25
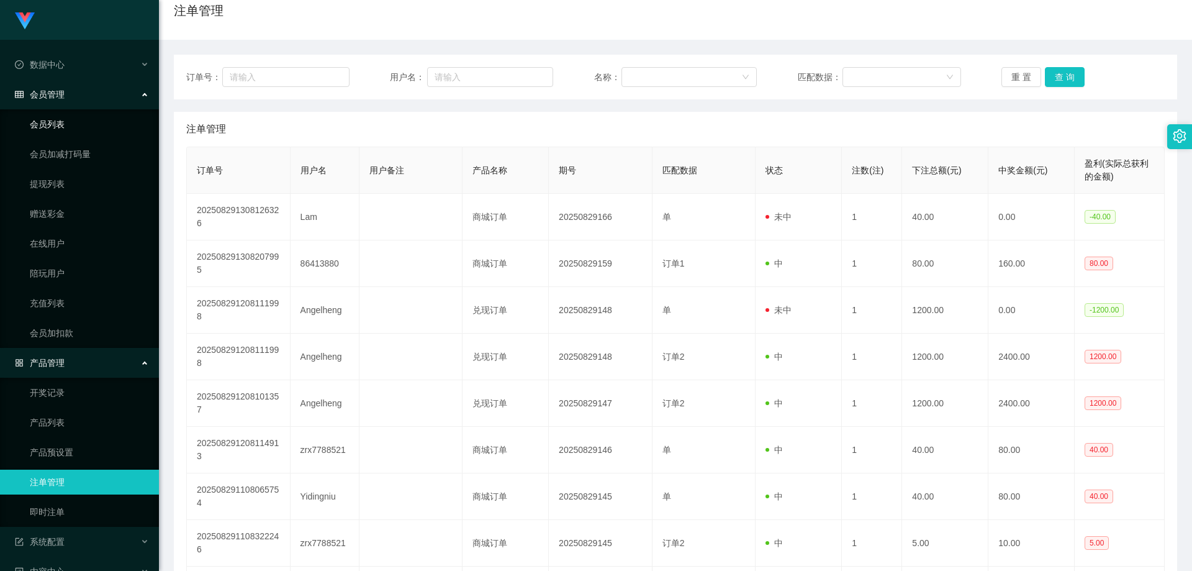
click at [70, 120] on link "会员列表" at bounding box center [89, 124] width 119 height 25
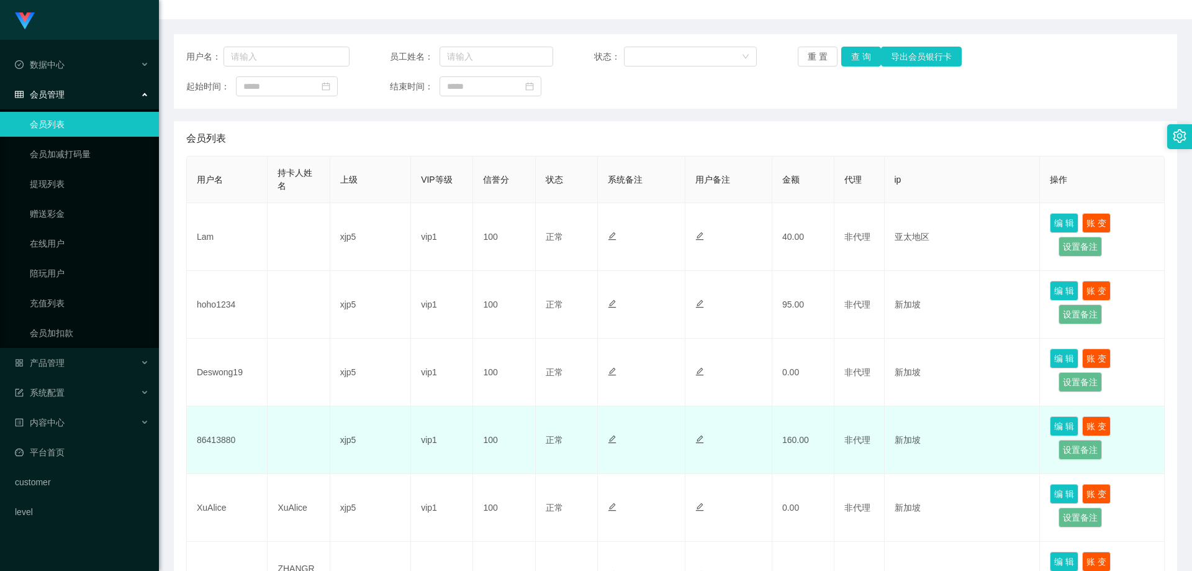
scroll to position [186, 0]
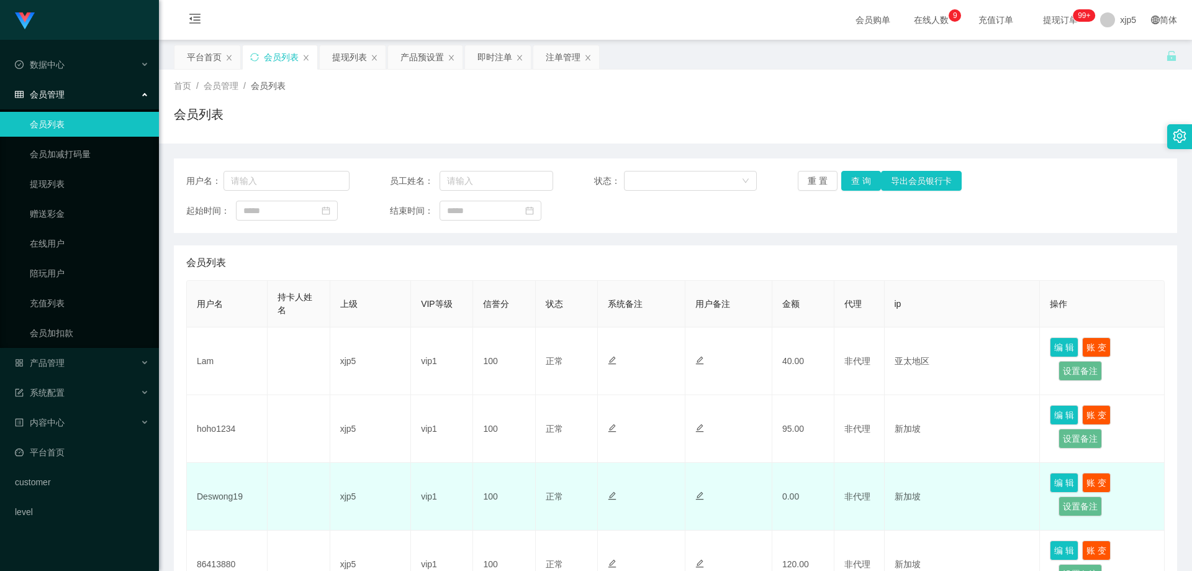
scroll to position [186, 0]
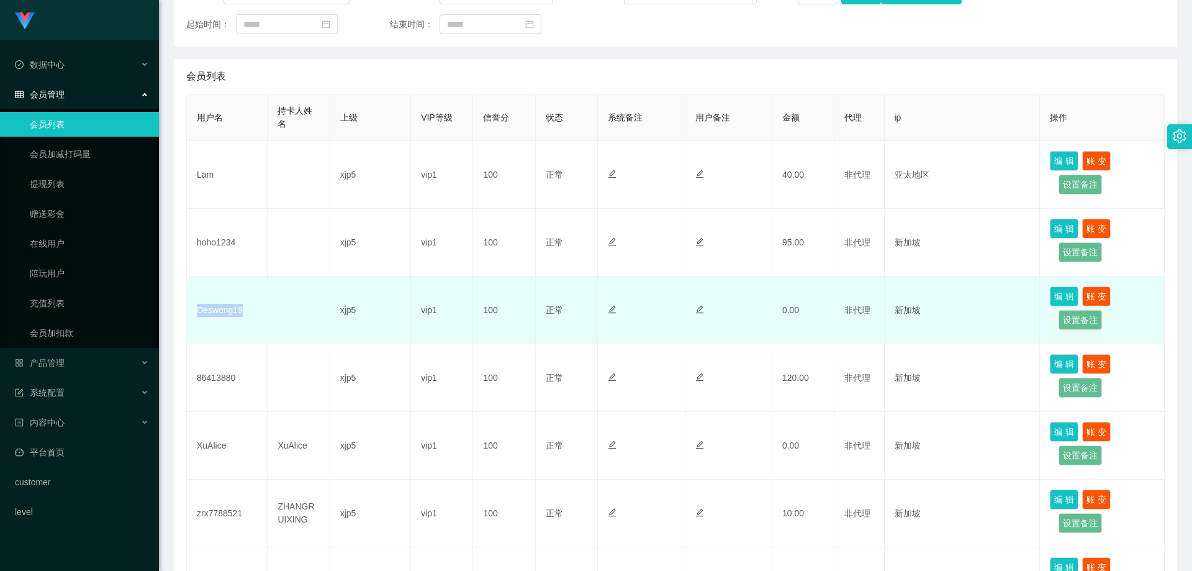
drag, startPoint x: 243, startPoint y: 314, endPoint x: 198, endPoint y: 311, distance: 46.0
click at [198, 311] on td "Deswong19" at bounding box center [227, 310] width 81 height 68
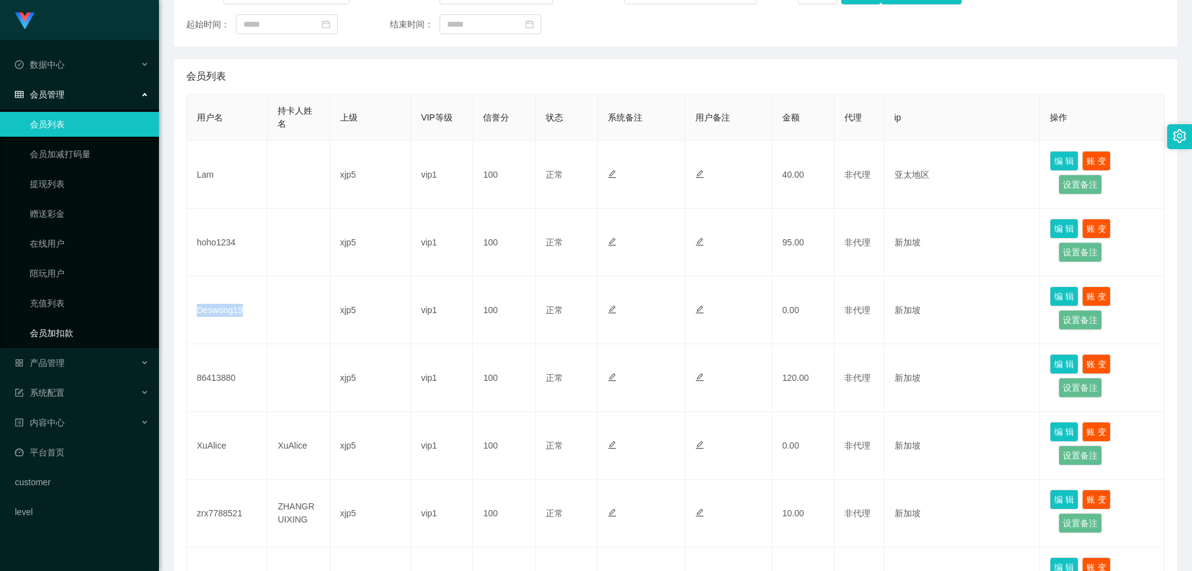
copy td "Deswong19"
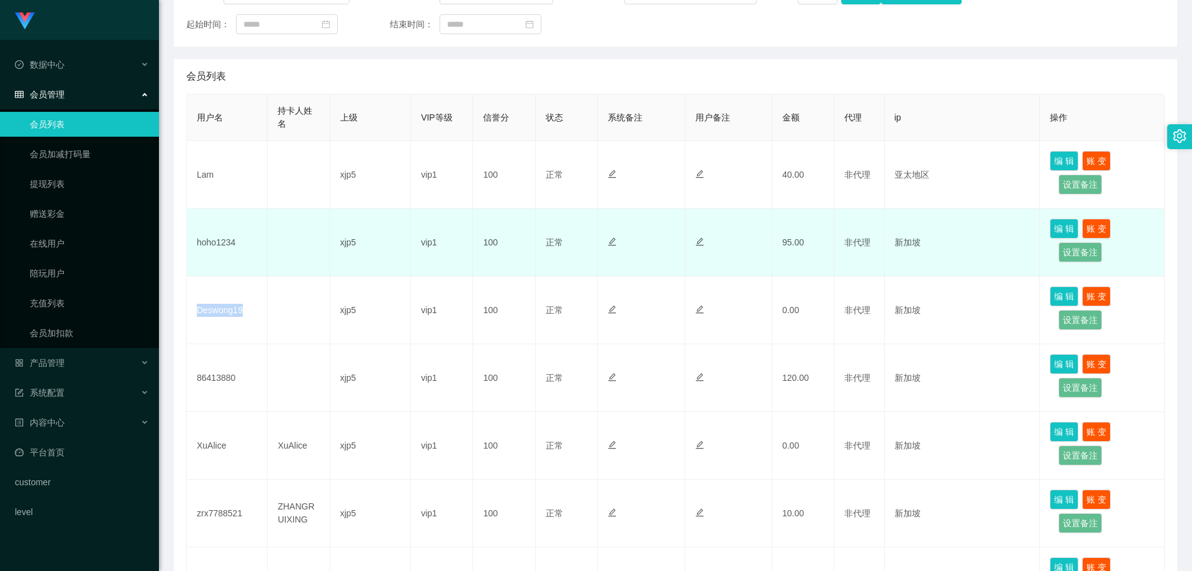
drag, startPoint x: 782, startPoint y: 255, endPoint x: 753, endPoint y: 257, distance: 29.2
click at [782, 255] on td "95.00" at bounding box center [804, 243] width 62 height 68
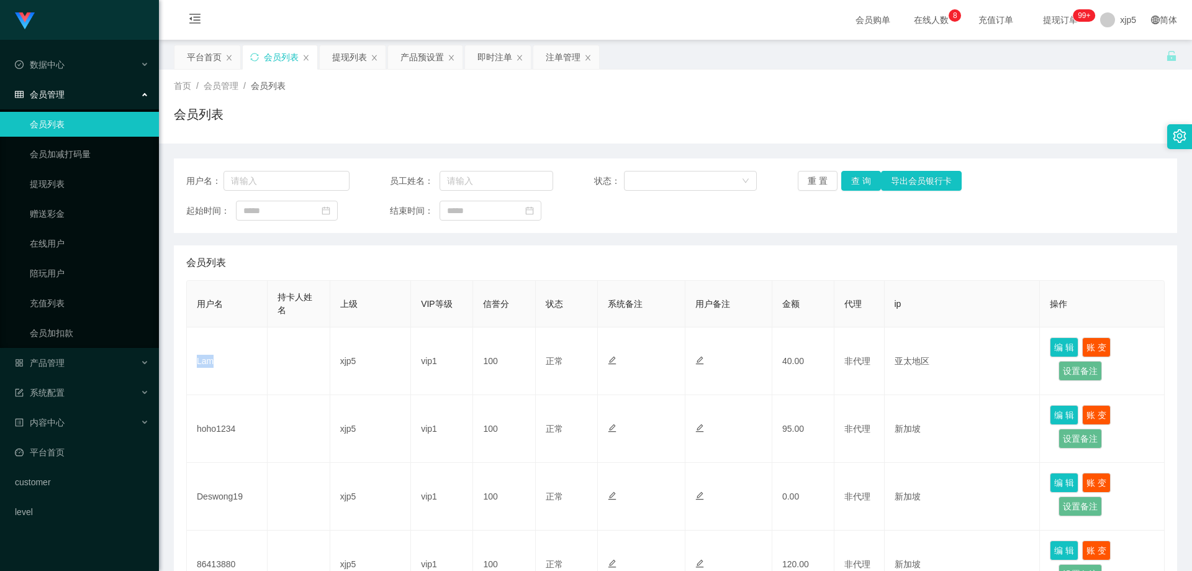
click at [196, 327] on td "Lam" at bounding box center [227, 361] width 81 height 68
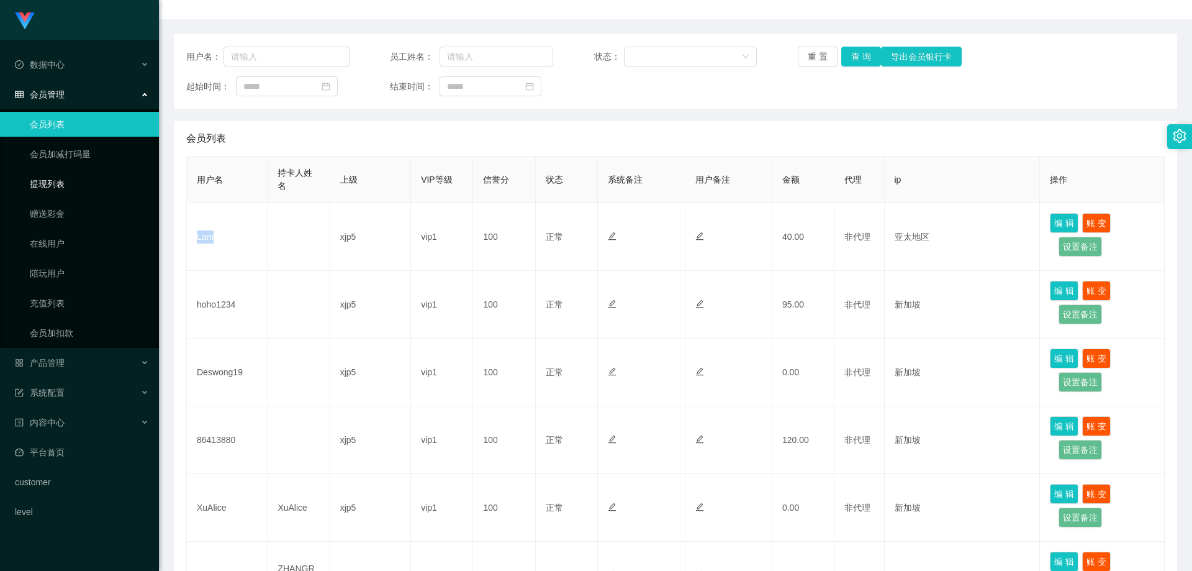
click at [61, 186] on link "提现列表" at bounding box center [89, 183] width 119 height 25
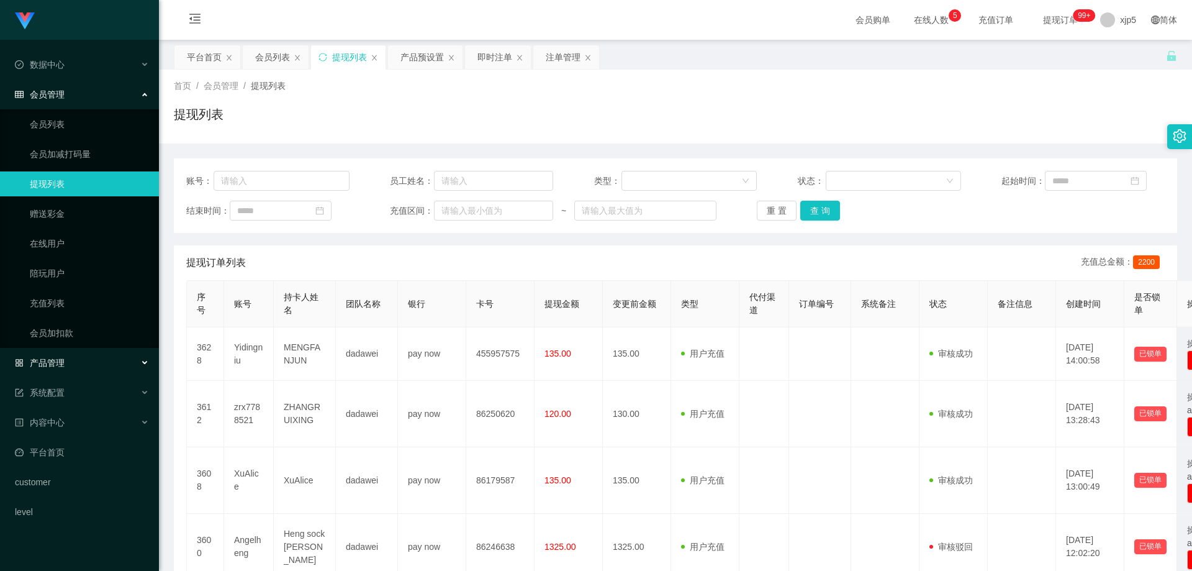
click at [68, 363] on div "产品管理" at bounding box center [79, 362] width 159 height 25
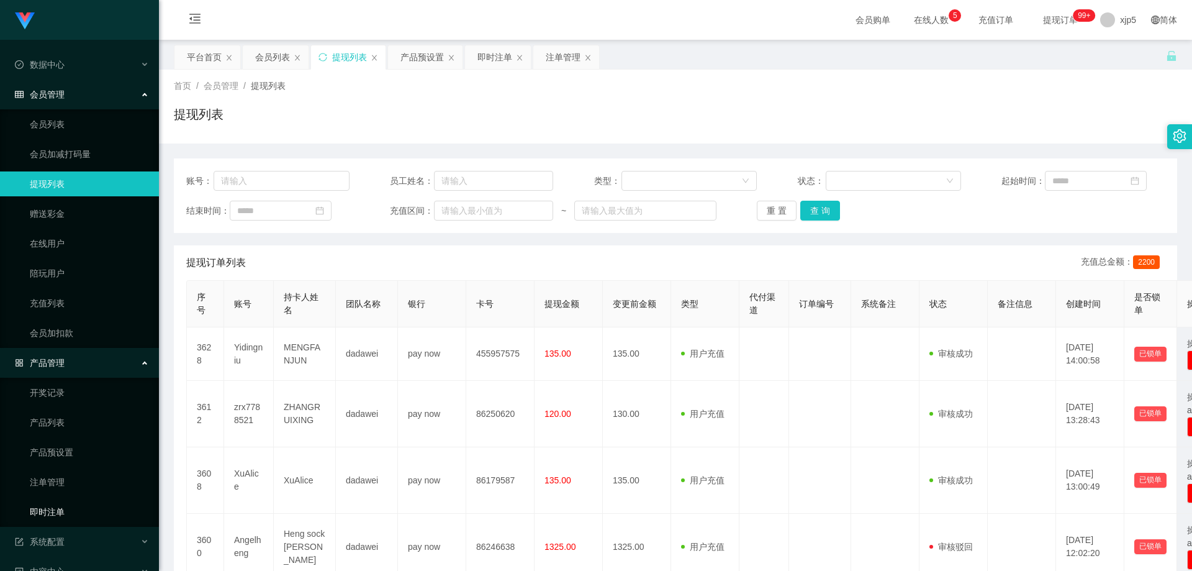
click at [66, 517] on link "即时注单" at bounding box center [89, 511] width 119 height 25
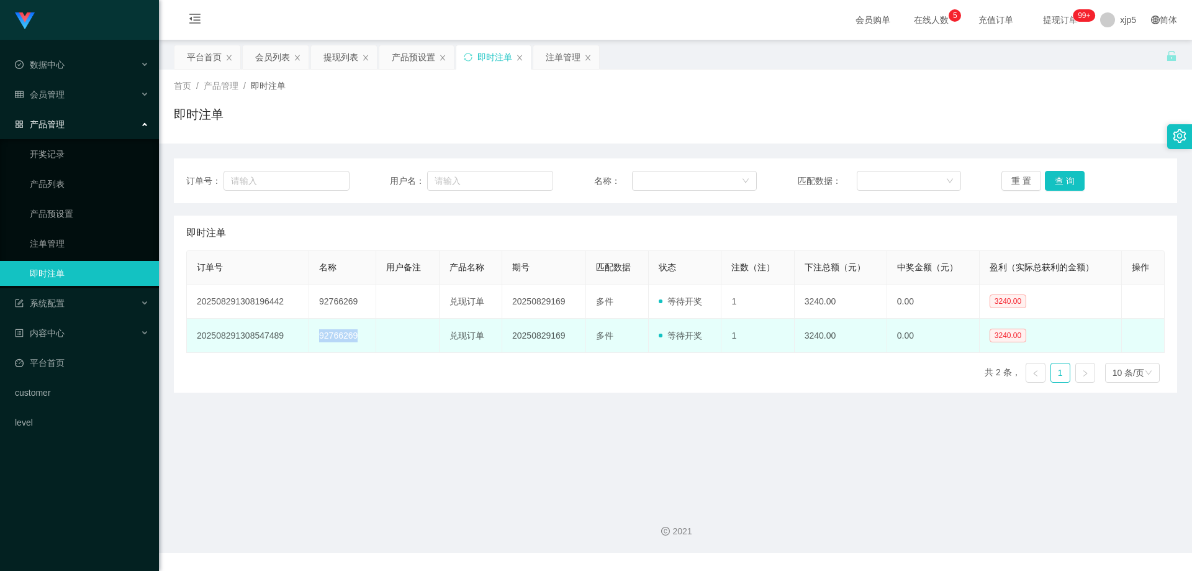
drag, startPoint x: 355, startPoint y: 338, endPoint x: 305, endPoint y: 334, distance: 50.4
click at [305, 334] on tr "202508291308547489 92766269 兑现订单 20250829169 多件 等待开奖 1 3240.00 0.00 3240.00 修 改" at bounding box center [676, 336] width 978 height 34
copy tr "92766269"
click at [350, 348] on td "92766269" at bounding box center [342, 336] width 67 height 34
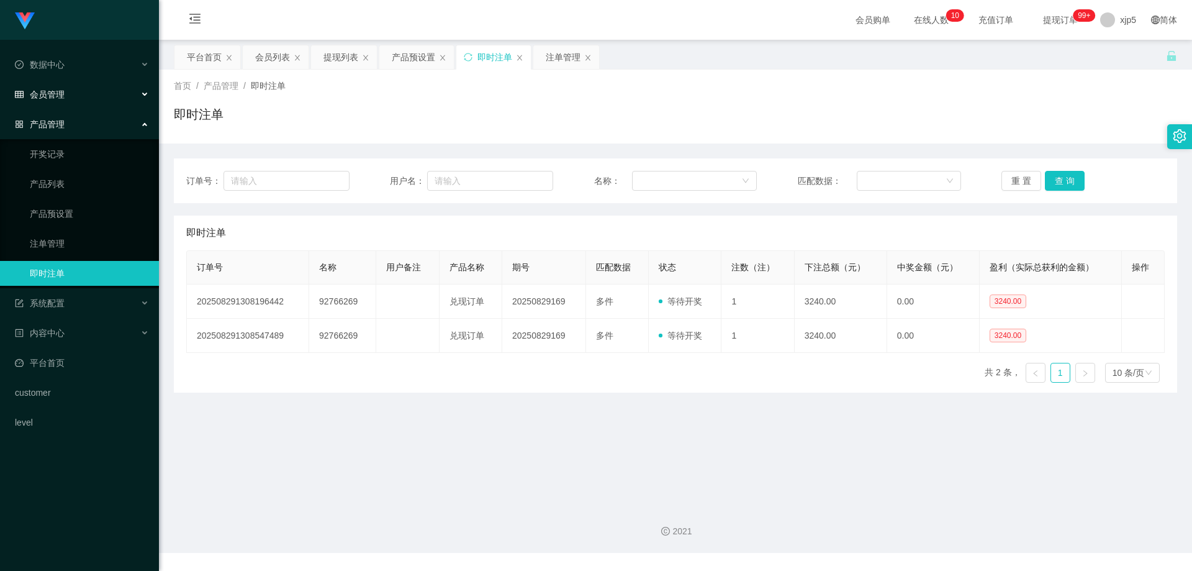
click at [66, 93] on div "会员管理" at bounding box center [79, 94] width 159 height 25
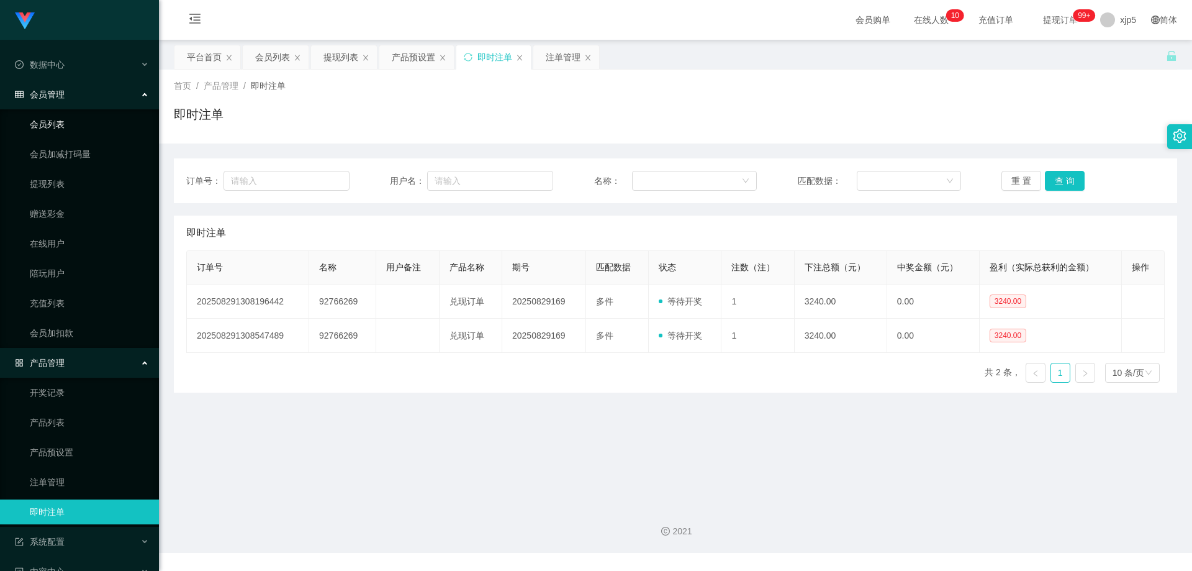
click at [60, 123] on link "会员列表" at bounding box center [89, 124] width 119 height 25
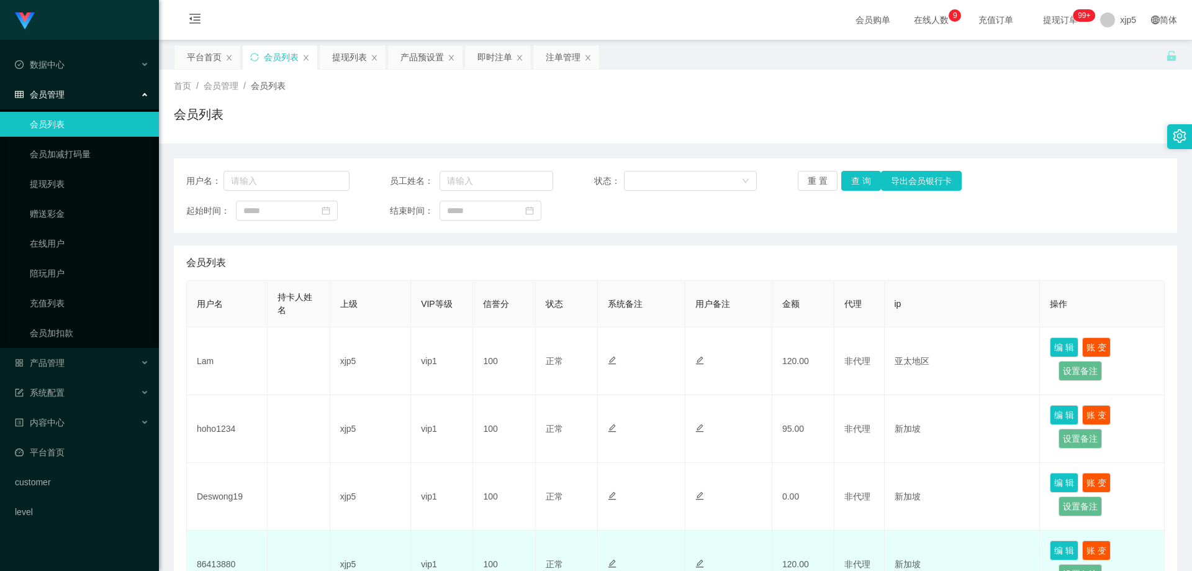
scroll to position [186, 0]
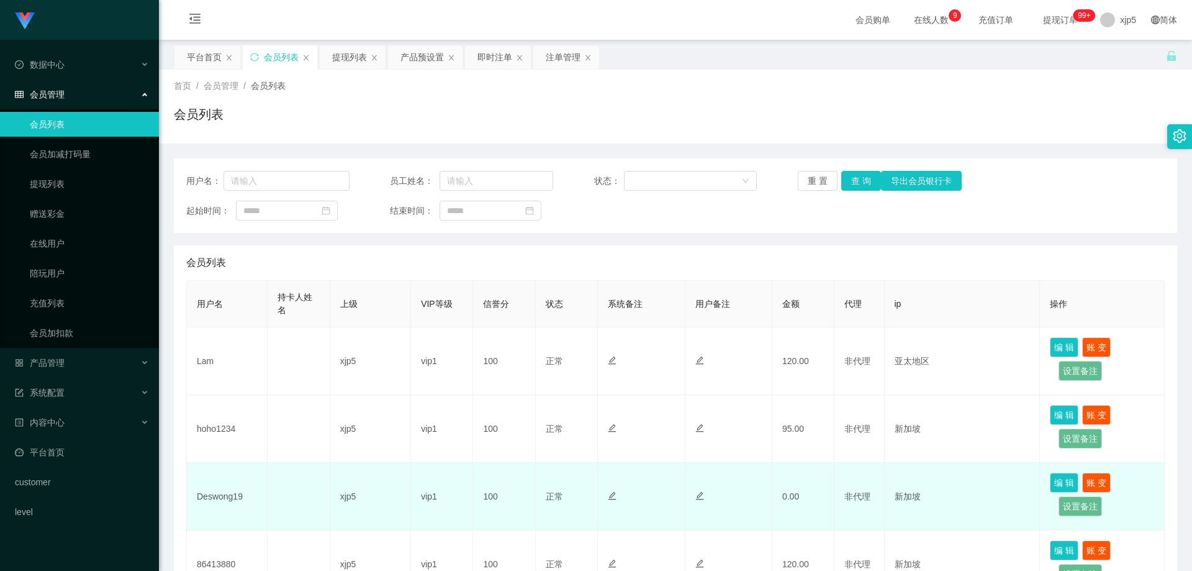
scroll to position [124, 0]
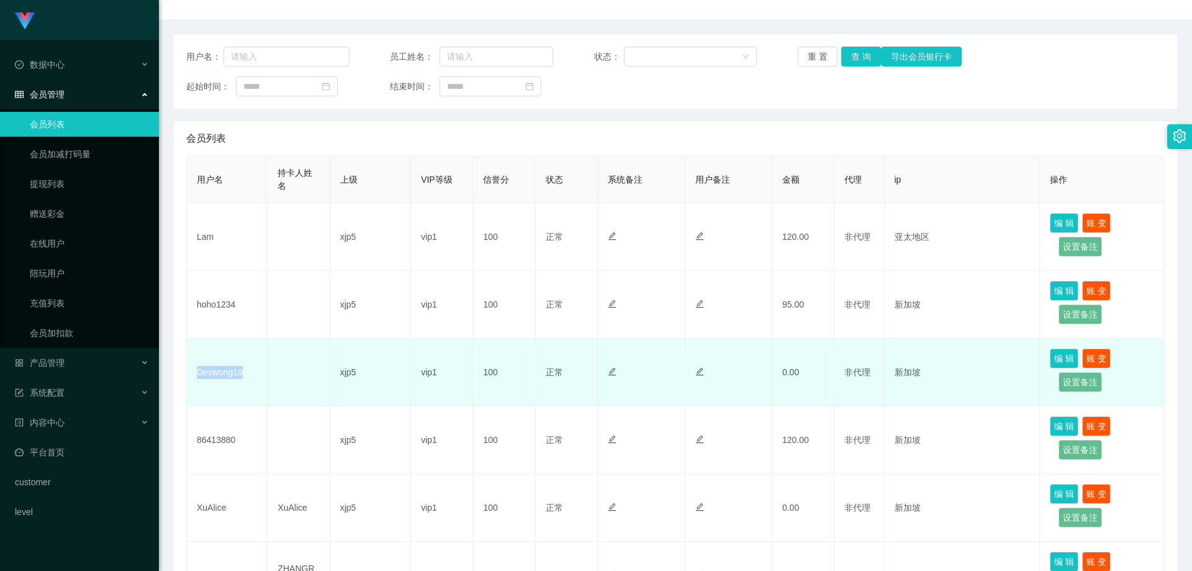
drag, startPoint x: 245, startPoint y: 375, endPoint x: 193, endPoint y: 375, distance: 51.6
click at [193, 375] on tr "Deswong19 xjp5 vip1 100 正常 禁止登录 禁止投注 0.00 非代理 新加坡 编 辑 账 变 设置备注" at bounding box center [676, 372] width 978 height 68
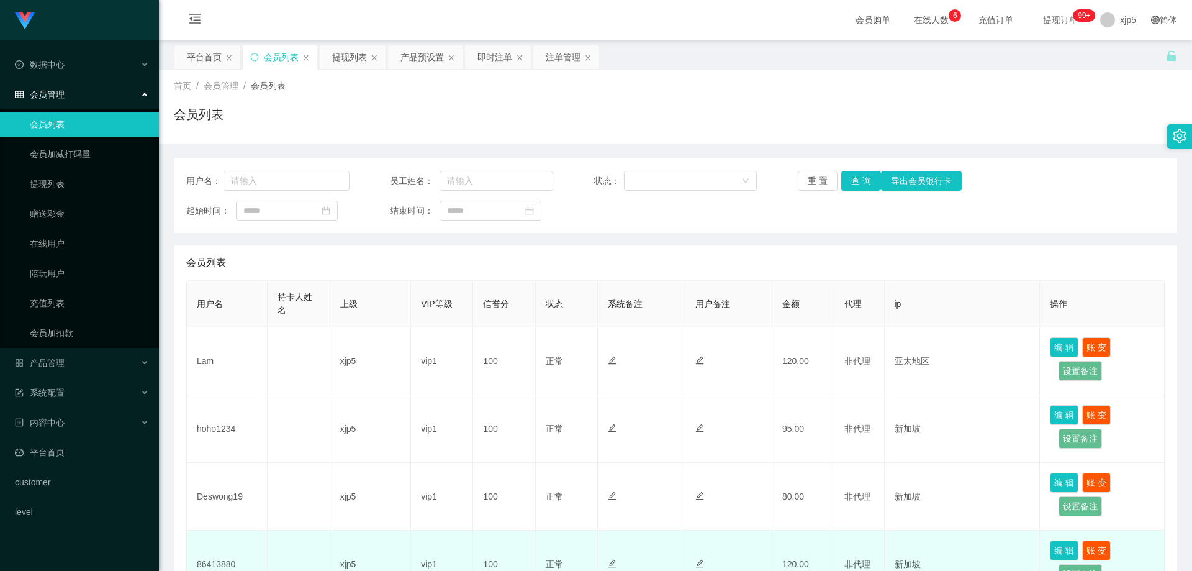
scroll to position [186, 0]
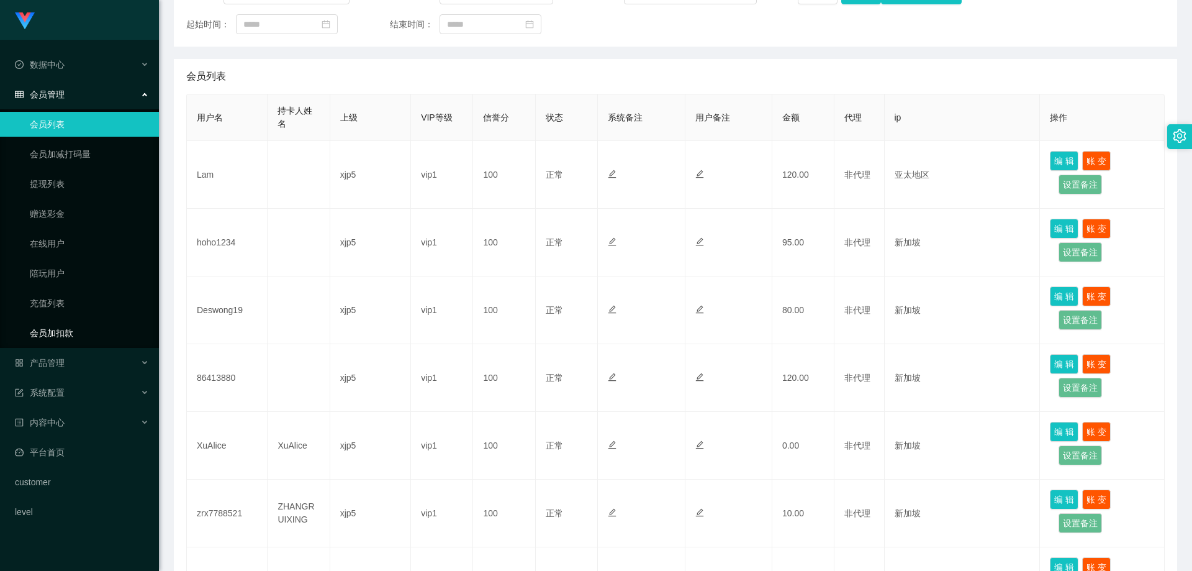
click at [66, 332] on link "会员加扣款" at bounding box center [89, 332] width 119 height 25
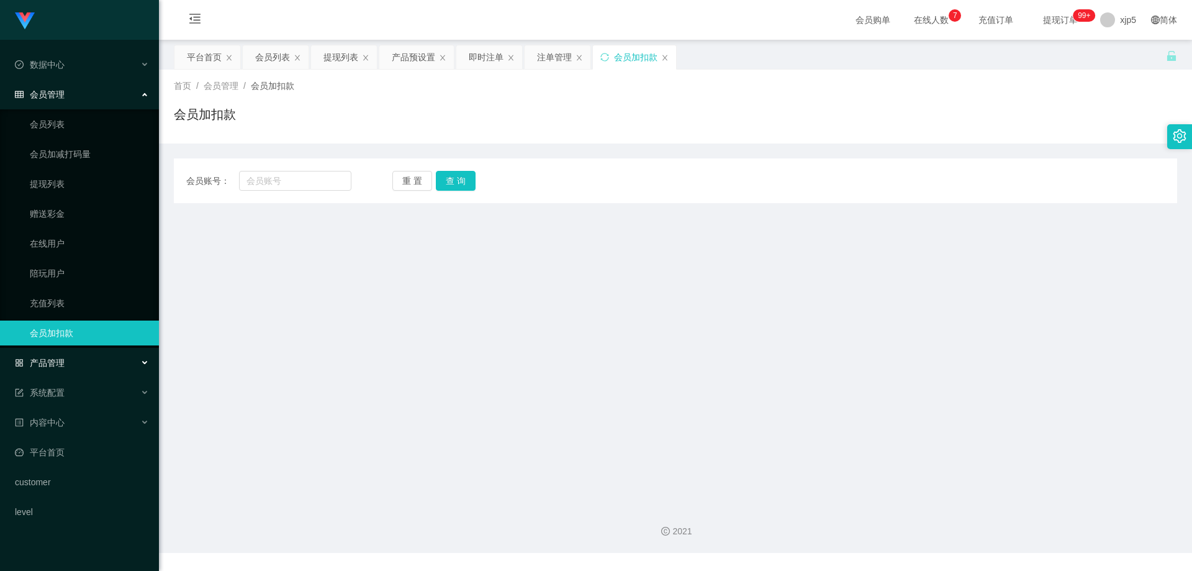
click at [70, 371] on div "产品管理" at bounding box center [79, 362] width 159 height 25
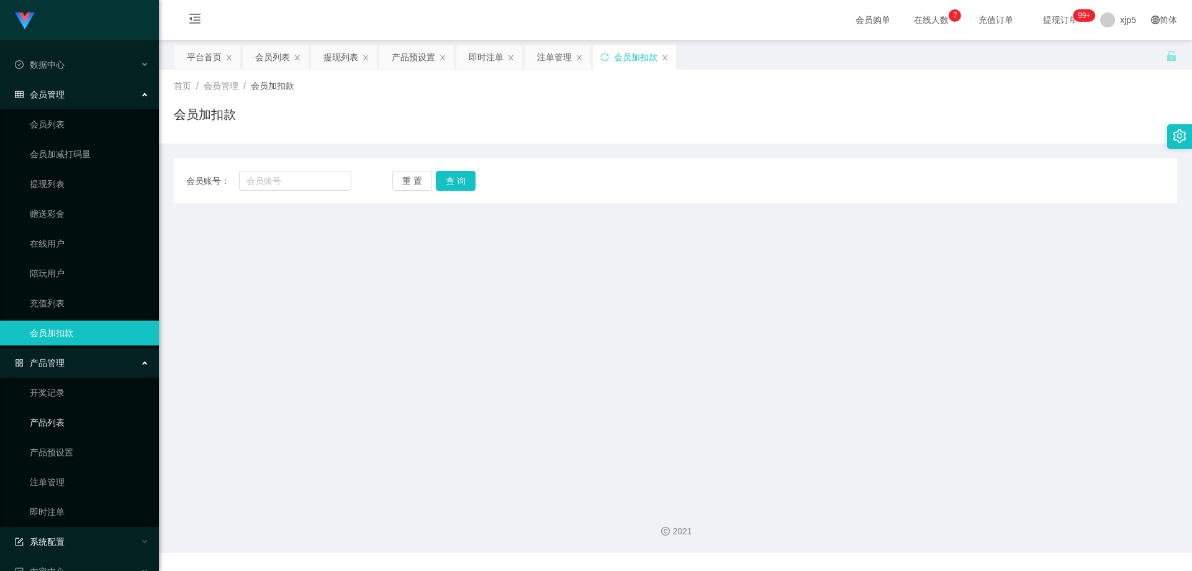
scroll to position [115, 0]
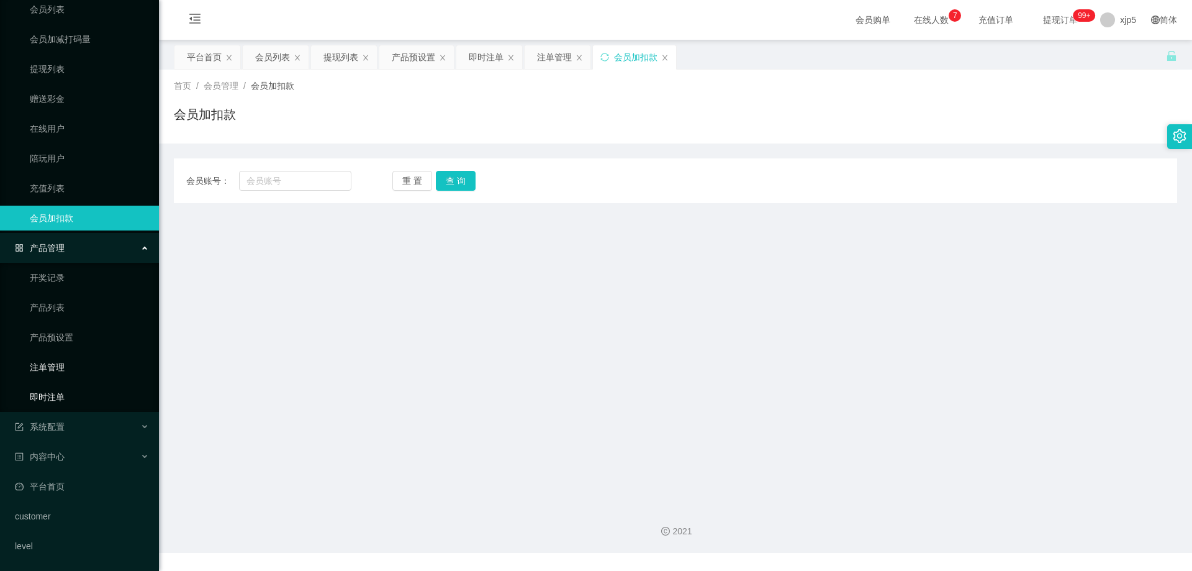
drag, startPoint x: 68, startPoint y: 397, endPoint x: 68, endPoint y: 363, distance: 33.5
click at [68, 396] on link "即时注单" at bounding box center [89, 396] width 119 height 25
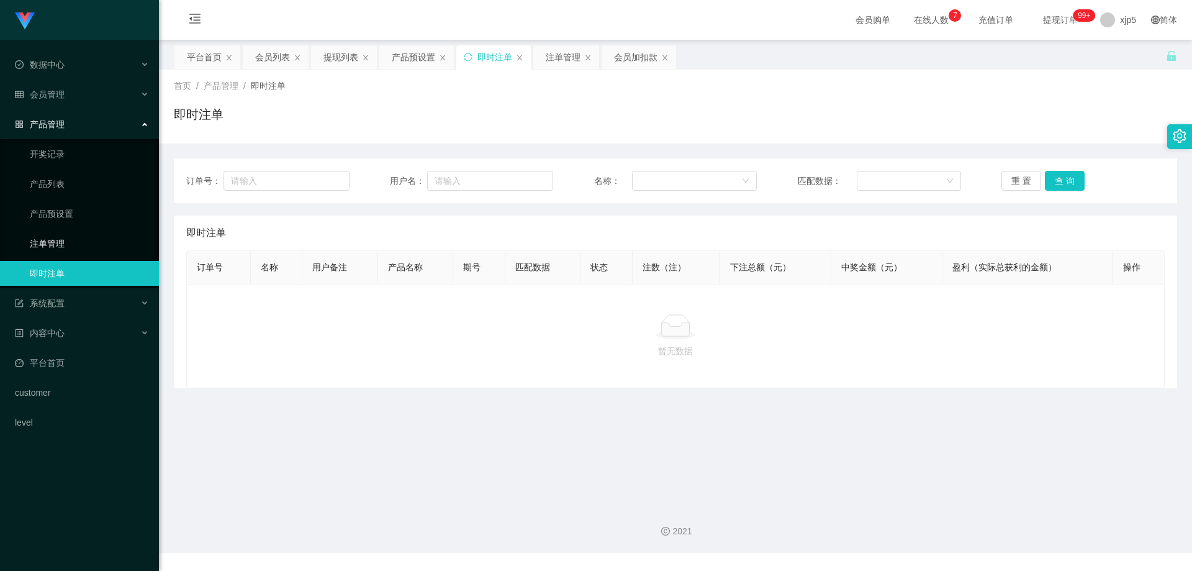
click at [66, 241] on link "注单管理" at bounding box center [89, 243] width 119 height 25
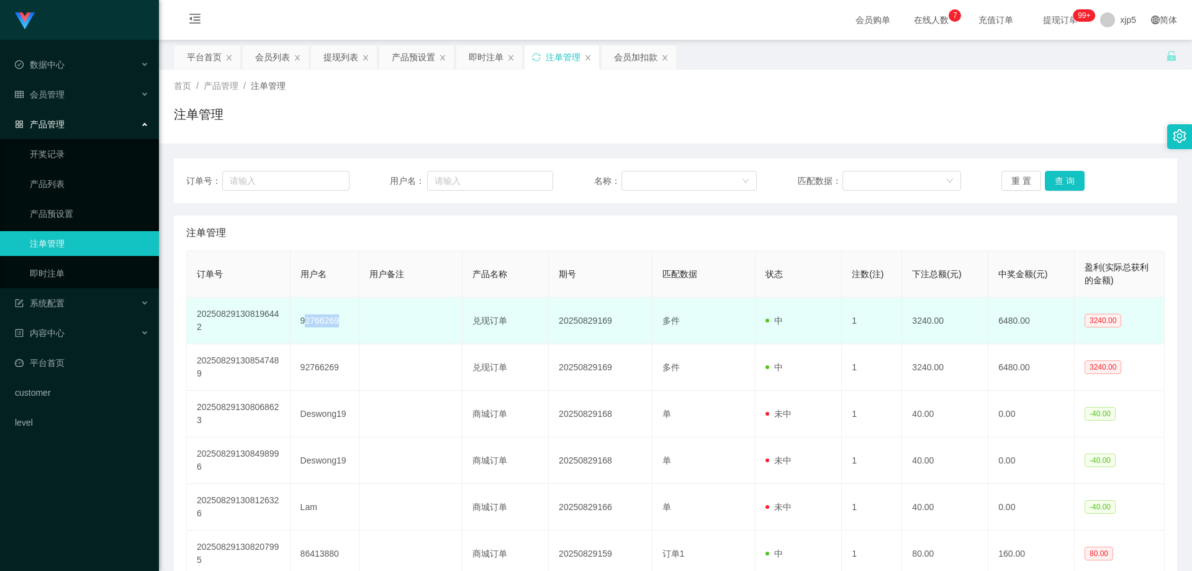
drag, startPoint x: 304, startPoint y: 324, endPoint x: 350, endPoint y: 325, distance: 46.0
click at [350, 325] on td "92766269" at bounding box center [325, 321] width 69 height 47
click at [332, 330] on td "92766269" at bounding box center [325, 321] width 69 height 47
click at [322, 325] on td "92766269" at bounding box center [325, 321] width 69 height 47
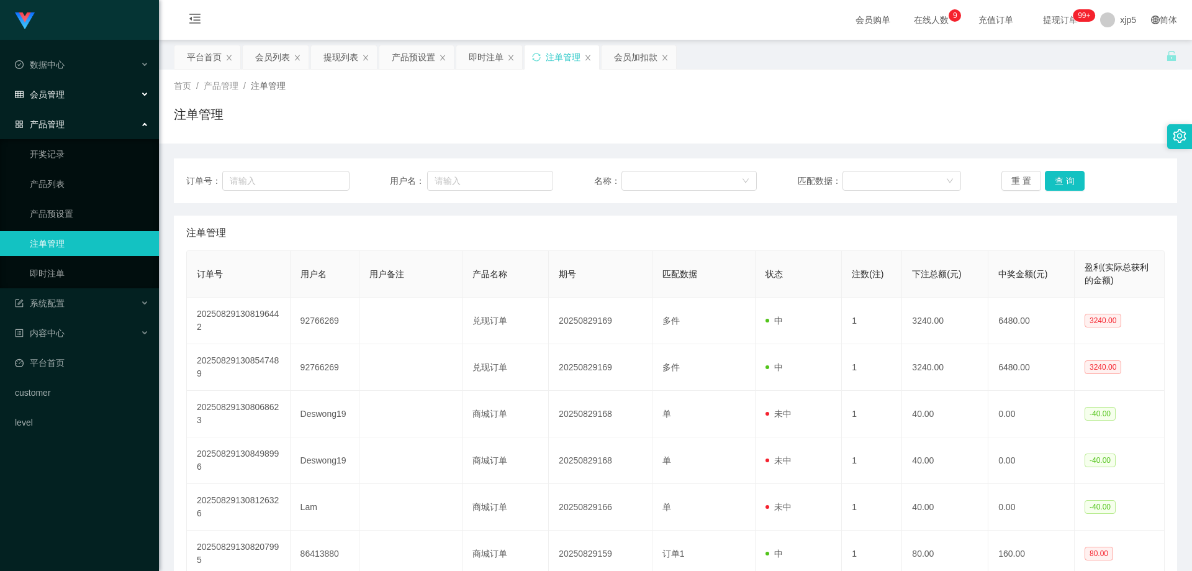
click at [108, 93] on div "会员管理" at bounding box center [79, 94] width 159 height 25
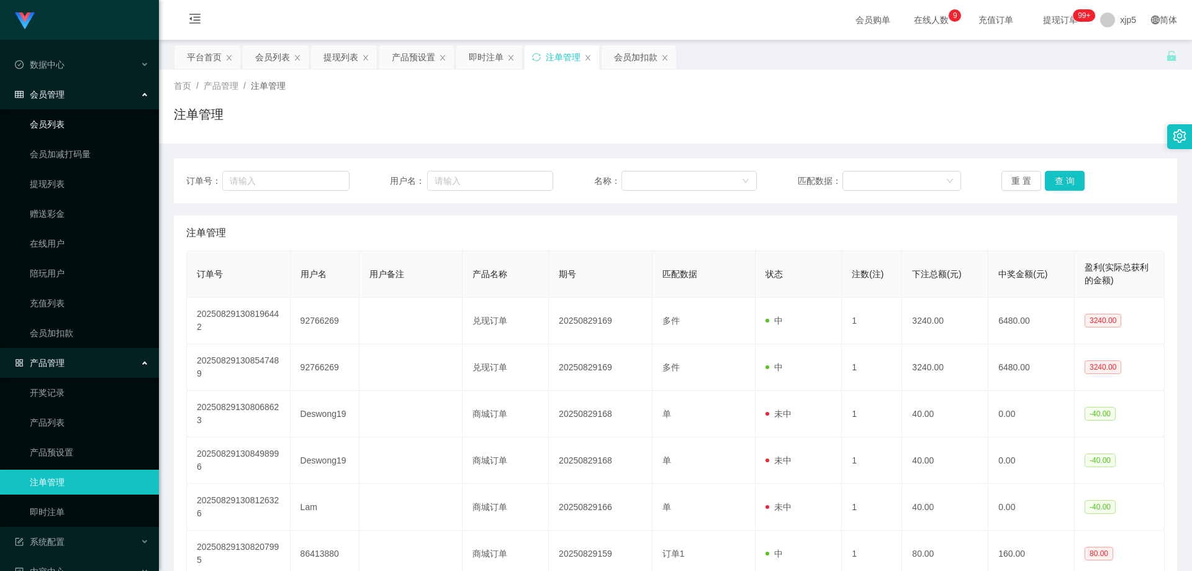
click at [75, 124] on link "会员列表" at bounding box center [89, 124] width 119 height 25
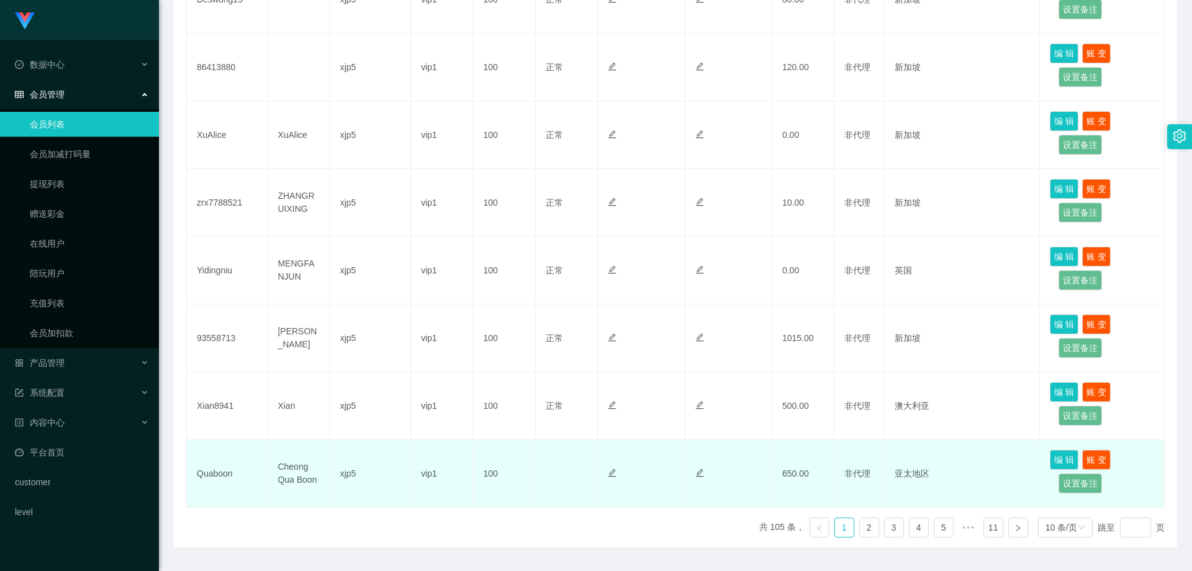
scroll to position [531, 0]
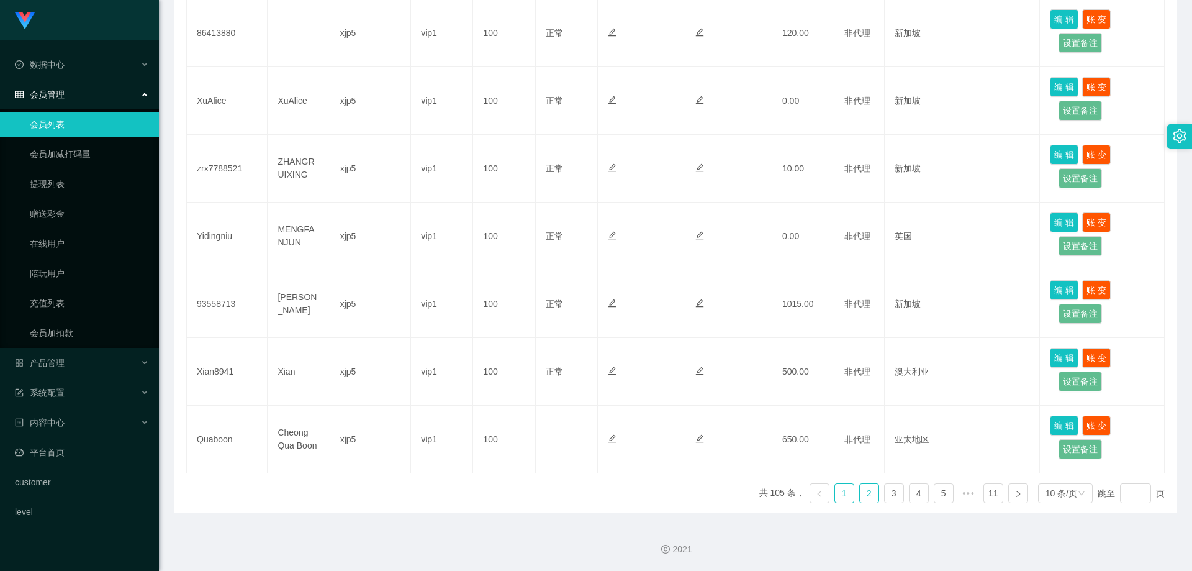
click at [868, 490] on link "2" at bounding box center [869, 493] width 19 height 19
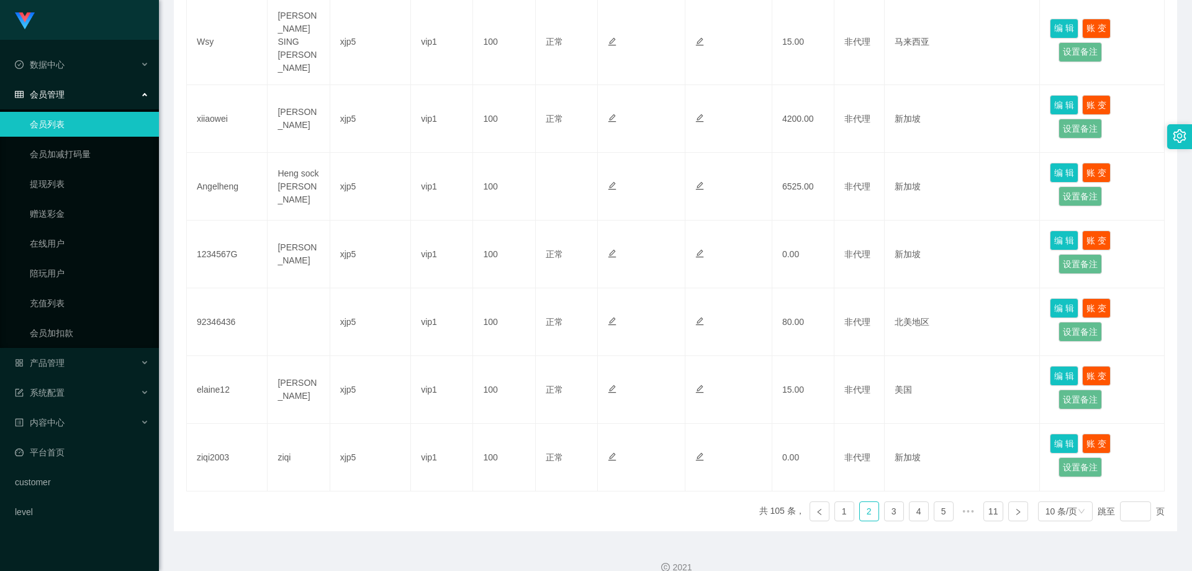
click at [897, 501] on ul "共 105 条， 1 2 3 4 5 ••• 11 10 条/页 跳至 页" at bounding box center [963, 511] width 406 height 20
click at [894, 502] on link "3" at bounding box center [894, 511] width 19 height 19
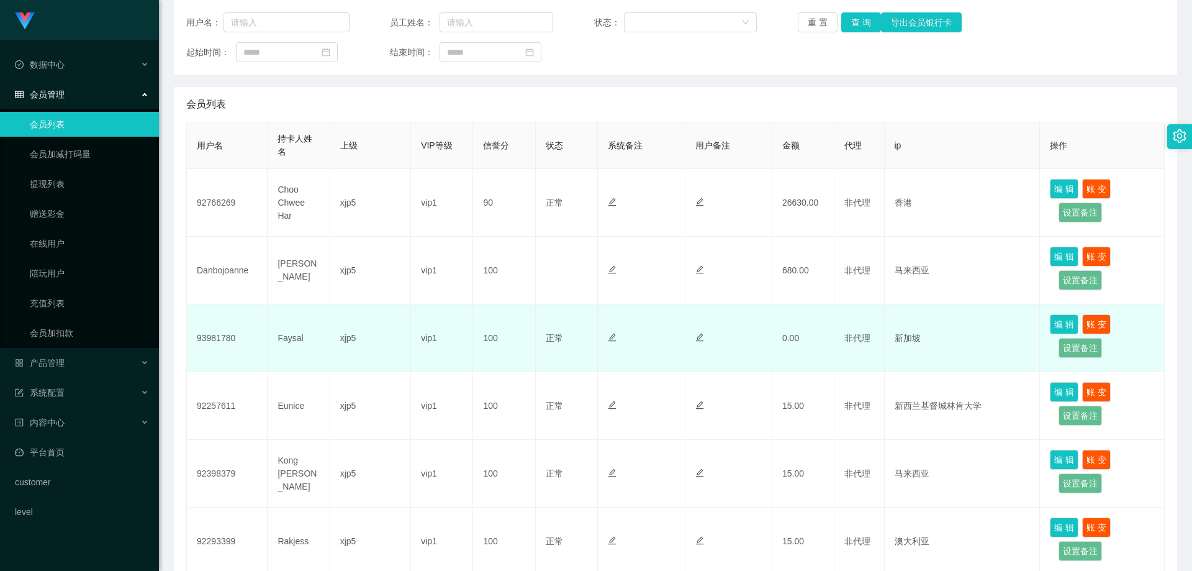
scroll to position [96, 0]
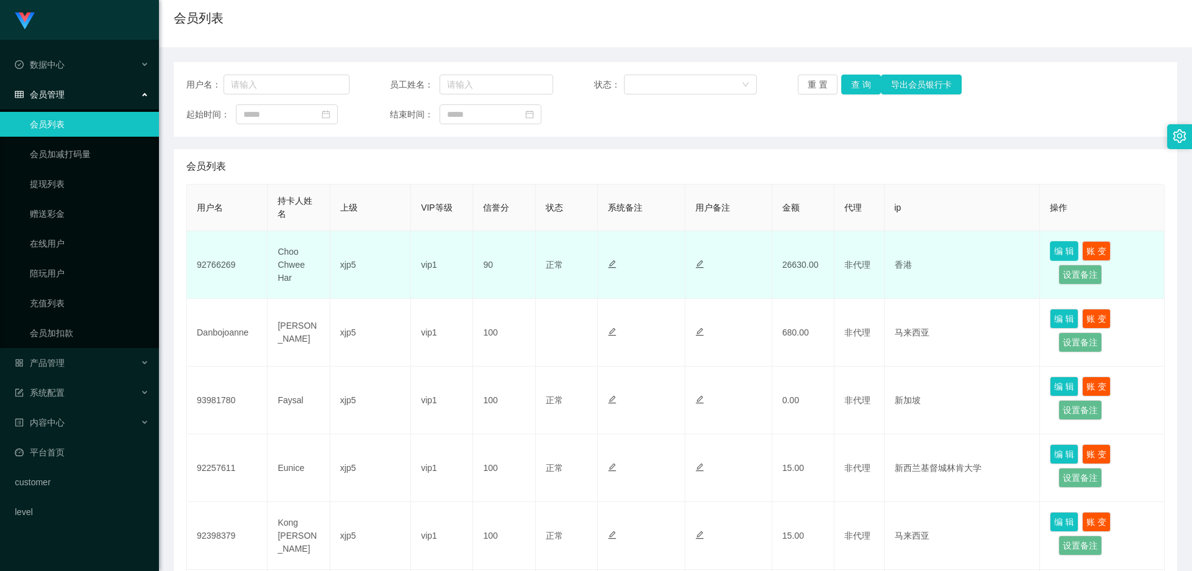
click at [1054, 247] on button "编 辑" at bounding box center [1064, 251] width 29 height 20
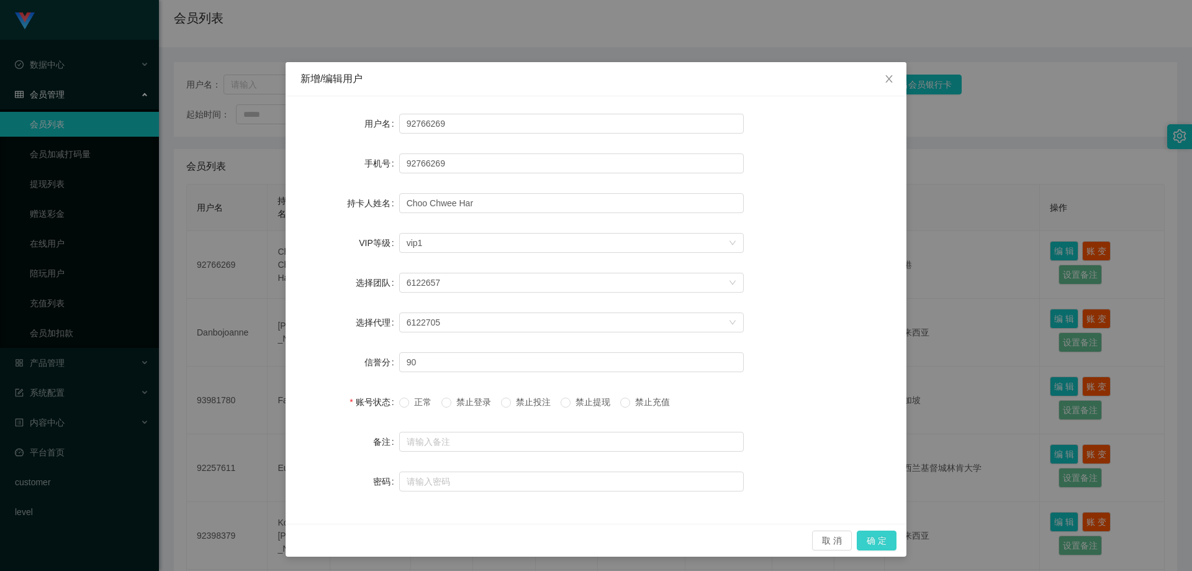
click at [877, 539] on button "确 定" at bounding box center [877, 540] width 40 height 20
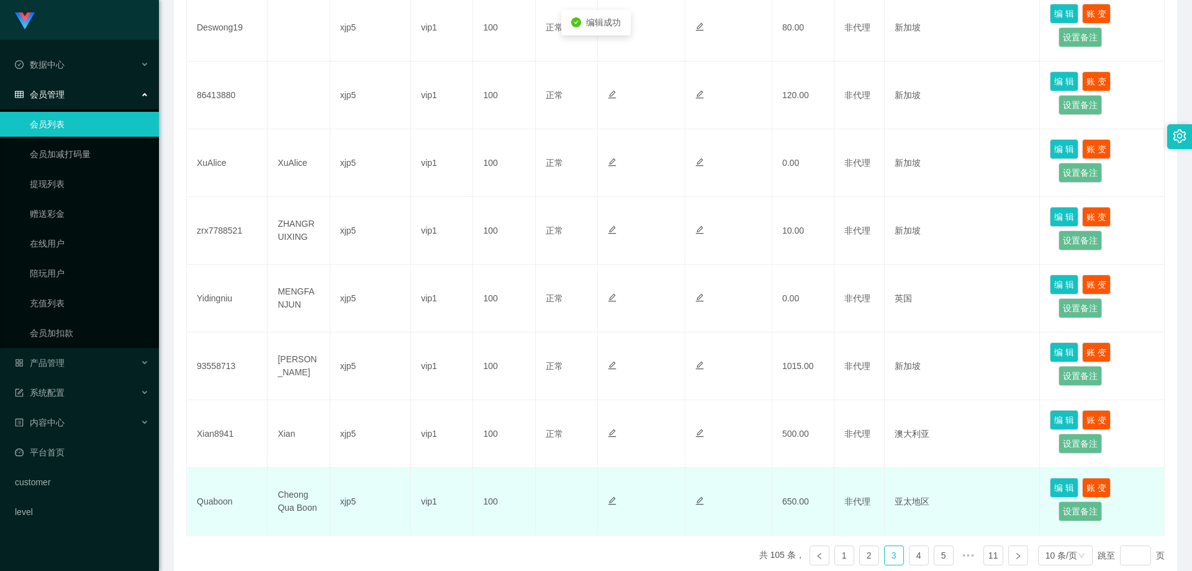
scroll to position [531, 0]
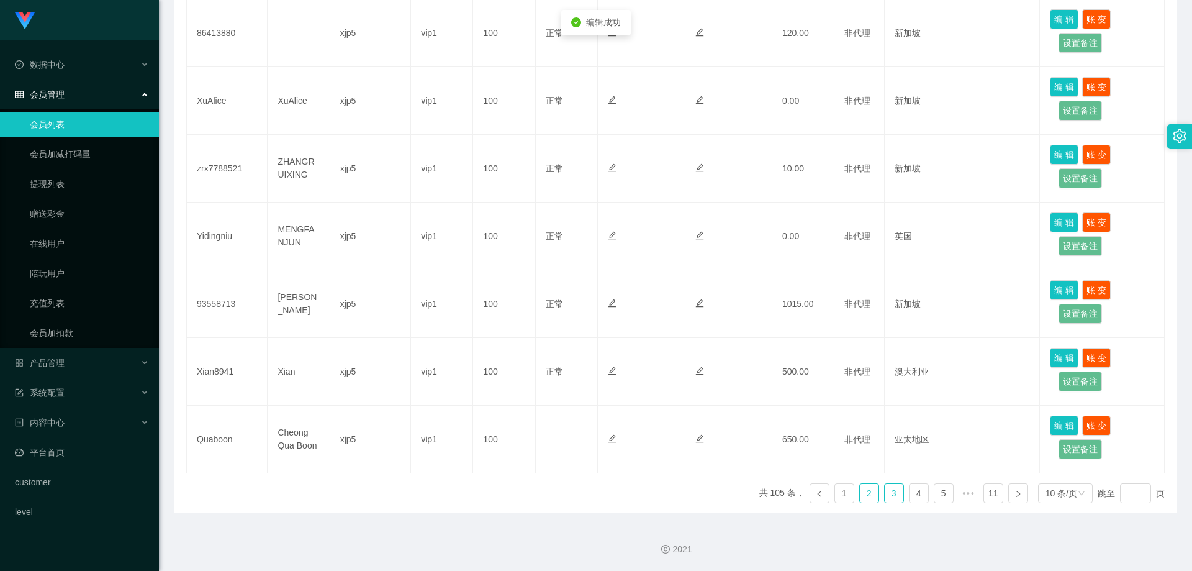
click at [868, 494] on link "2" at bounding box center [869, 493] width 19 height 19
click at [886, 496] on link "3" at bounding box center [894, 493] width 19 height 19
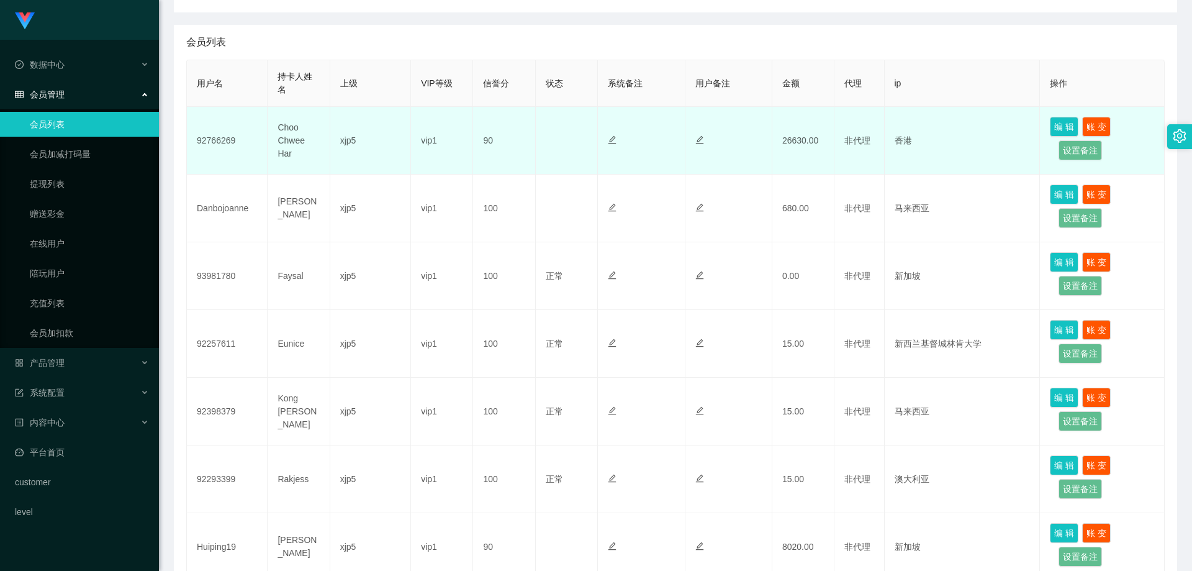
scroll to position [0, 0]
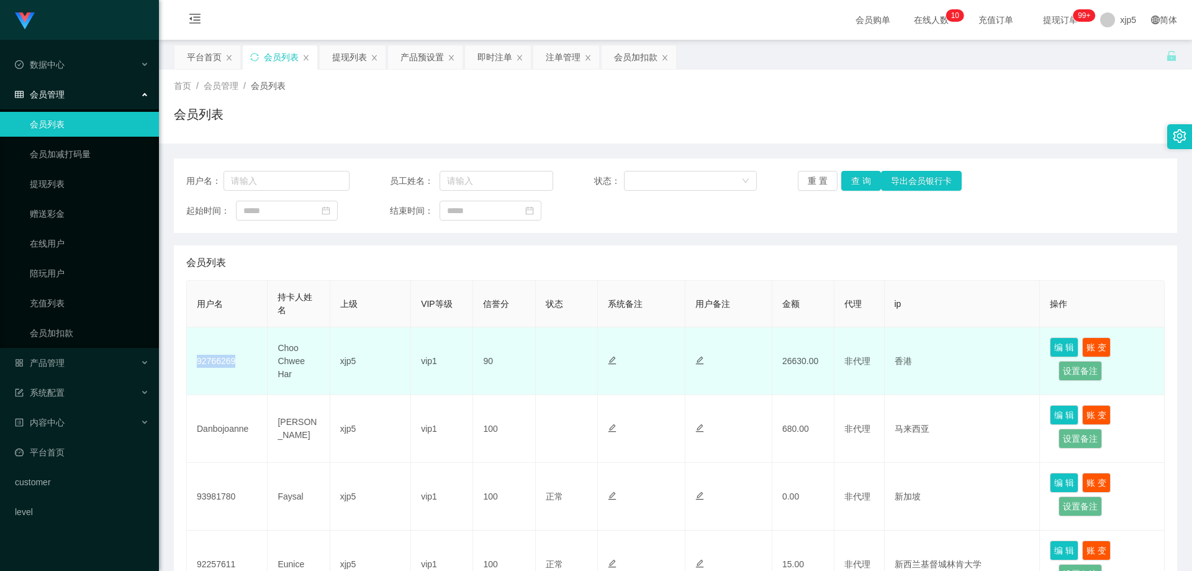
drag, startPoint x: 238, startPoint y: 369, endPoint x: 194, endPoint y: 364, distance: 44.4
click at [194, 364] on td "92766269" at bounding box center [227, 361] width 81 height 68
copy td "92766269"
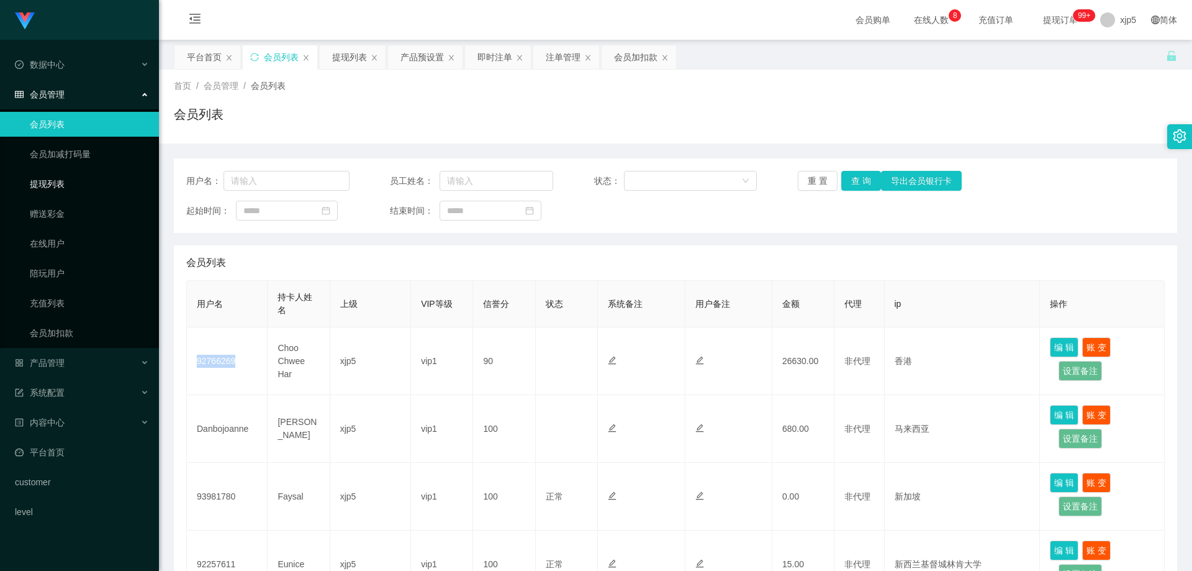
click at [69, 183] on link "提现列表" at bounding box center [89, 183] width 119 height 25
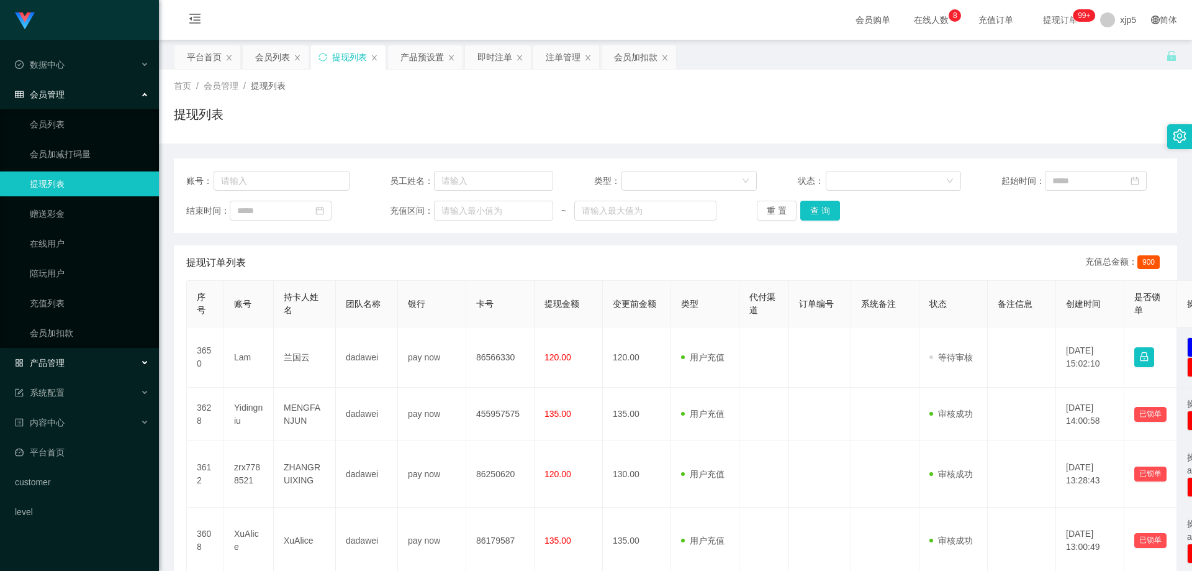
click at [71, 361] on div "产品管理" at bounding box center [79, 362] width 159 height 25
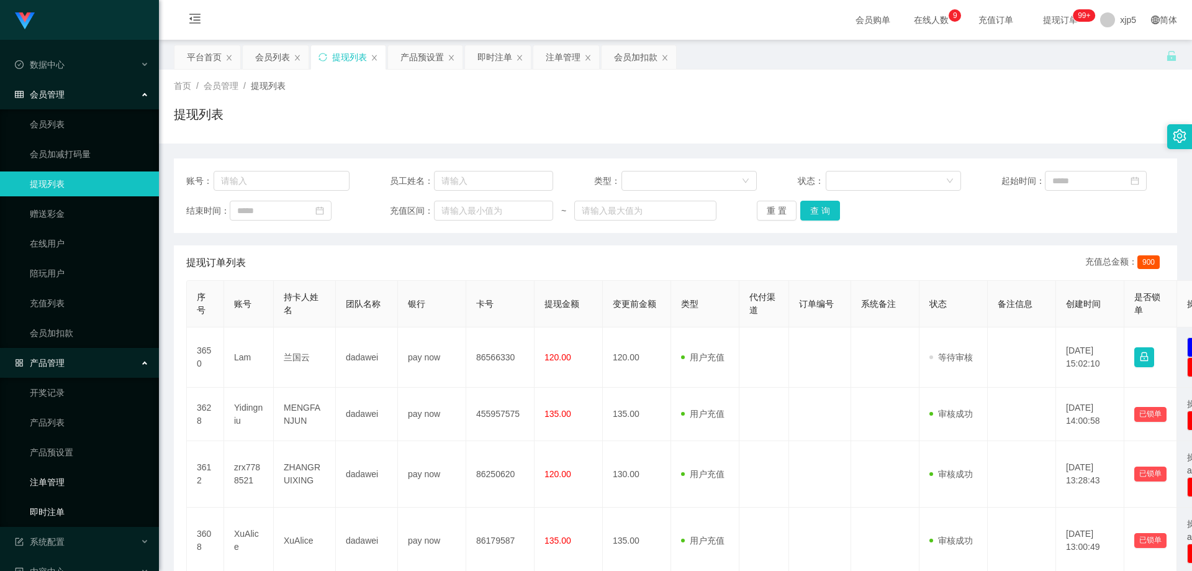
click at [66, 485] on link "注单管理" at bounding box center [89, 482] width 119 height 25
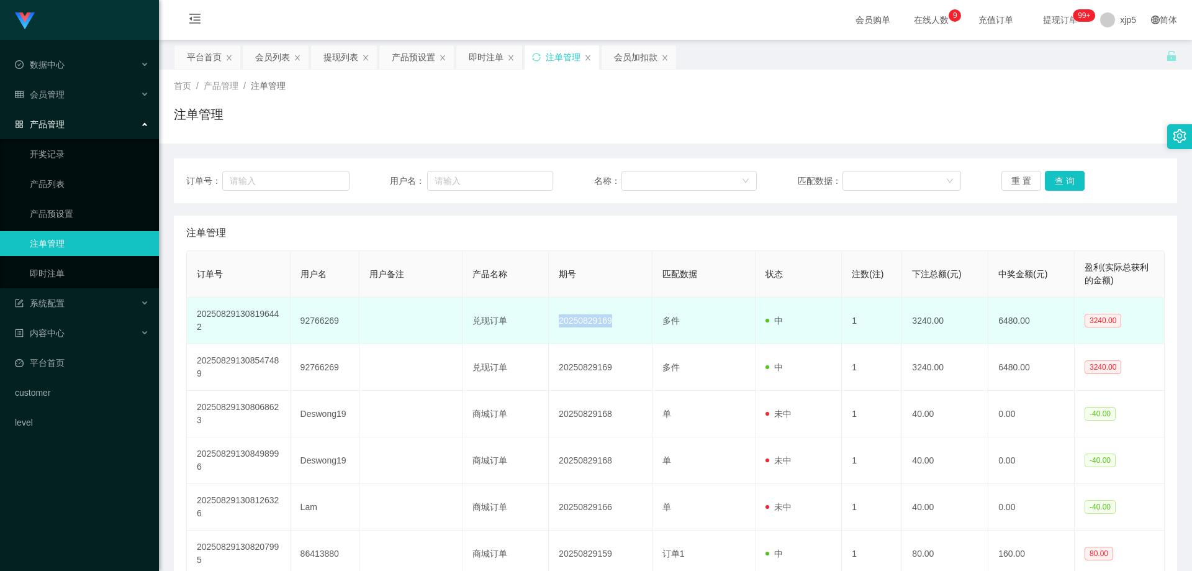
drag, startPoint x: 611, startPoint y: 321, endPoint x: 558, endPoint y: 326, distance: 52.4
click at [558, 326] on td "20250829169" at bounding box center [601, 321] width 104 height 47
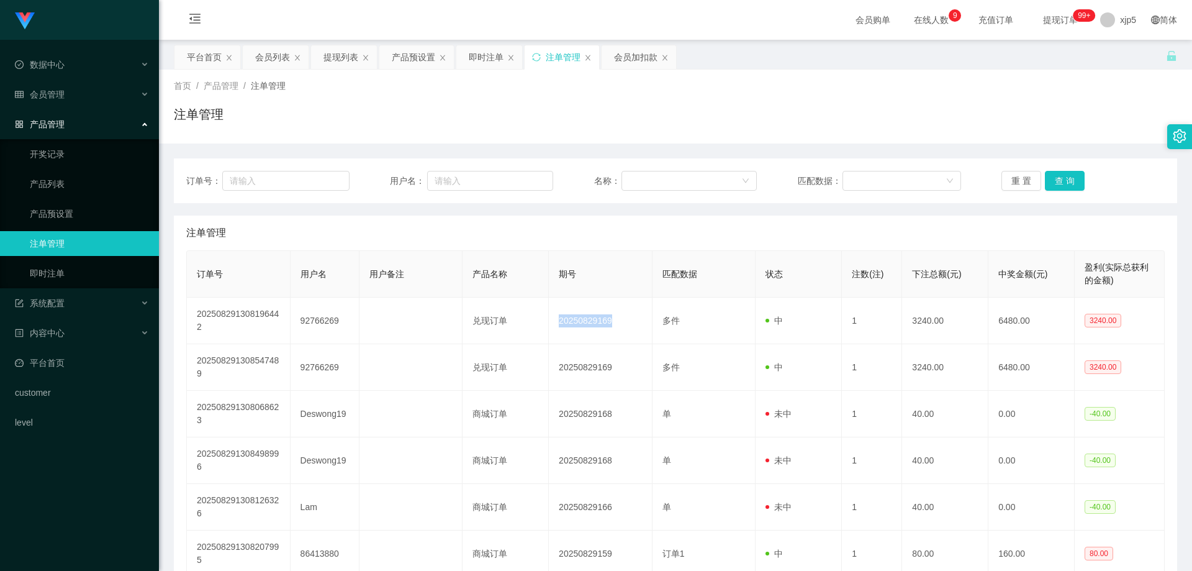
copy td "20250829169"
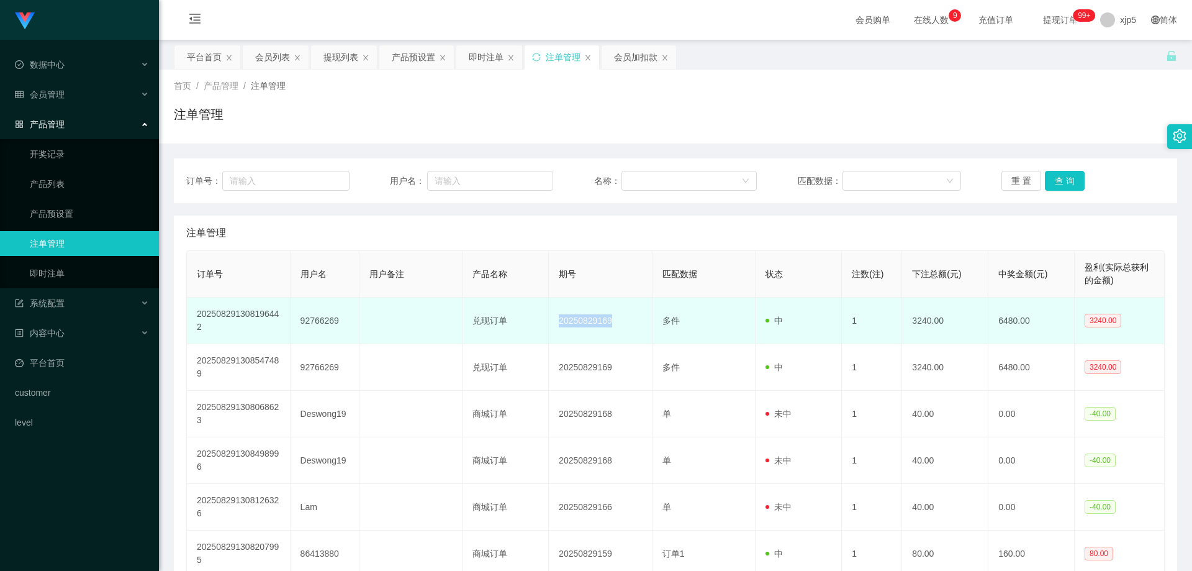
click at [585, 317] on td "20250829169" at bounding box center [601, 321] width 104 height 47
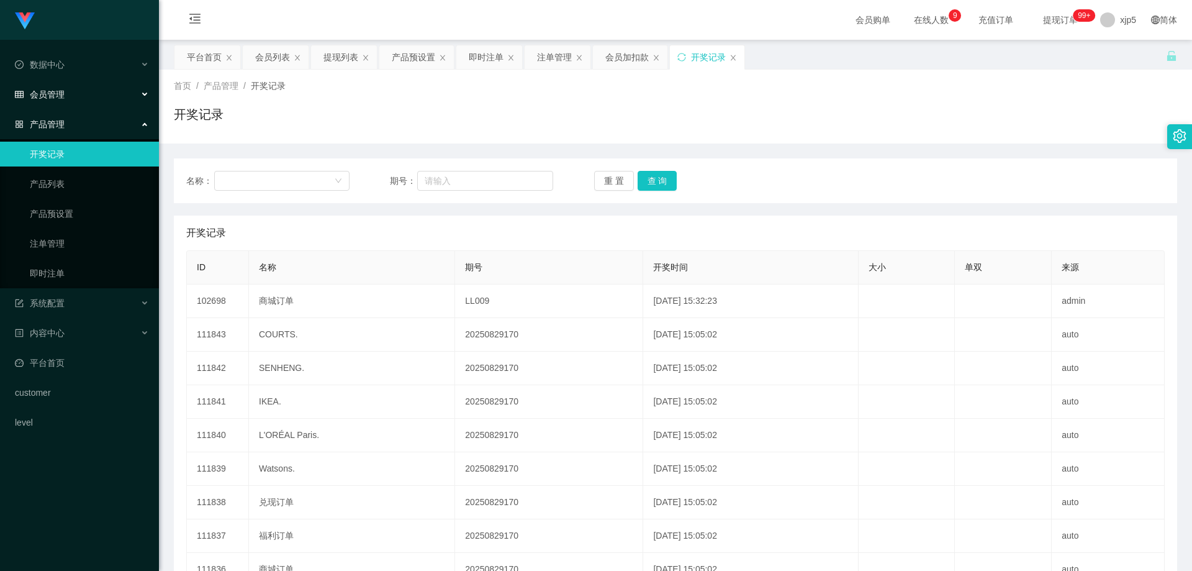
click at [66, 99] on div "会员管理" at bounding box center [79, 94] width 159 height 25
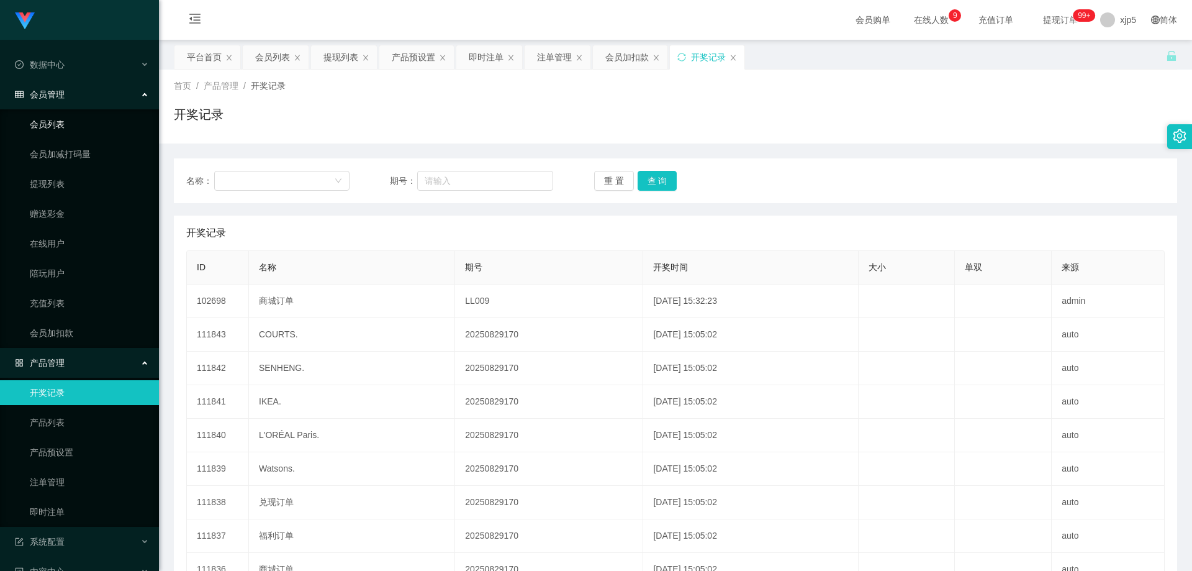
click at [65, 119] on link "会员列表" at bounding box center [89, 124] width 119 height 25
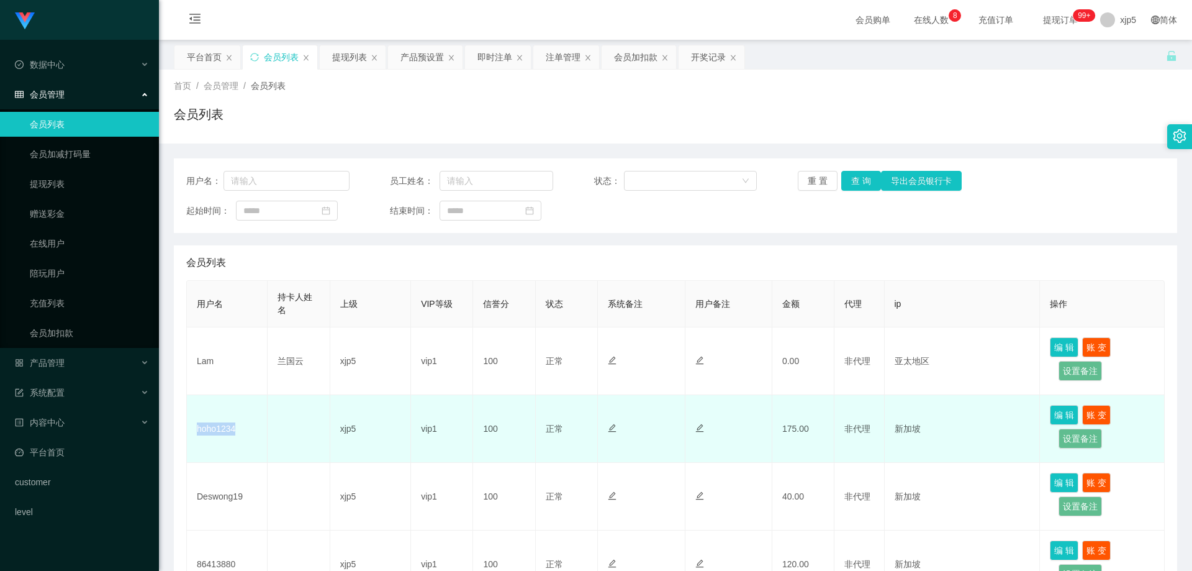
drag, startPoint x: 250, startPoint y: 432, endPoint x: 198, endPoint y: 432, distance: 52.2
click at [198, 432] on td "hoho1234" at bounding box center [227, 429] width 81 height 68
copy td "hoho1234"
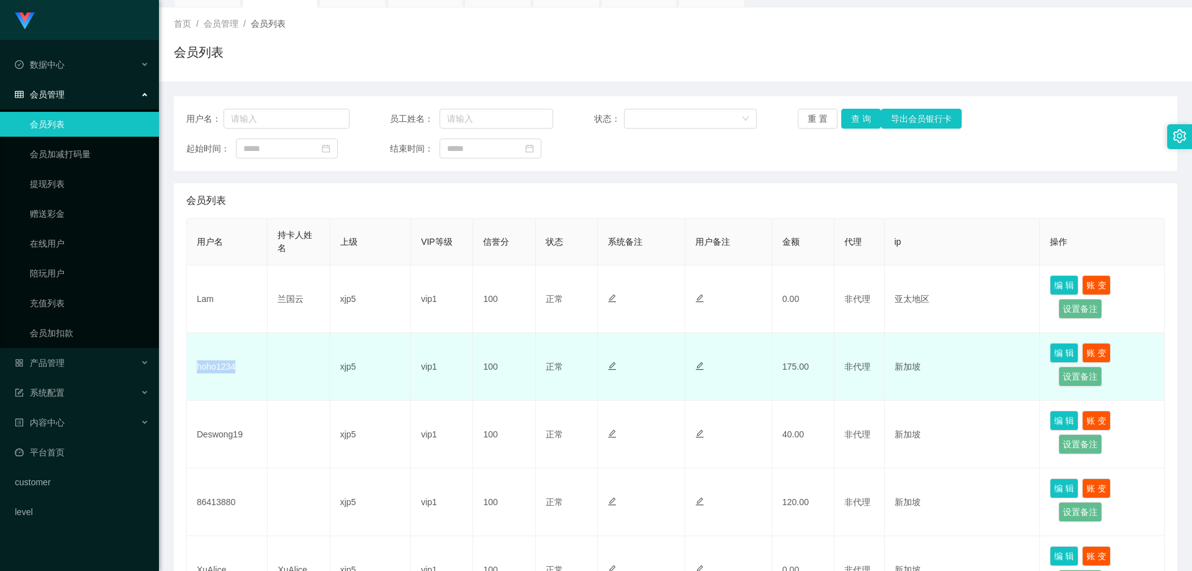
scroll to position [124, 0]
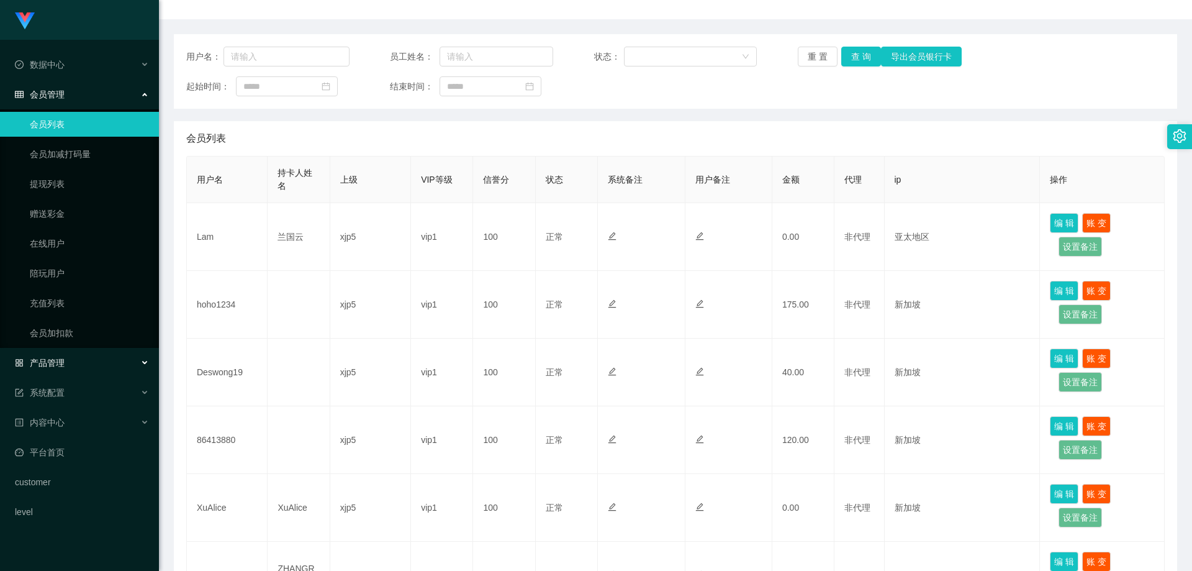
click at [90, 367] on div "产品管理" at bounding box center [79, 362] width 159 height 25
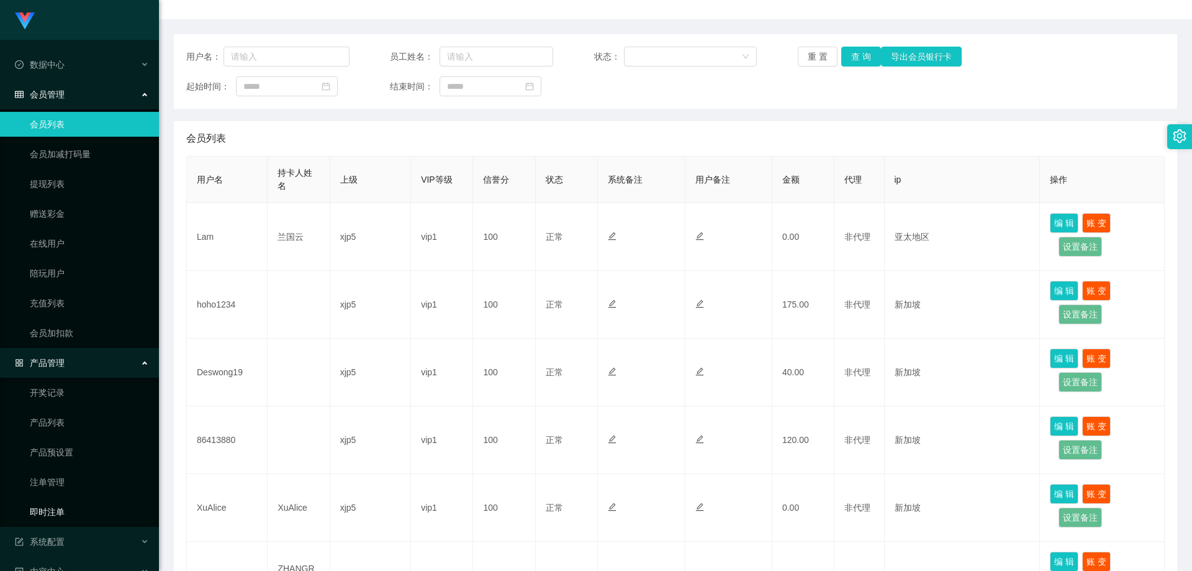
scroll to position [62, 0]
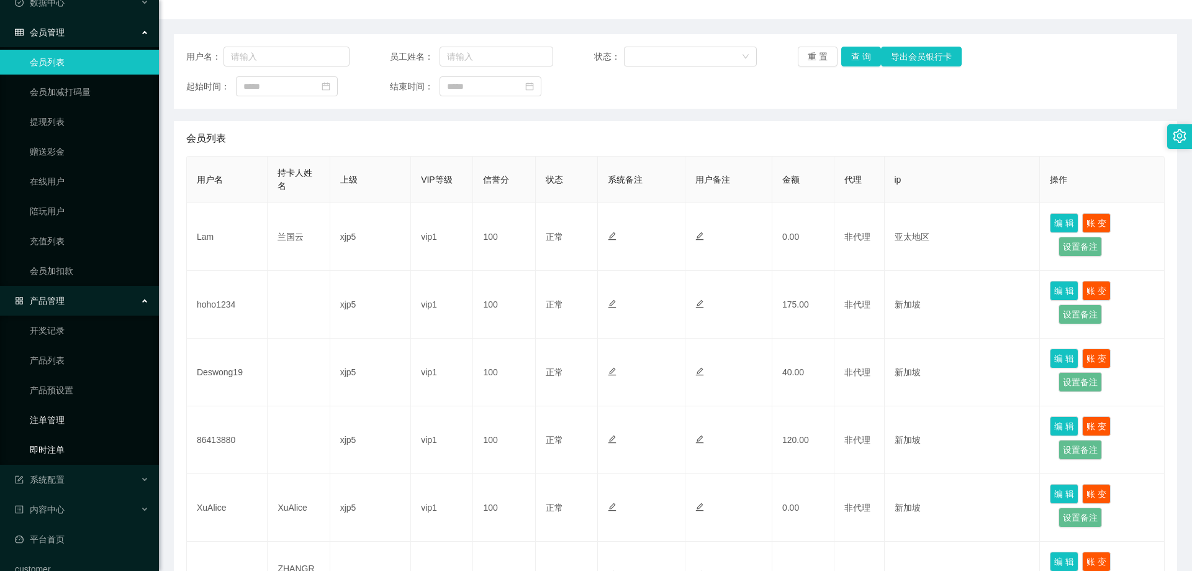
click at [61, 446] on link "即时注单" at bounding box center [89, 449] width 119 height 25
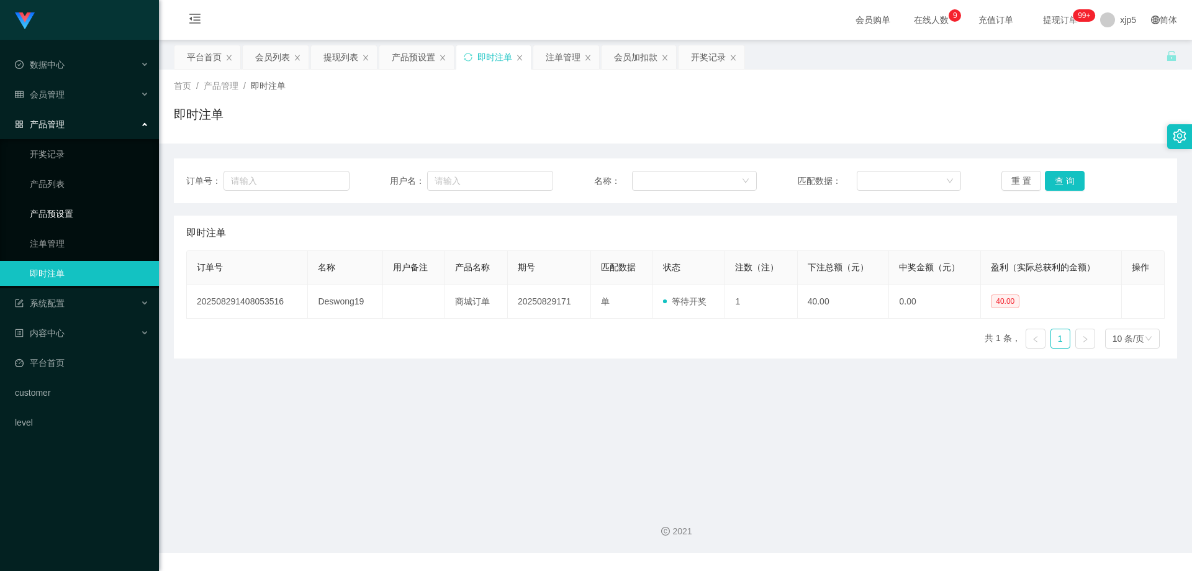
click at [65, 217] on link "产品预设置" at bounding box center [89, 213] width 119 height 25
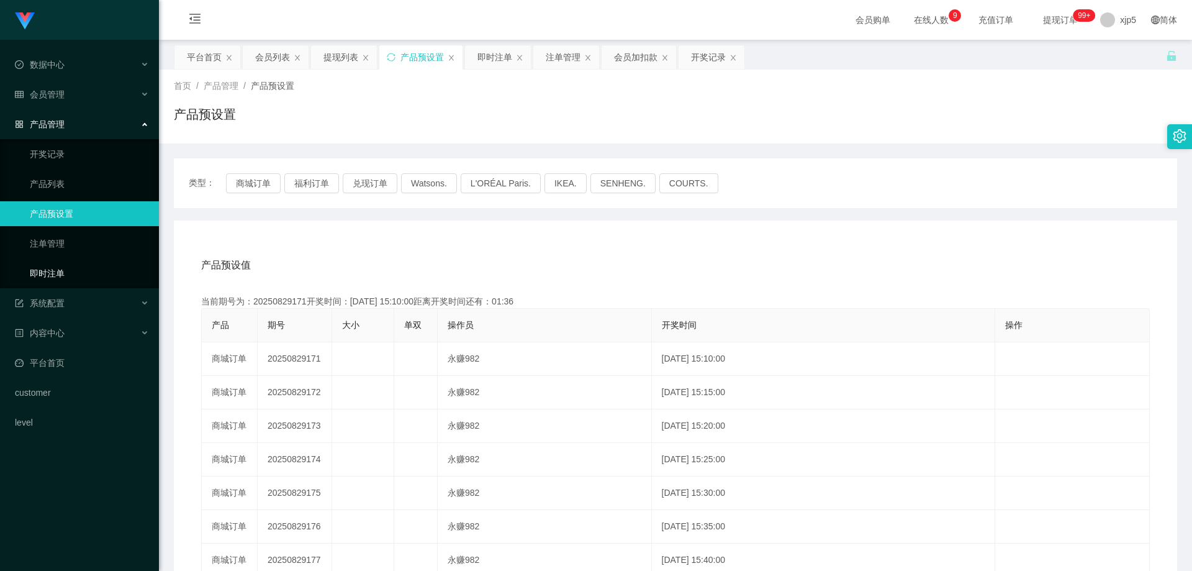
click at [94, 276] on link "即时注单" at bounding box center [89, 273] width 119 height 25
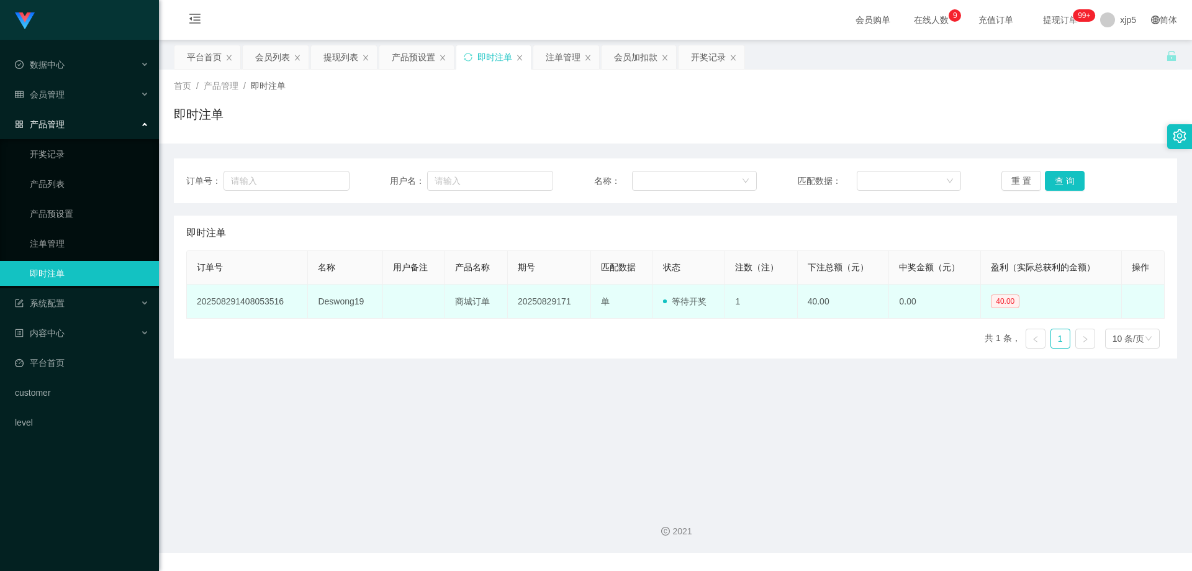
click at [366, 305] on td "Deswong19" at bounding box center [345, 301] width 75 height 34
drag, startPoint x: 331, startPoint y: 301, endPoint x: 317, endPoint y: 301, distance: 14.3
click at [317, 301] on td "Deswong19" at bounding box center [345, 301] width 75 height 34
copy td "Deswong19"
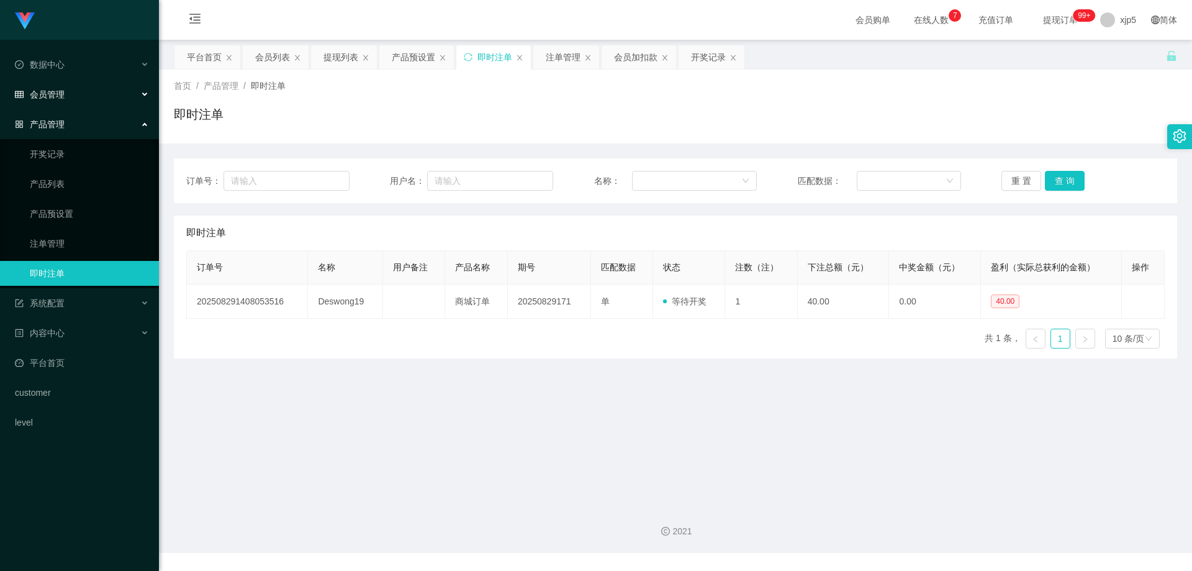
click at [75, 103] on div "会员管理" at bounding box center [79, 94] width 159 height 25
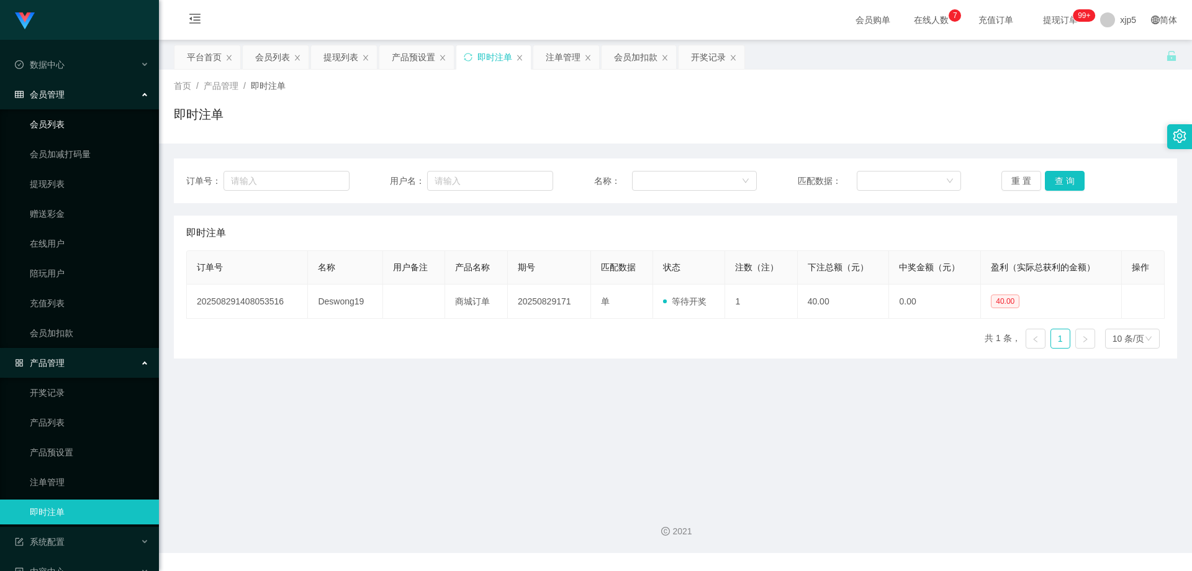
click at [61, 122] on link "会员列表" at bounding box center [89, 124] width 119 height 25
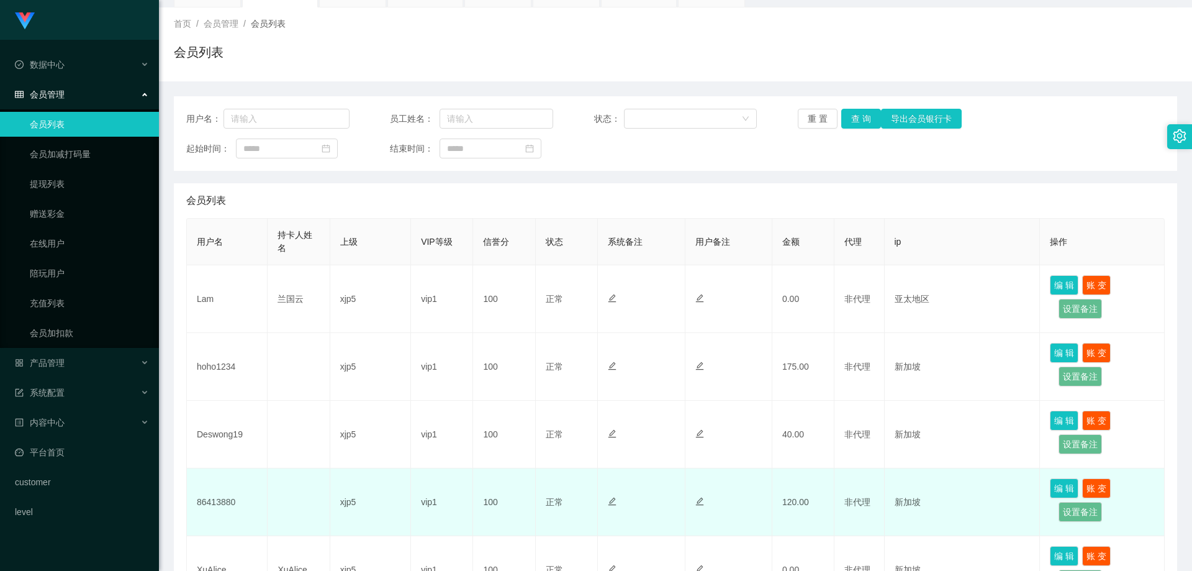
scroll to position [124, 0]
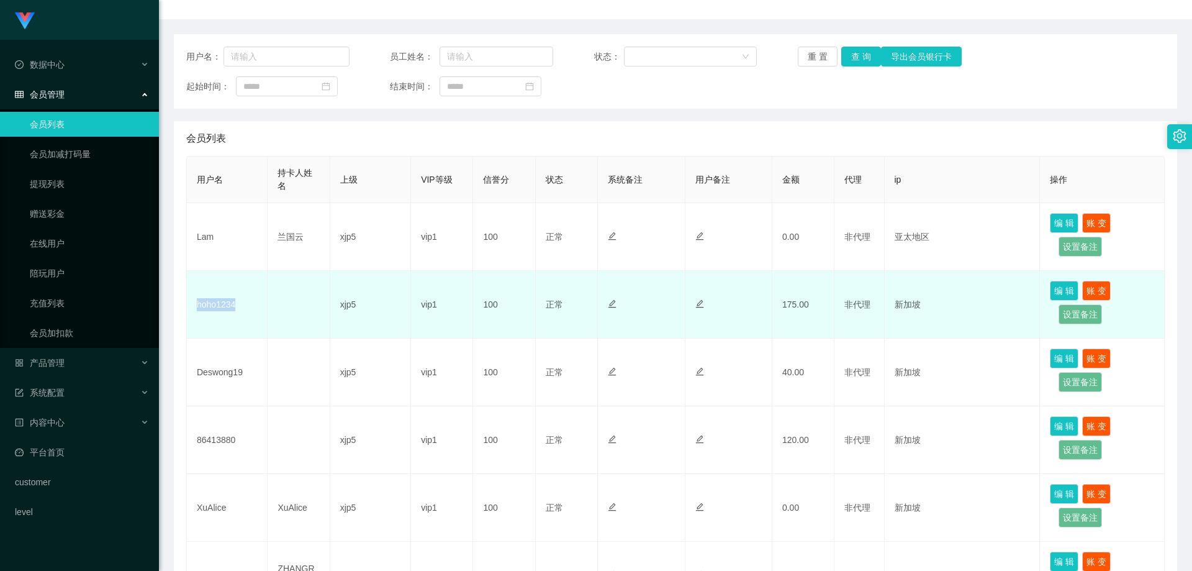
drag, startPoint x: 221, startPoint y: 304, endPoint x: 198, endPoint y: 305, distance: 23.6
click at [198, 305] on td "hoho1234" at bounding box center [227, 305] width 81 height 68
copy td "hoho1234"
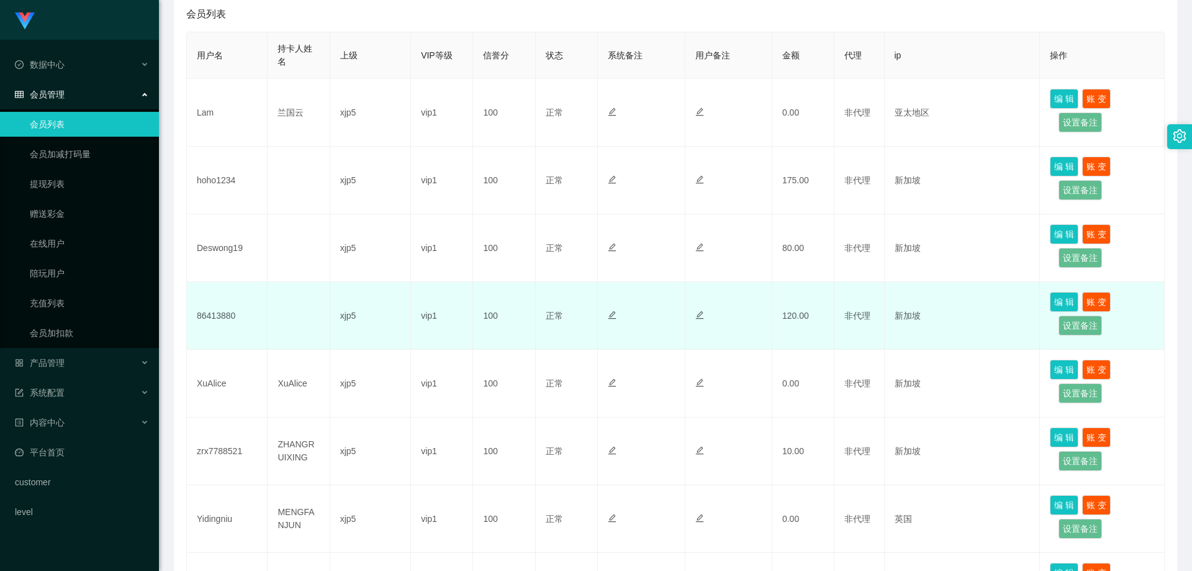
scroll to position [186, 0]
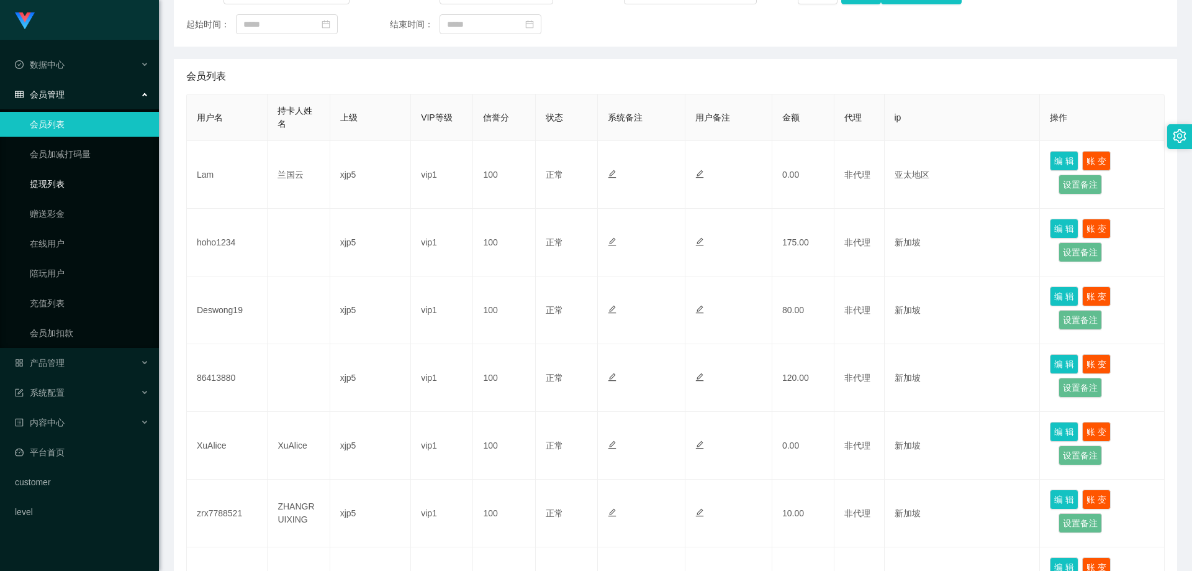
click at [71, 189] on link "提现列表" at bounding box center [89, 183] width 119 height 25
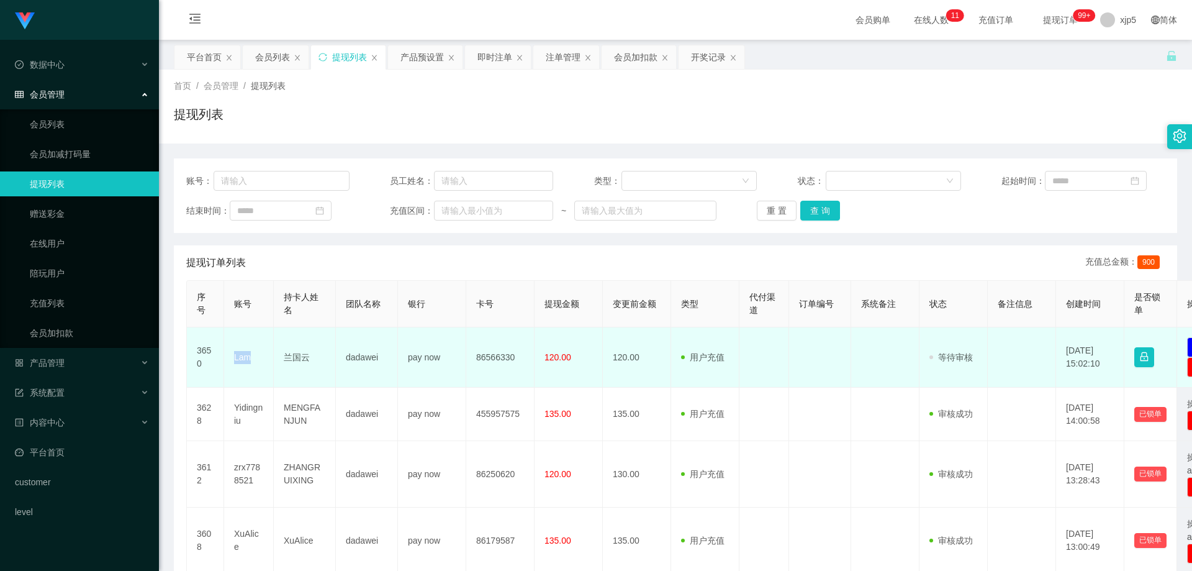
drag, startPoint x: 251, startPoint y: 360, endPoint x: 234, endPoint y: 360, distance: 16.8
click at [234, 360] on td "Lam" at bounding box center [249, 357] width 50 height 60
copy td "Lam"
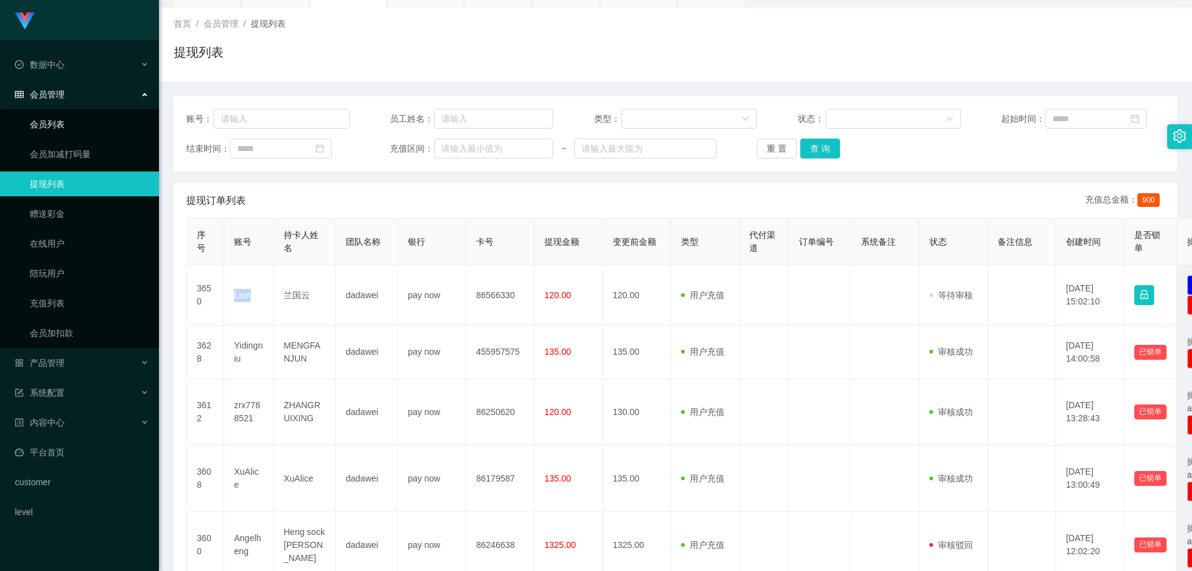
click at [65, 121] on link "会员列表" at bounding box center [89, 124] width 119 height 25
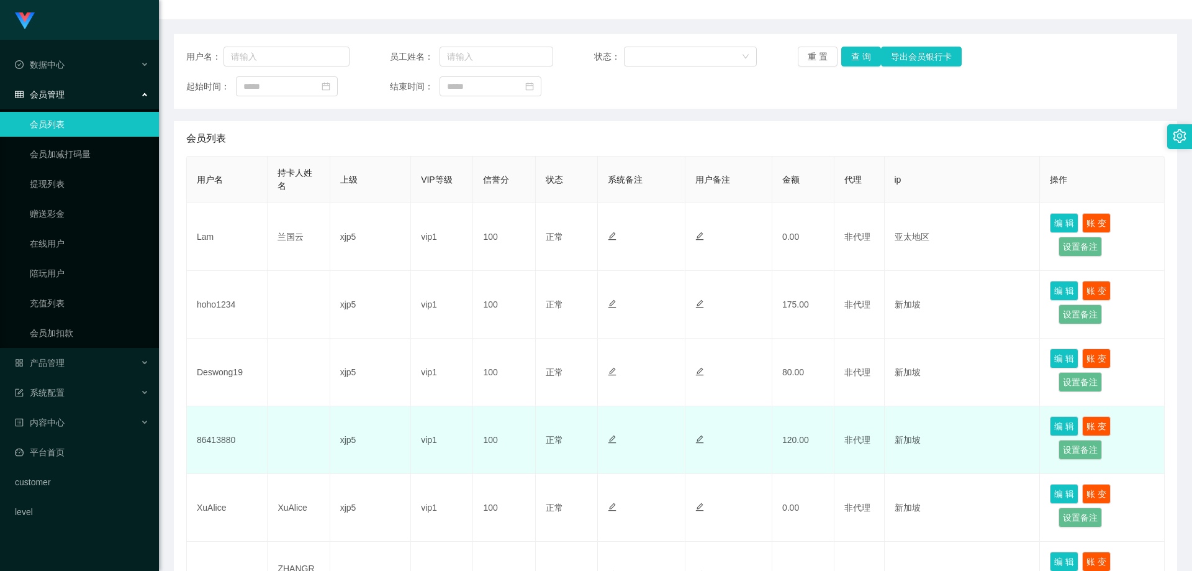
scroll to position [186, 0]
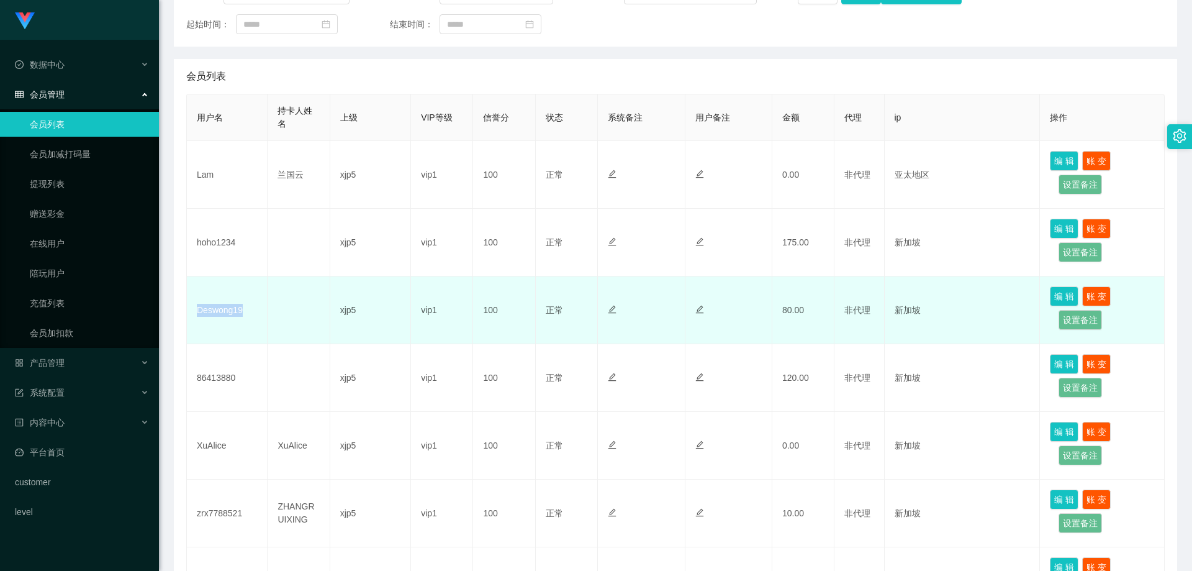
drag, startPoint x: 250, startPoint y: 314, endPoint x: 188, endPoint y: 311, distance: 62.2
click at [188, 311] on td "Deswong19" at bounding box center [227, 310] width 81 height 68
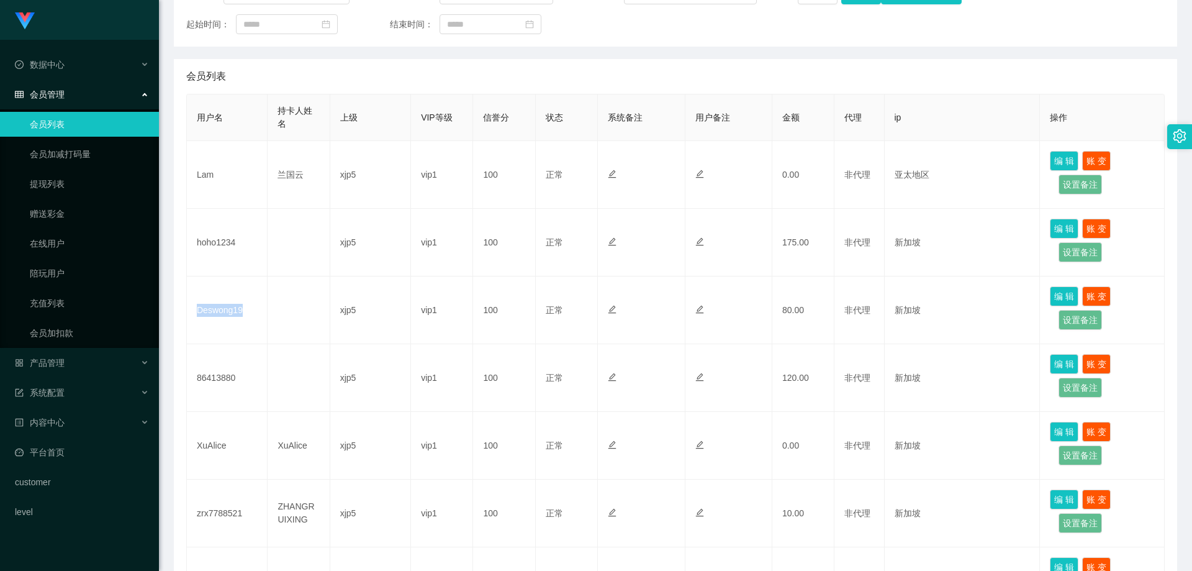
copy td "Deswong19"
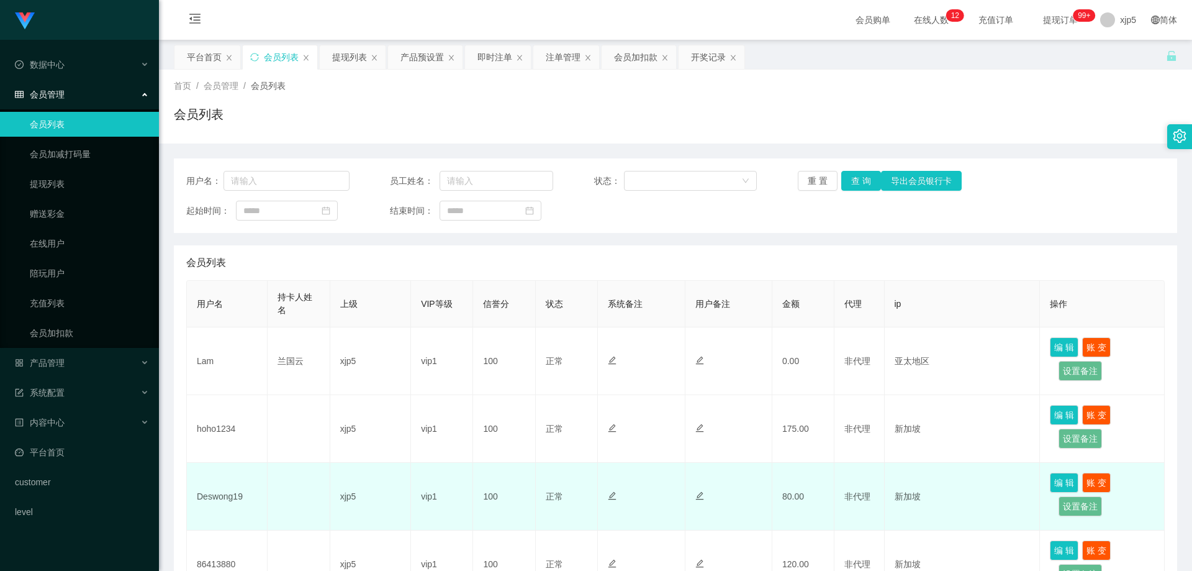
scroll to position [248, 0]
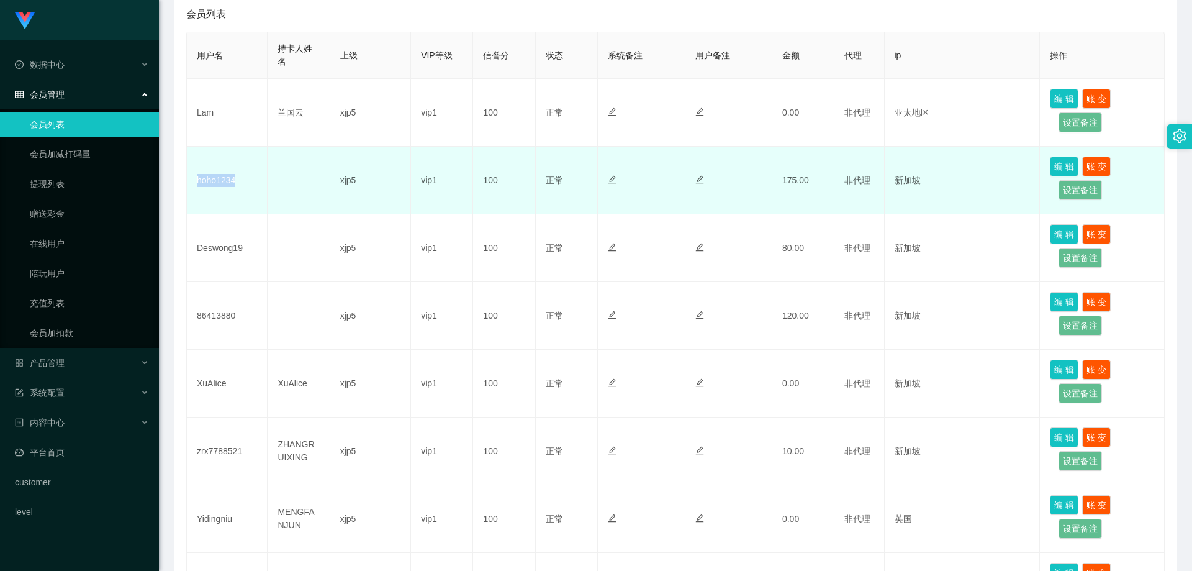
drag, startPoint x: 250, startPoint y: 190, endPoint x: 189, endPoint y: 182, distance: 61.4
click at [189, 182] on td "hoho1234" at bounding box center [227, 181] width 81 height 68
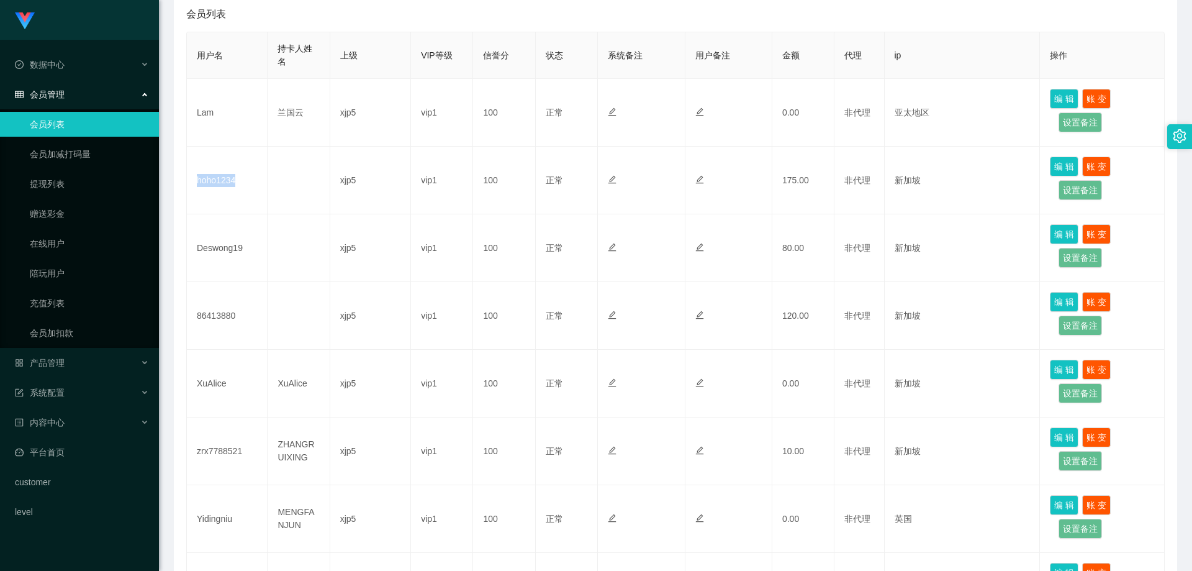
copy td "hoho1234"
click at [58, 187] on link "提现列表" at bounding box center [89, 183] width 119 height 25
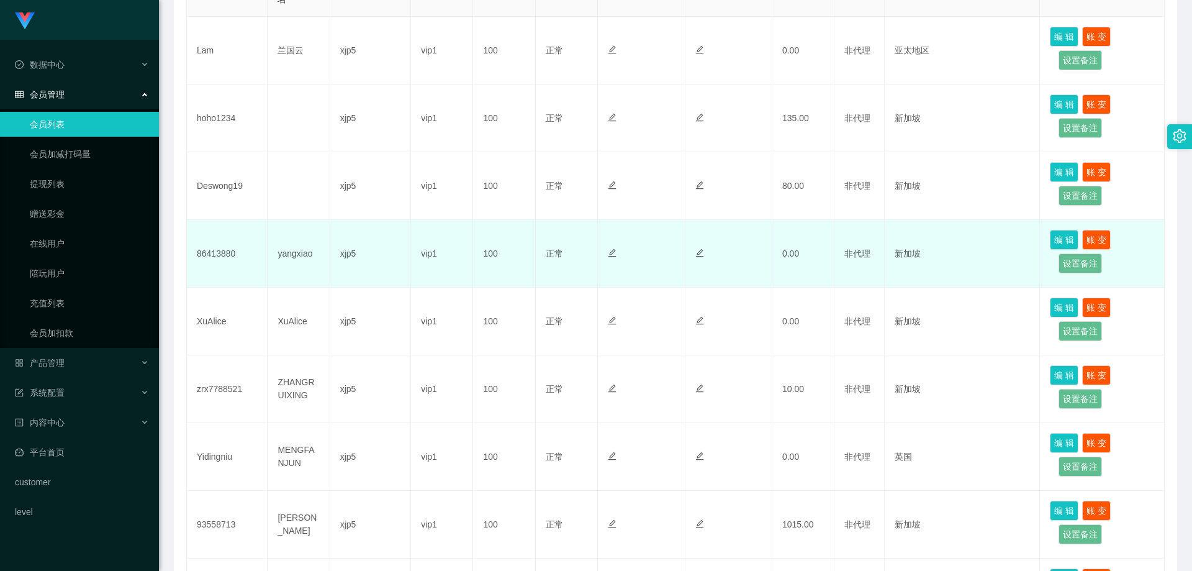
scroll to position [186, 0]
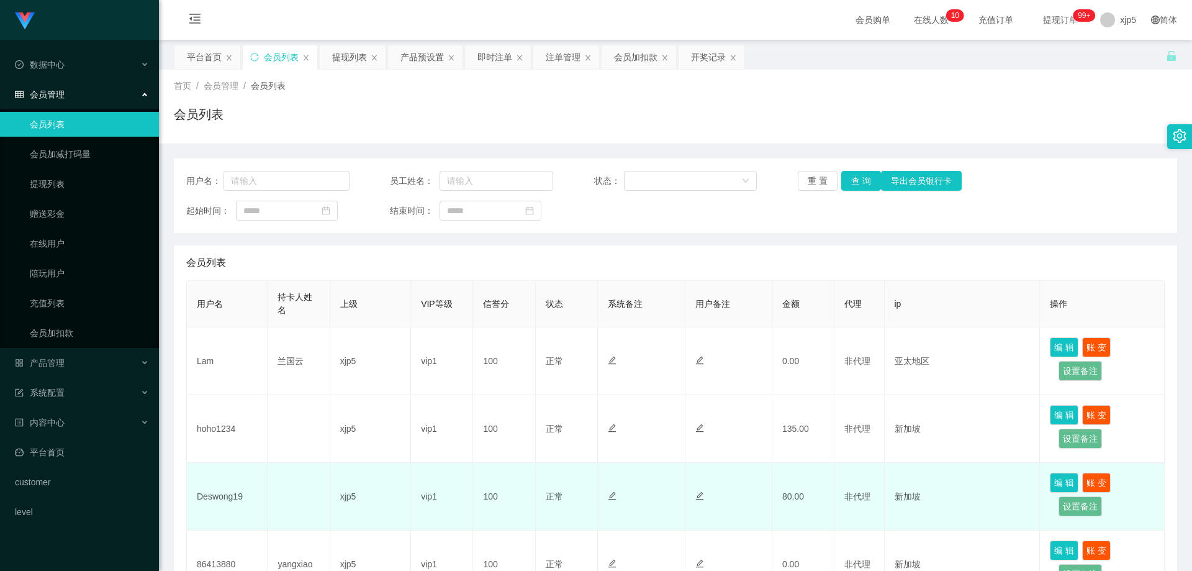
scroll to position [124, 0]
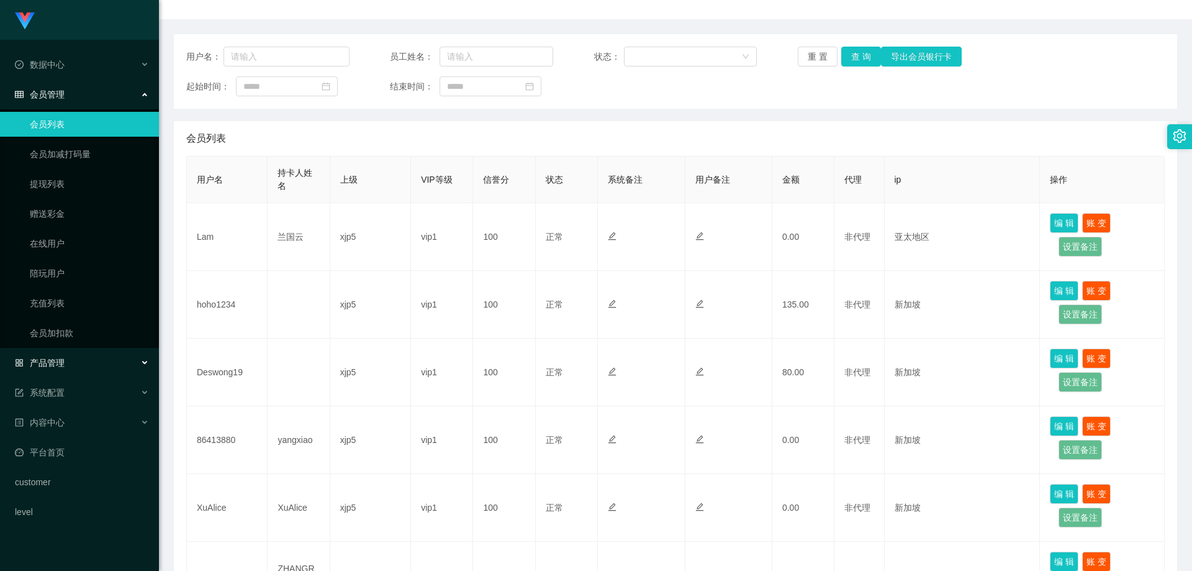
drag, startPoint x: 120, startPoint y: 358, endPoint x: 114, endPoint y: 375, distance: 17.9
click at [120, 358] on div "产品管理" at bounding box center [79, 362] width 159 height 25
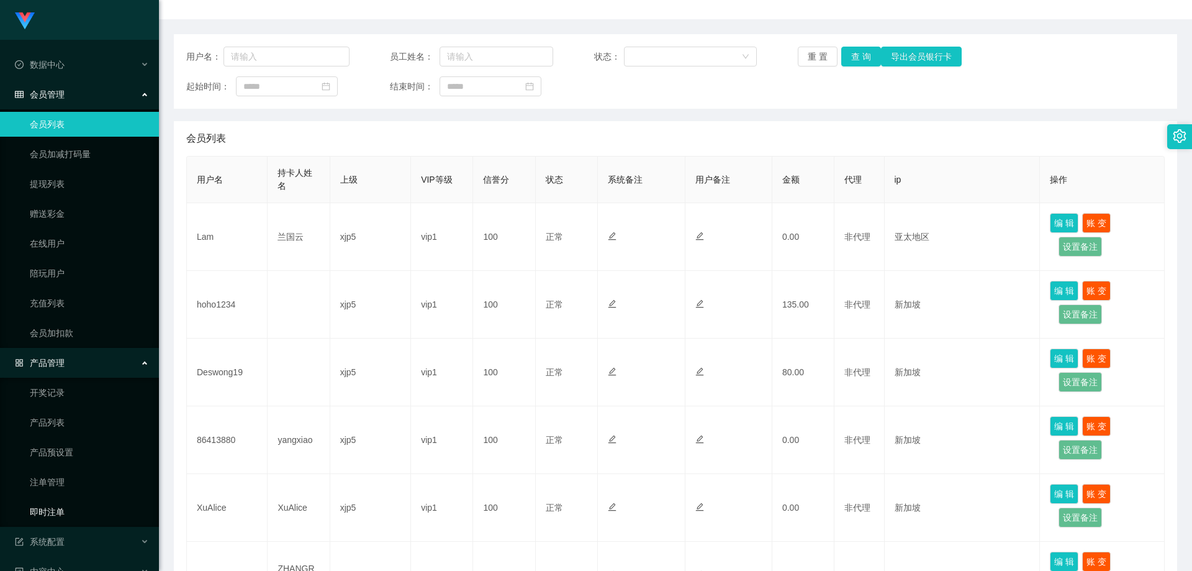
click at [78, 508] on link "即时注单" at bounding box center [89, 511] width 119 height 25
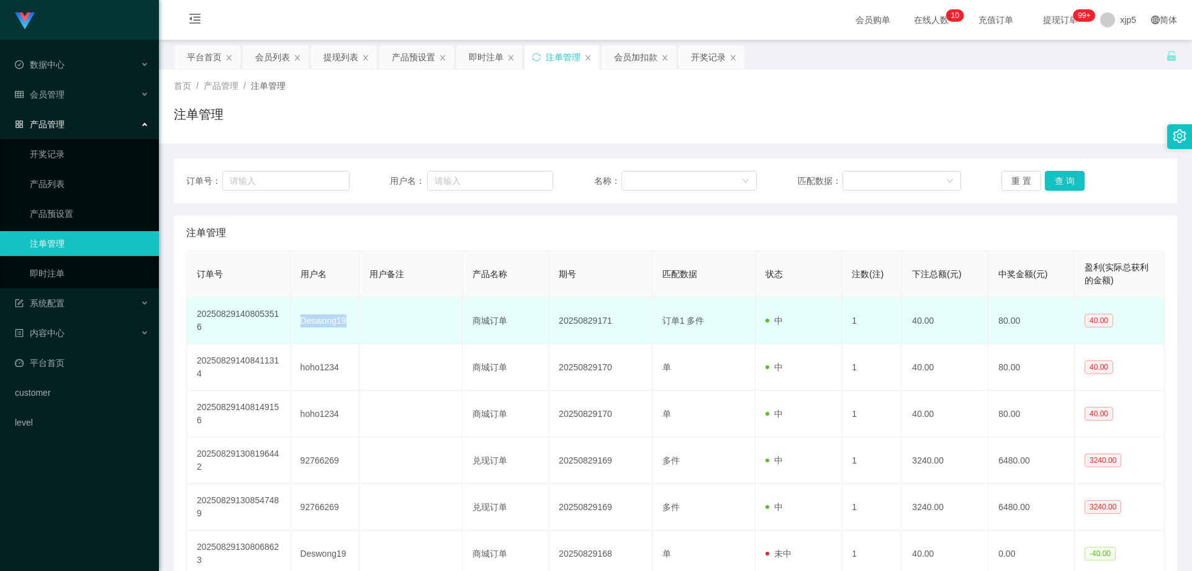
drag, startPoint x: 343, startPoint y: 325, endPoint x: 299, endPoint y: 325, distance: 44.7
click at [299, 325] on td "Deswong19" at bounding box center [325, 321] width 69 height 47
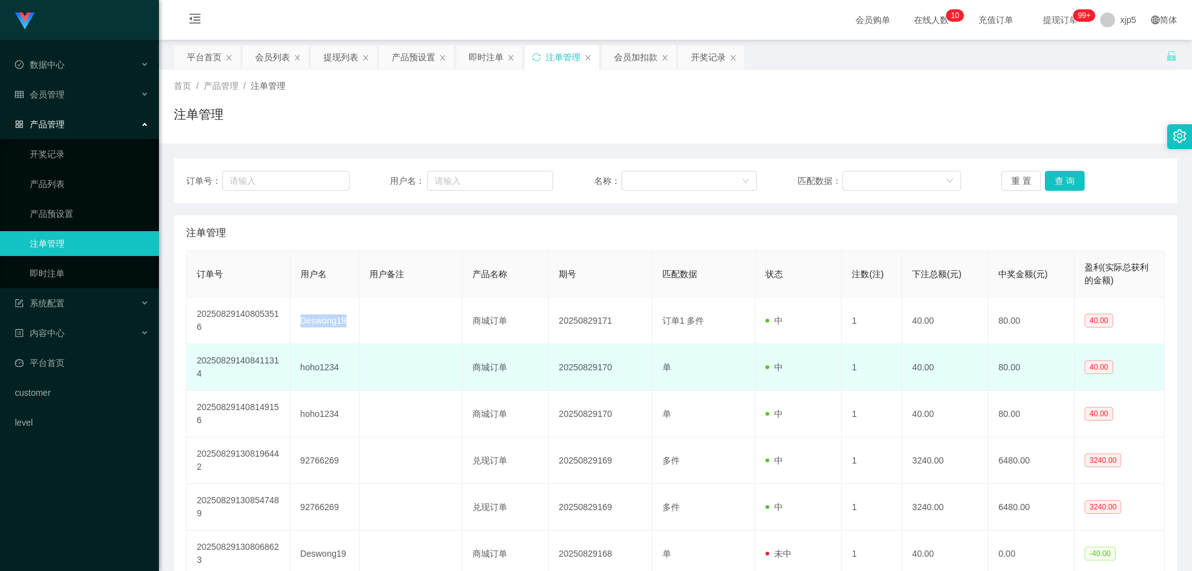
copy td "Deswong19"
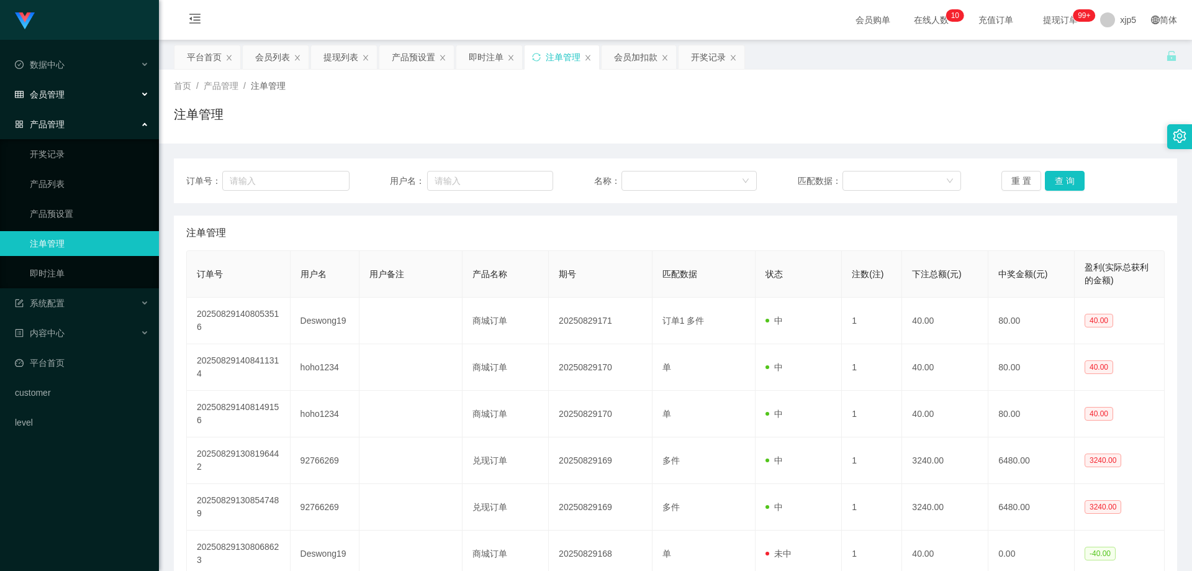
drag, startPoint x: 82, startPoint y: 97, endPoint x: 76, endPoint y: 116, distance: 19.5
click at [82, 96] on div "会员管理" at bounding box center [79, 94] width 159 height 25
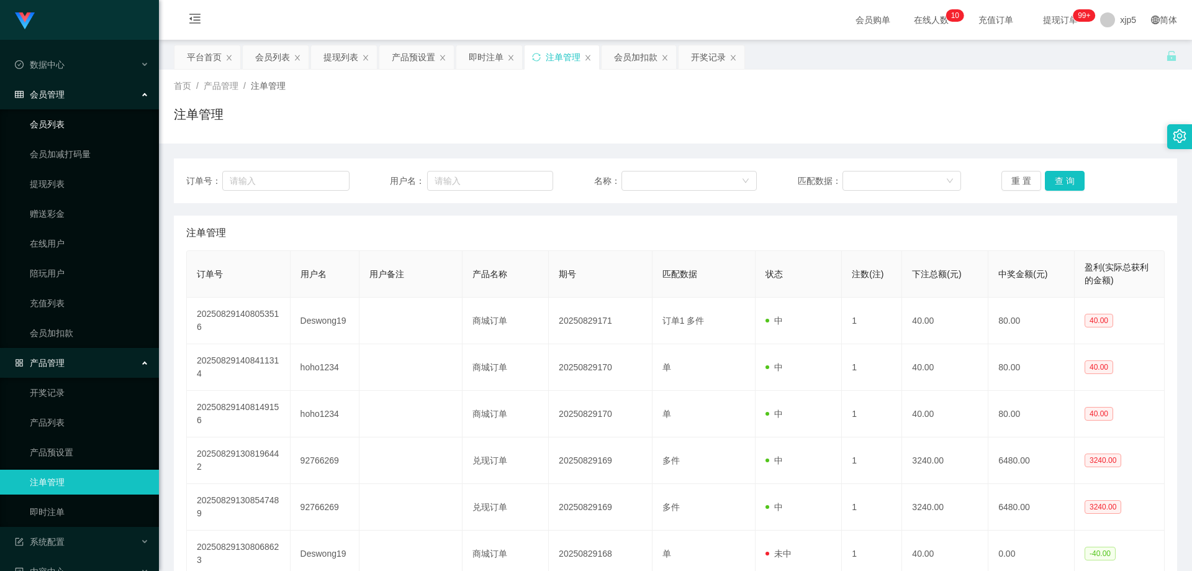
drag, startPoint x: 63, startPoint y: 130, endPoint x: 71, endPoint y: 51, distance: 79.9
click at [63, 130] on link "会员列表" at bounding box center [89, 124] width 119 height 25
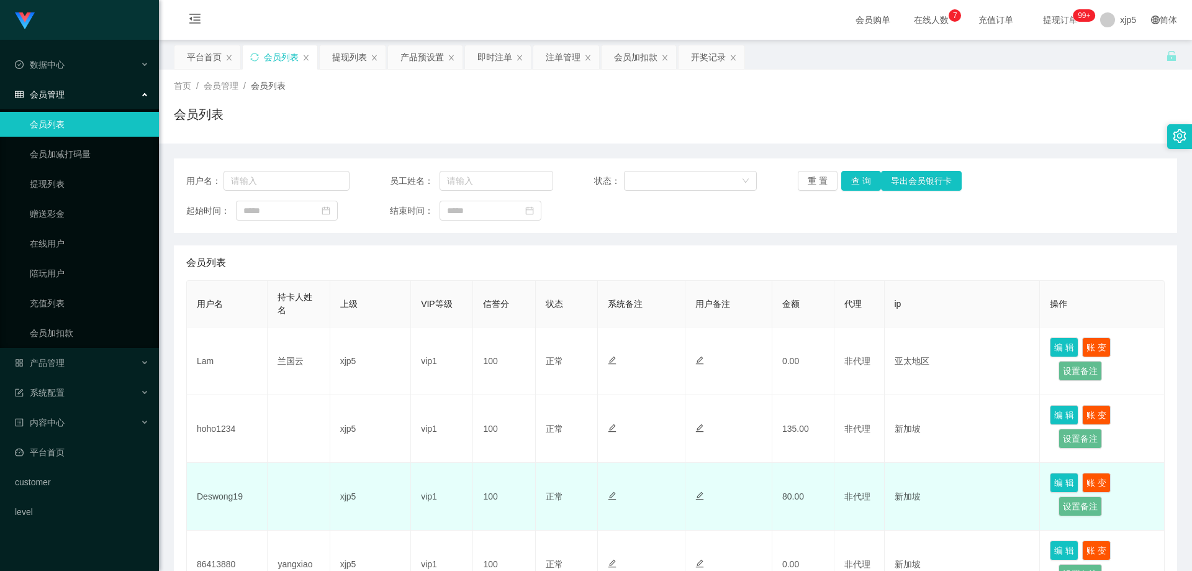
scroll to position [124, 0]
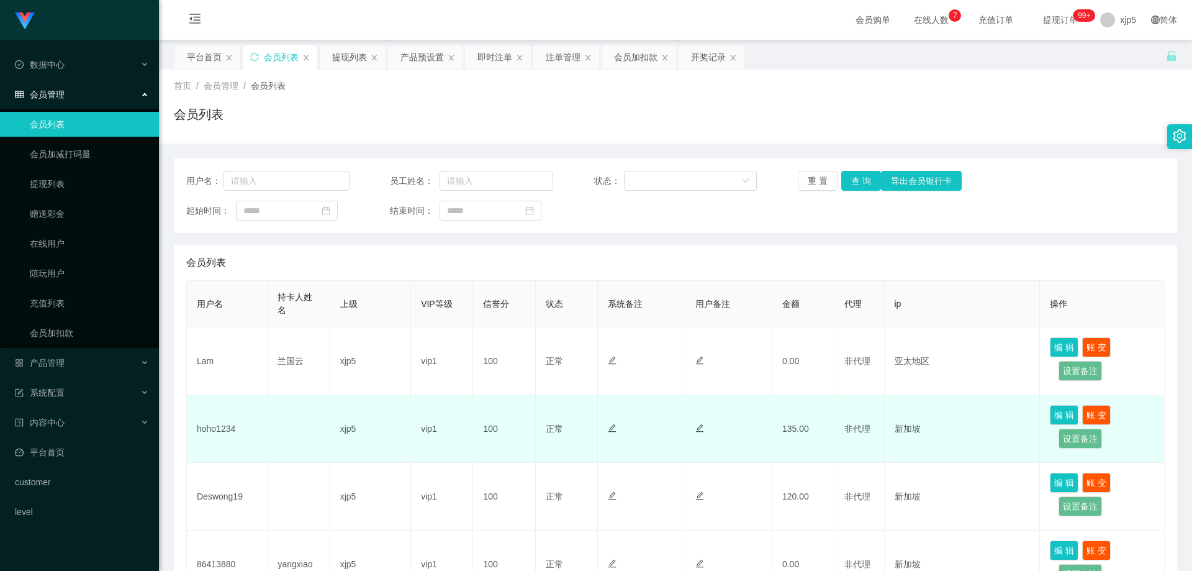
scroll to position [62, 0]
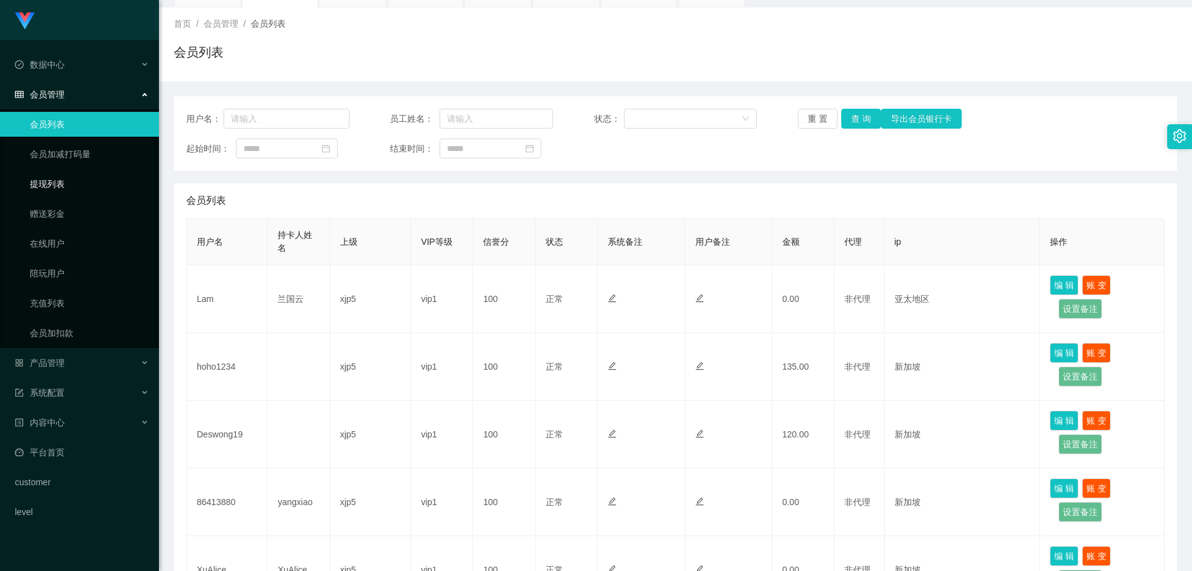
click at [62, 189] on link "提现列表" at bounding box center [89, 183] width 119 height 25
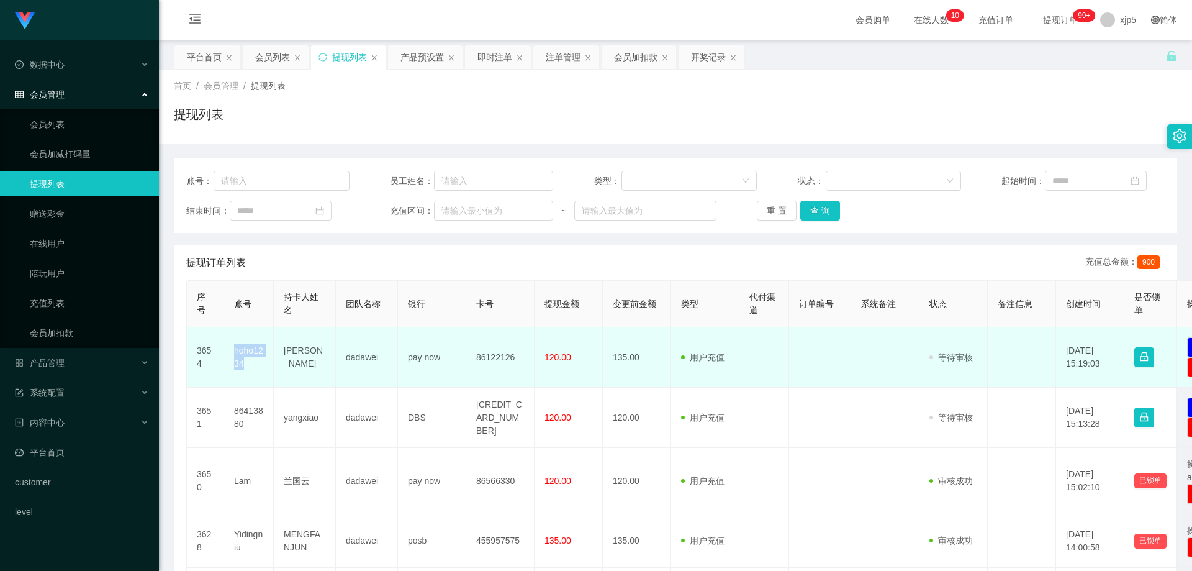
click at [234, 349] on td "hoho1234" at bounding box center [249, 357] width 50 height 60
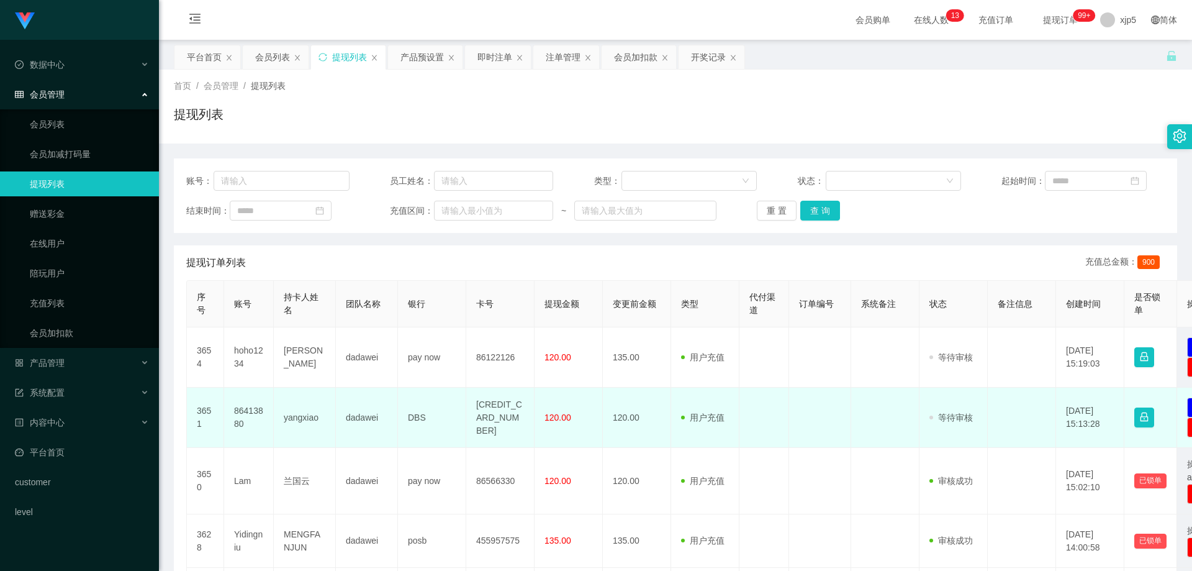
click at [261, 426] on td "86413880" at bounding box center [249, 418] width 50 height 60
drag, startPoint x: 259, startPoint y: 426, endPoint x: 232, endPoint y: 415, distance: 29.5
click at [232, 415] on td "86413880" at bounding box center [249, 418] width 50 height 60
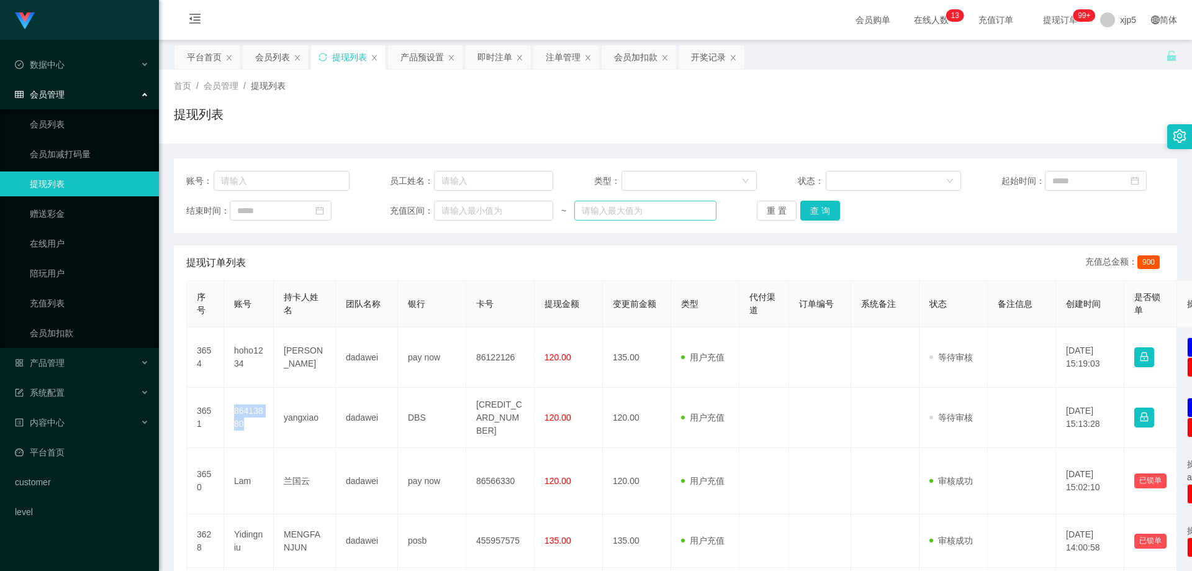
copy td "86413880"
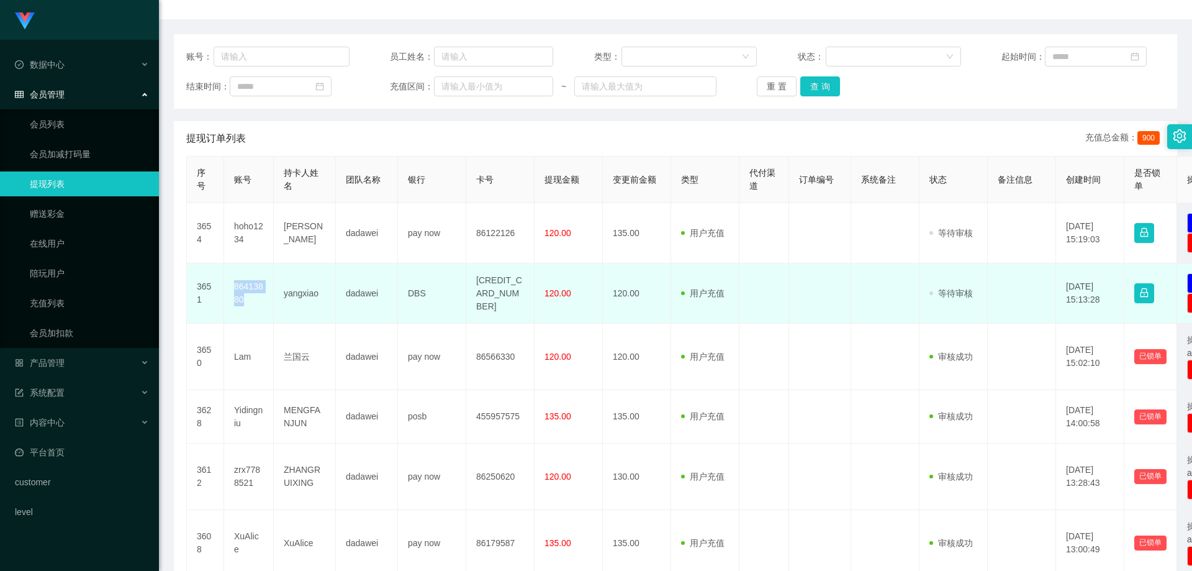
scroll to position [62, 0]
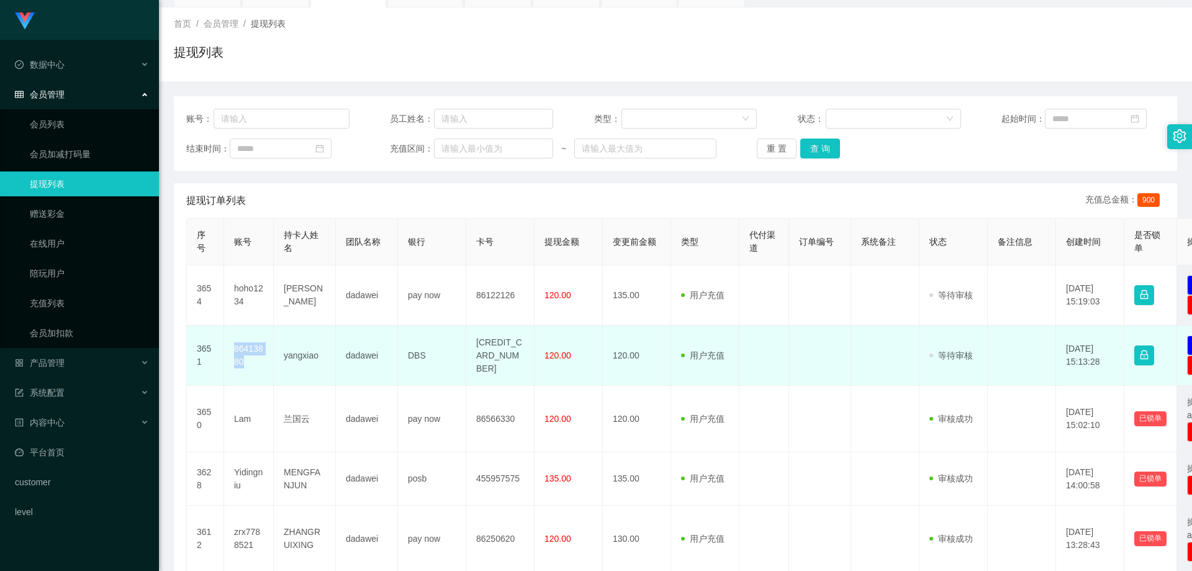
click at [247, 363] on td "86413880" at bounding box center [249, 355] width 50 height 60
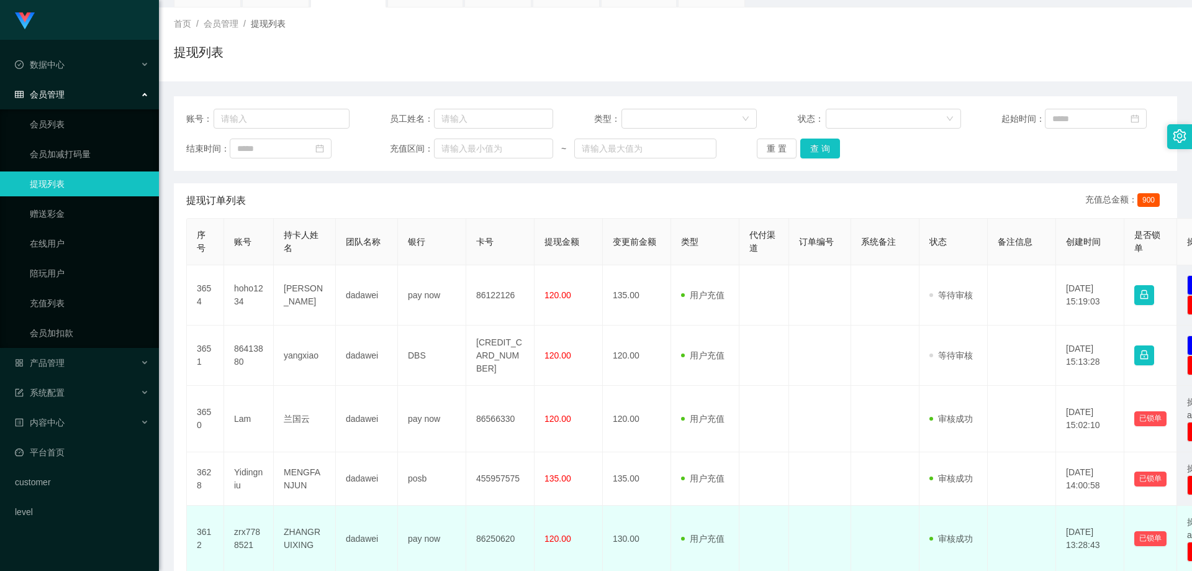
scroll to position [311, 0]
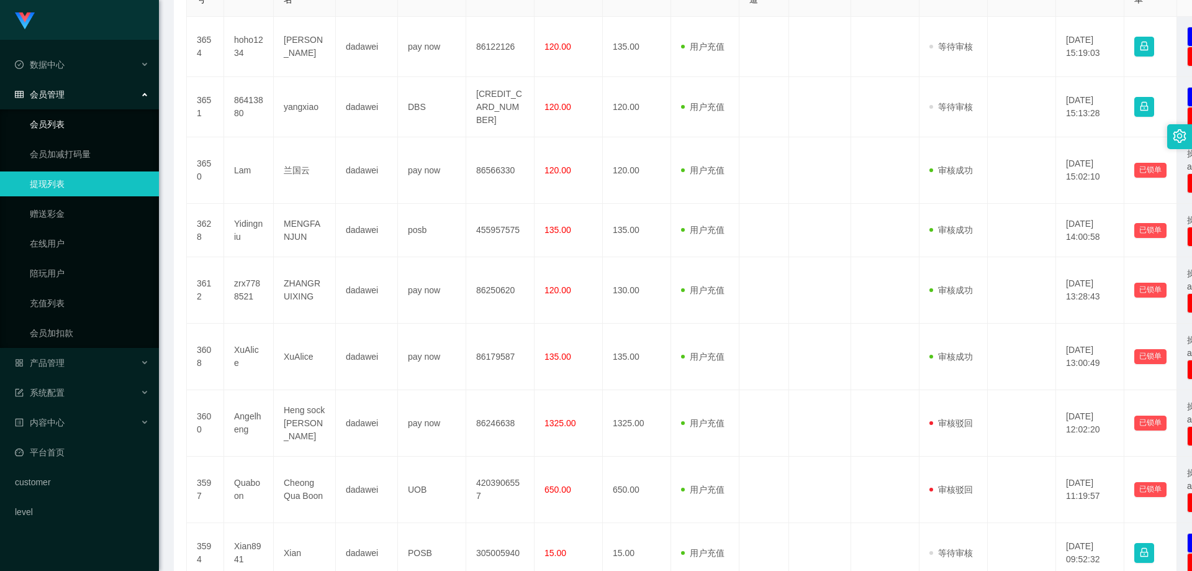
click at [65, 128] on link "会员列表" at bounding box center [89, 124] width 119 height 25
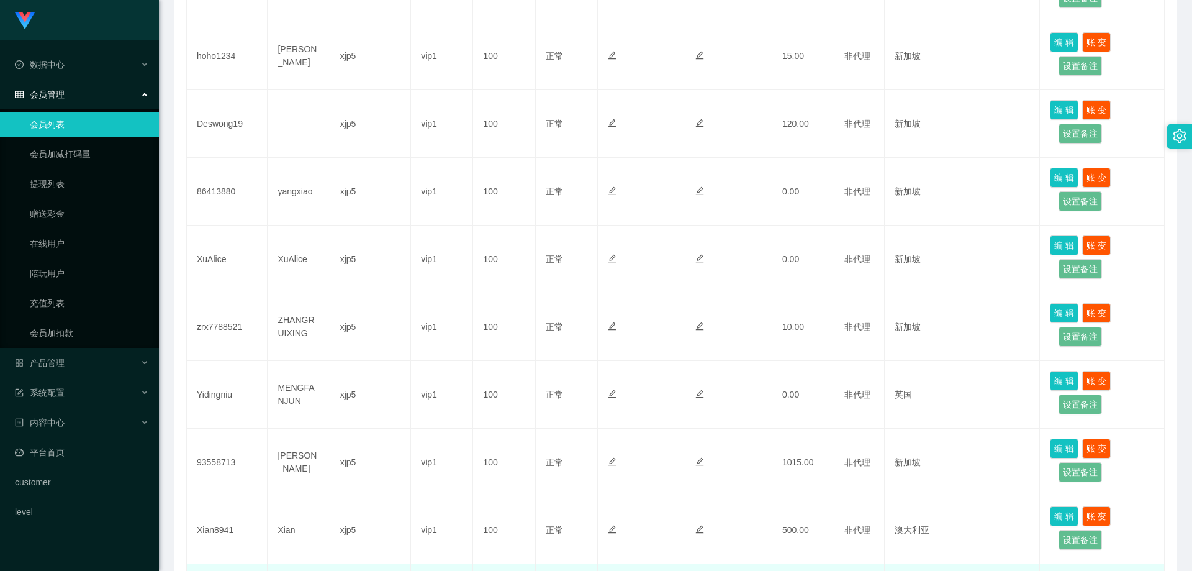
scroll to position [531, 0]
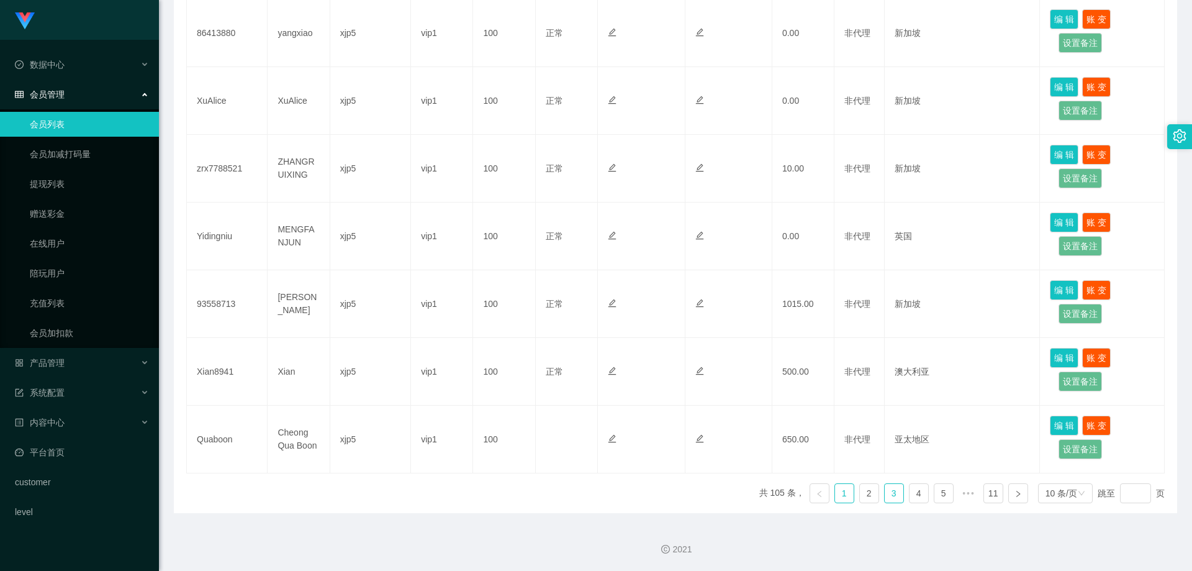
click at [893, 494] on link "3" at bounding box center [894, 493] width 19 height 19
click at [915, 486] on link "4" at bounding box center [919, 493] width 19 height 19
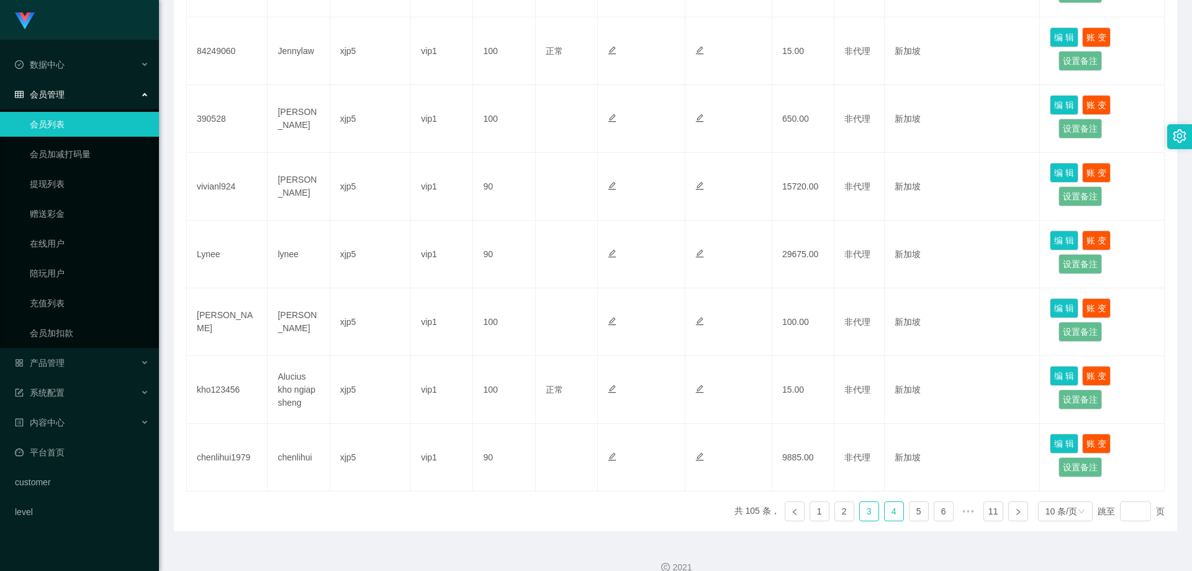
click at [865, 502] on link "3" at bounding box center [869, 511] width 19 height 19
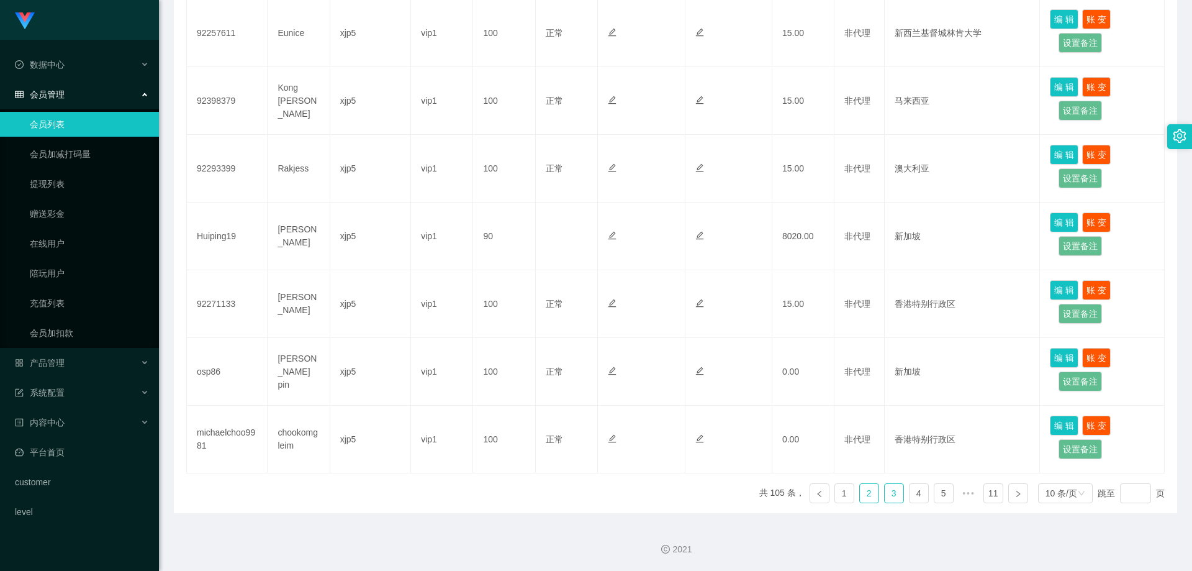
click at [868, 494] on link "2" at bounding box center [869, 493] width 19 height 19
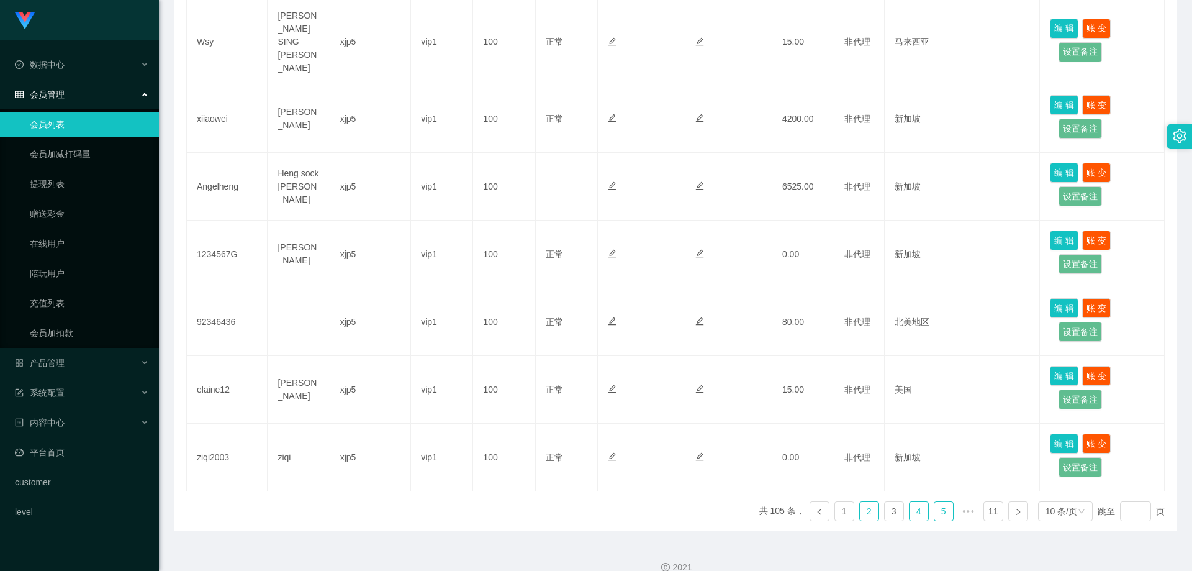
click at [913, 502] on link "4" at bounding box center [919, 511] width 19 height 19
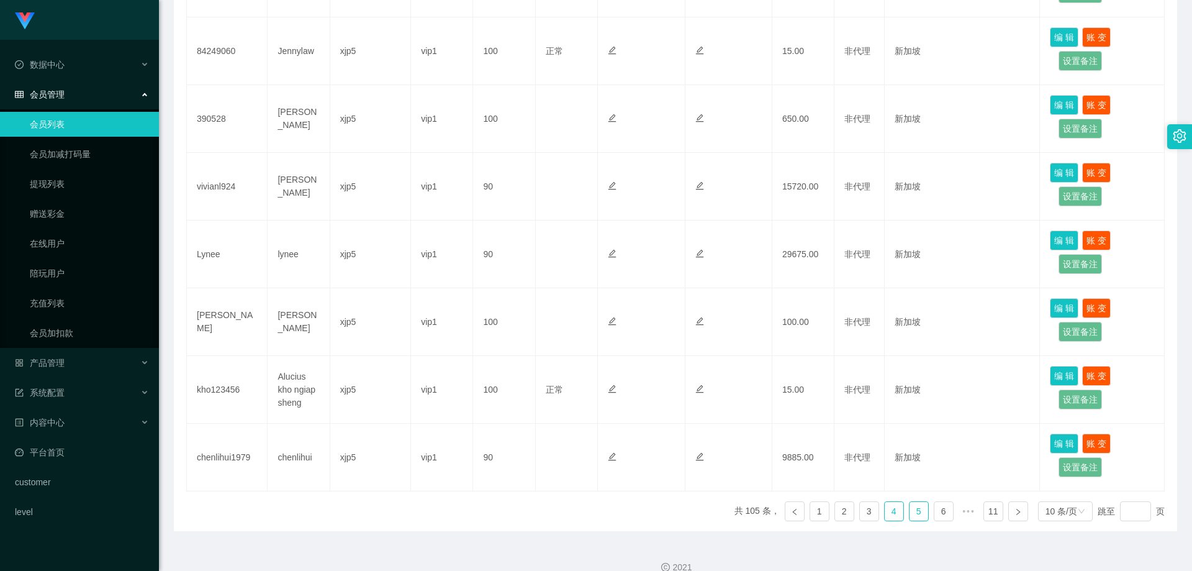
click at [914, 502] on link "5" at bounding box center [919, 511] width 19 height 19
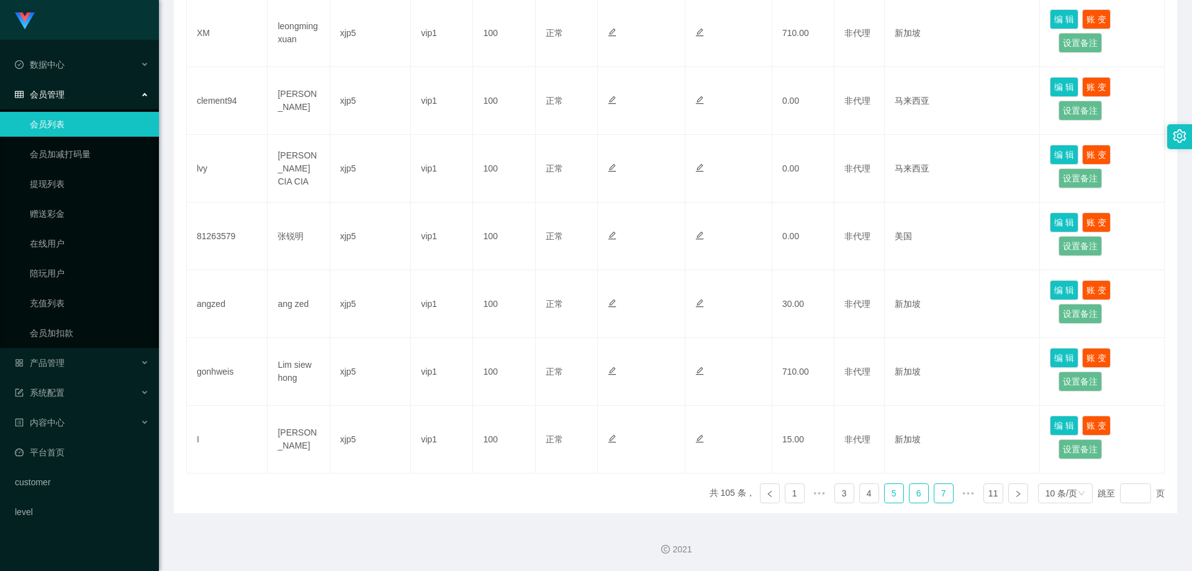
click at [913, 498] on link "6" at bounding box center [919, 493] width 19 height 19
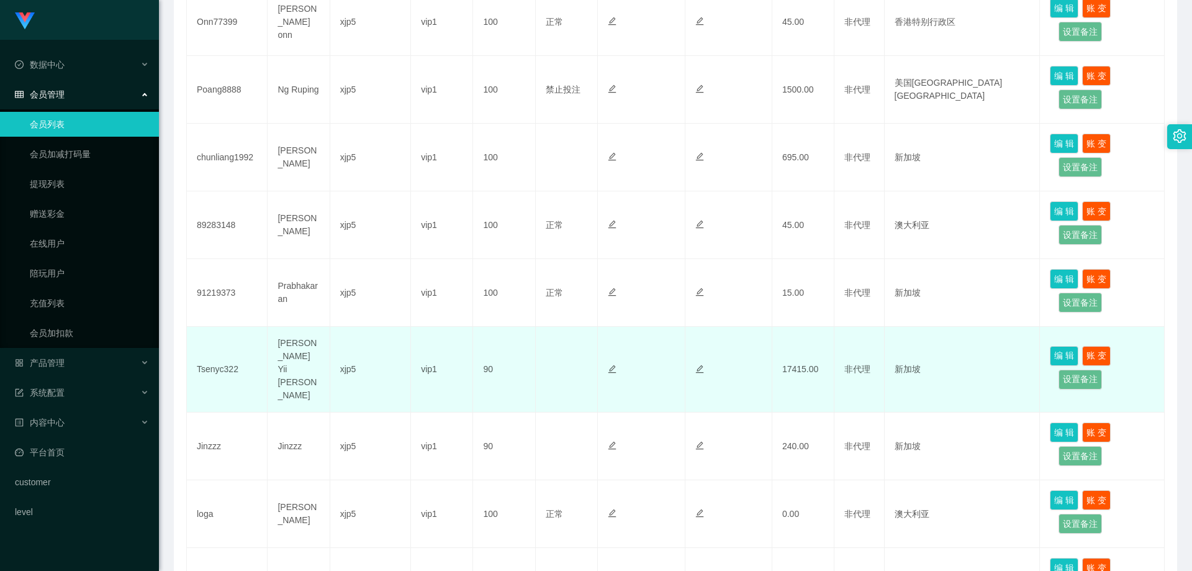
scroll to position [469, 0]
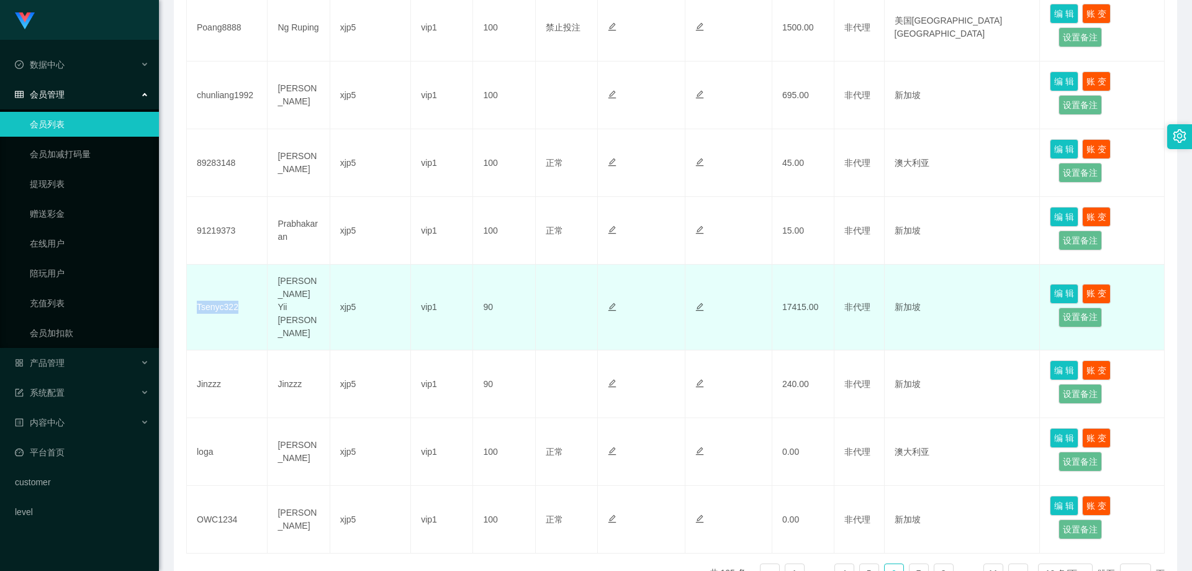
drag, startPoint x: 205, startPoint y: 302, endPoint x: 192, endPoint y: 302, distance: 13.0
click at [192, 302] on td "Tsenyc322" at bounding box center [227, 308] width 81 height 86
copy td "Tsenyc322"
click at [1058, 284] on button "编 辑" at bounding box center [1064, 294] width 29 height 20
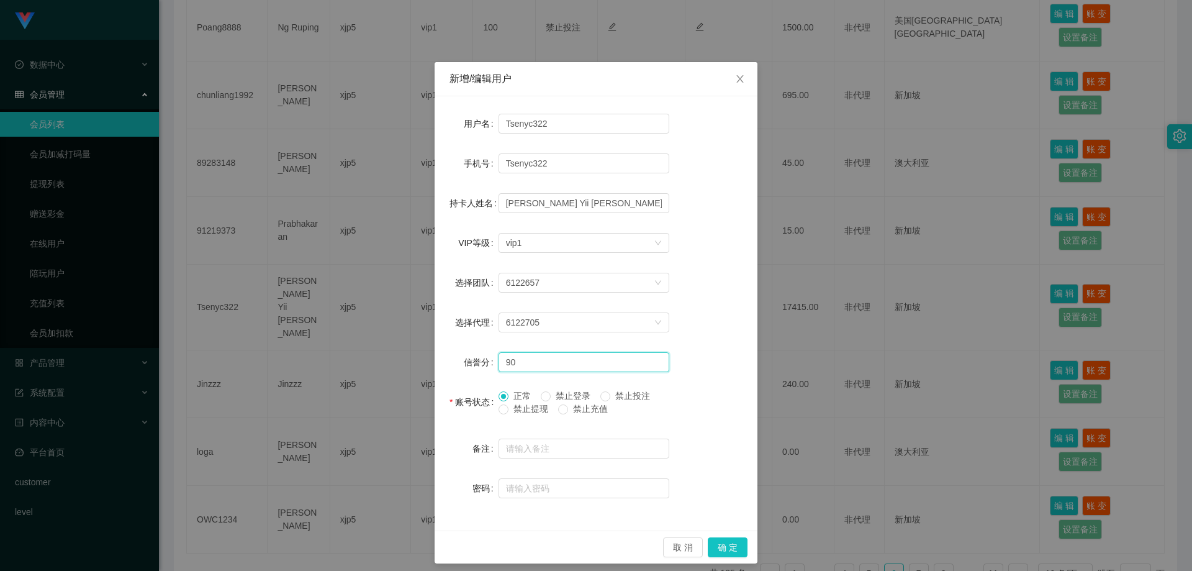
drag, startPoint x: 516, startPoint y: 363, endPoint x: 456, endPoint y: 361, distance: 59.0
click at [456, 361] on div "信誉分 90" at bounding box center [596, 362] width 293 height 25
type input "100"
click at [725, 549] on button "确 定" at bounding box center [728, 547] width 40 height 20
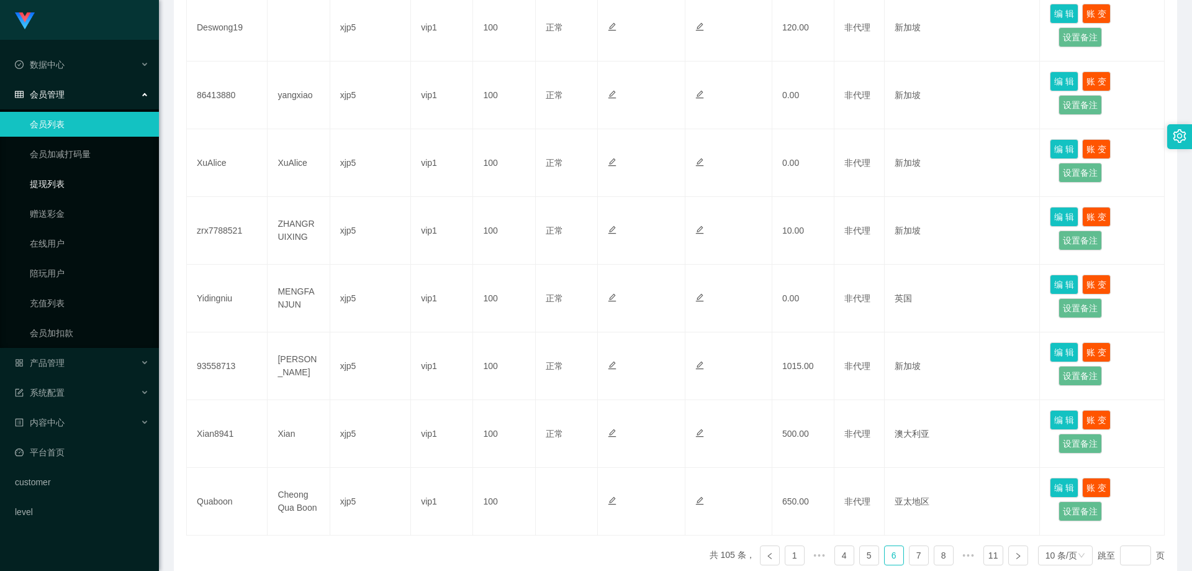
click at [61, 179] on link "提现列表" at bounding box center [89, 183] width 119 height 25
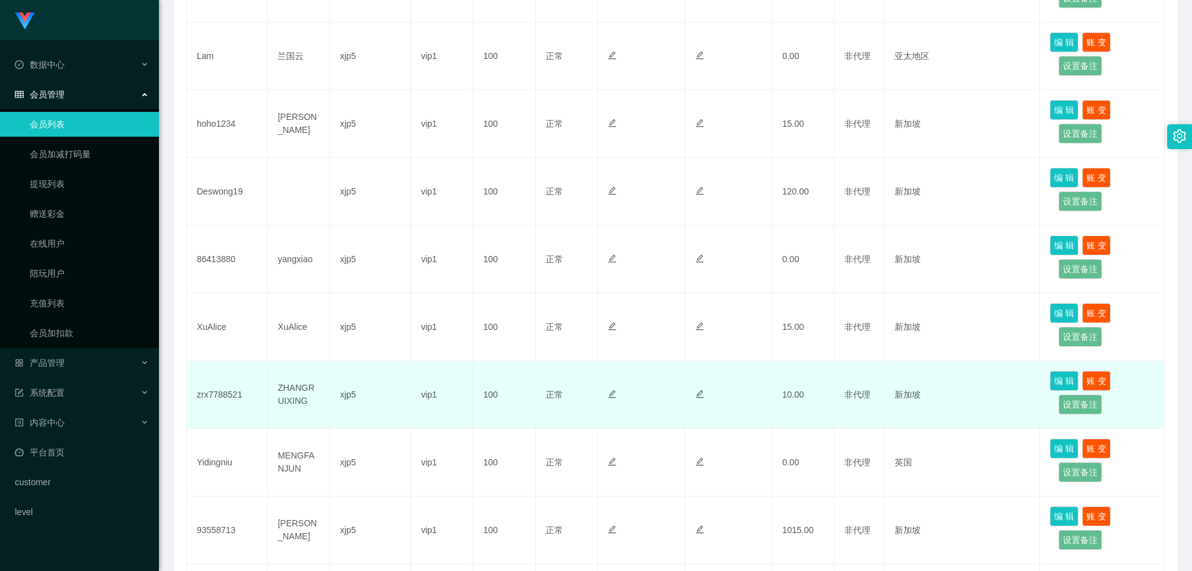
scroll to position [435, 0]
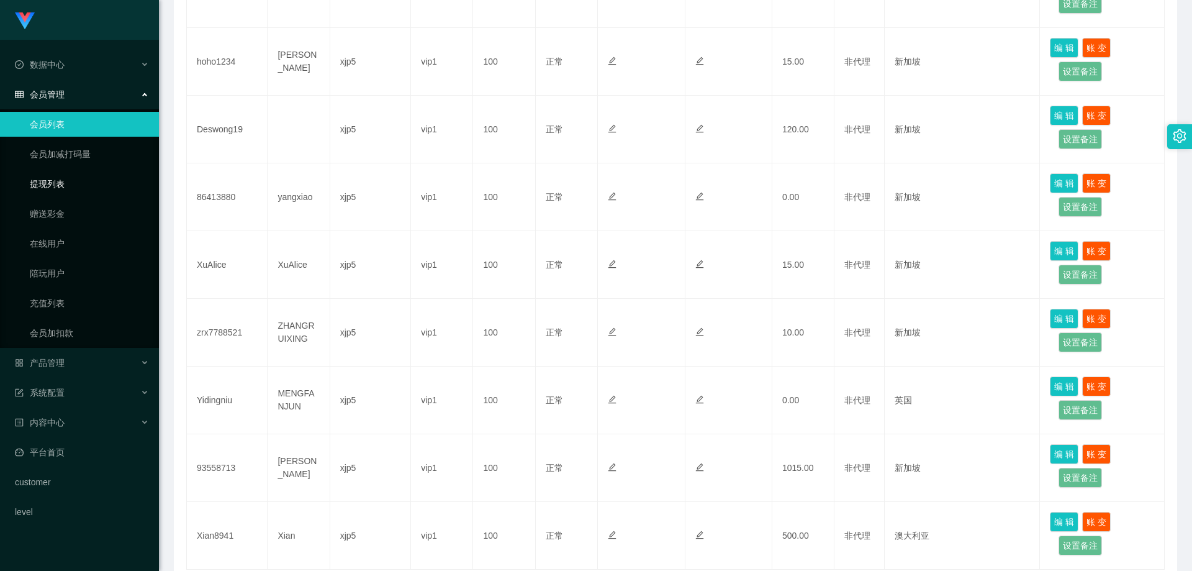
click at [73, 181] on link "提现列表" at bounding box center [89, 183] width 119 height 25
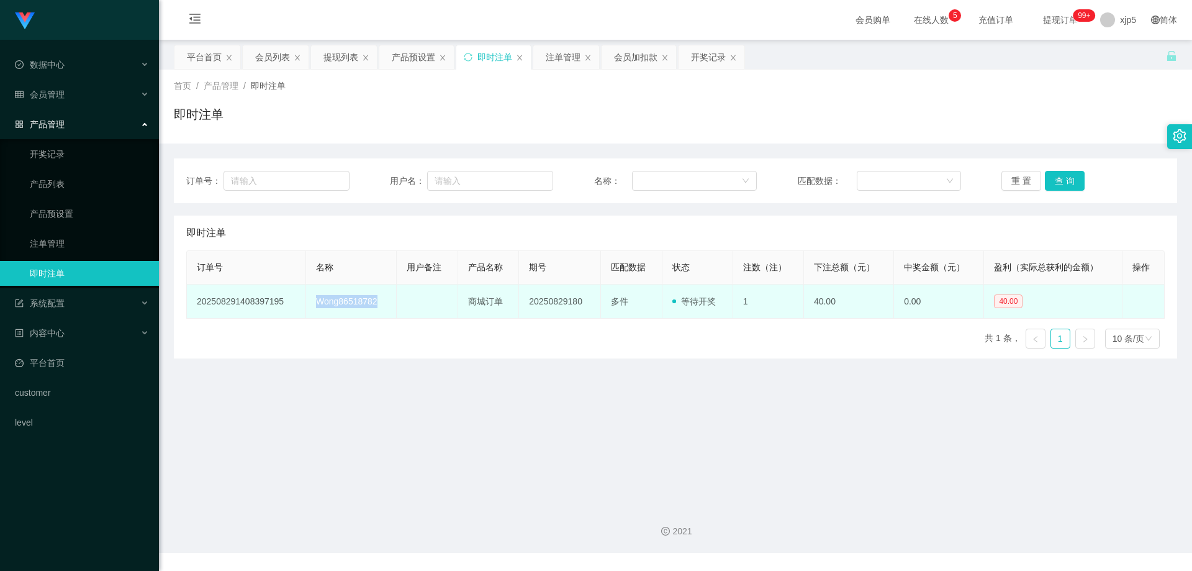
drag, startPoint x: 364, startPoint y: 305, endPoint x: 315, endPoint y: 301, distance: 49.3
click at [315, 301] on td "Wong86518782" at bounding box center [351, 301] width 91 height 34
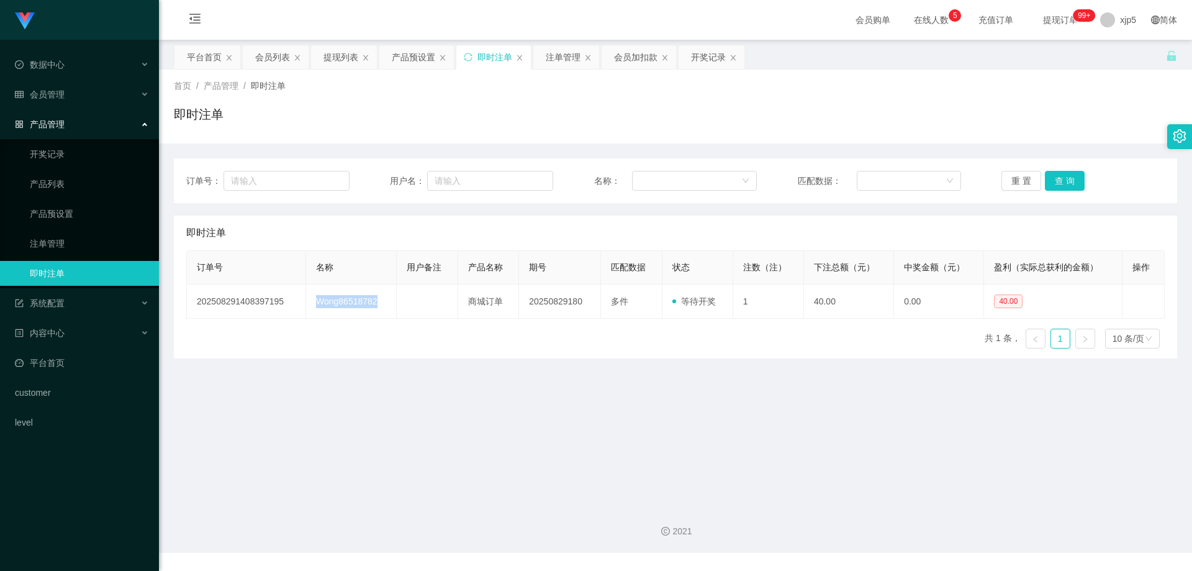
copy td "Wong86518782"
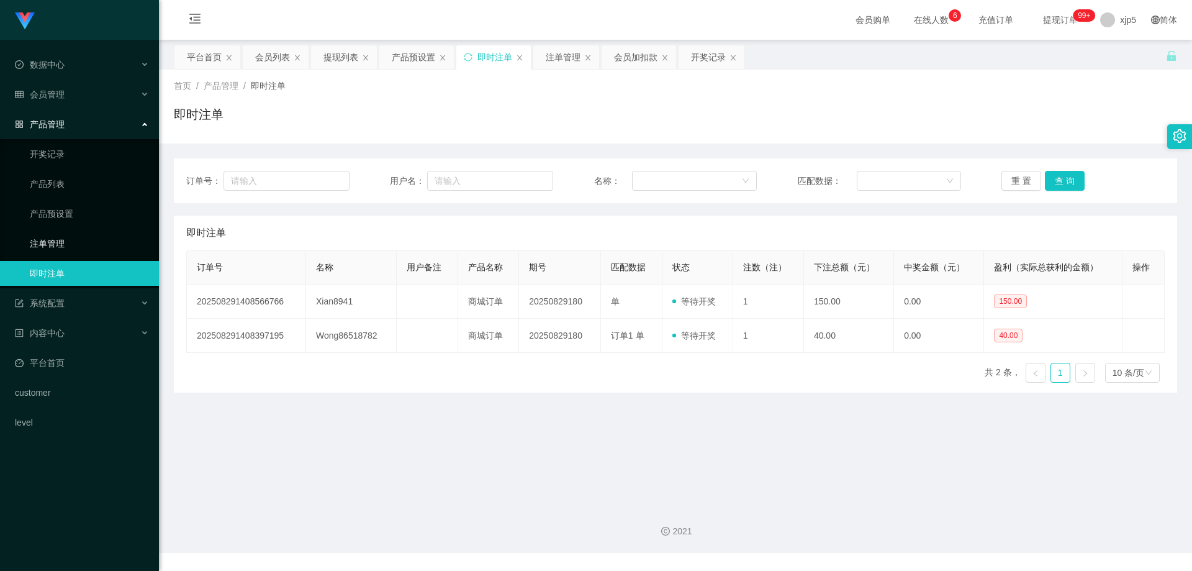
click at [65, 236] on link "注单管理" at bounding box center [89, 243] width 119 height 25
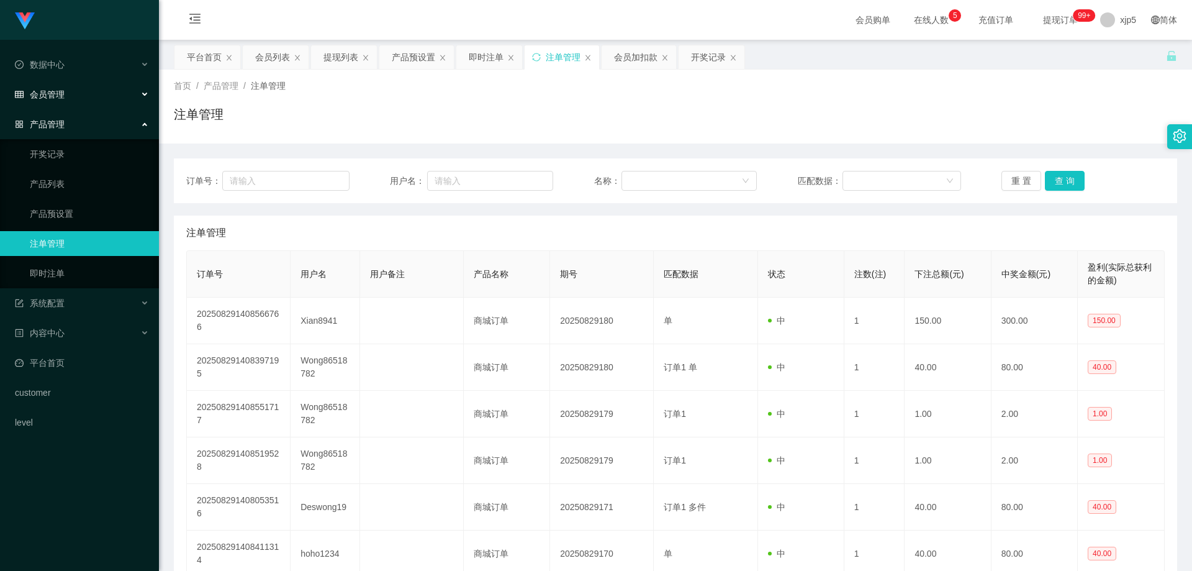
click at [66, 98] on div "会员管理" at bounding box center [79, 94] width 159 height 25
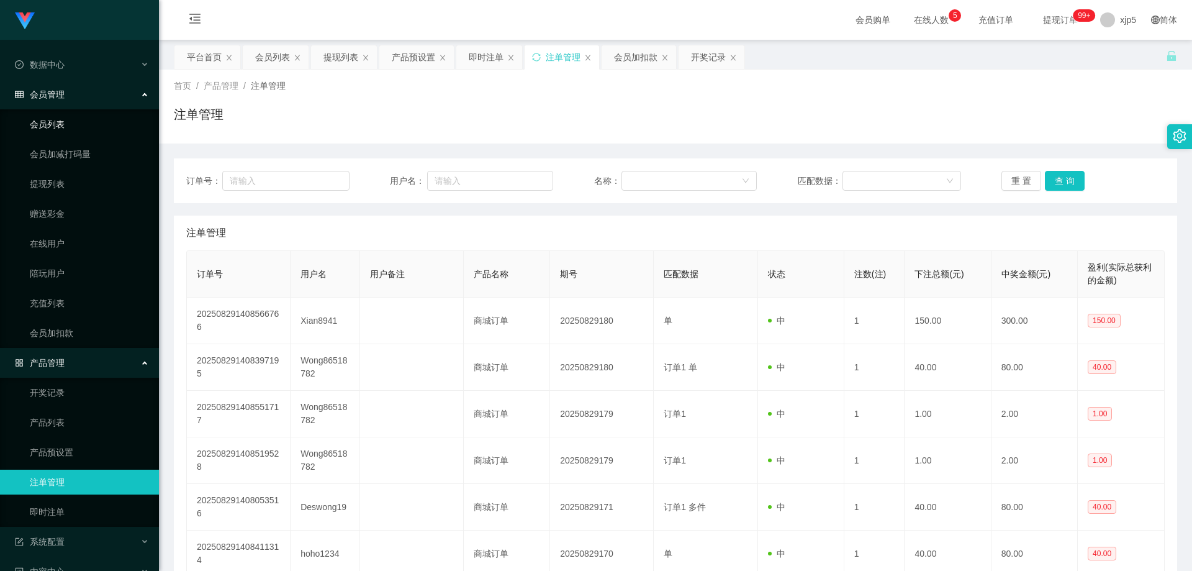
click at [58, 125] on link "会员列表" at bounding box center [89, 124] width 119 height 25
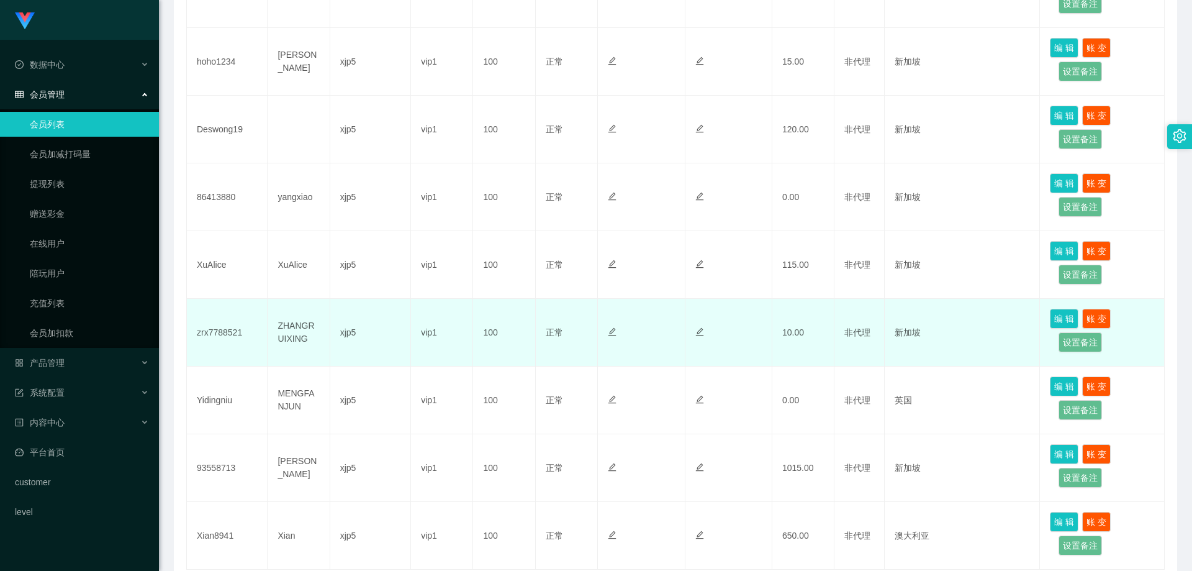
scroll to position [497, 0]
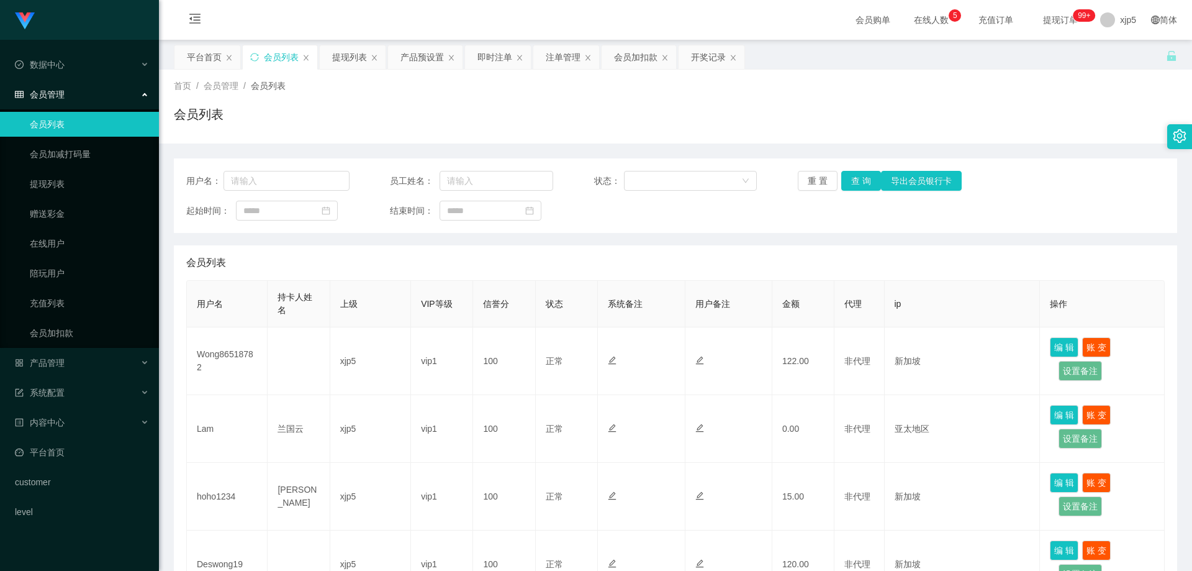
scroll to position [62, 0]
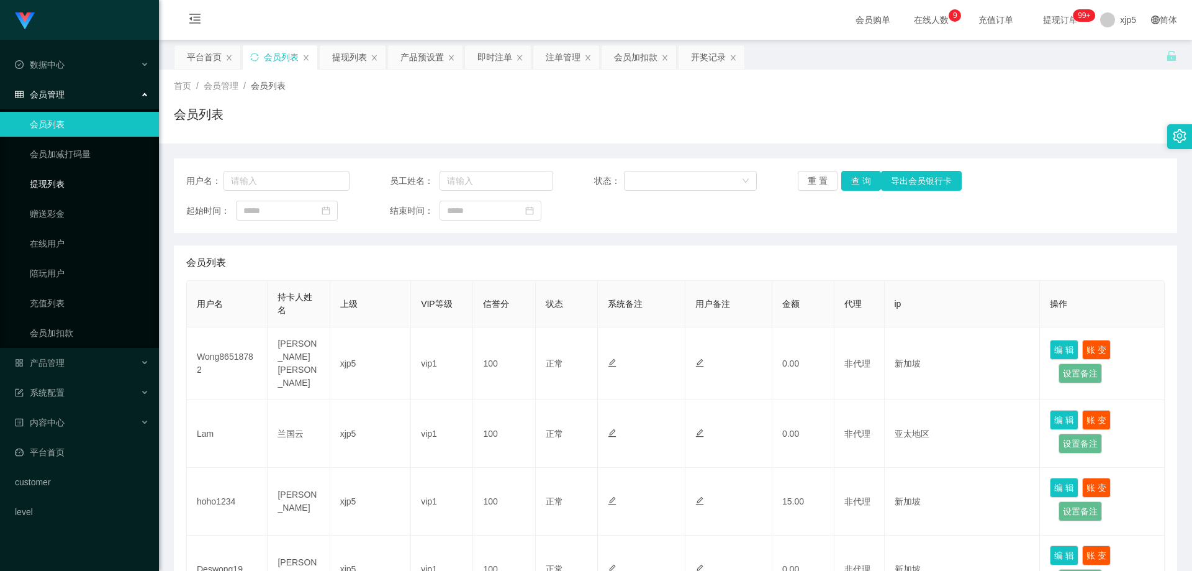
drag, startPoint x: 0, startPoint y: 0, endPoint x: 90, endPoint y: 112, distance: 143.6
click at [85, 183] on link "提现列表" at bounding box center [89, 183] width 119 height 25
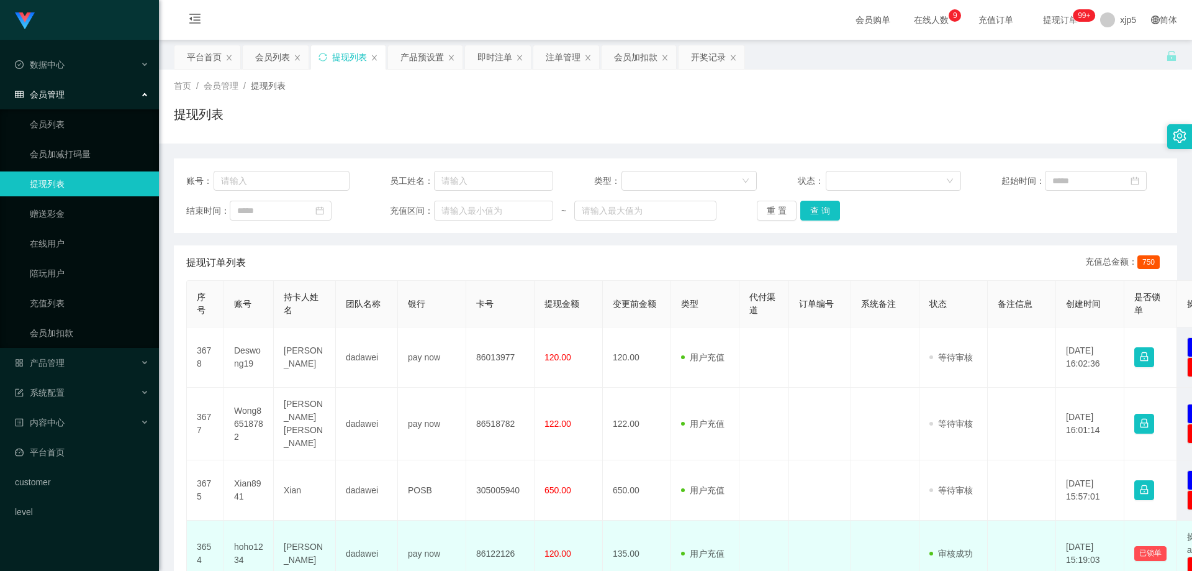
scroll to position [124, 0]
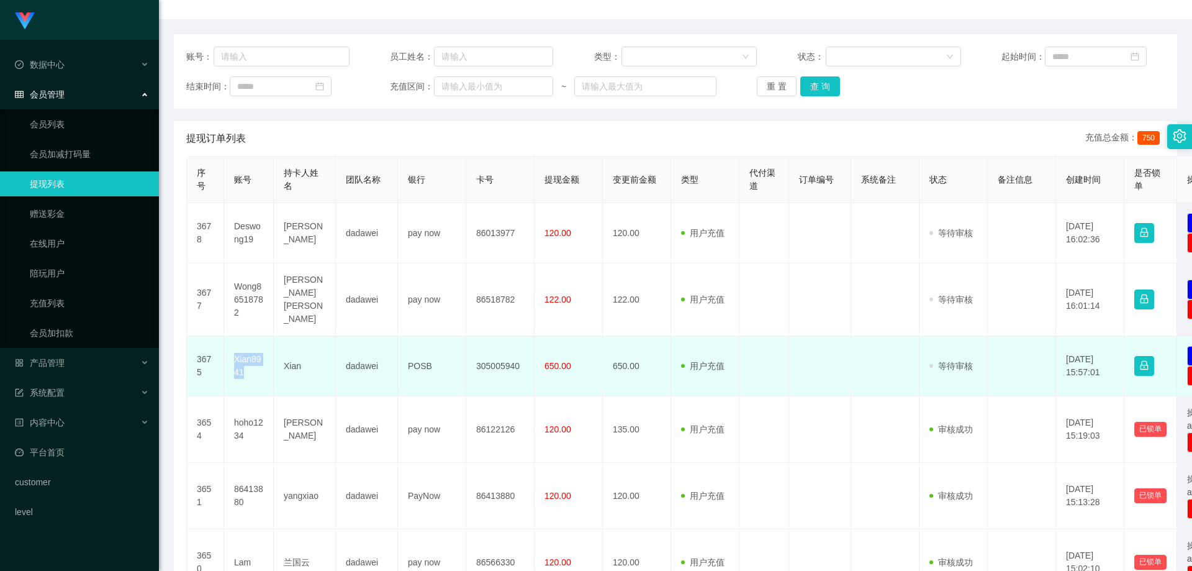
drag, startPoint x: 250, startPoint y: 370, endPoint x: 228, endPoint y: 345, distance: 33.0
click at [228, 345] on td "Xian8941" at bounding box center [249, 366] width 50 height 60
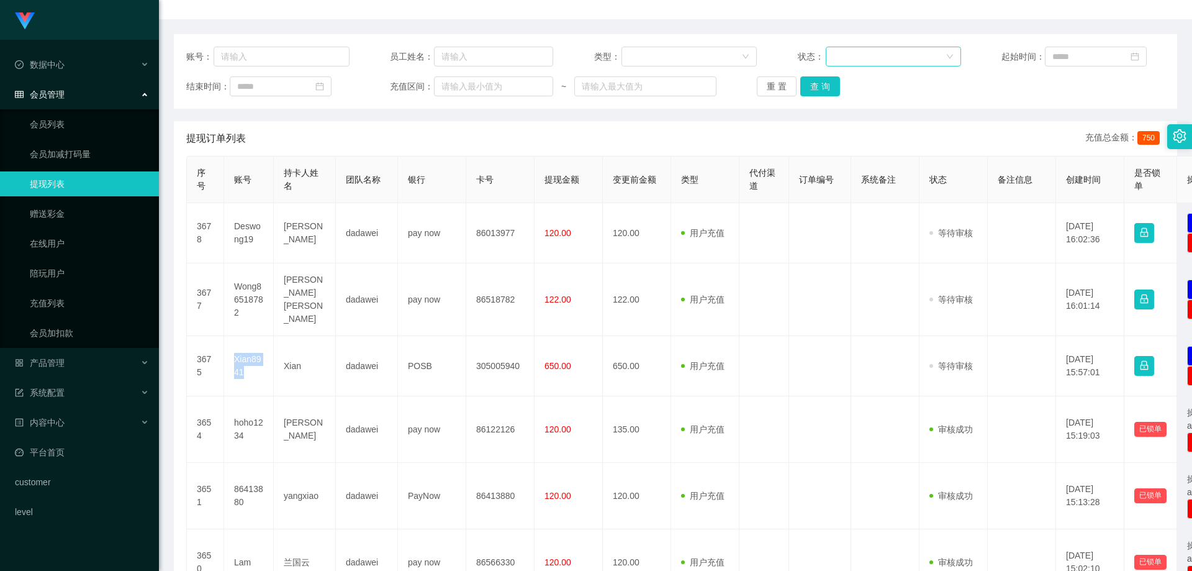
copy td "Xian8941"
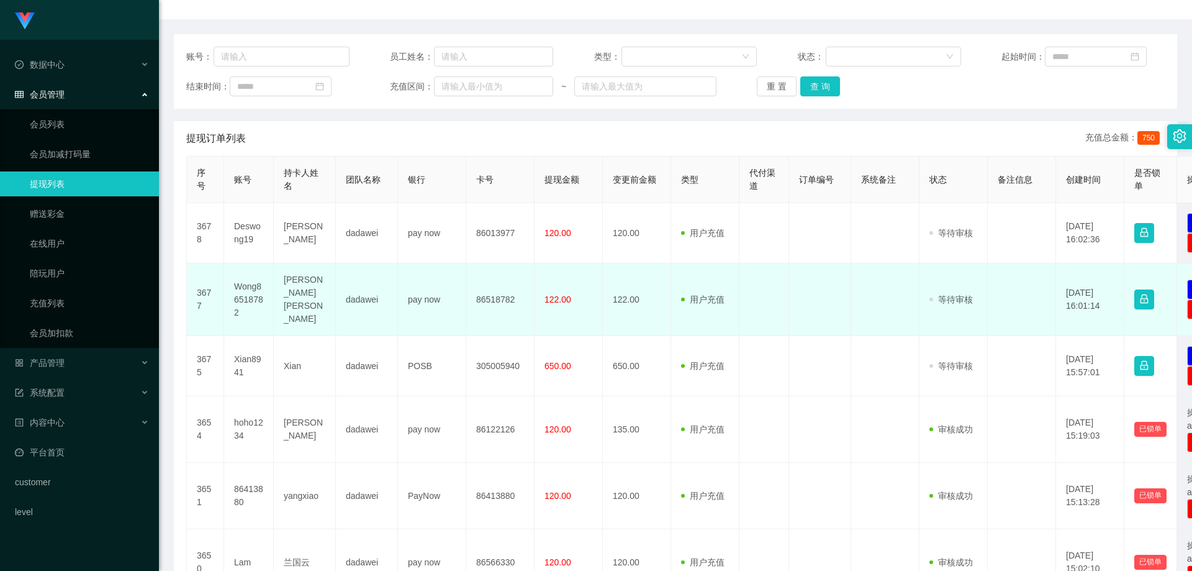
click at [263, 313] on td "Wong86518782" at bounding box center [249, 299] width 50 height 73
drag, startPoint x: 247, startPoint y: 306, endPoint x: 230, endPoint y: 283, distance: 28.8
click at [230, 283] on td "Wong86518782" at bounding box center [249, 299] width 50 height 73
copy td "Wong86518782"
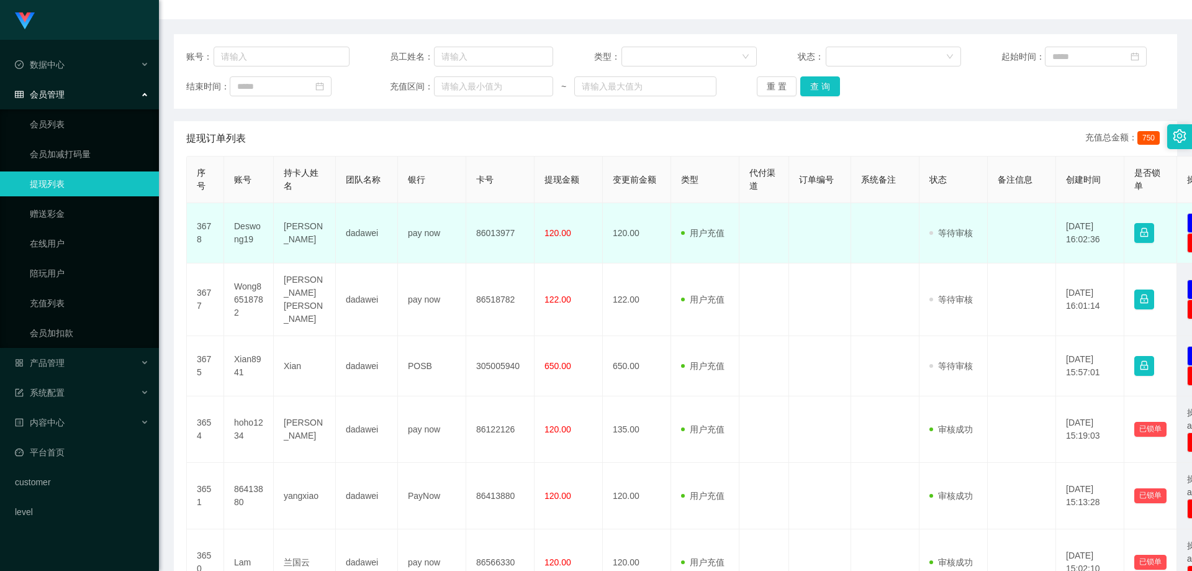
click at [261, 253] on td "Deswong19" at bounding box center [249, 233] width 50 height 60
drag, startPoint x: 259, startPoint y: 247, endPoint x: 232, endPoint y: 229, distance: 31.9
click at [232, 230] on td "Deswong19" at bounding box center [249, 233] width 50 height 60
copy td "Deswong19"
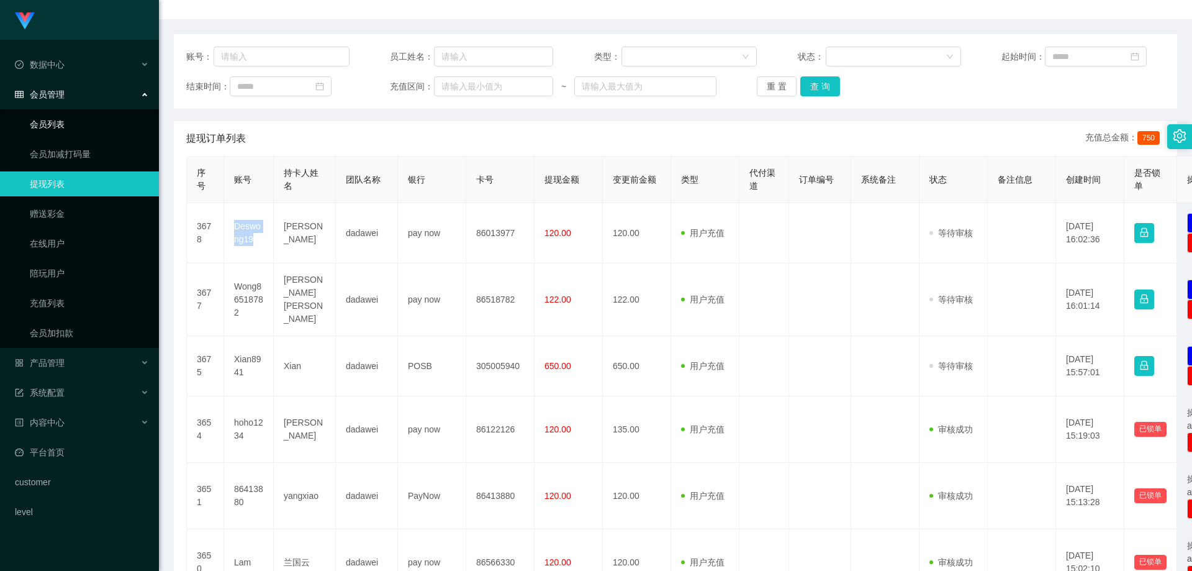
click at [64, 120] on link "会员列表" at bounding box center [89, 124] width 119 height 25
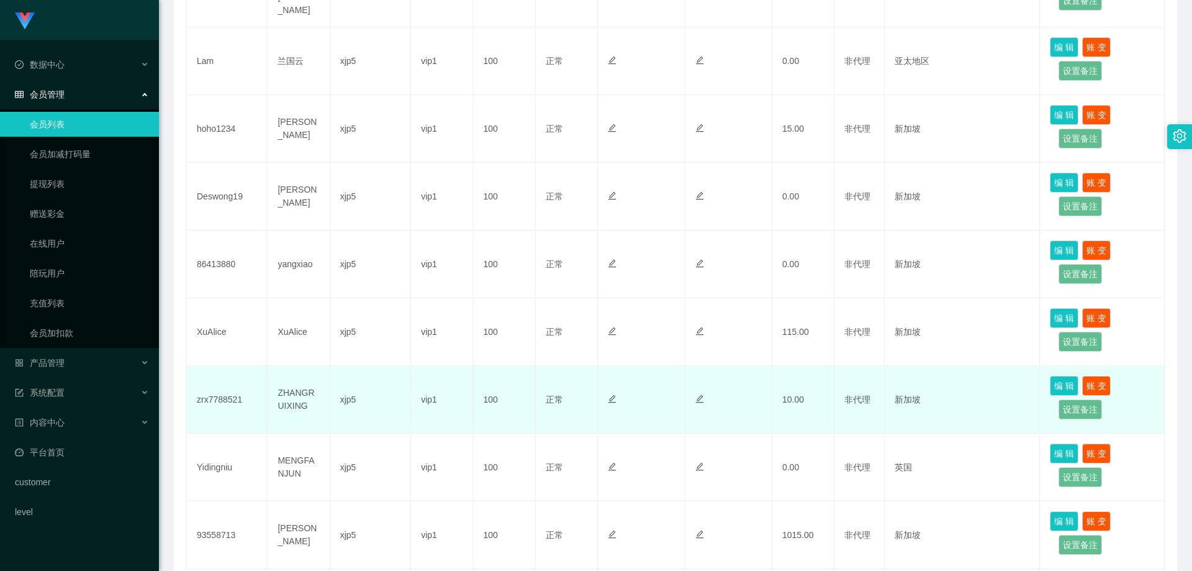
scroll to position [435, 0]
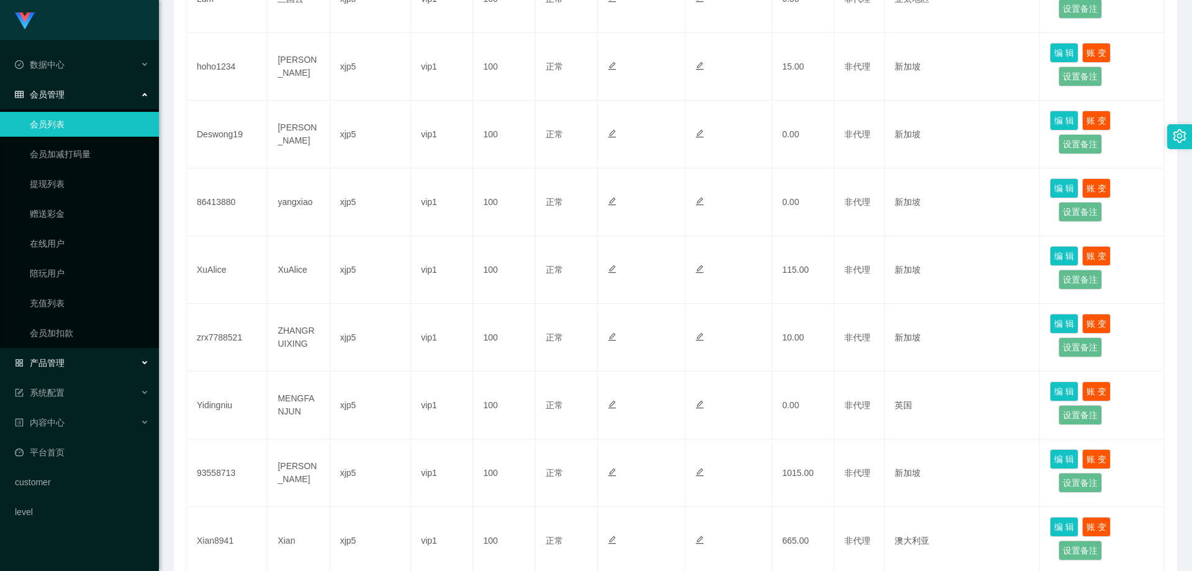
click at [81, 368] on div "产品管理" at bounding box center [79, 362] width 159 height 25
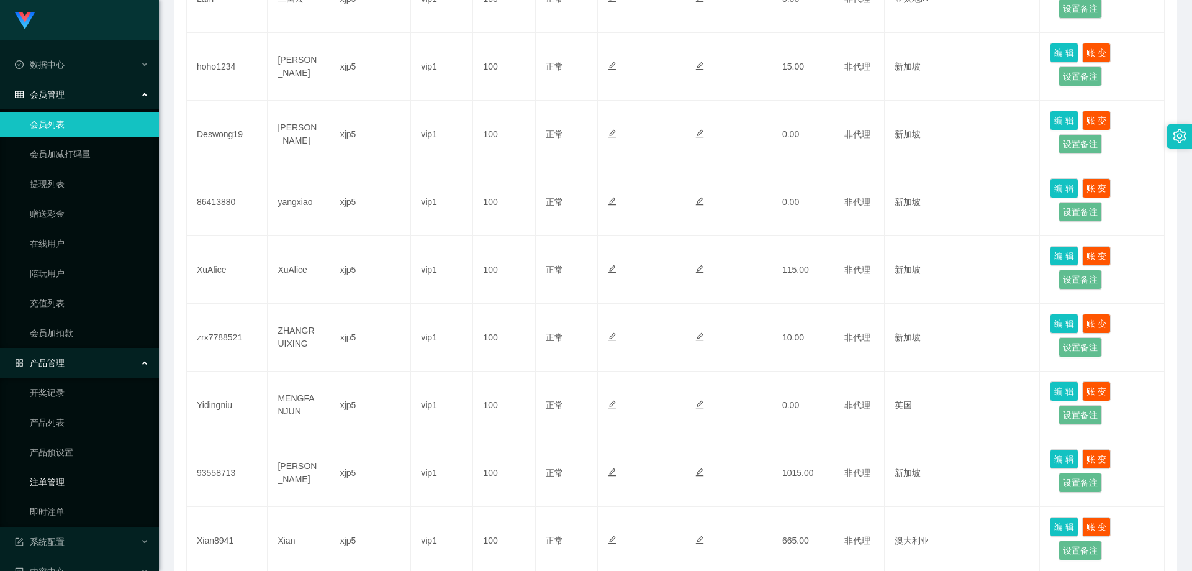
click at [56, 489] on link "注单管理" at bounding box center [89, 482] width 119 height 25
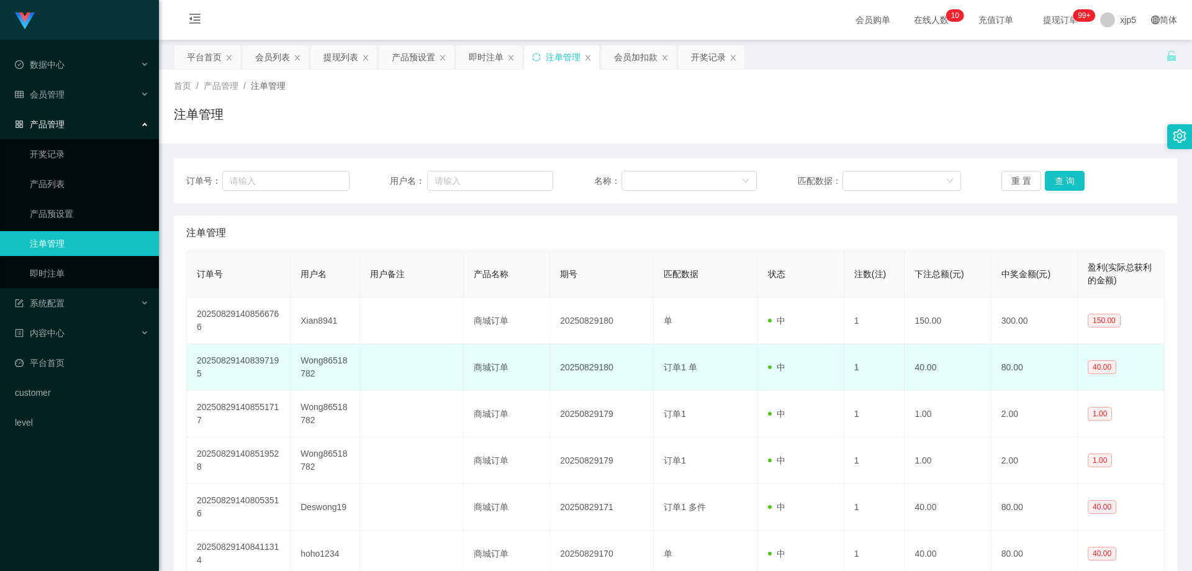
scroll to position [62, 0]
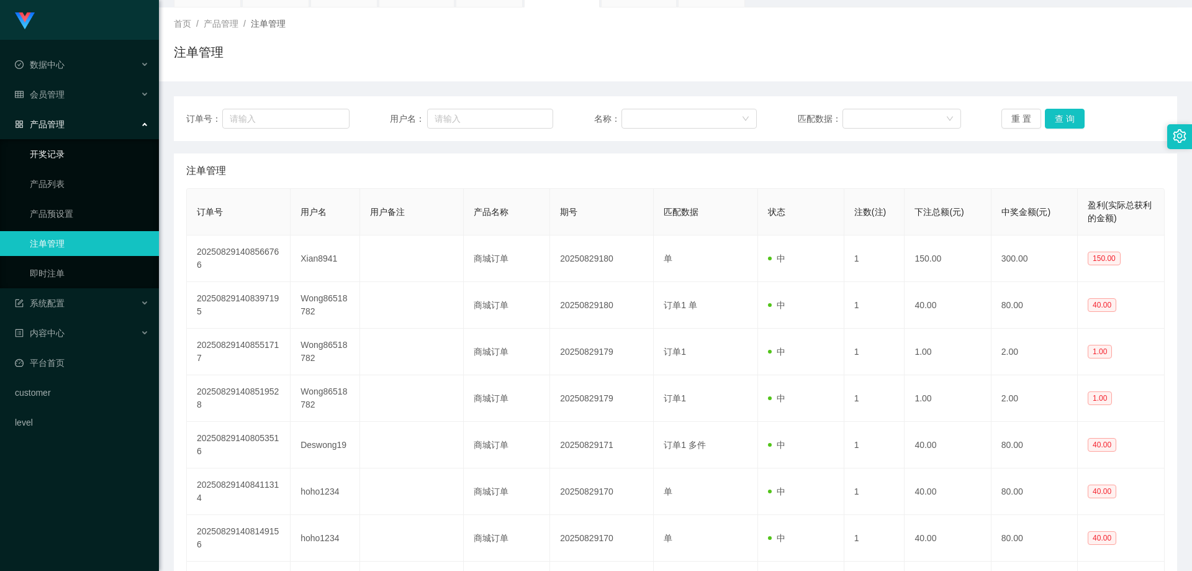
drag, startPoint x: 65, startPoint y: 152, endPoint x: 76, endPoint y: 118, distance: 35.2
click at [65, 152] on link "开奖记录" at bounding box center [89, 154] width 119 height 25
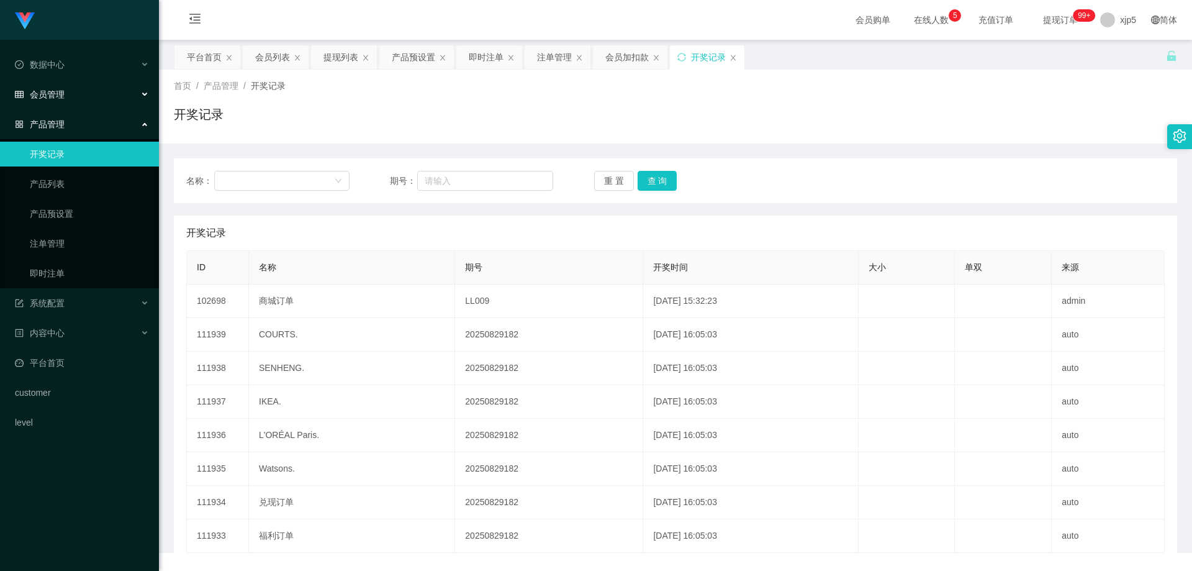
click at [65, 92] on div "会员管理" at bounding box center [79, 94] width 159 height 25
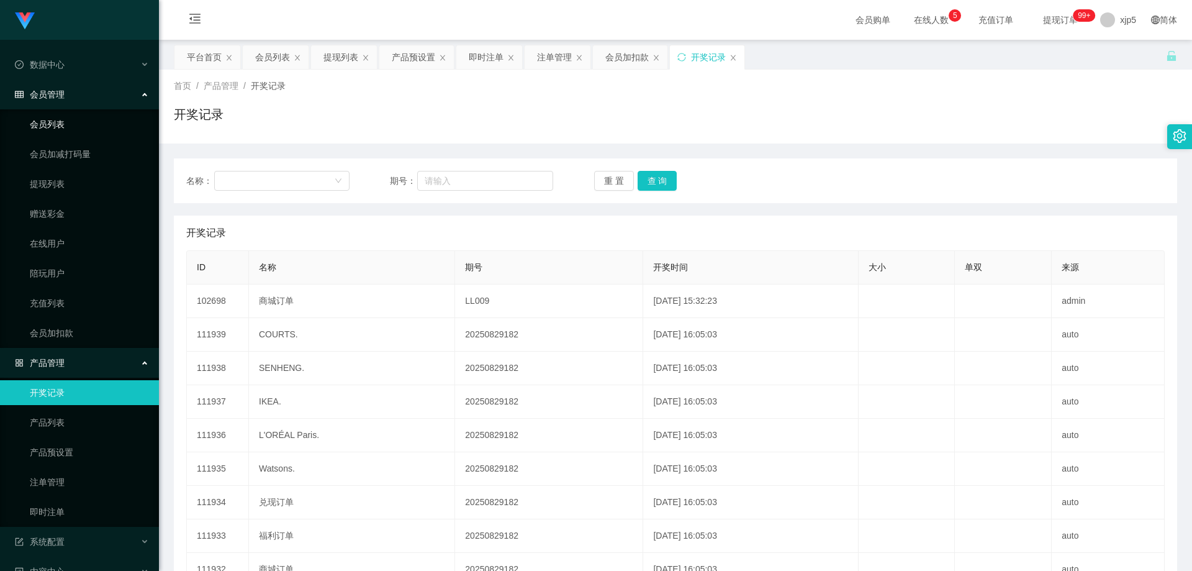
click at [55, 119] on link "会员列表" at bounding box center [89, 124] width 119 height 25
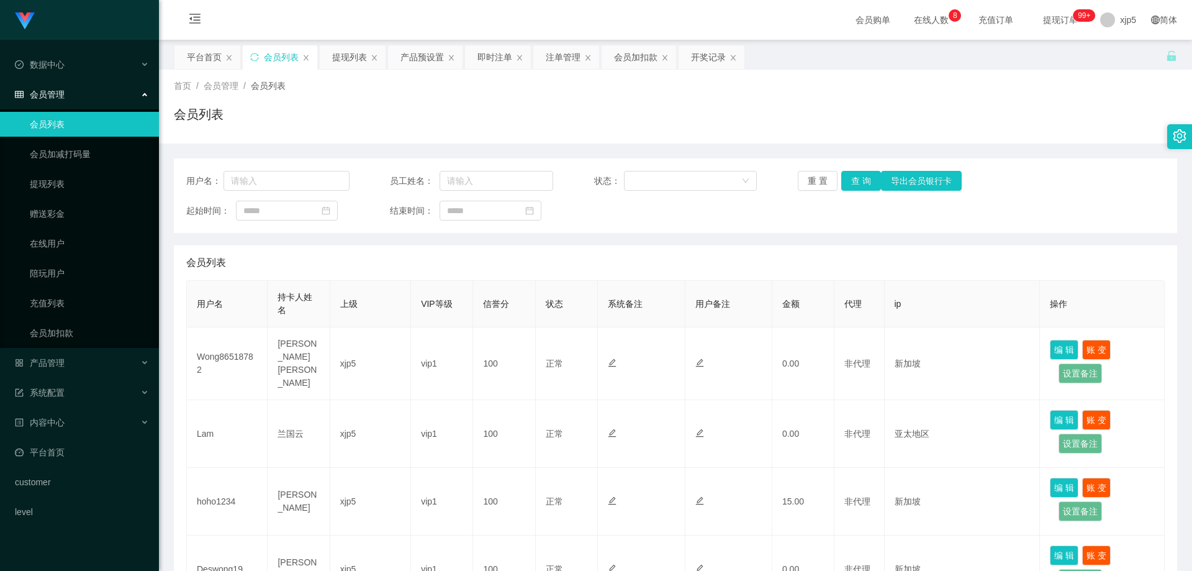
scroll to position [531, 0]
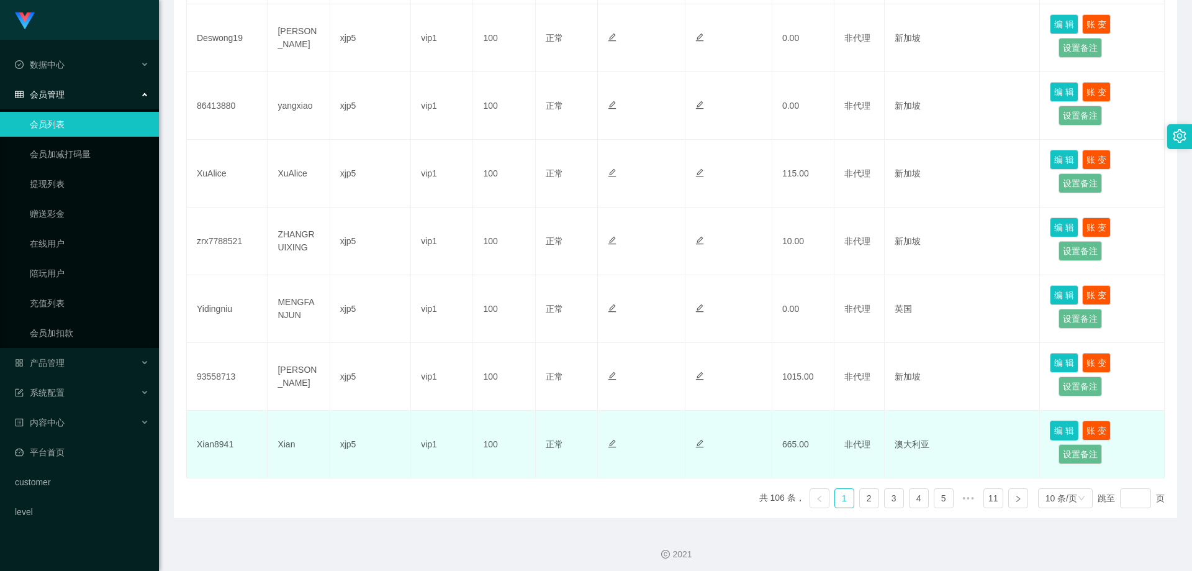
click at [1053, 424] on button "编 辑" at bounding box center [1064, 430] width 29 height 20
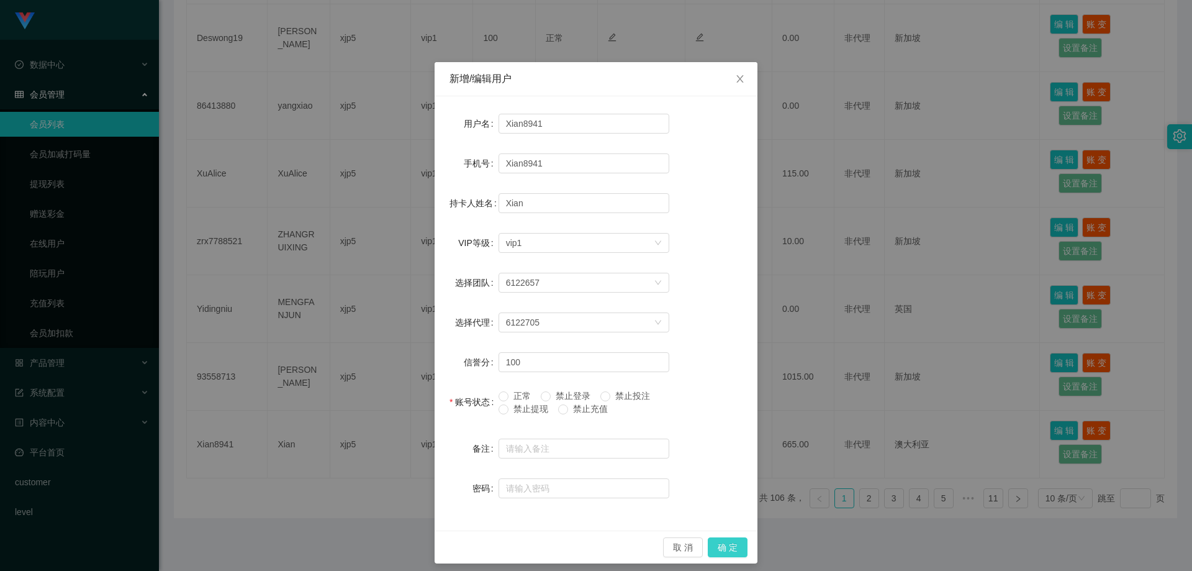
click at [730, 543] on button "确 定" at bounding box center [728, 547] width 40 height 20
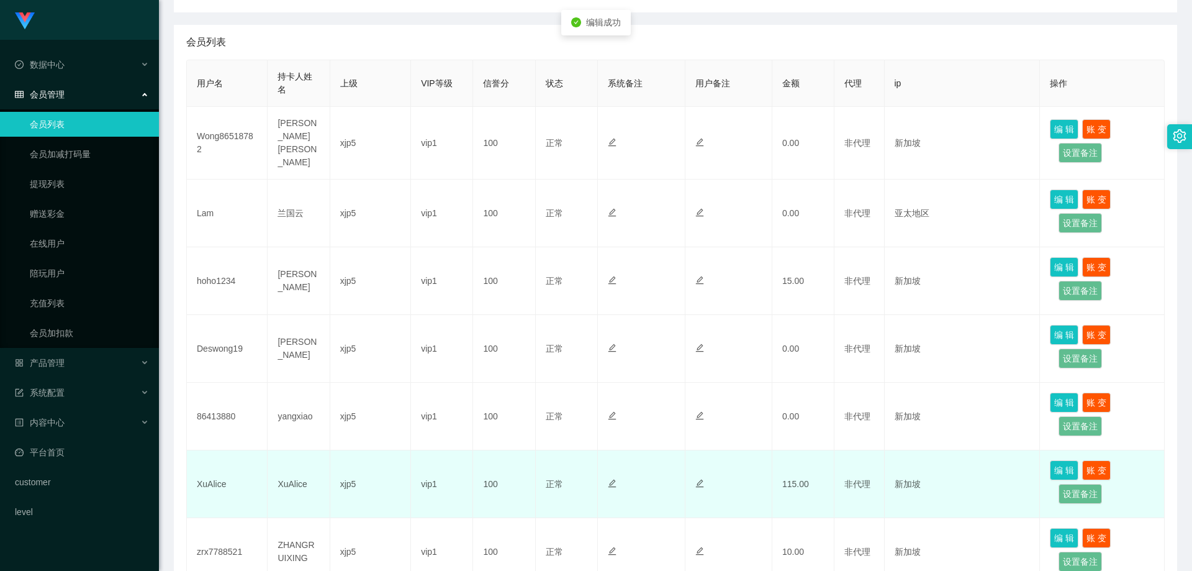
scroll to position [283, 0]
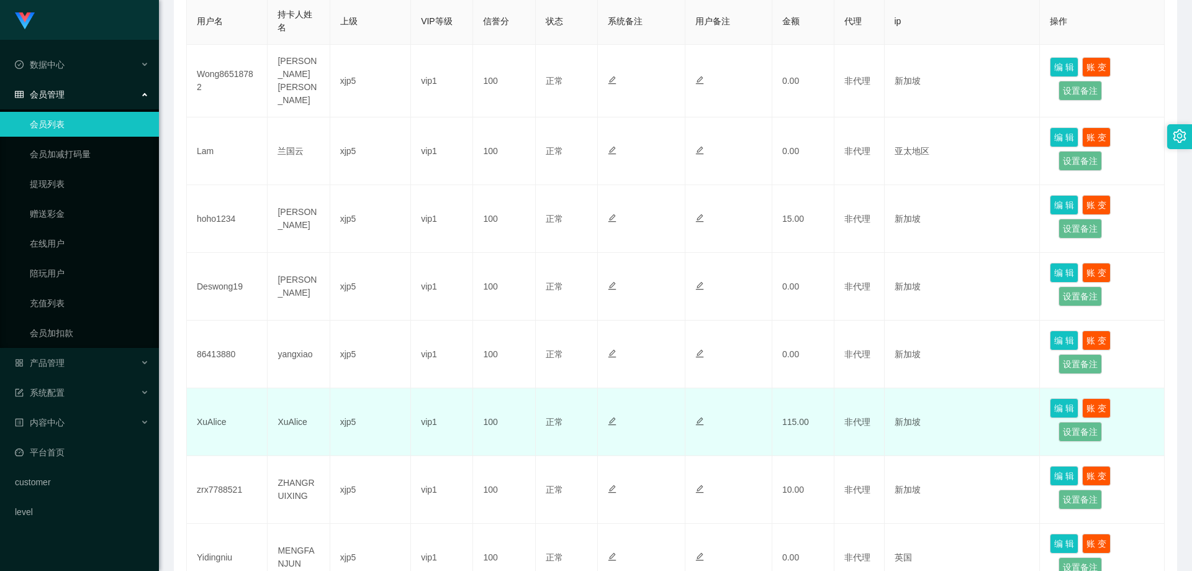
click at [229, 420] on td "XuAlice" at bounding box center [227, 422] width 81 height 68
click at [235, 422] on td "XuAlice" at bounding box center [227, 422] width 81 height 68
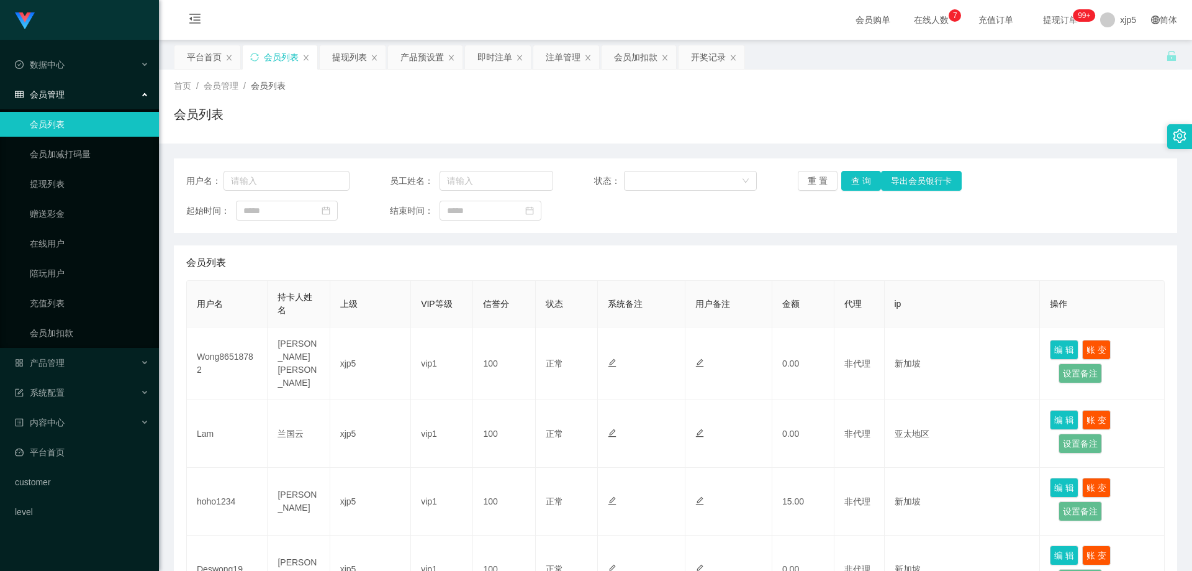
scroll to position [531, 0]
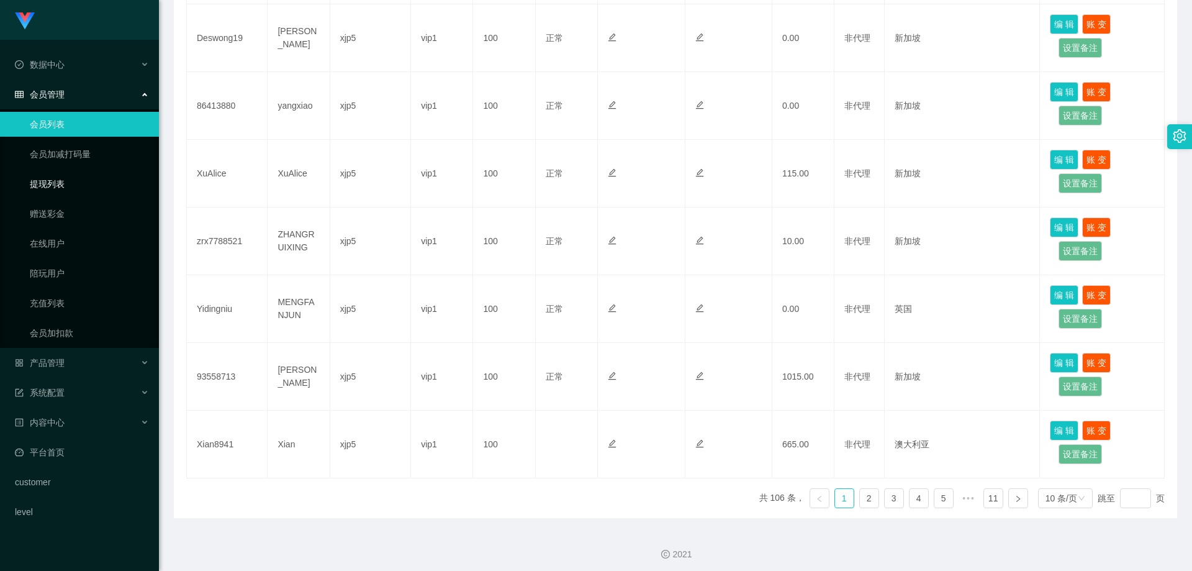
drag, startPoint x: 65, startPoint y: 177, endPoint x: 85, endPoint y: 112, distance: 68.2
click at [65, 177] on link "提现列表" at bounding box center [89, 183] width 119 height 25
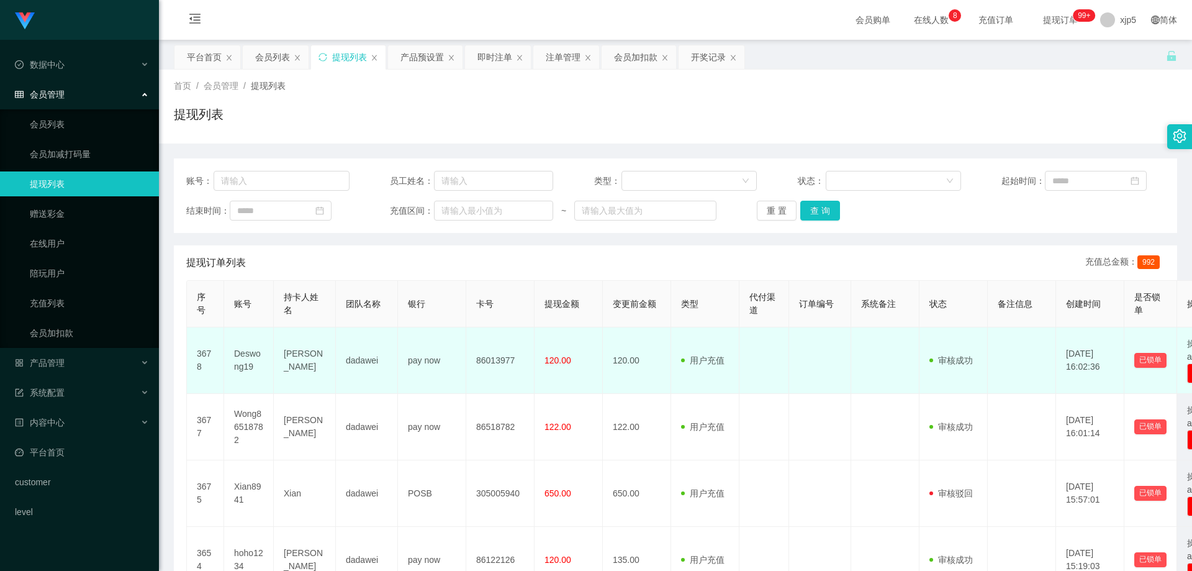
scroll to position [248, 0]
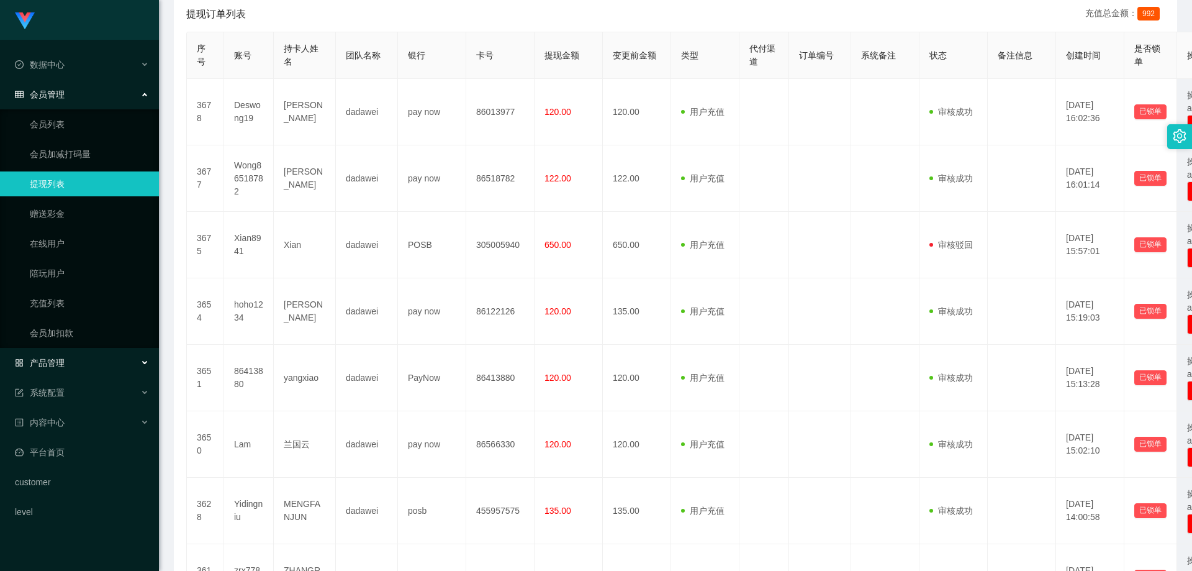
drag, startPoint x: 61, startPoint y: 369, endPoint x: 68, endPoint y: 379, distance: 12.1
click at [61, 369] on div "产品管理" at bounding box center [79, 362] width 159 height 25
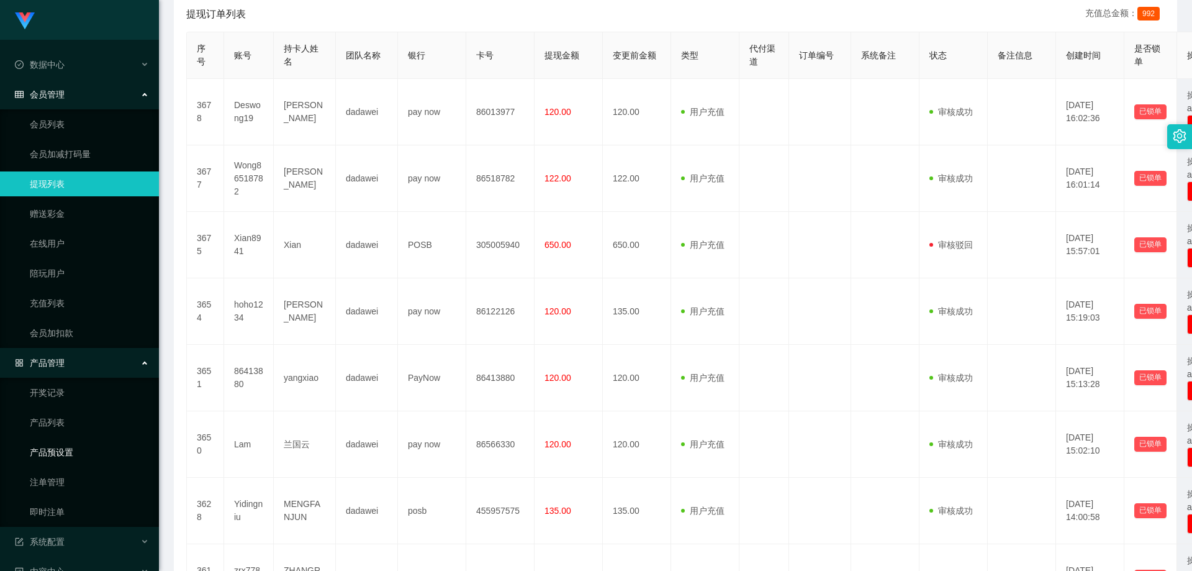
click at [75, 458] on link "产品预设置" at bounding box center [89, 452] width 119 height 25
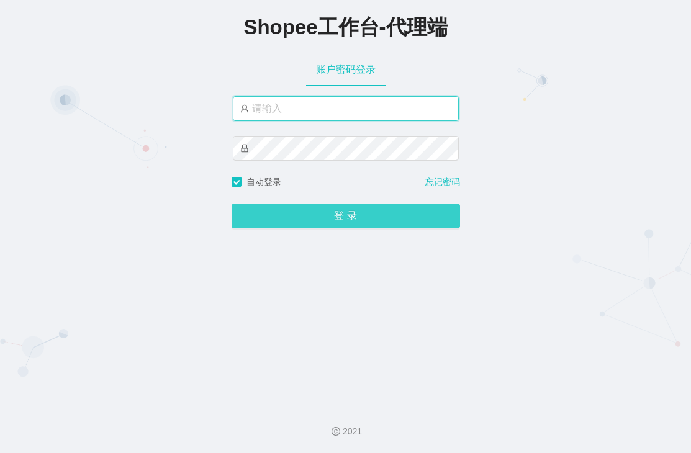
type input "xjp5"
click at [296, 208] on button "登 录" at bounding box center [346, 216] width 229 height 25
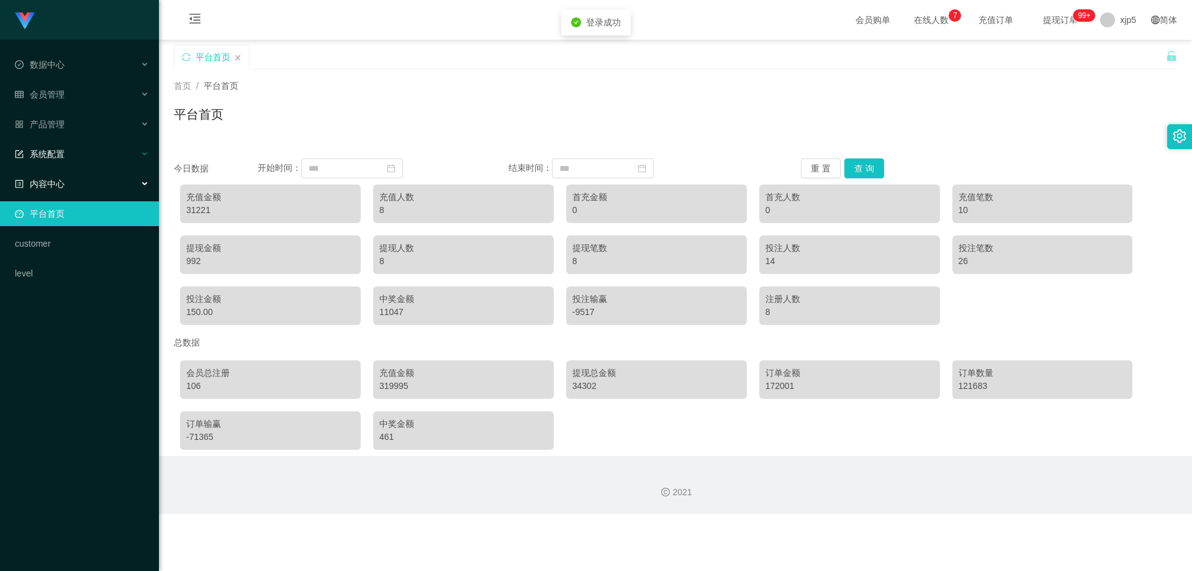
click at [71, 158] on div "系统配置" at bounding box center [79, 154] width 159 height 25
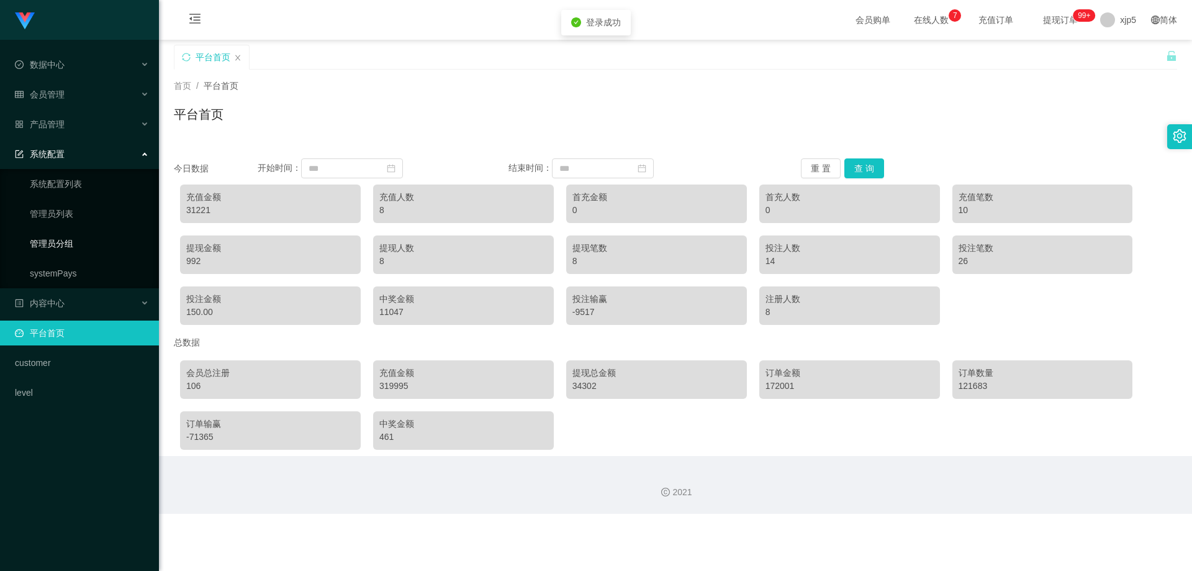
click at [59, 245] on link "管理员分组" at bounding box center [89, 243] width 119 height 25
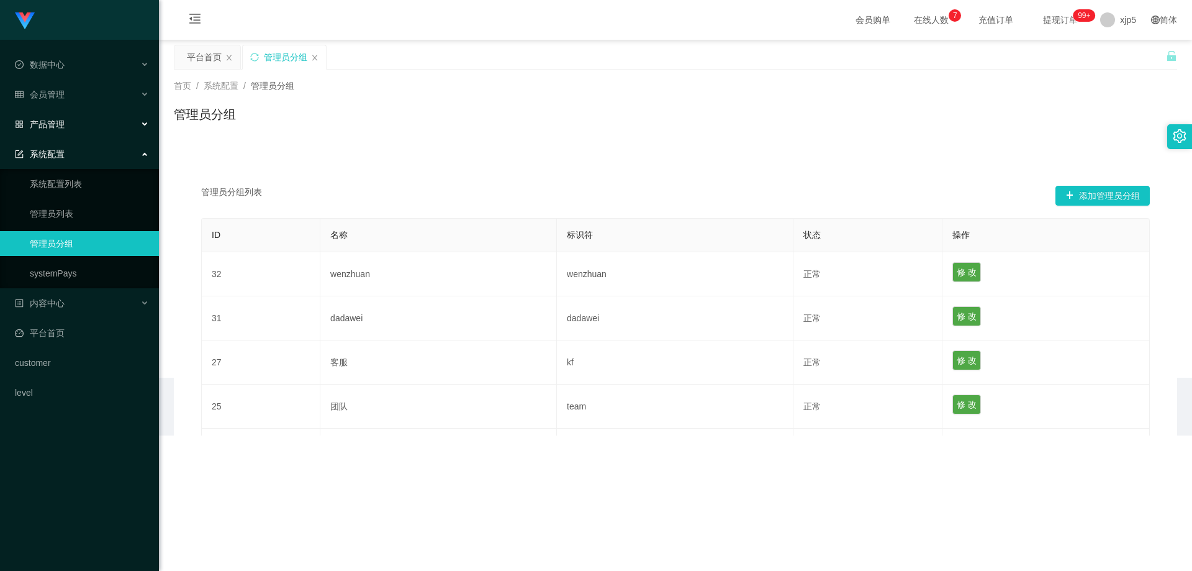
click at [58, 129] on span "产品管理" at bounding box center [40, 124] width 50 height 10
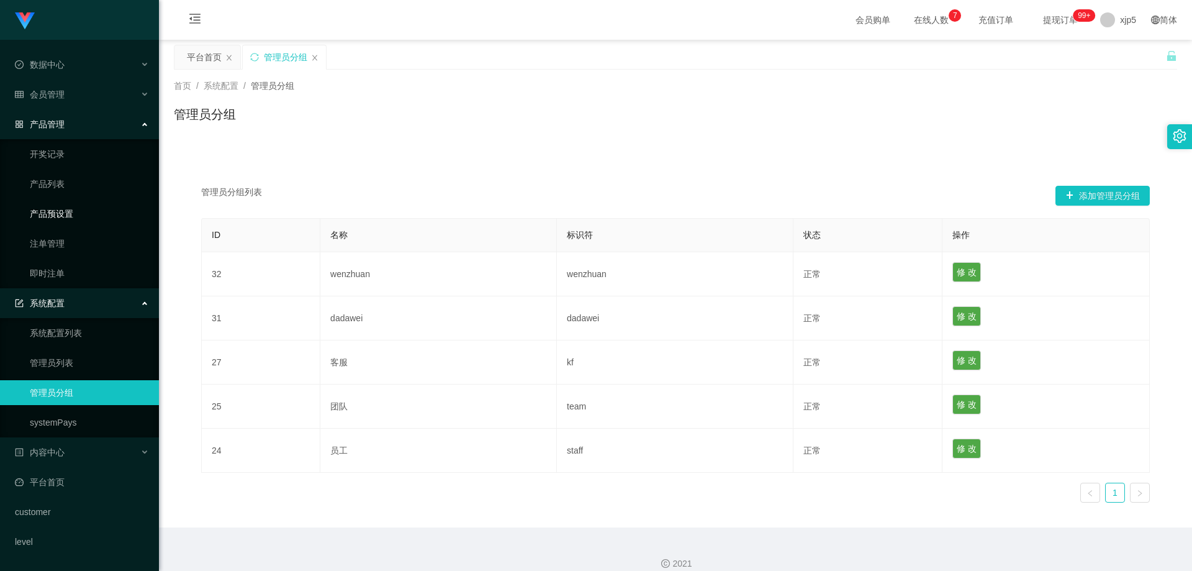
click at [71, 211] on link "产品预设置" at bounding box center [89, 213] width 119 height 25
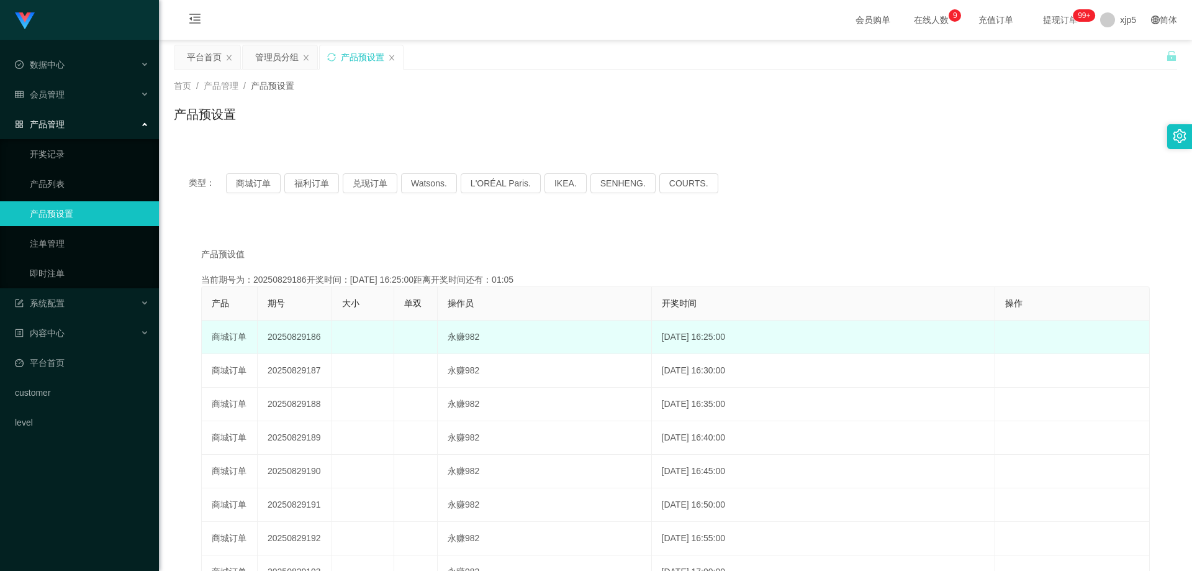
click at [377, 331] on td at bounding box center [363, 337] width 62 height 34
click at [399, 344] on td at bounding box center [415, 337] width 43 height 34
click at [415, 345] on td at bounding box center [415, 337] width 43 height 34
drag, startPoint x: 485, startPoint y: 338, endPoint x: 492, endPoint y: 341, distance: 7.3
click at [492, 341] on td "永赚982" at bounding box center [545, 337] width 214 height 34
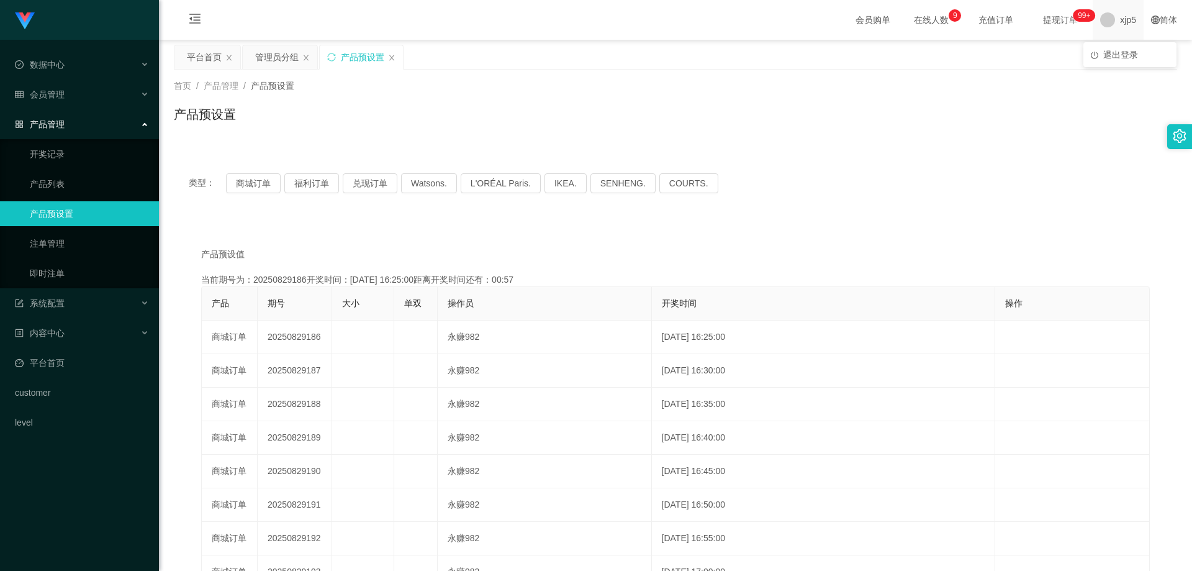
click at [691, 31] on span "xjp5" at bounding box center [1128, 20] width 16 height 40
click at [691, 55] on div "平台首页 管理员分组 产品预设置" at bounding box center [670, 66] width 992 height 43
click at [691, 26] on span "xjp5" at bounding box center [1128, 20] width 16 height 40
click at [691, 52] on span "退出登录" at bounding box center [1121, 55] width 35 height 10
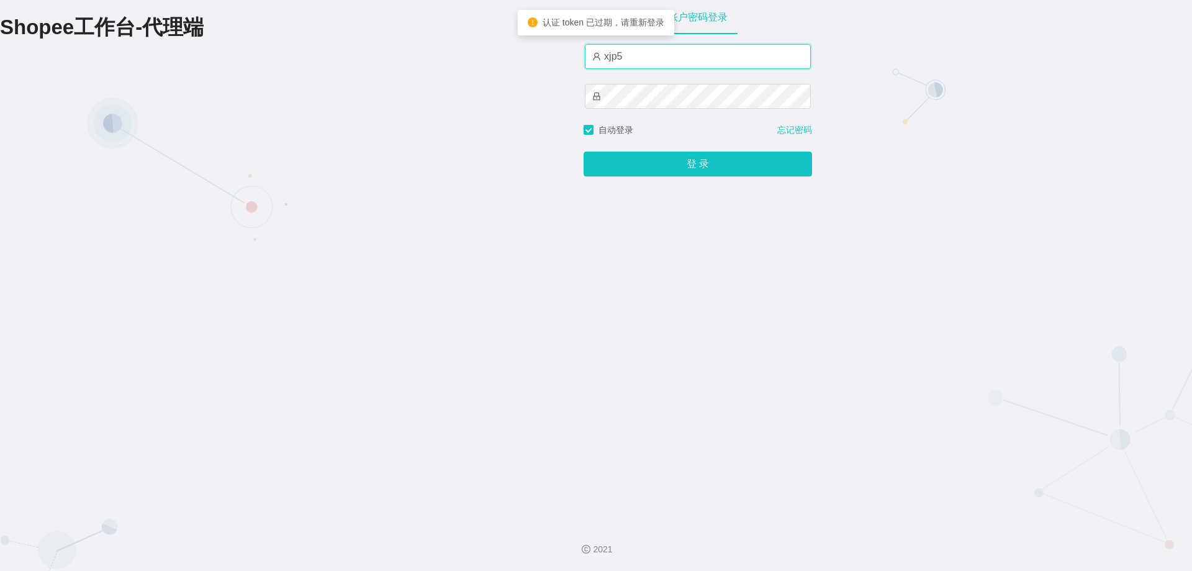
click at [627, 59] on input "xjp5" at bounding box center [698, 56] width 226 height 25
type input "xjp6"
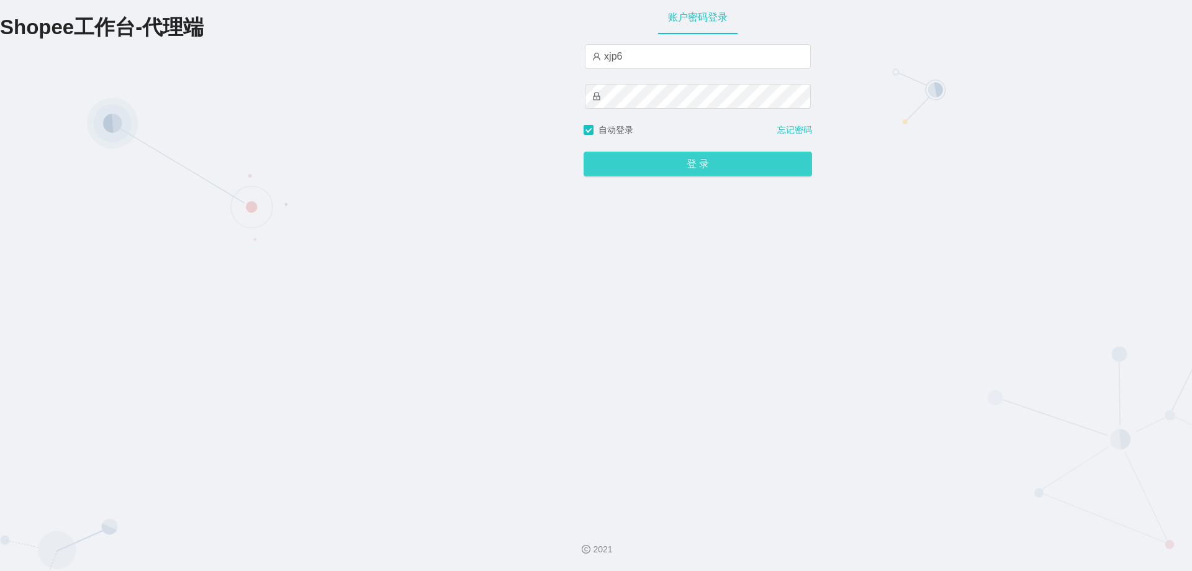
click at [675, 171] on button "登 录" at bounding box center [698, 164] width 229 height 25
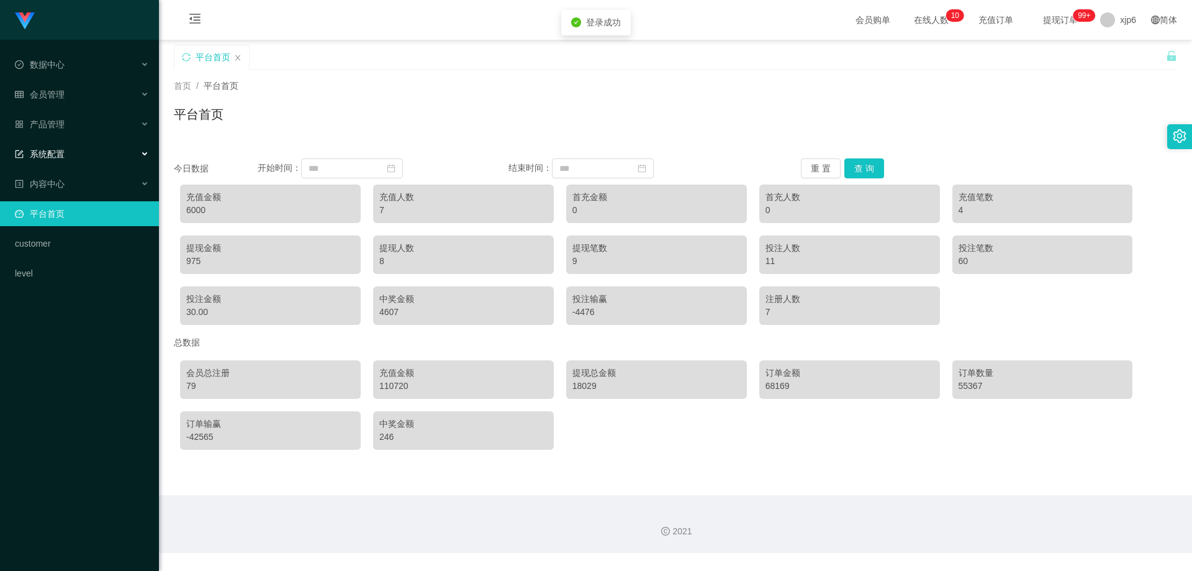
drag, startPoint x: 78, startPoint y: 156, endPoint x: 84, endPoint y: 166, distance: 12.1
click at [78, 156] on div "系统配置" at bounding box center [79, 154] width 159 height 25
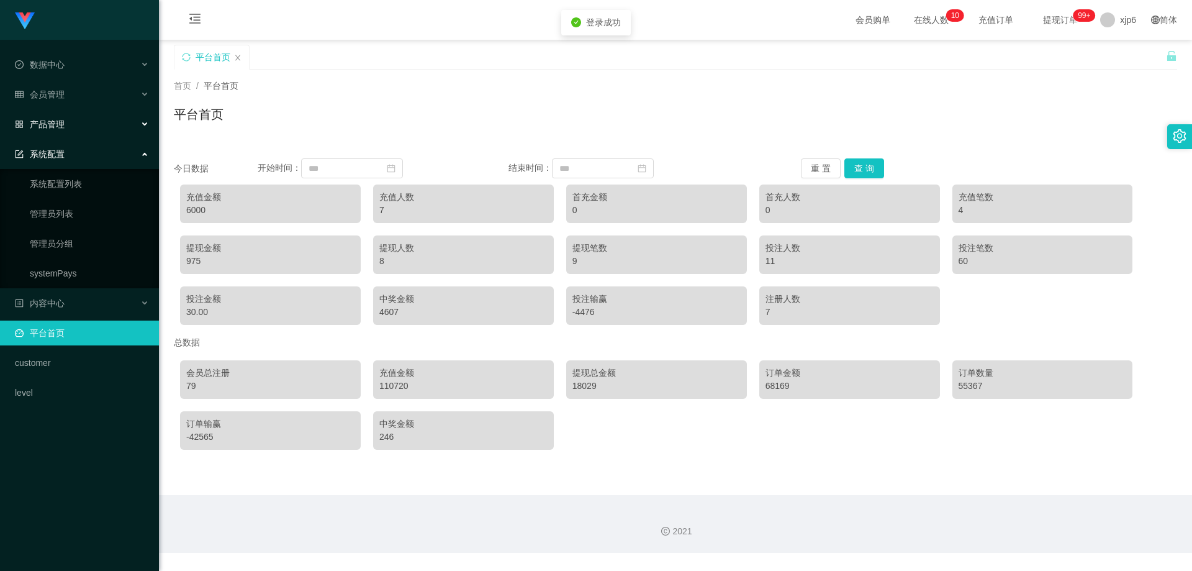
click at [67, 124] on div "产品管理" at bounding box center [79, 124] width 159 height 25
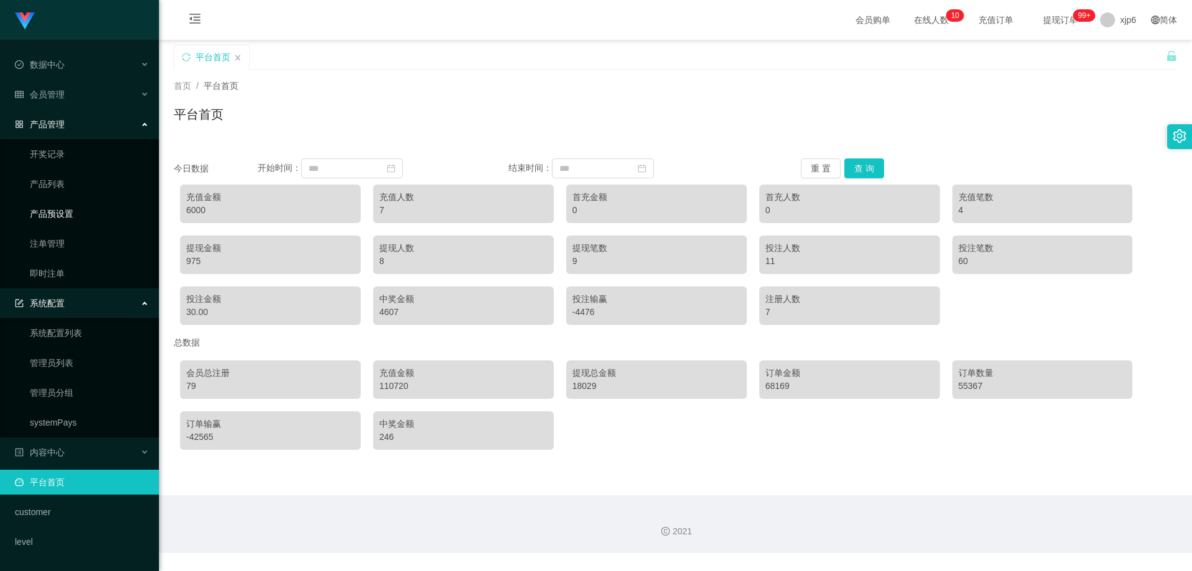
click at [79, 211] on link "产品预设置" at bounding box center [89, 213] width 119 height 25
